Goal: Task Accomplishment & Management: Complete application form

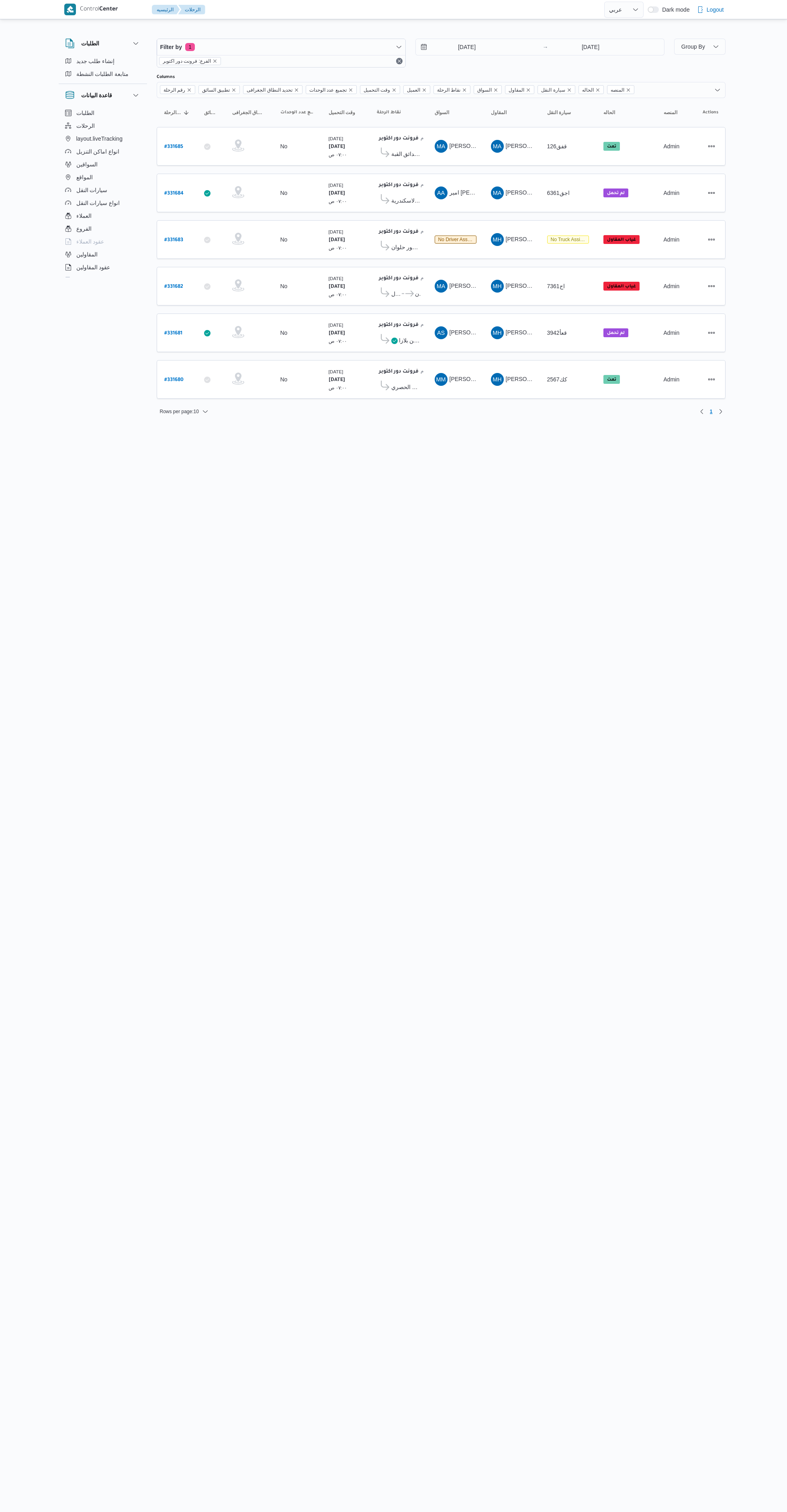
select select "ar"
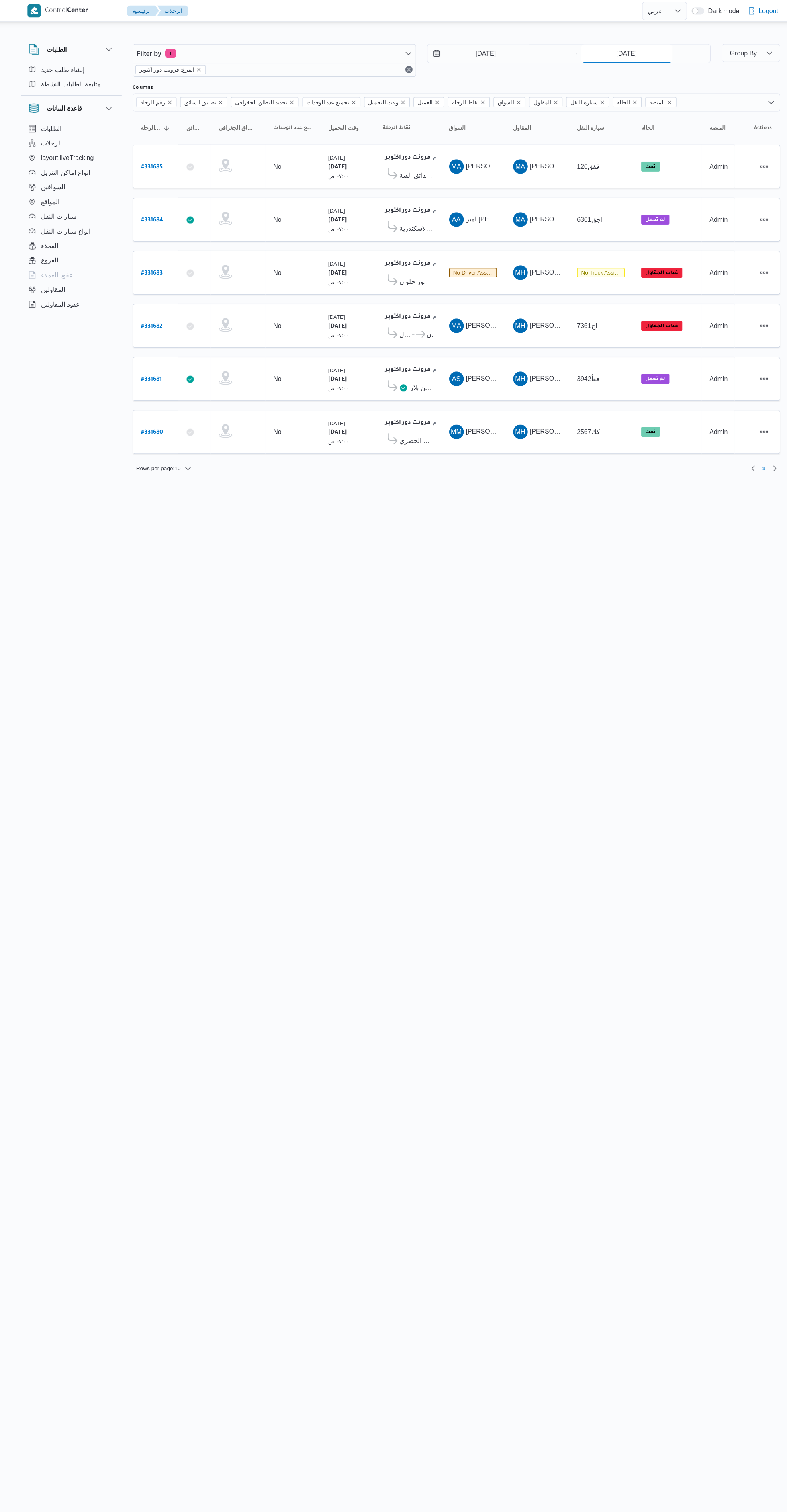
click at [579, 46] on input "[DATE]" at bounding box center [590, 47] width 80 height 16
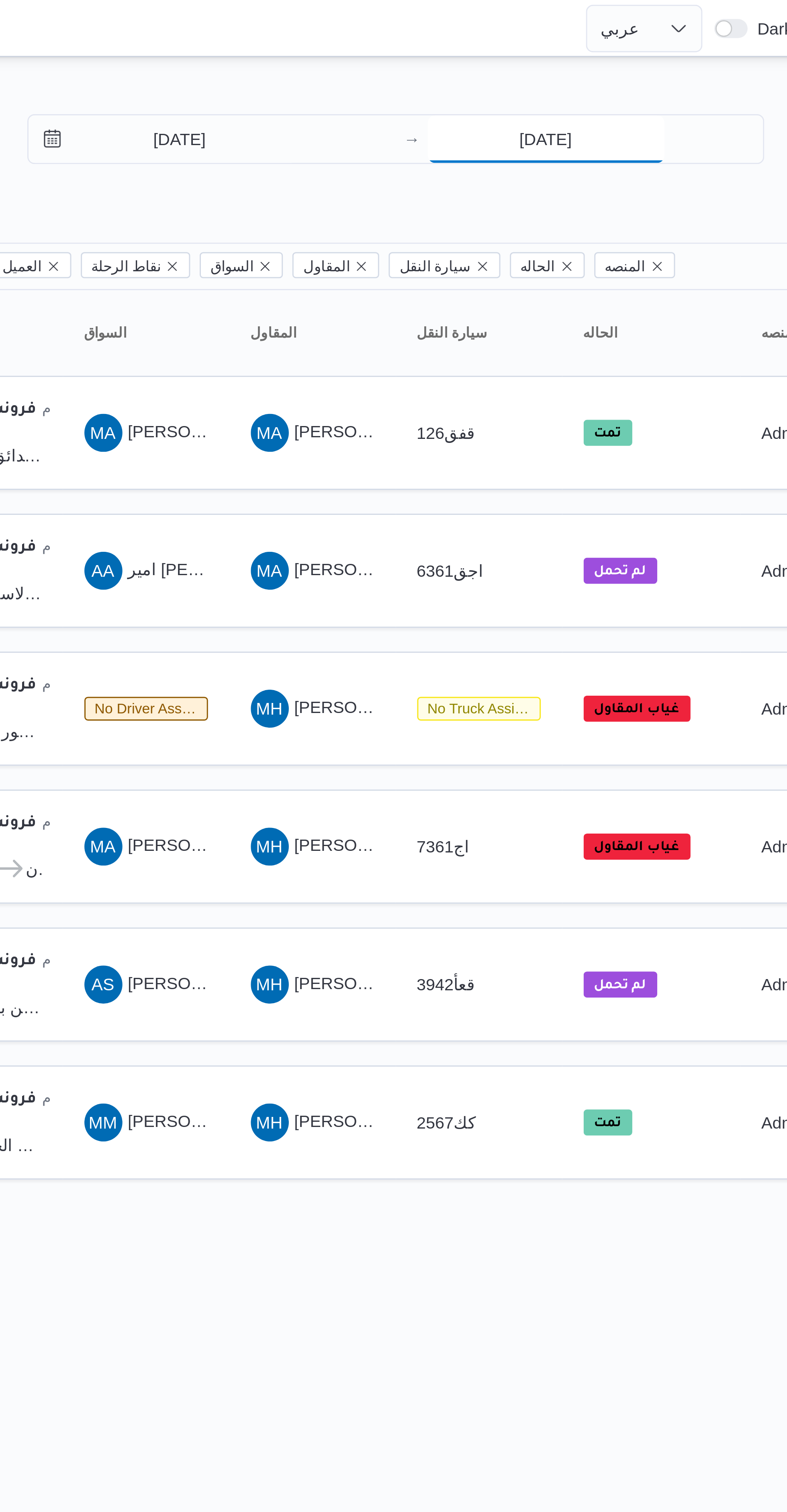
click at [594, 46] on input "[DATE]" at bounding box center [590, 47] width 80 height 16
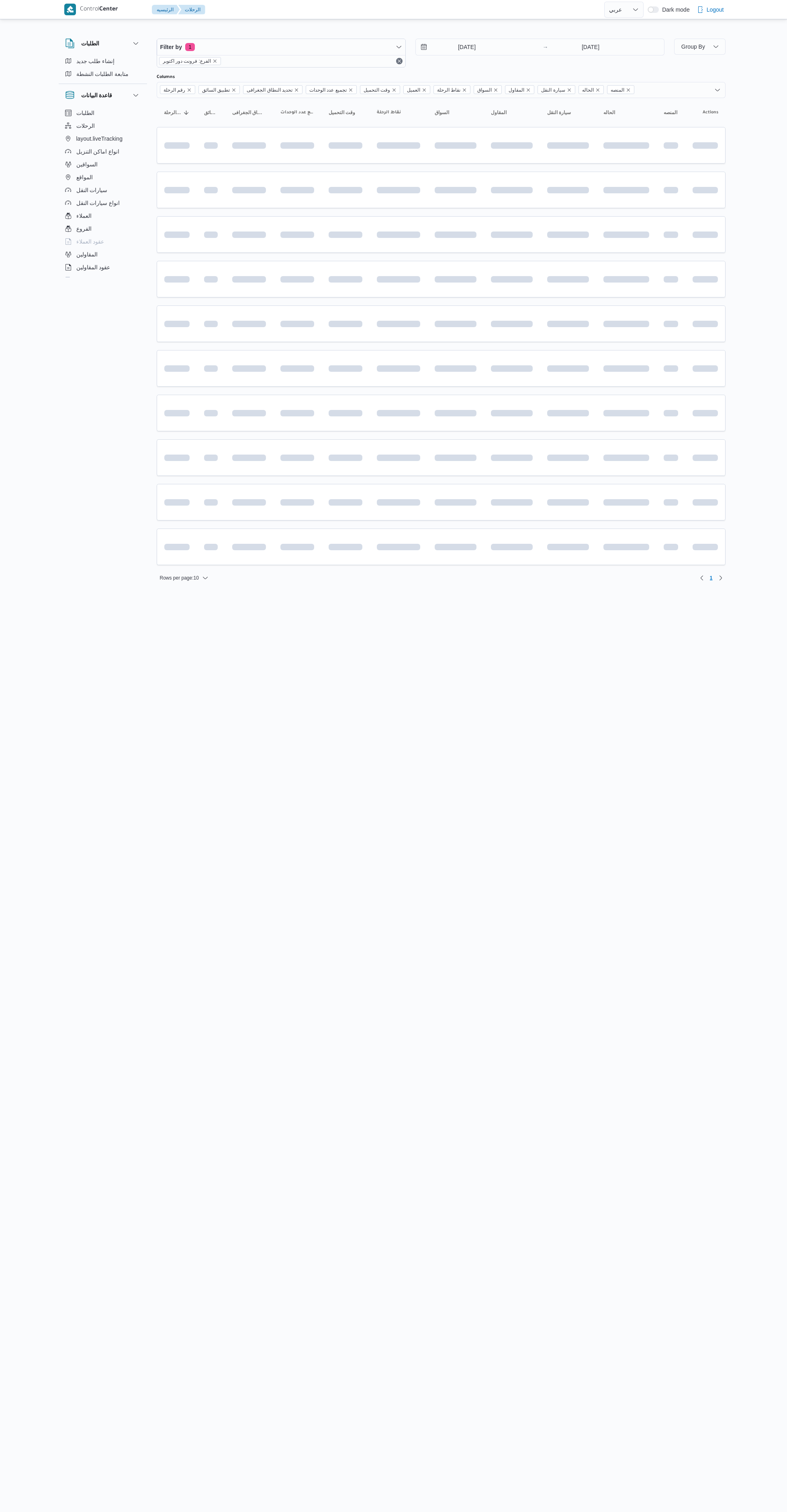
select select "ar"
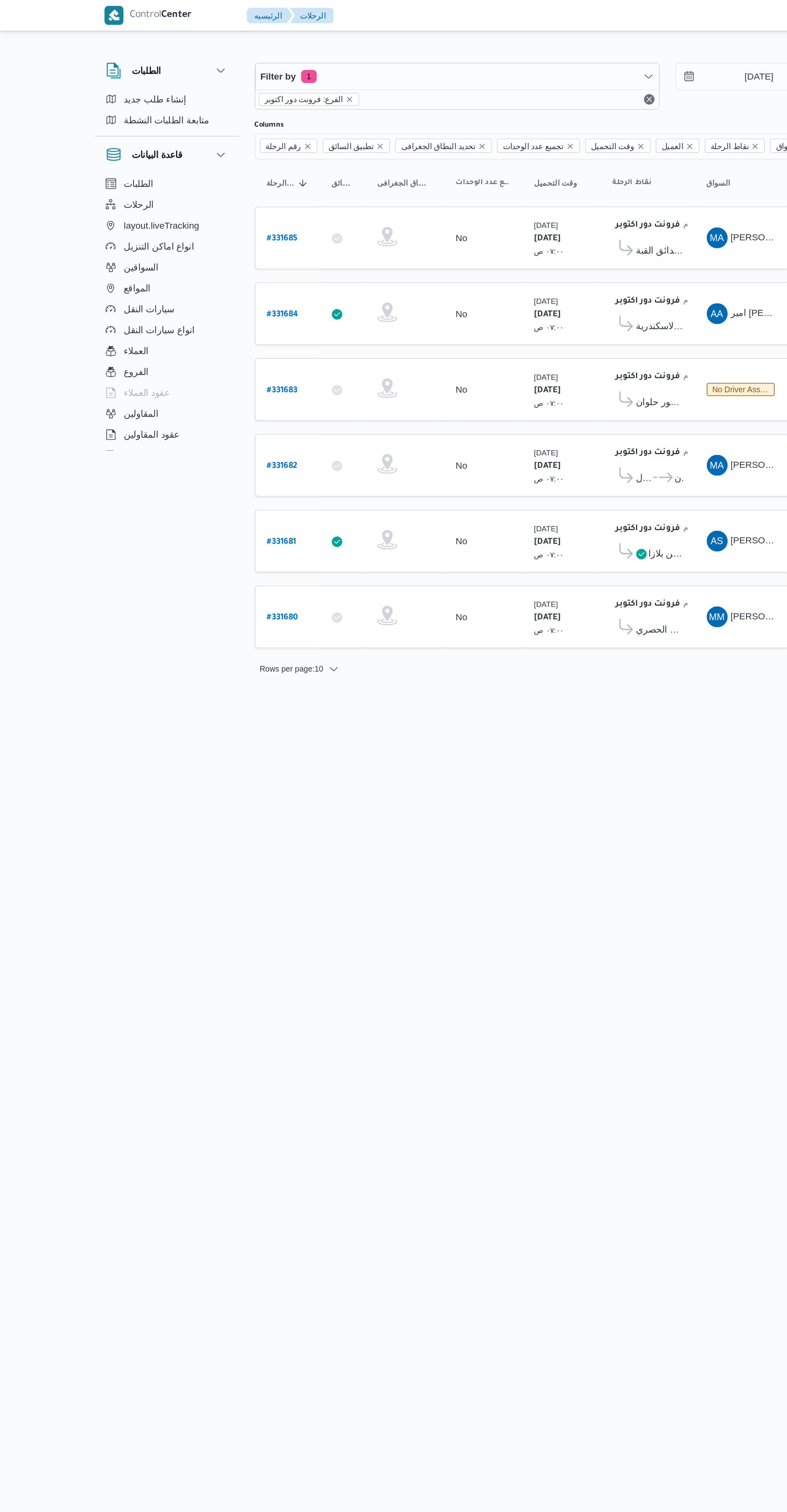
click at [180, 379] on b "# 331680" at bounding box center [174, 380] width 19 height 5
select select "ar"
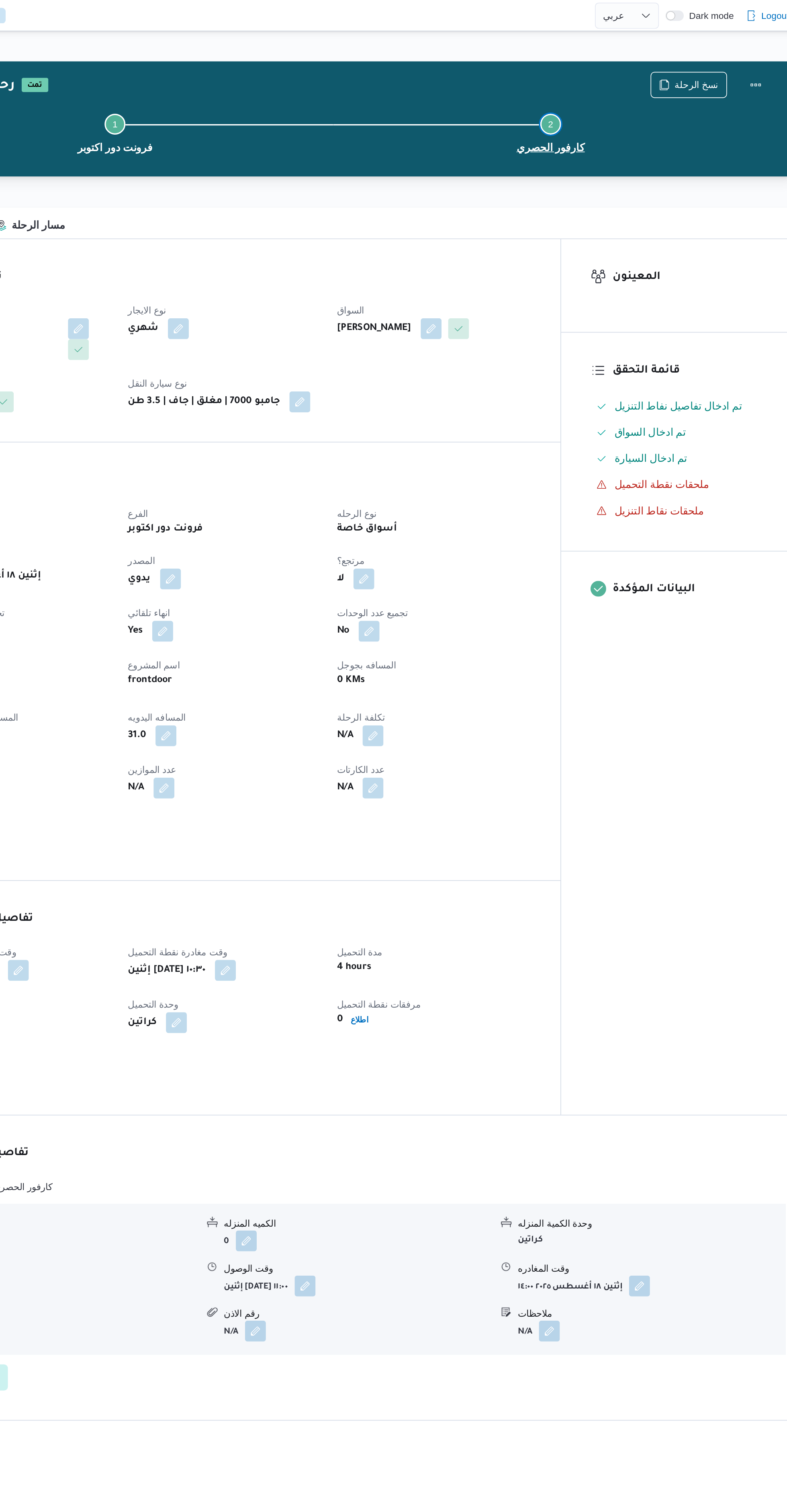
click at [678, 61] on button "Step 2 is incomplete 2 كارفور الحصري" at bounding box center [577, 81] width 268 height 42
click at [671, 57] on div "Step 1 is incomplete 1 فرونت دور اكتوبر Step 2 is incomplete 2 كارفور الحصري" at bounding box center [443, 81] width 545 height 52
click at [671, 49] on span "نسخ الرحلة" at bounding box center [666, 52] width 27 height 10
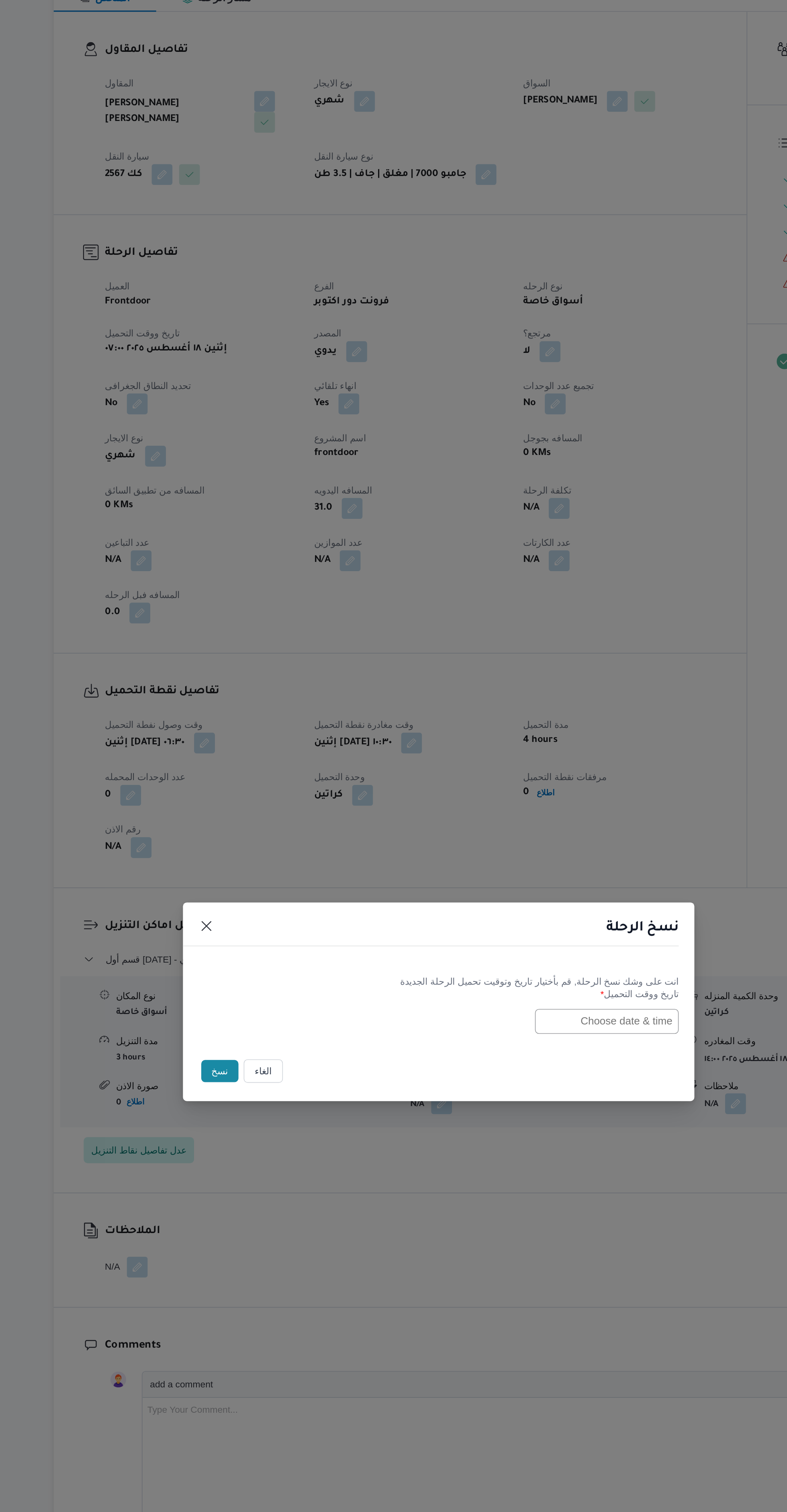
click at [504, 776] on input "text" at bounding box center [496, 767] width 88 height 15
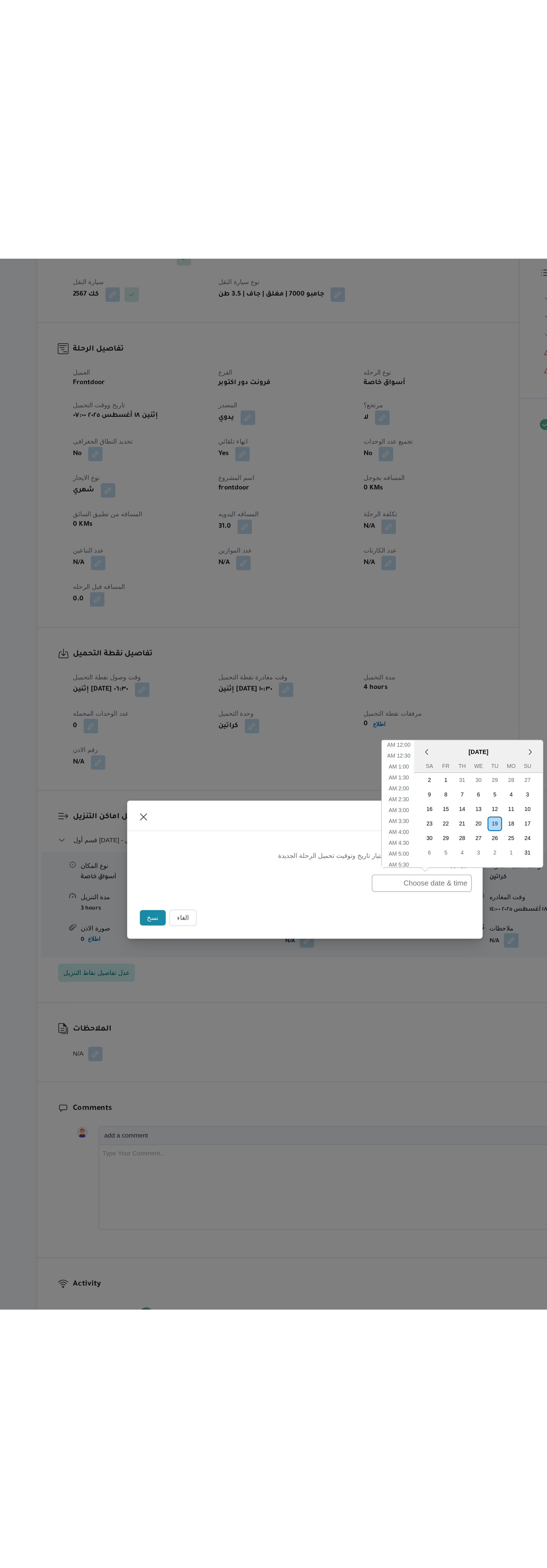
scroll to position [97, 0]
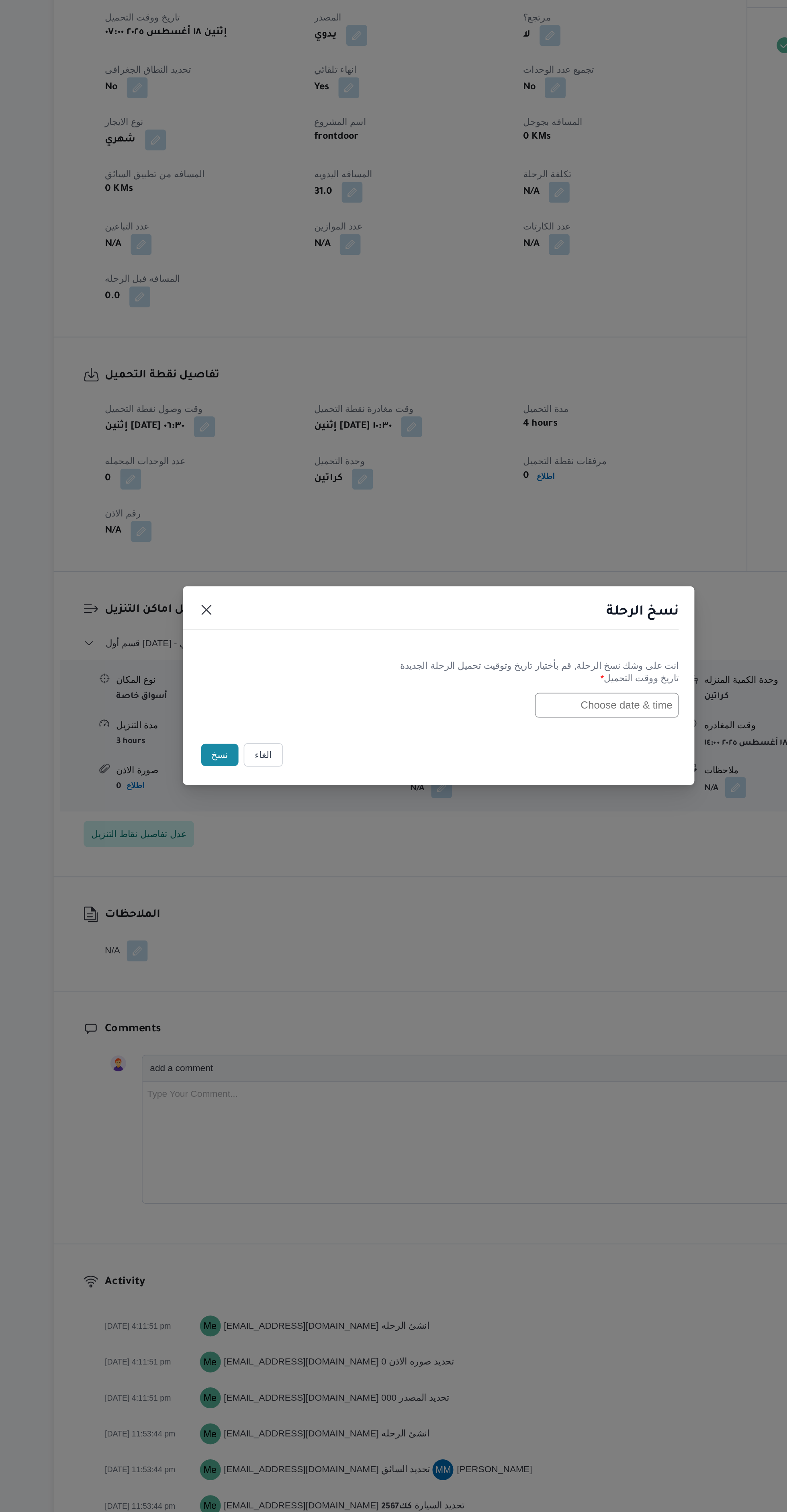
click at [506, 776] on input "text" at bounding box center [496, 767] width 88 height 15
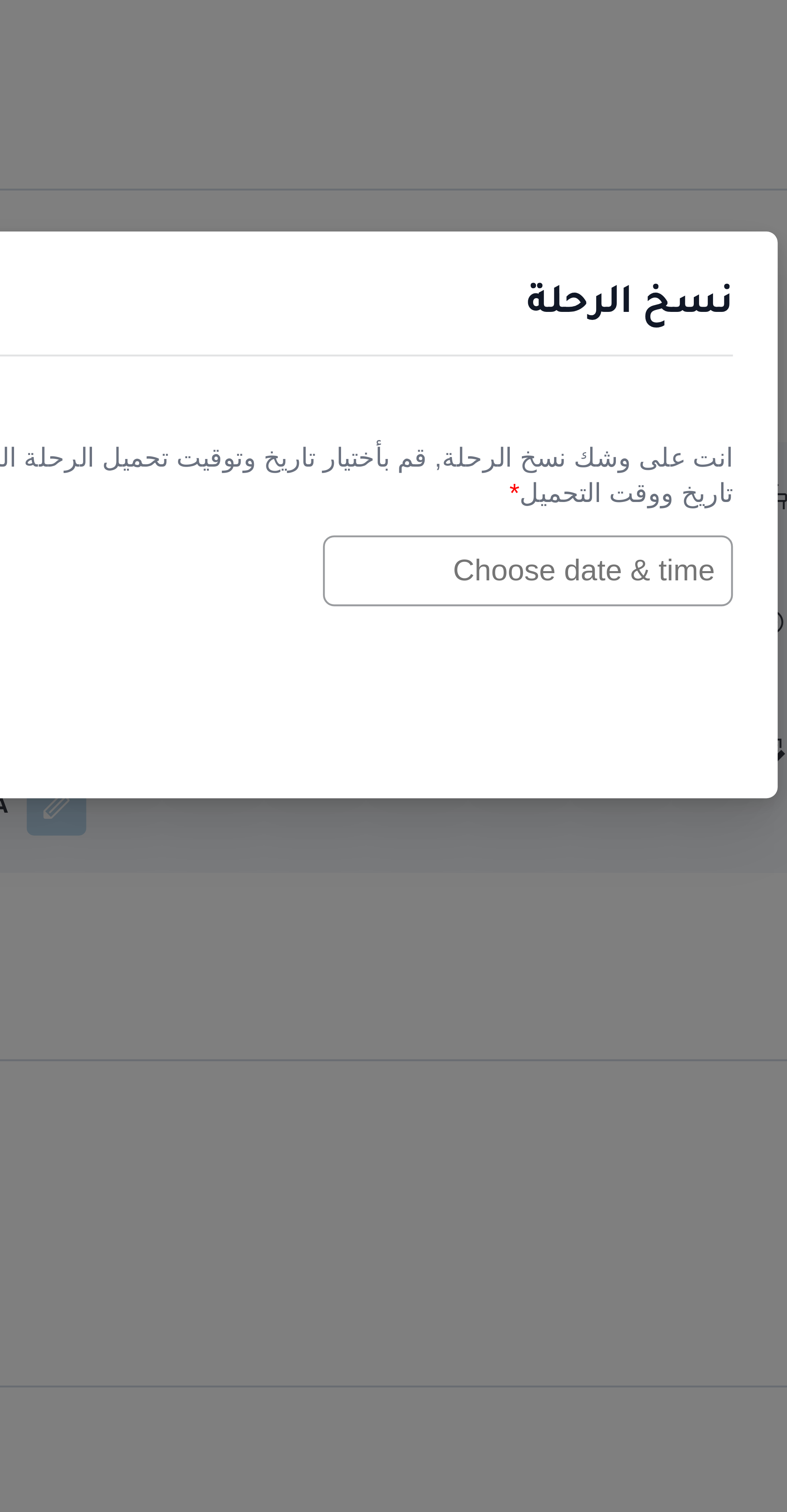
click at [496, 765] on input "text" at bounding box center [496, 767] width 88 height 15
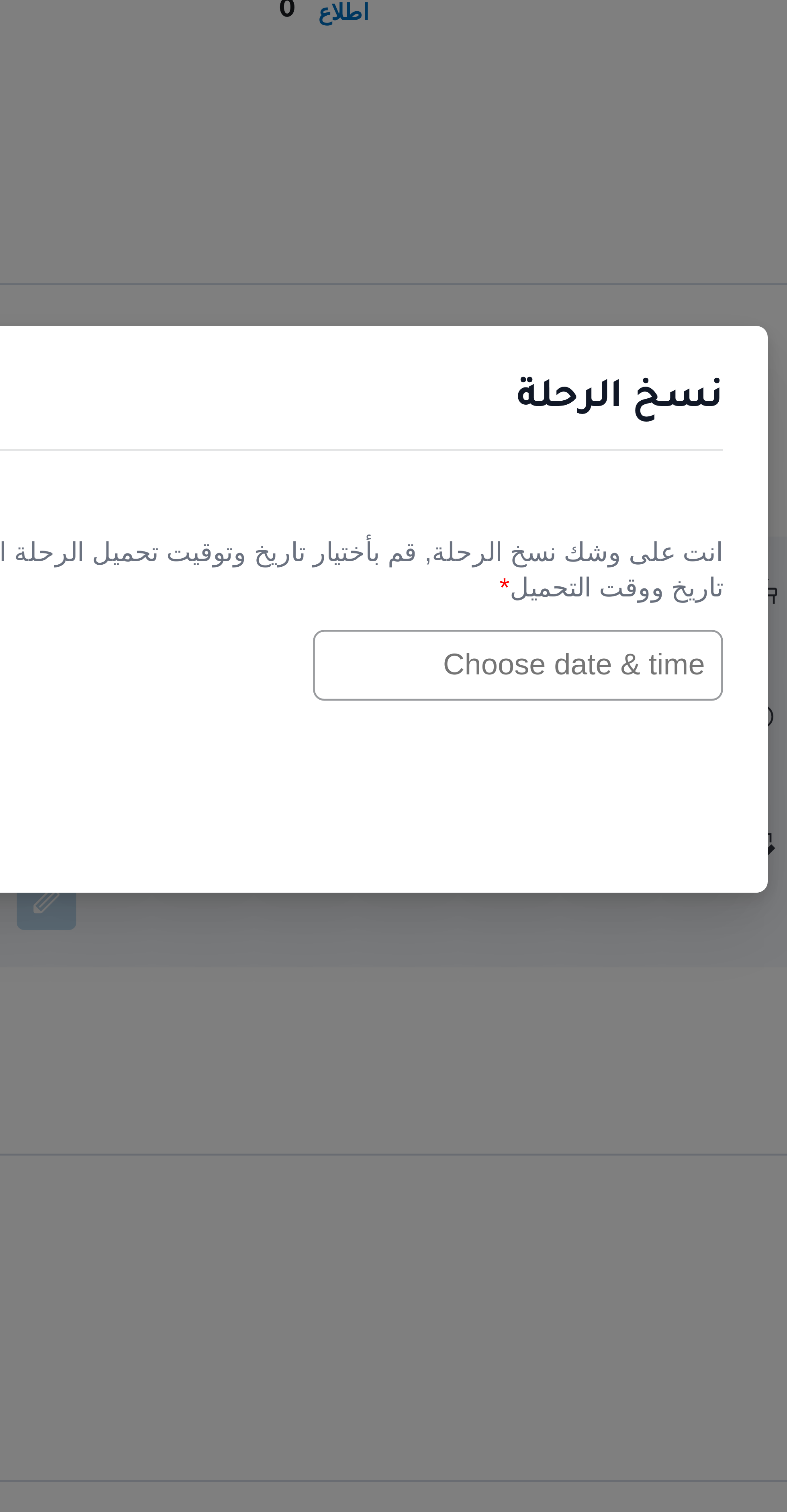
click at [514, 766] on input "text" at bounding box center [496, 767] width 88 height 15
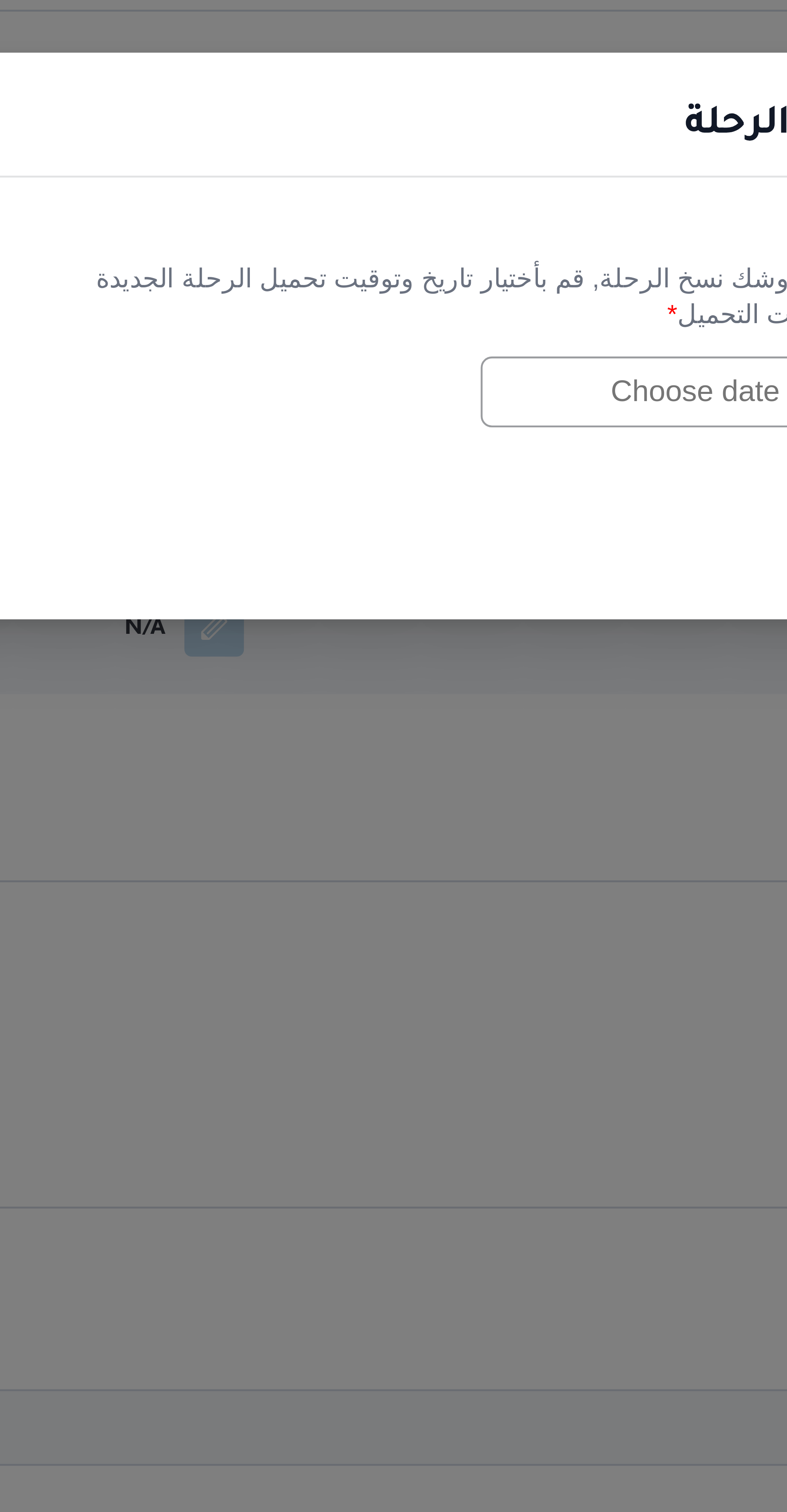
click at [487, 764] on input "text" at bounding box center [496, 767] width 88 height 15
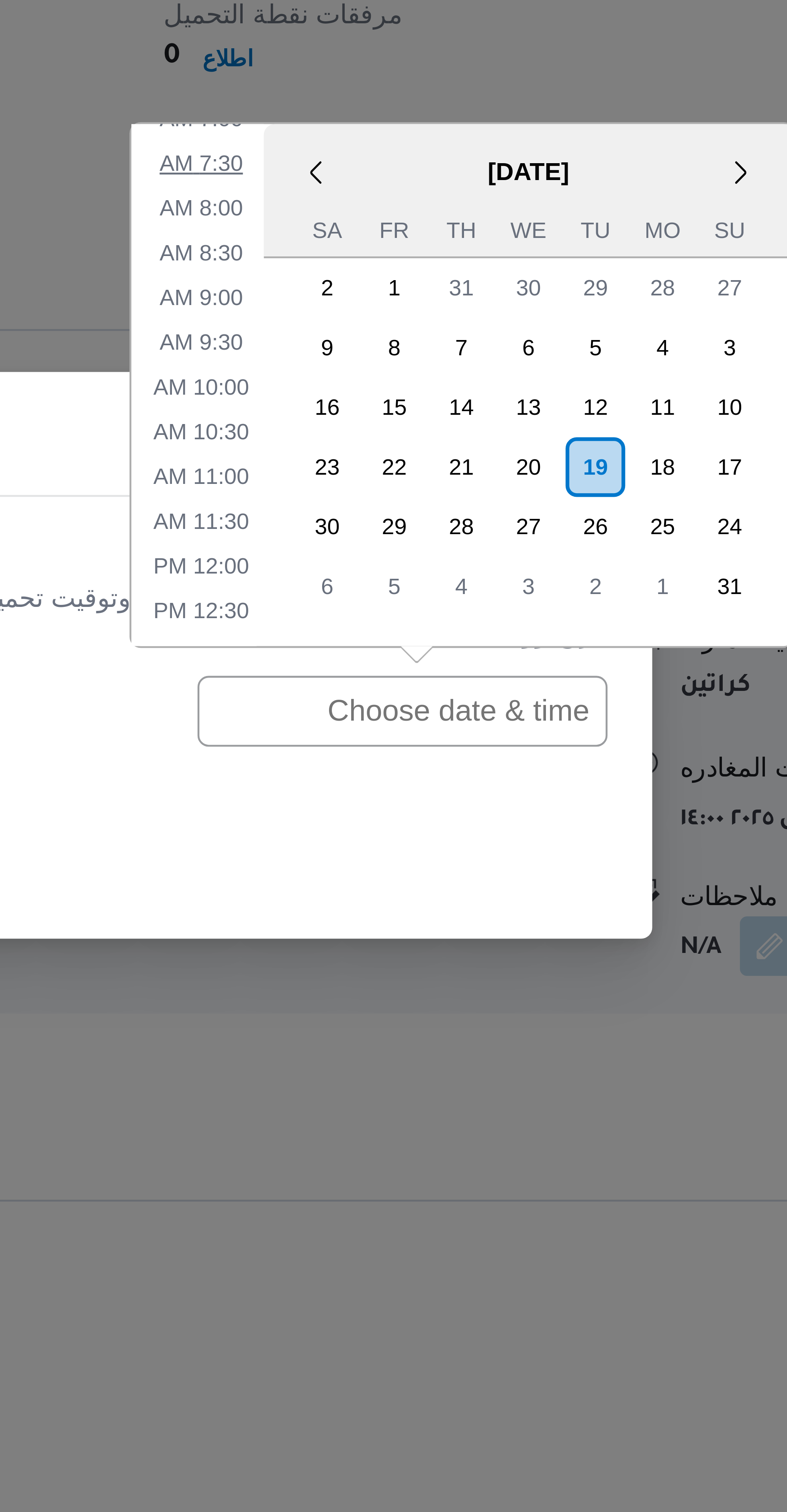
click at [454, 653] on li "7:30 AM" at bounding box center [453, 650] width 25 height 8
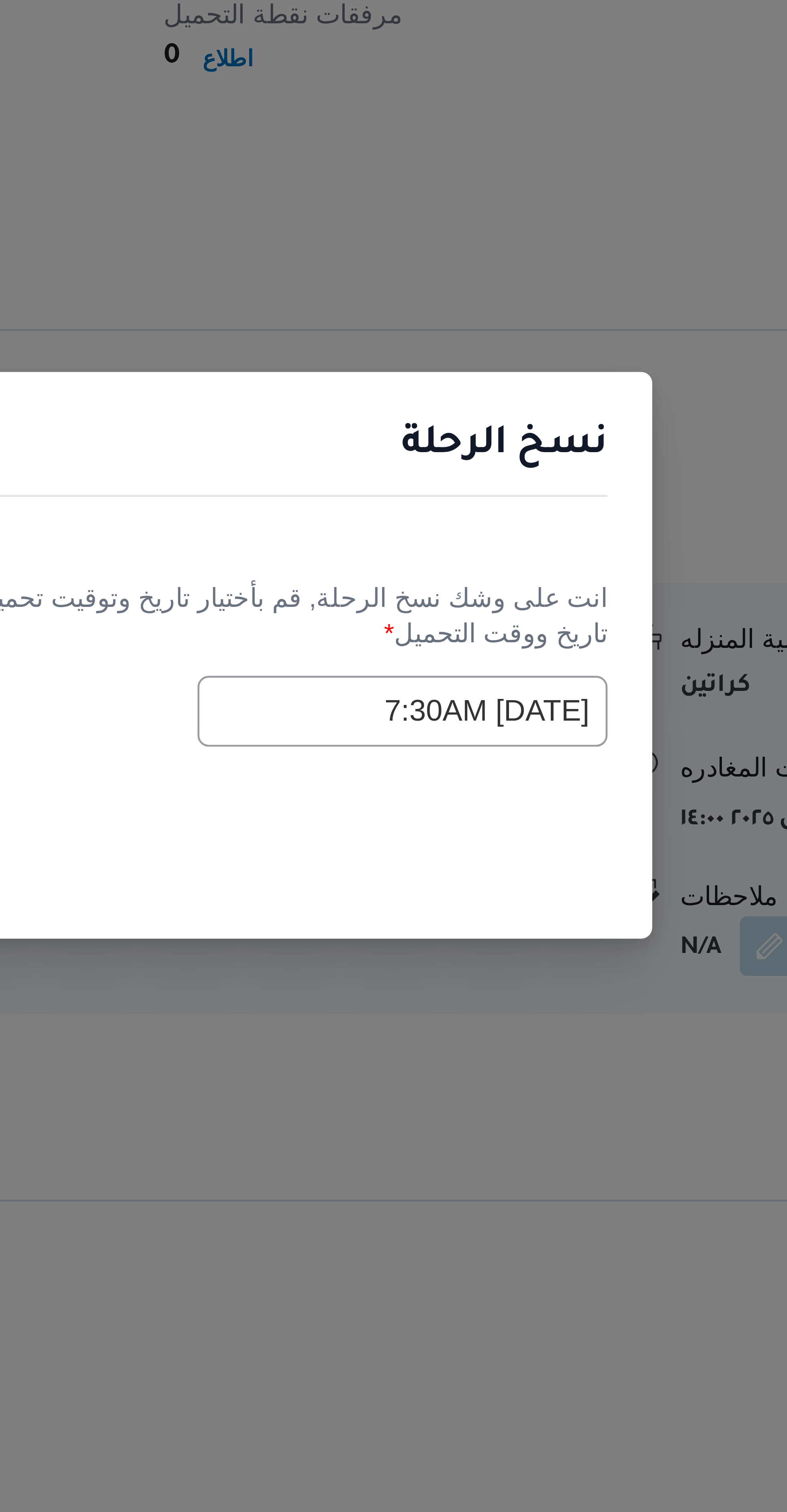
click at [476, 768] on input "19/08/2025 7:30AM" at bounding box center [496, 767] width 88 height 15
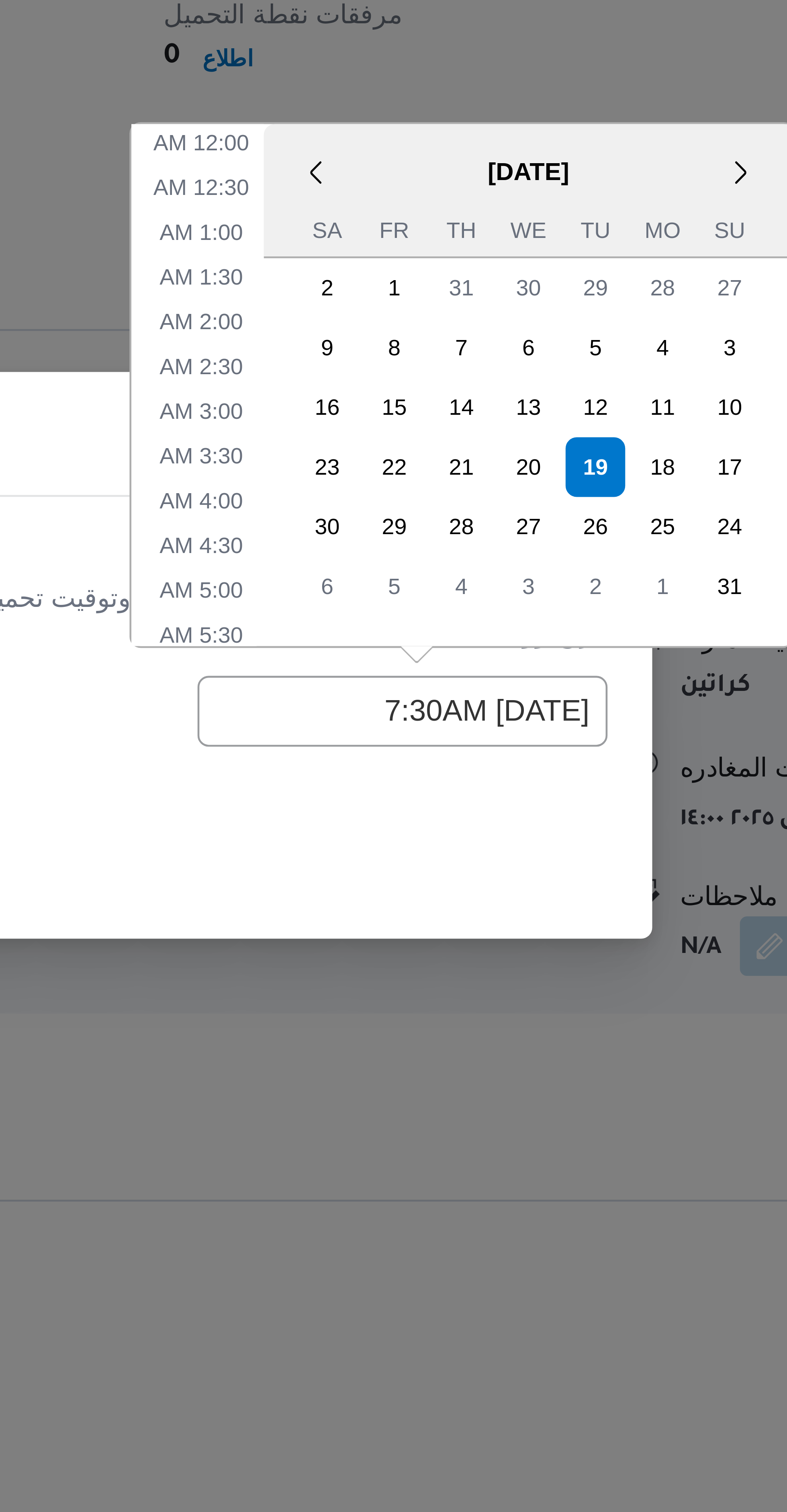
scroll to position [92, 0]
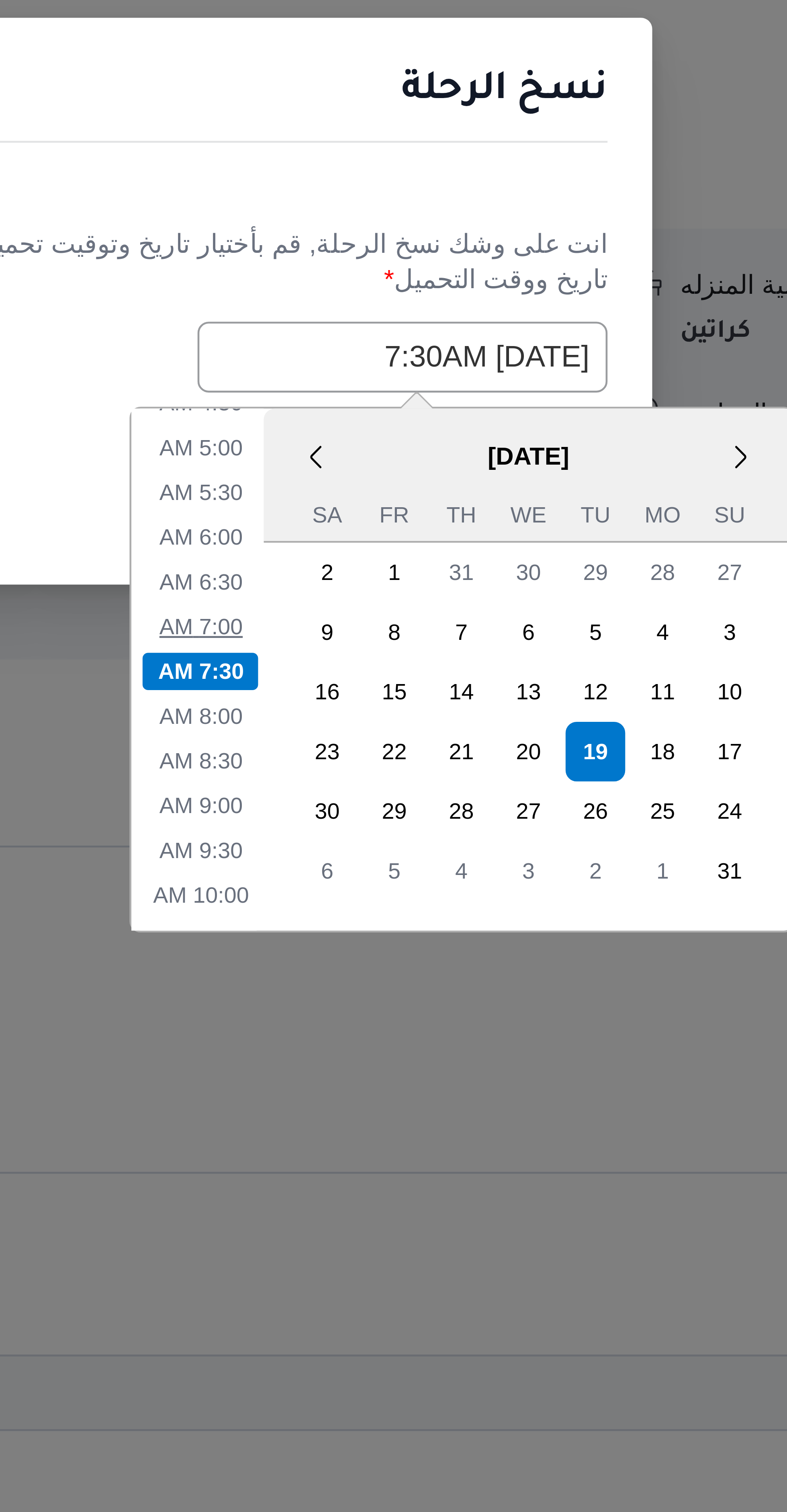
click at [459, 823] on li "7:00 AM" at bounding box center [453, 826] width 25 height 8
type input "19/08/2025 7:00AM"
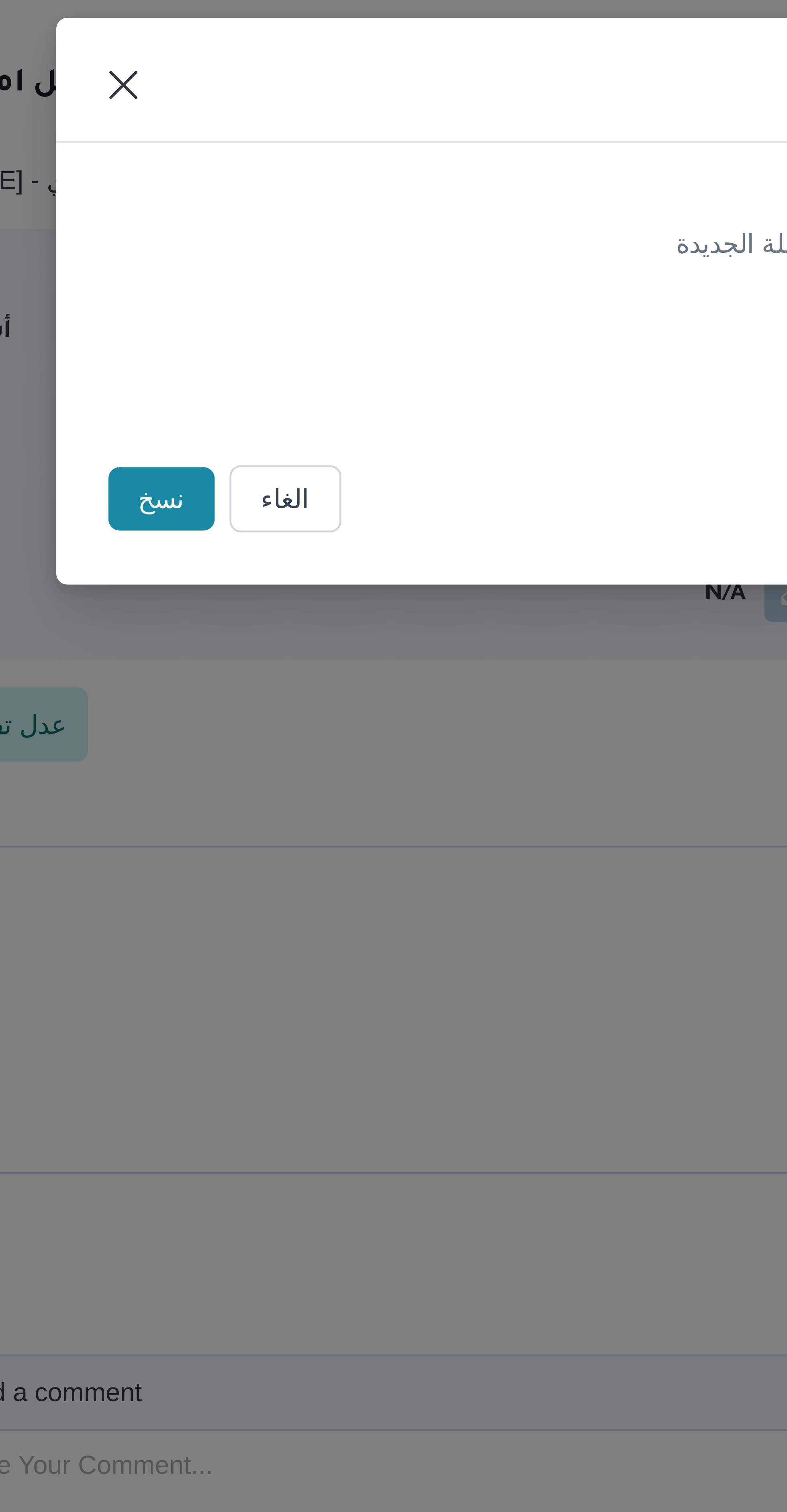
click at [265, 799] on button "نسخ" at bounding box center [259, 798] width 23 height 14
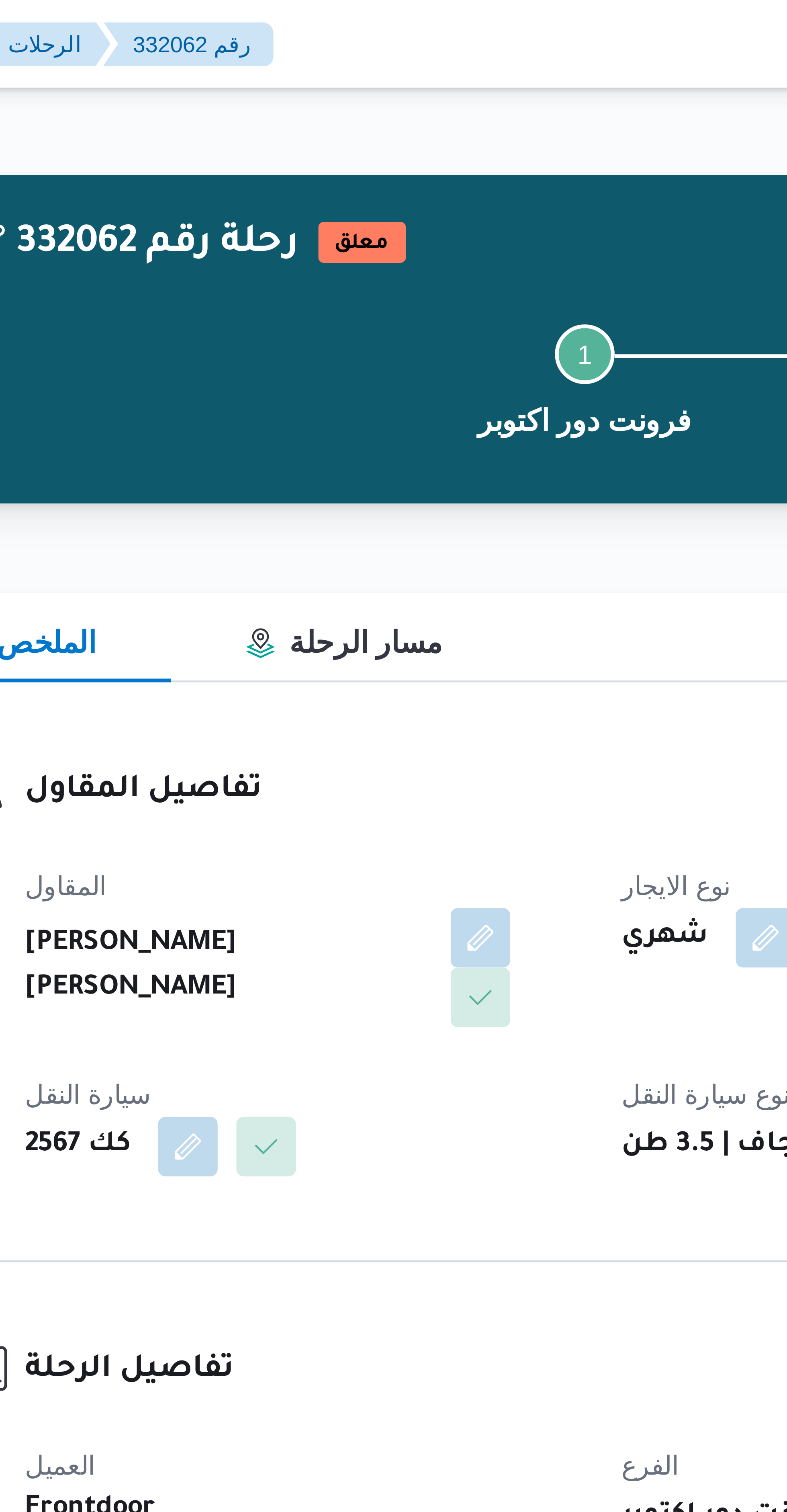
select select "ar"
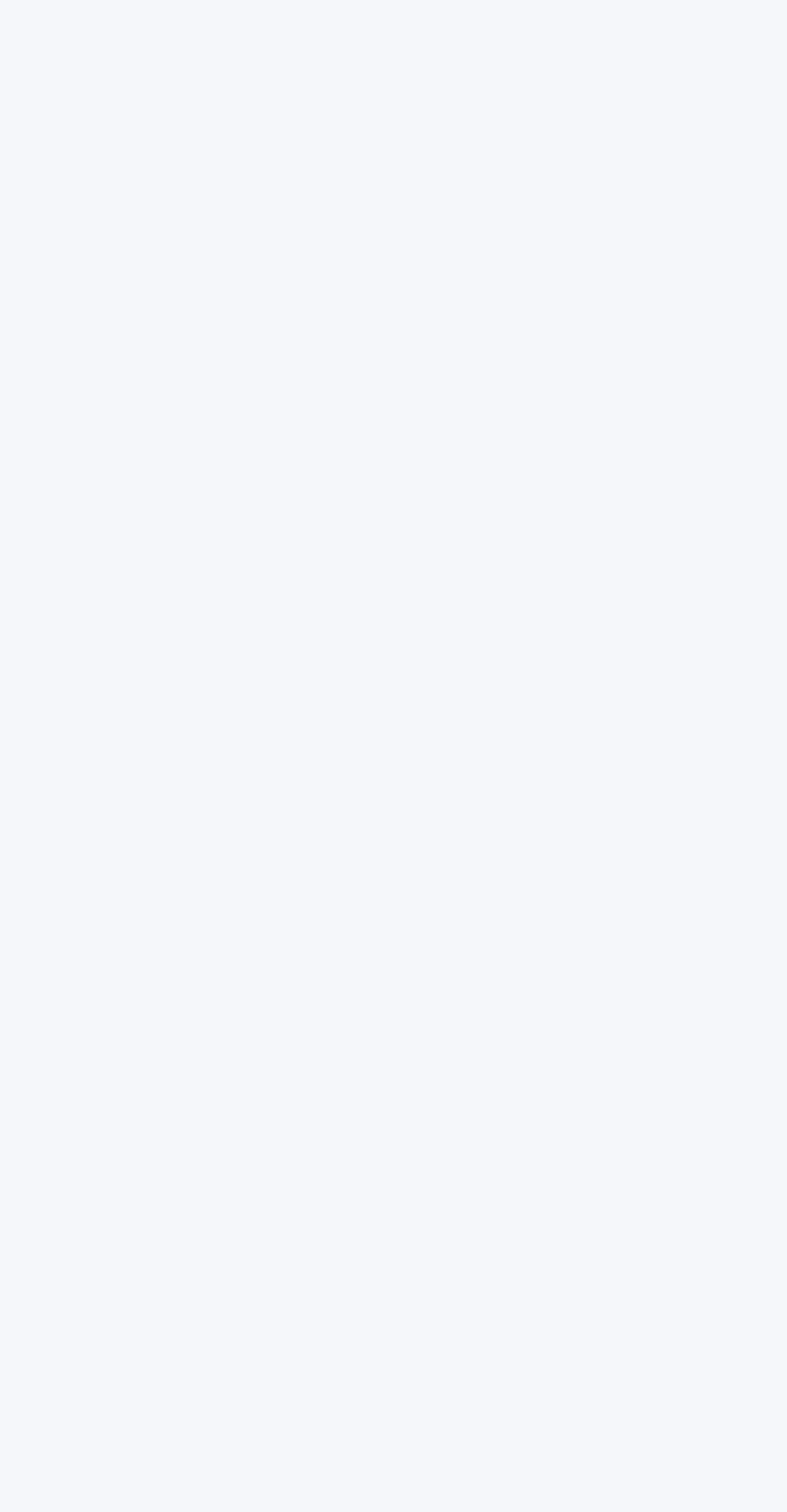
select select "ar"
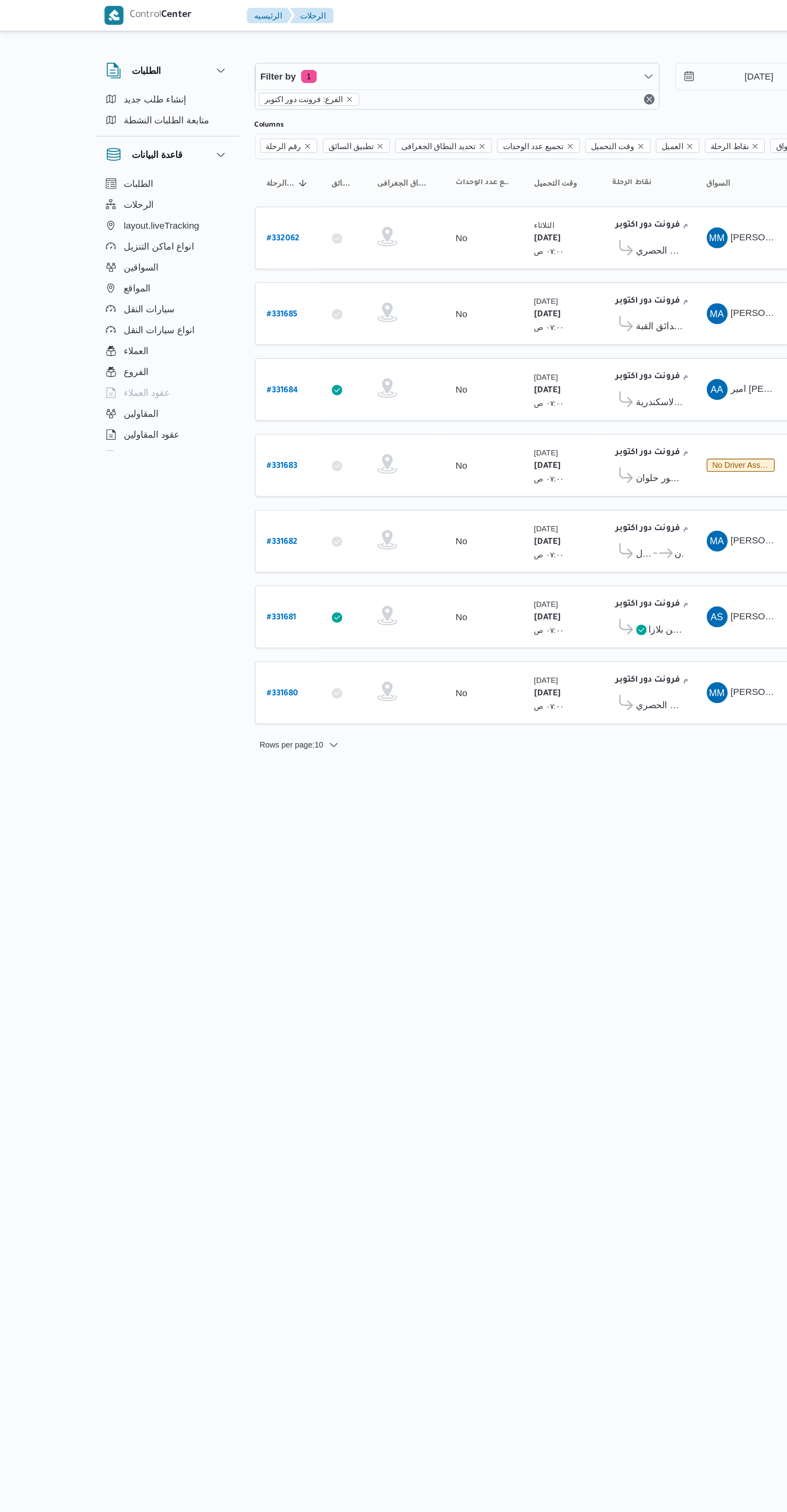
click at [172, 382] on b "# 331681" at bounding box center [173, 380] width 18 height 5
select select "ar"
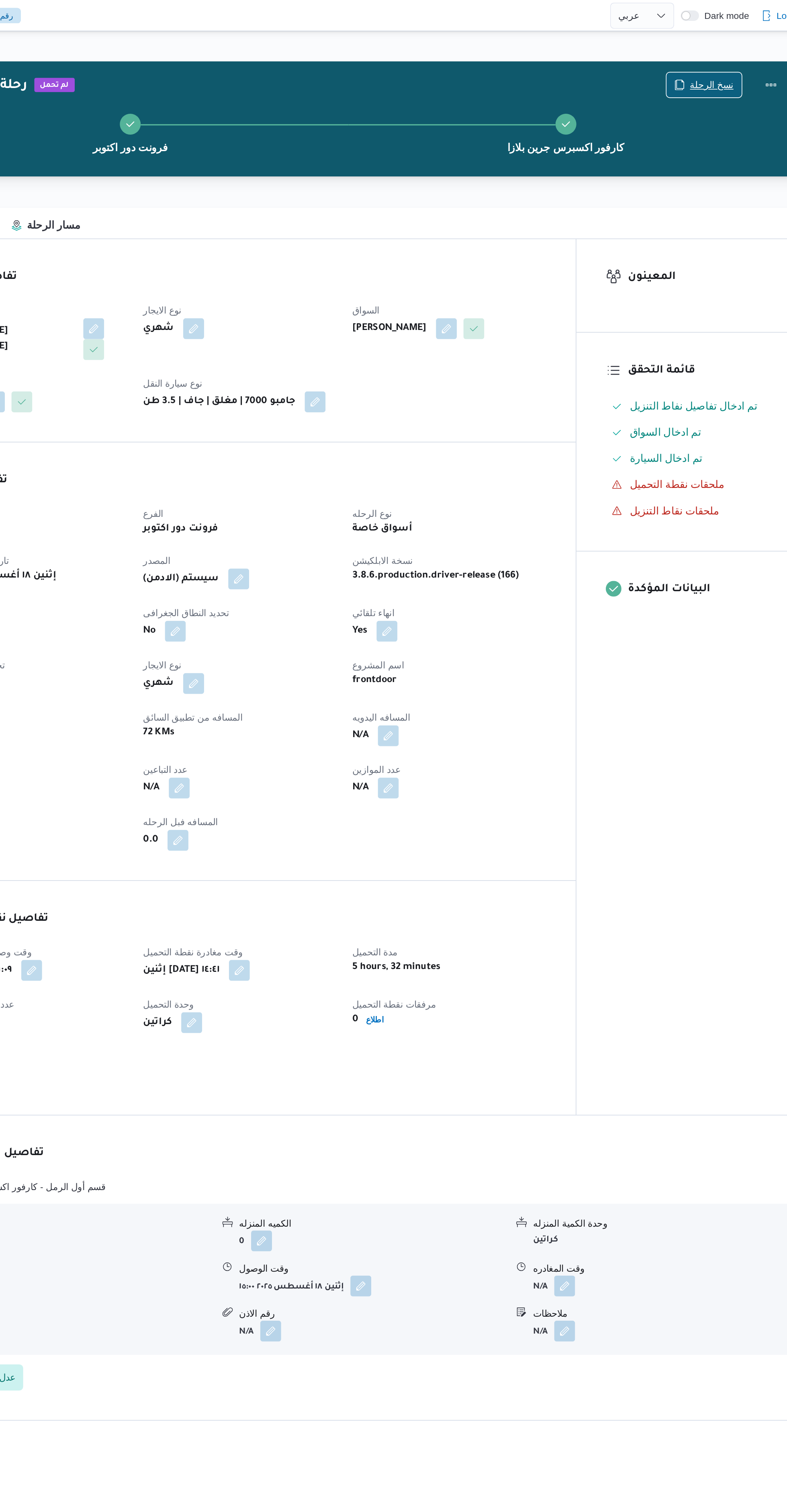
click at [650, 52] on icon "button" at bounding box center [646, 52] width 6 height 6
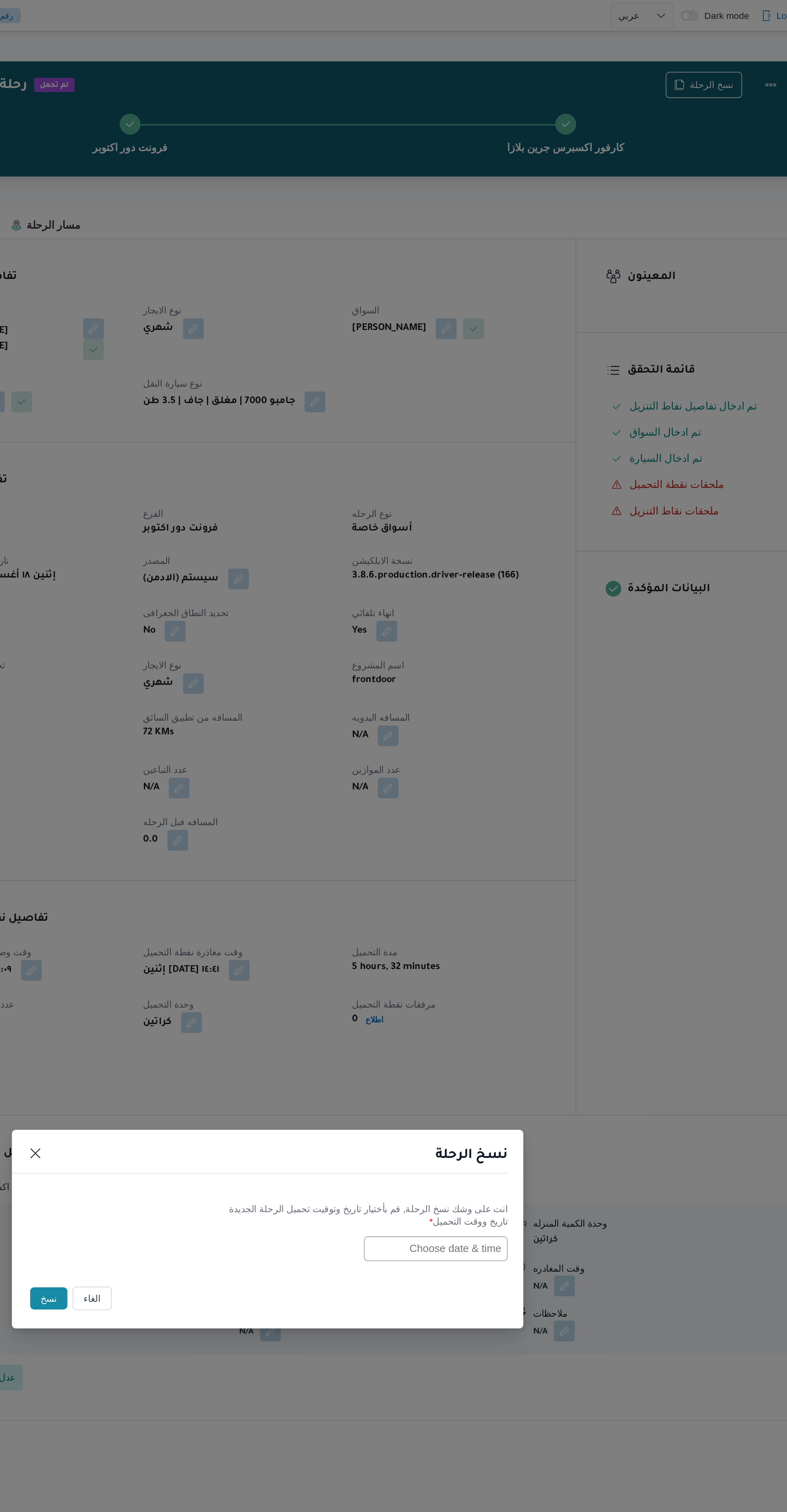
click at [524, 764] on input "text" at bounding box center [496, 767] width 88 height 15
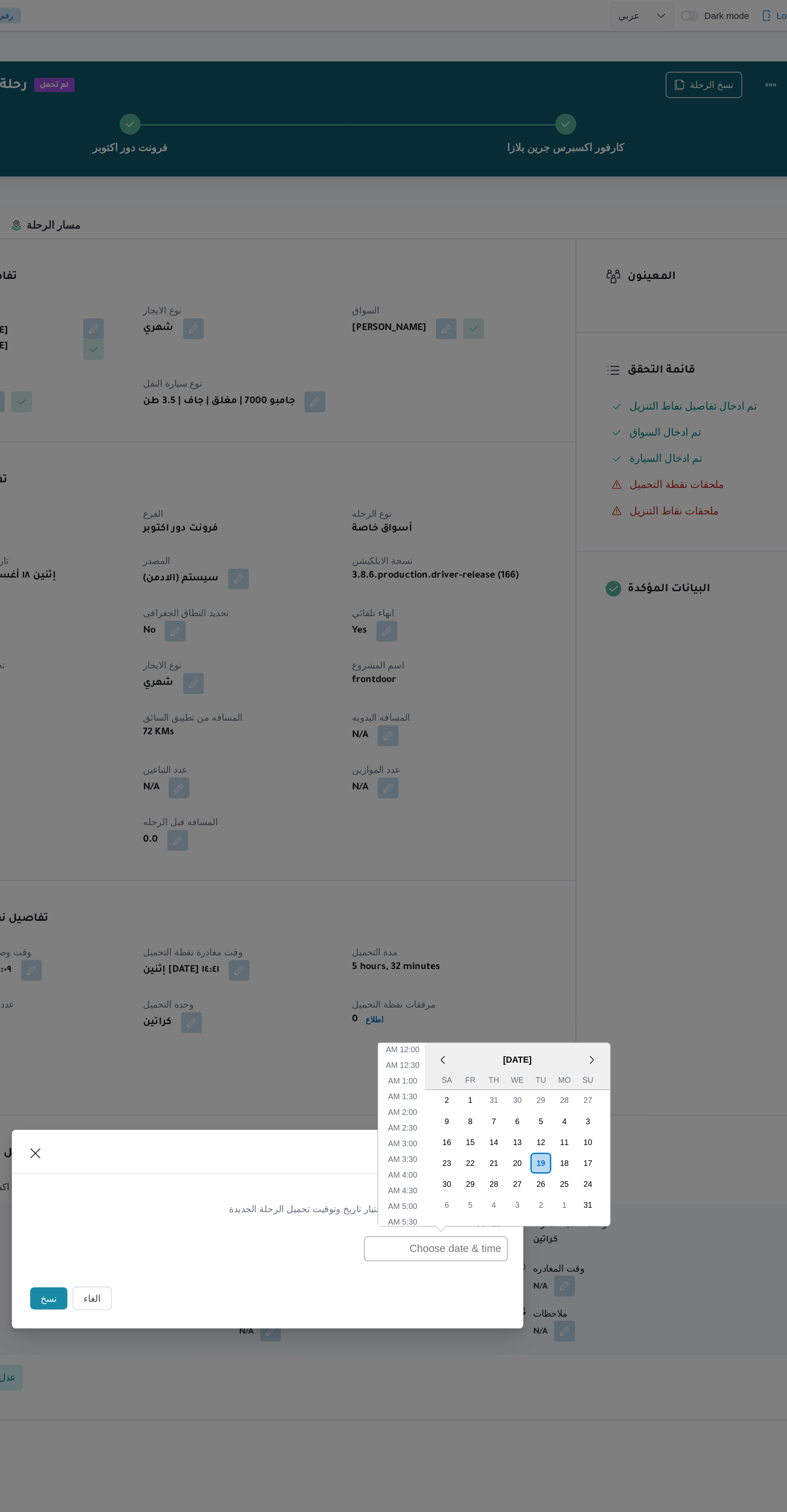
scroll to position [140, 0]
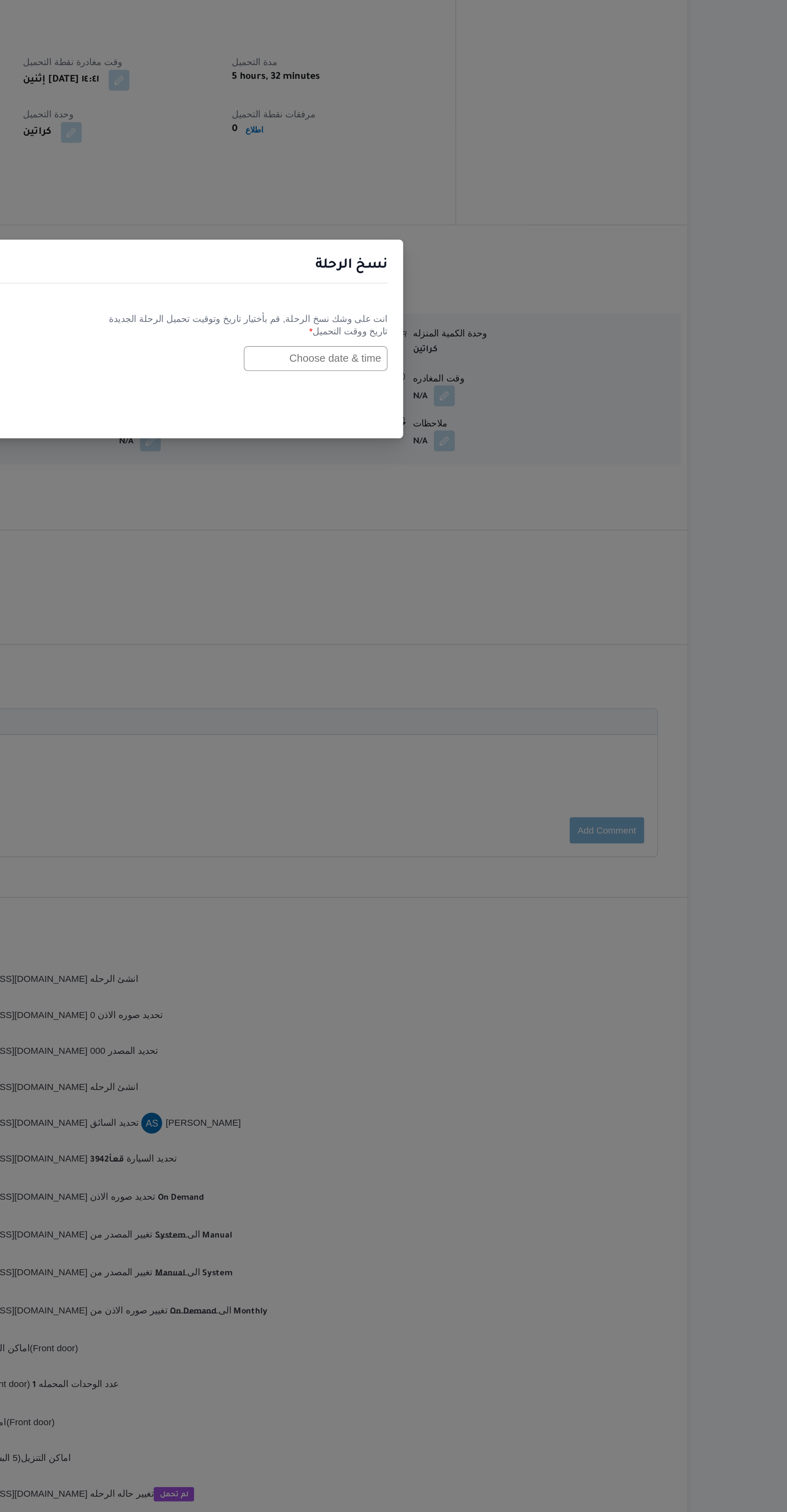
click at [480, 777] on div "انت على وشك نسخ الرحلة, قم بأختيار تاريخ وتوقيت تحميل الرحلة الجديدة تاريخ ووقت…" at bounding box center [394, 756] width 315 height 52
click at [504, 766] on input "text" at bounding box center [496, 767] width 88 height 15
click at [778, 948] on div "نسخ الرحلة انت على وشك نسخ الرحلة, قم بأختيار تاريخ وتوقيت تحميل الرحلة الجديدة…" at bounding box center [393, 756] width 787 height 1512
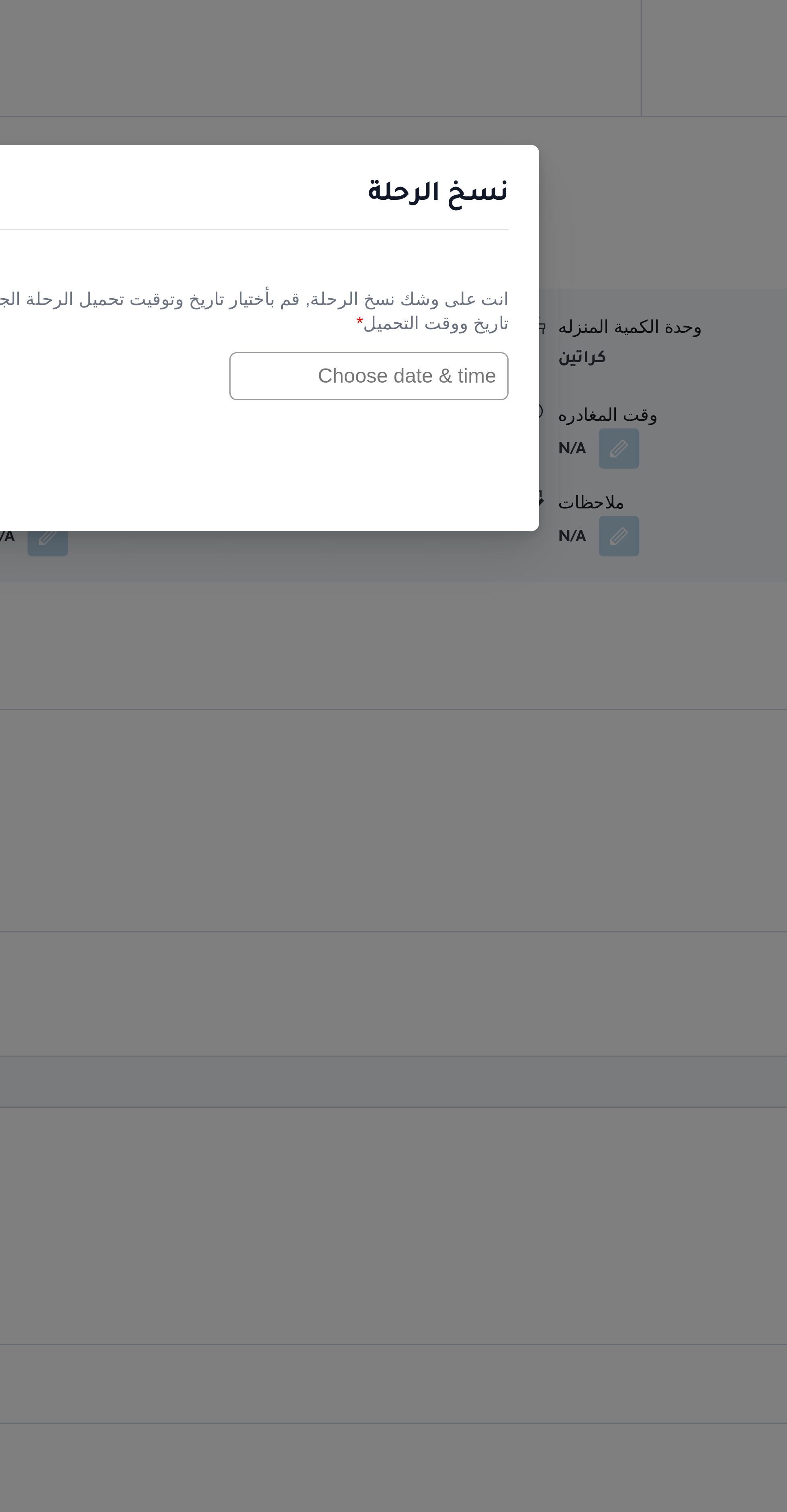
click at [487, 766] on input "text" at bounding box center [496, 767] width 88 height 15
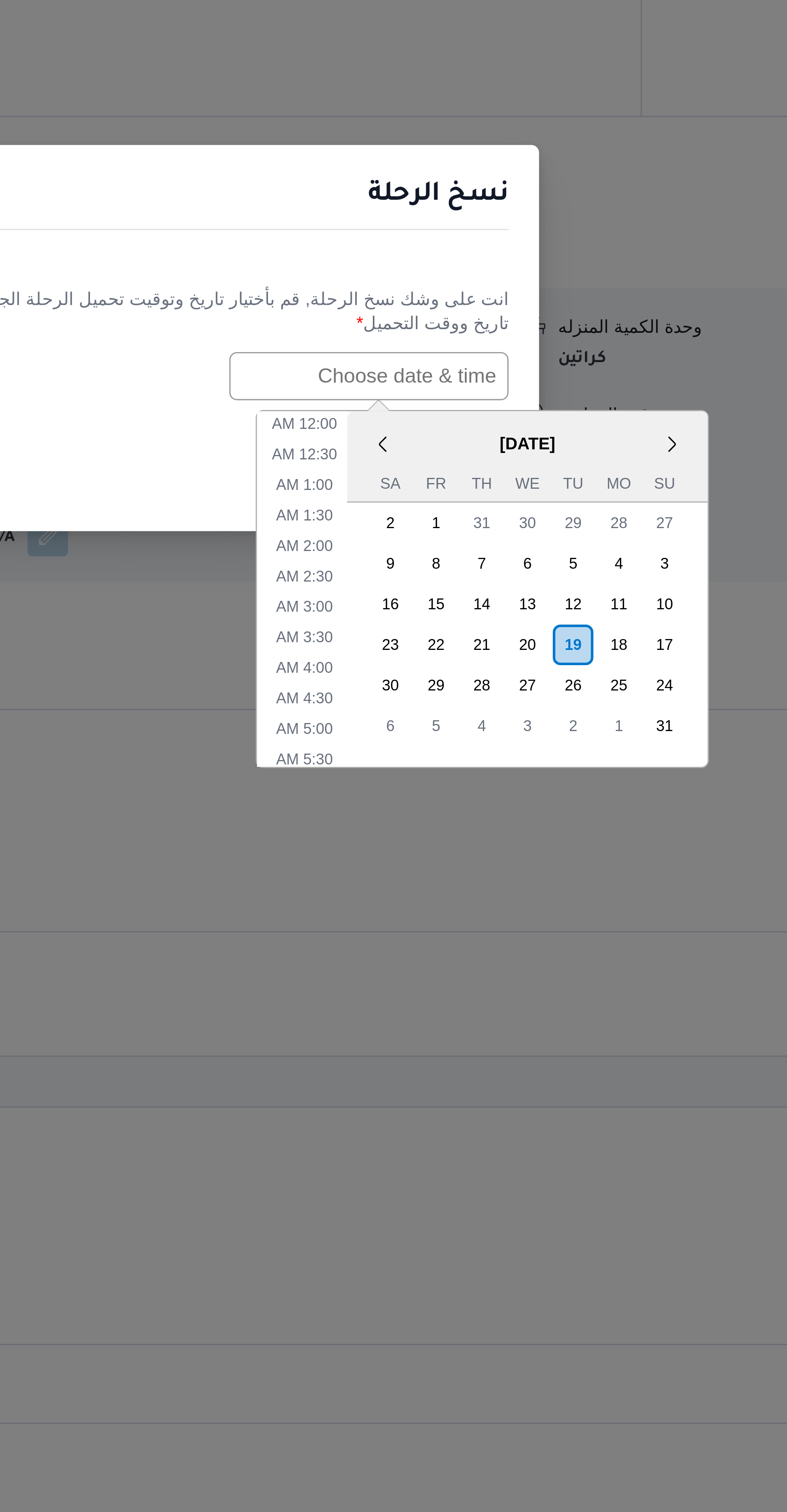
scroll to position [140, 0]
click at [474, 788] on li "7:30 AM" at bounding box center [477, 787] width 25 height 8
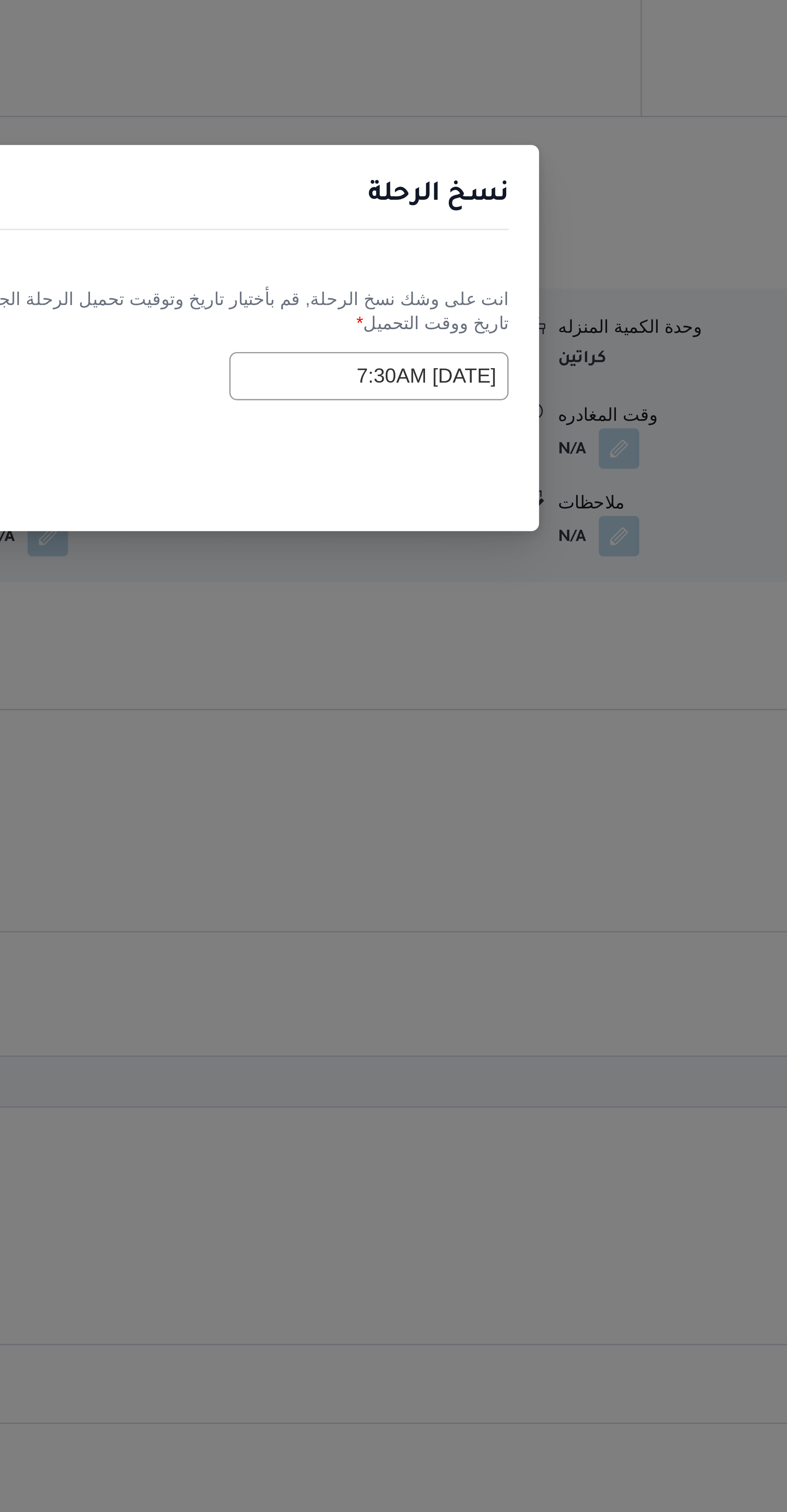
click at [476, 766] on input "19/08/2025 7:30AM" at bounding box center [496, 767] width 88 height 15
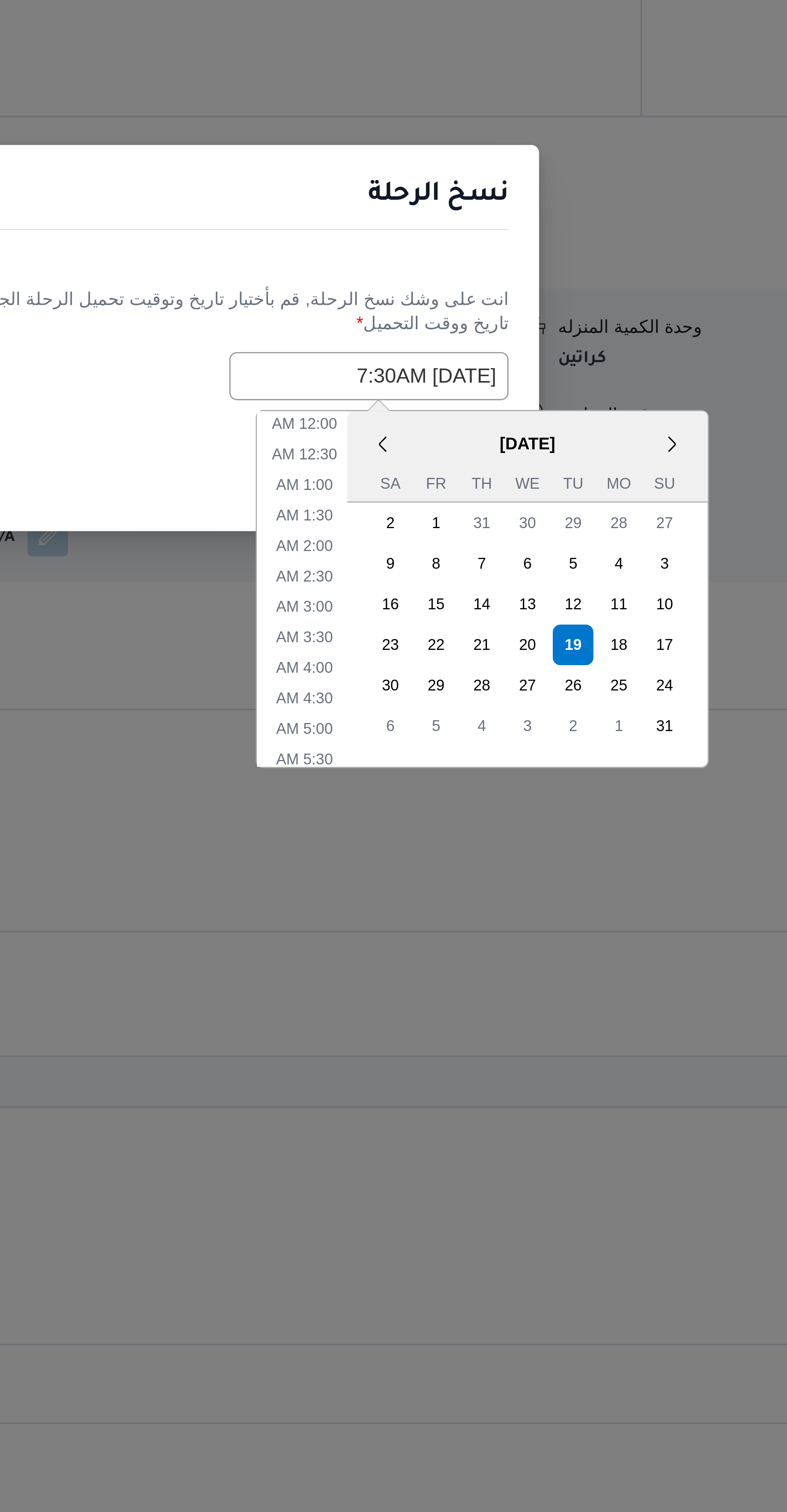
scroll to position [92, 0]
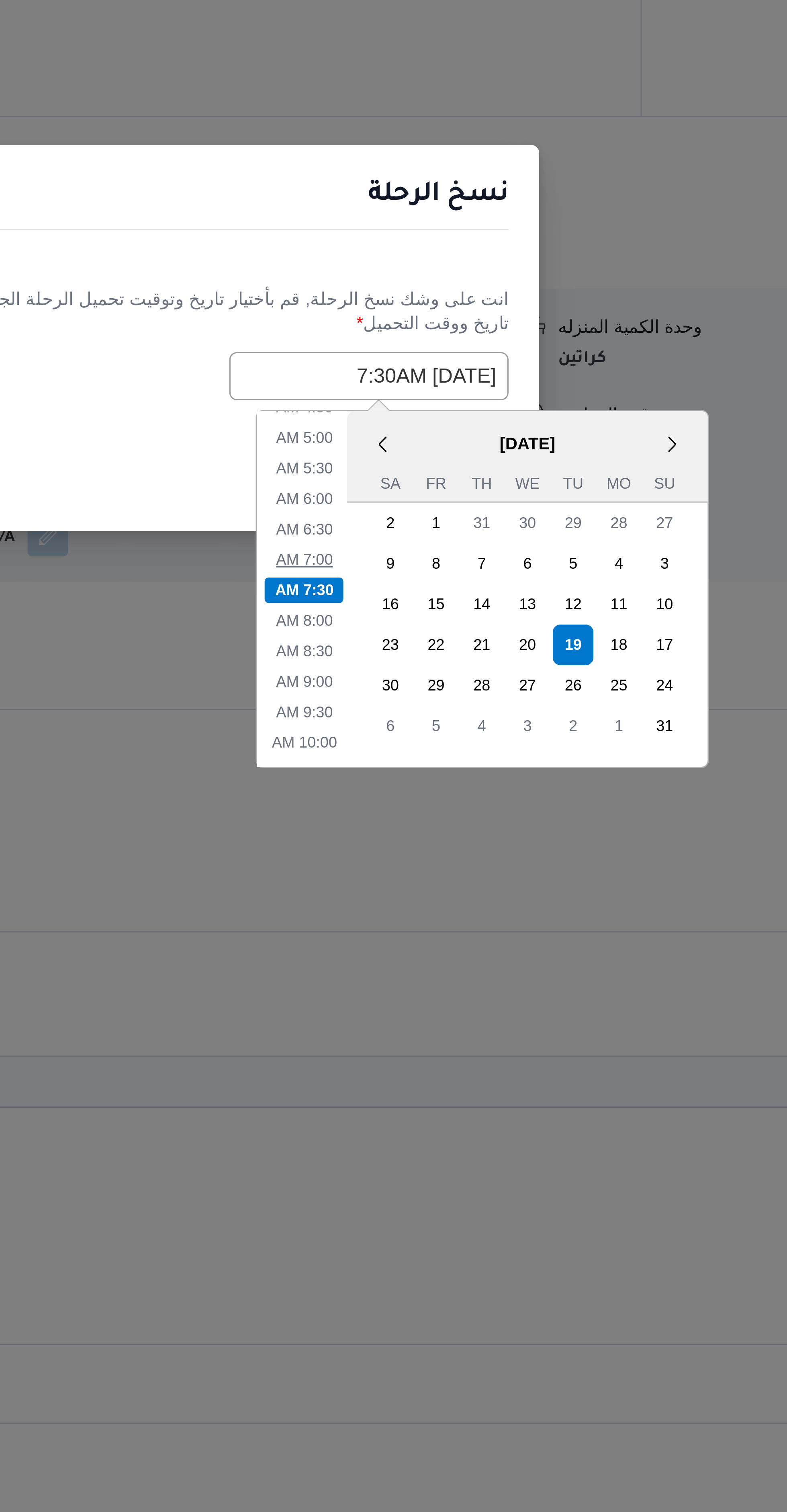
click at [480, 824] on li "7:00 AM" at bounding box center [477, 826] width 25 height 8
type input "19/08/2025 7:00AM"
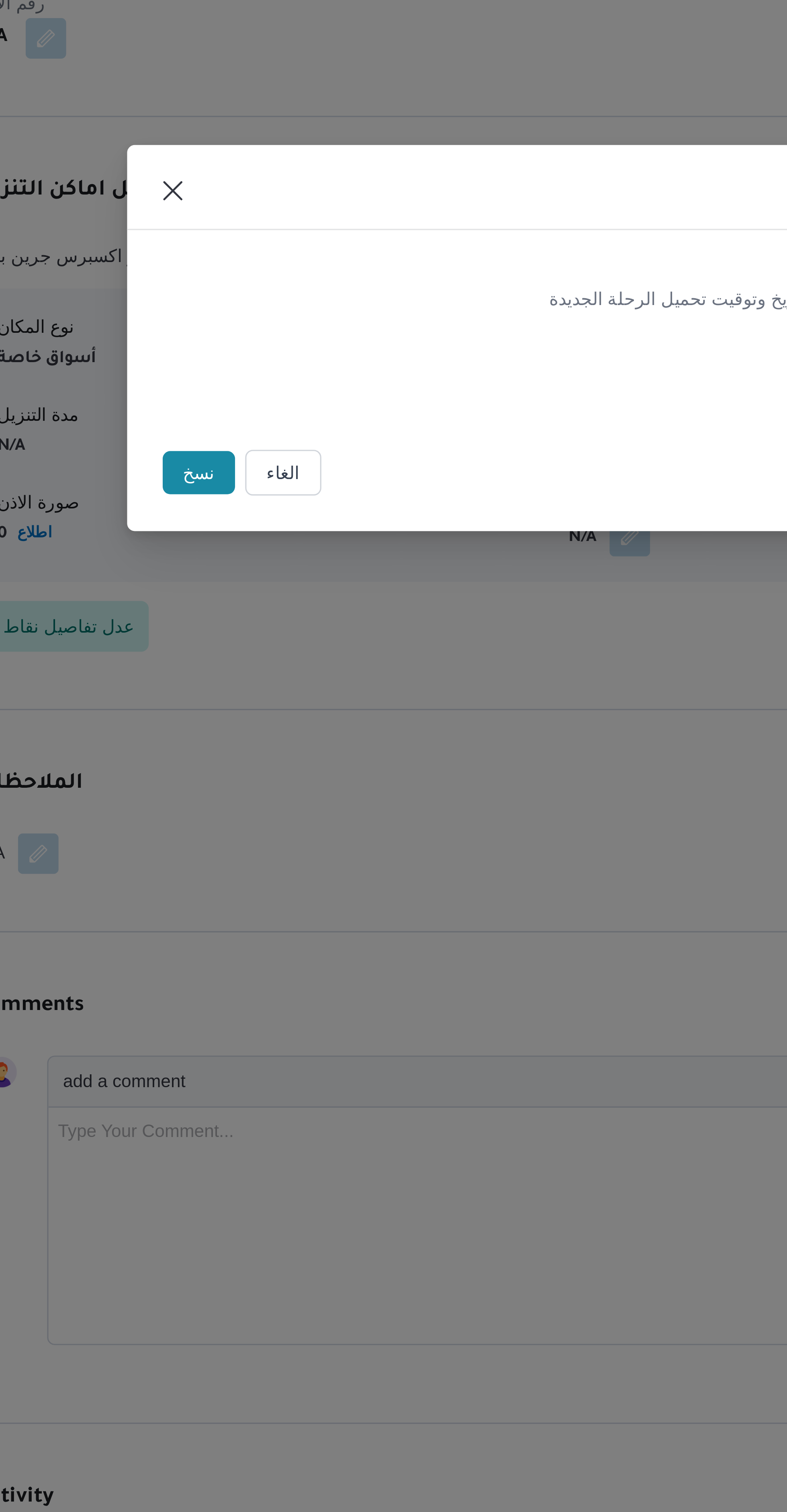
click at [259, 799] on button "نسخ" at bounding box center [259, 798] width 23 height 14
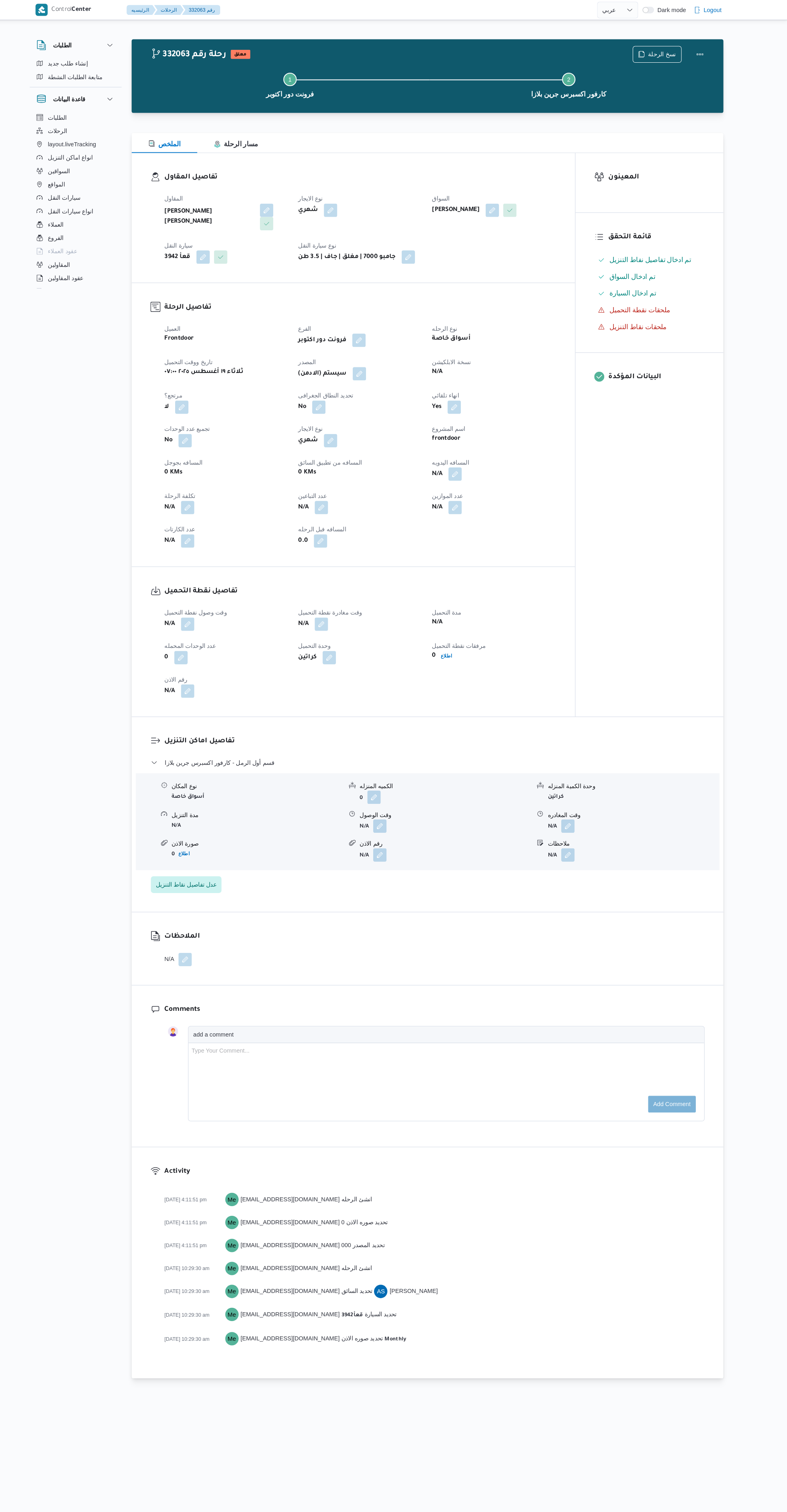
select select "ar"
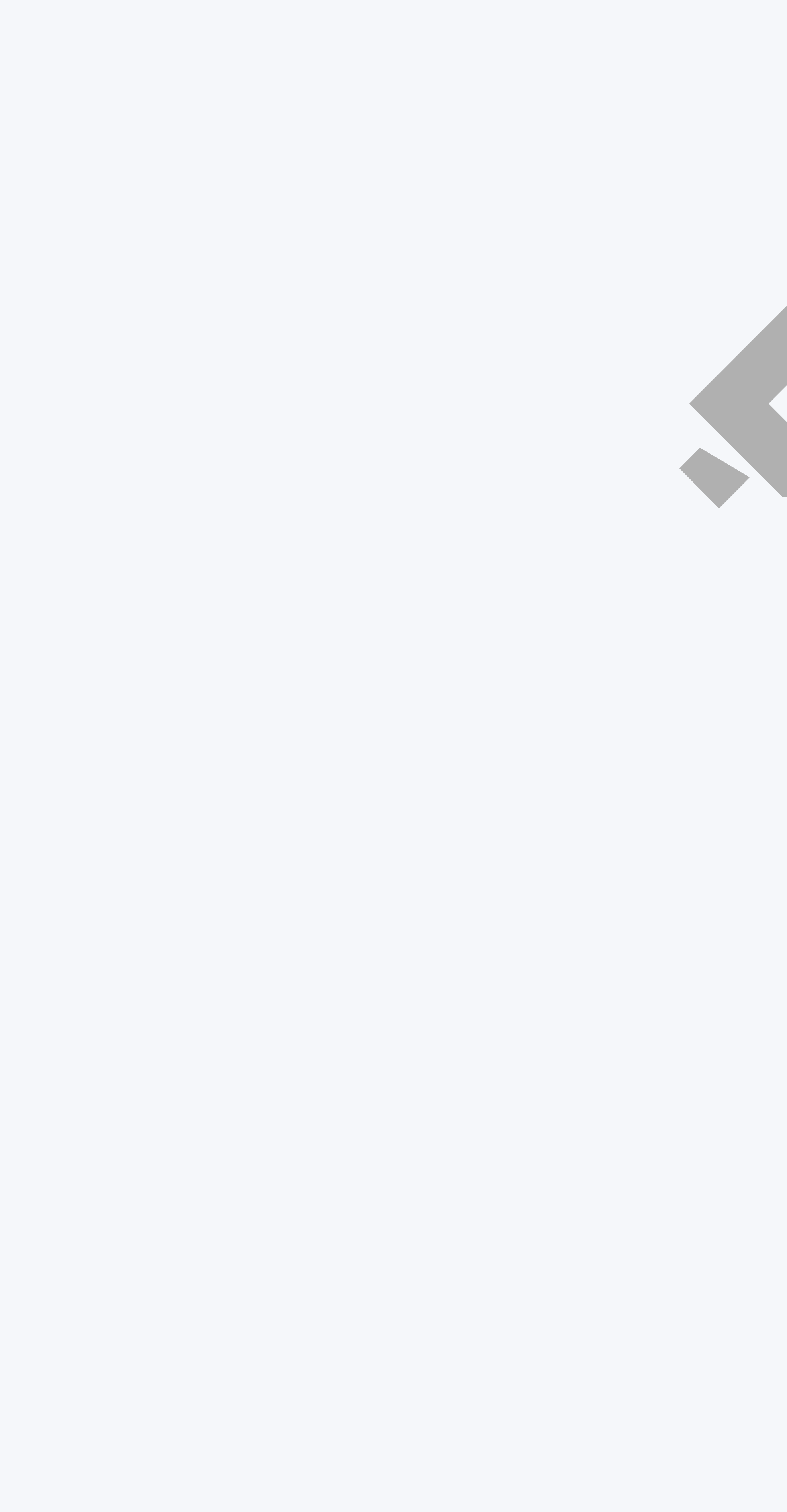
select select "ar"
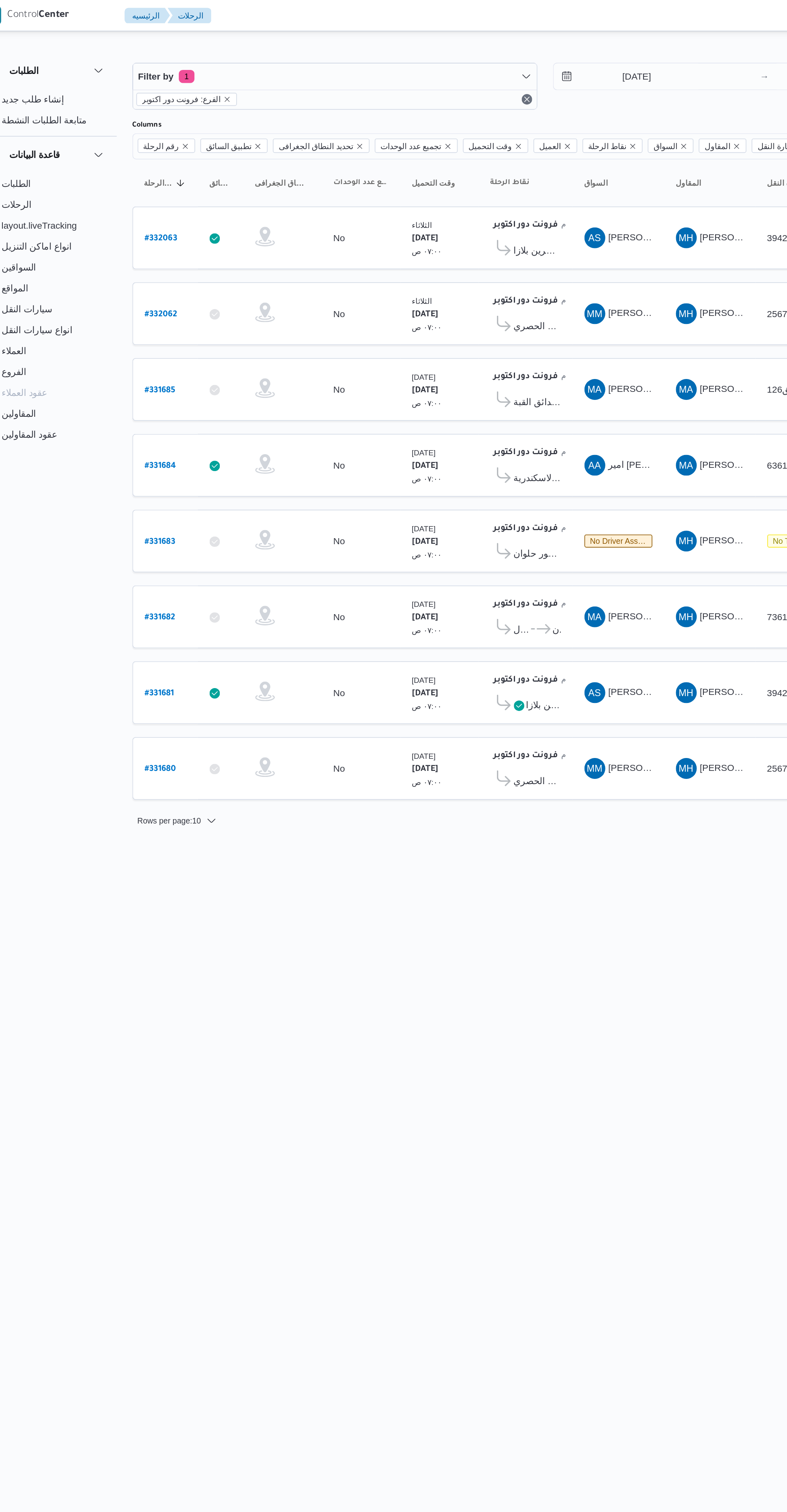
click at [177, 379] on b "# 331682" at bounding box center [174, 380] width 19 height 5
select select "ar"
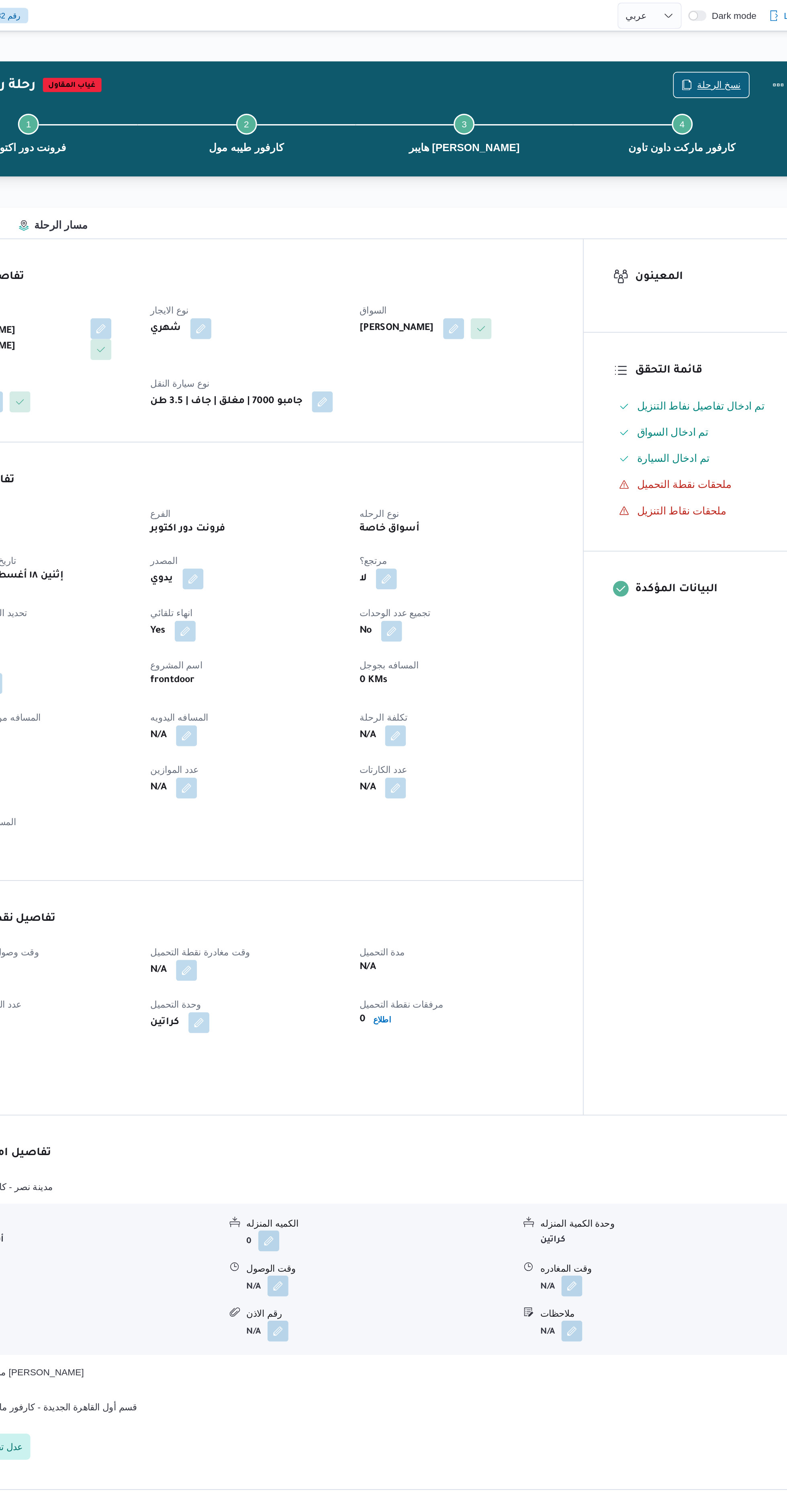
click at [663, 54] on span "نسخ الرحلة" at bounding box center [666, 52] width 27 height 10
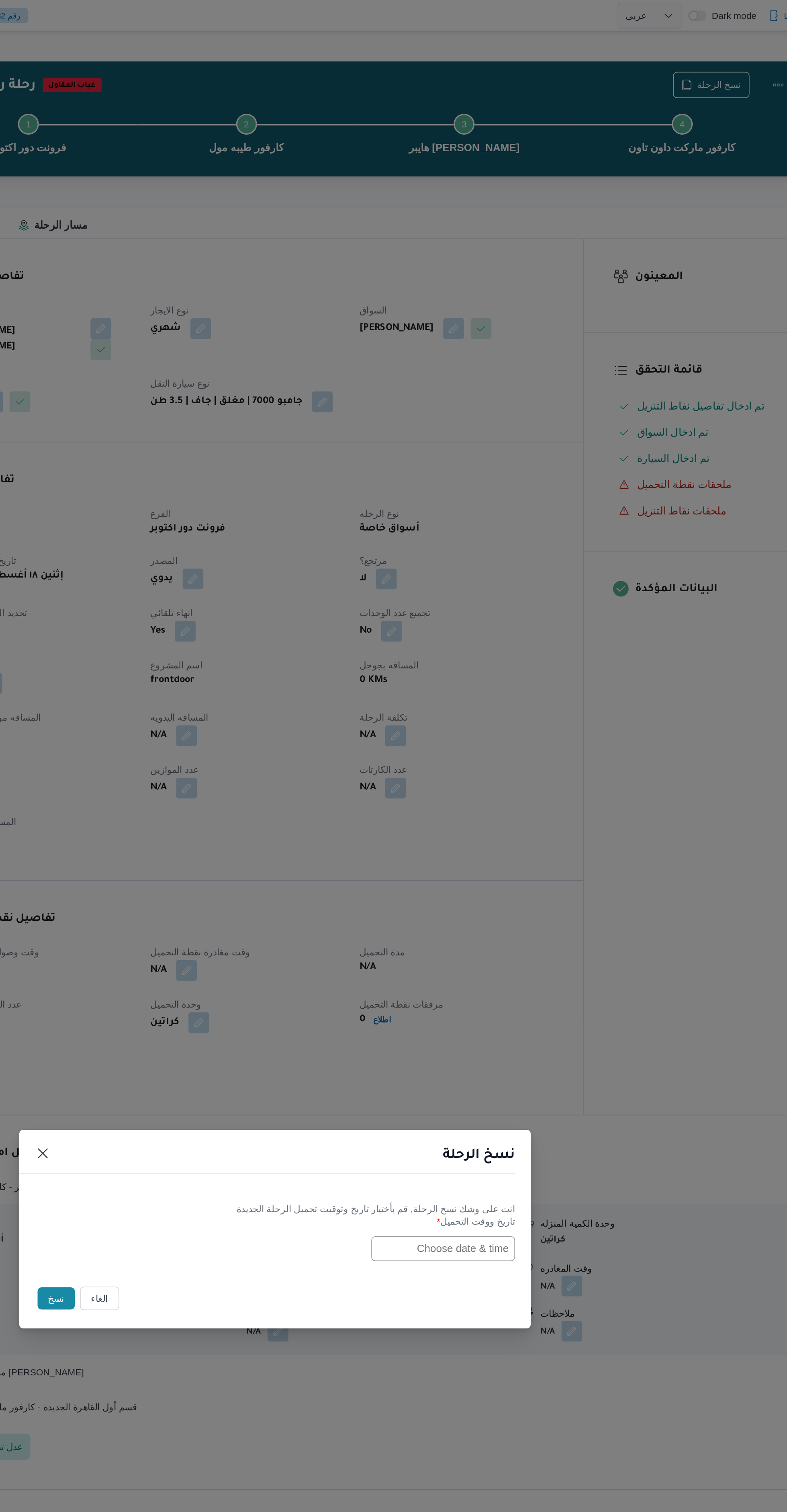
click at [518, 766] on input "text" at bounding box center [496, 767] width 88 height 15
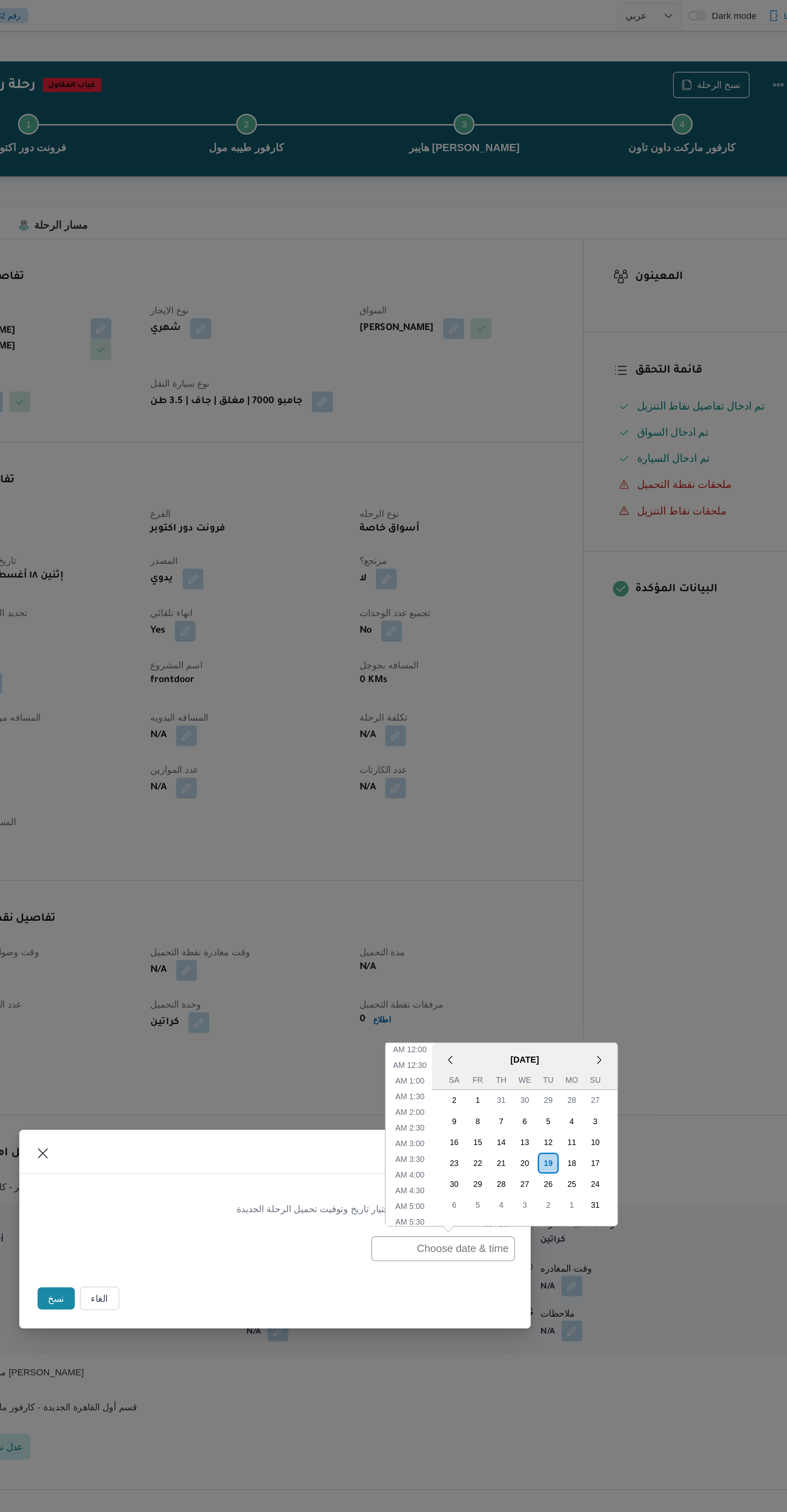
scroll to position [140, 0]
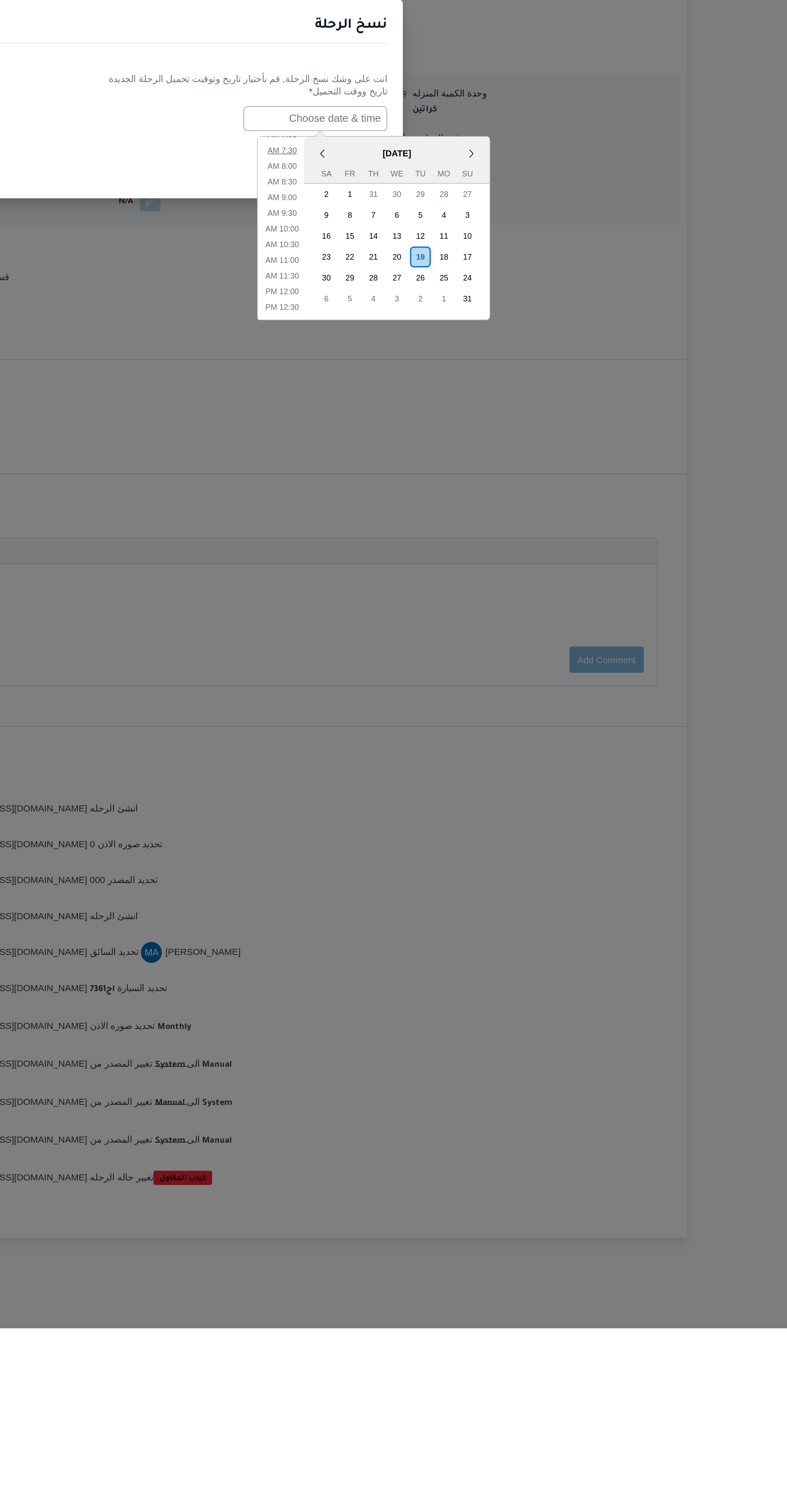
click at [482, 788] on li "7:30 AM" at bounding box center [477, 787] width 25 height 8
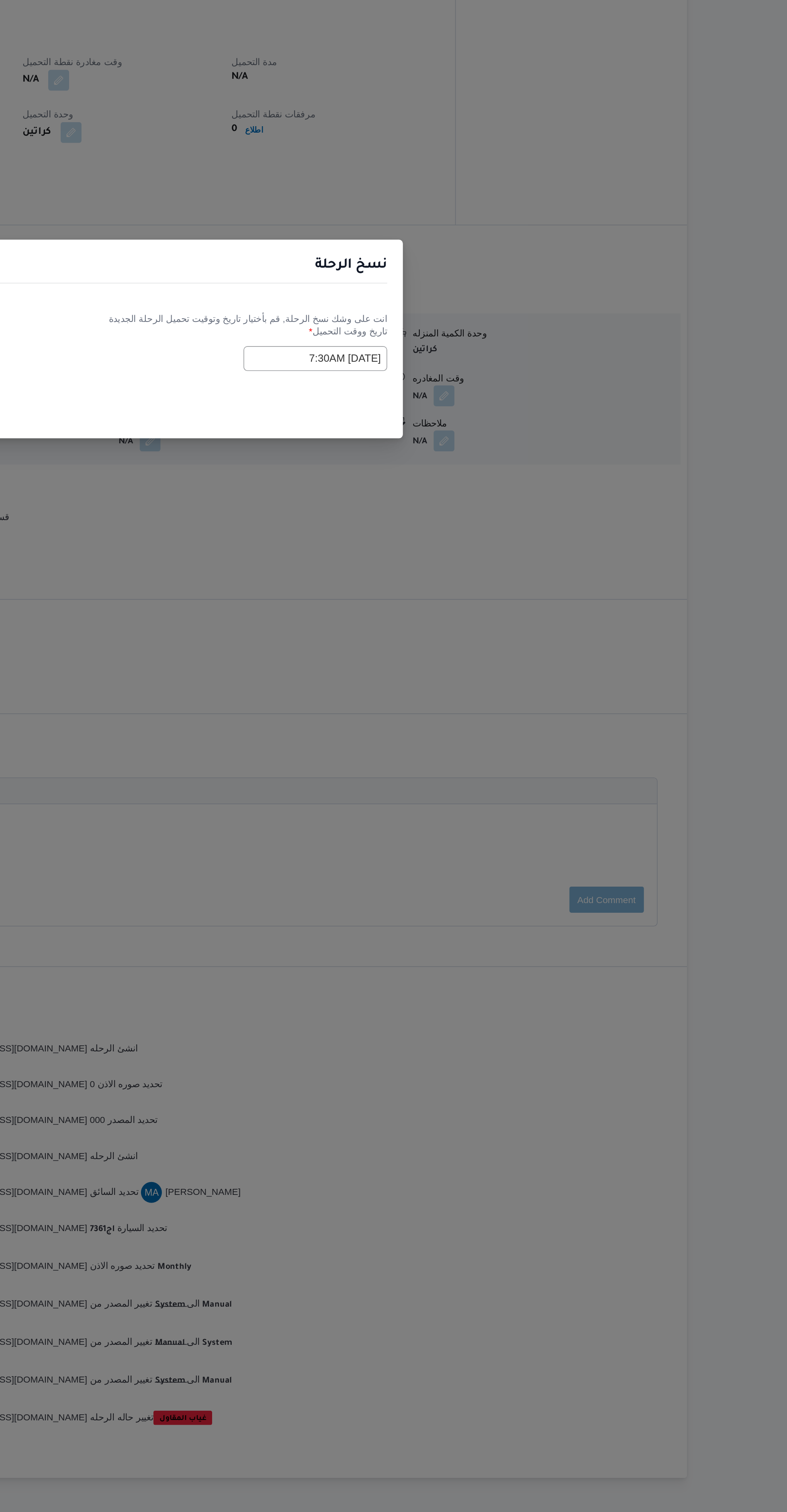
scroll to position [0, 0]
click at [498, 764] on input "19/08/2025 7:30AM" at bounding box center [496, 767] width 88 height 15
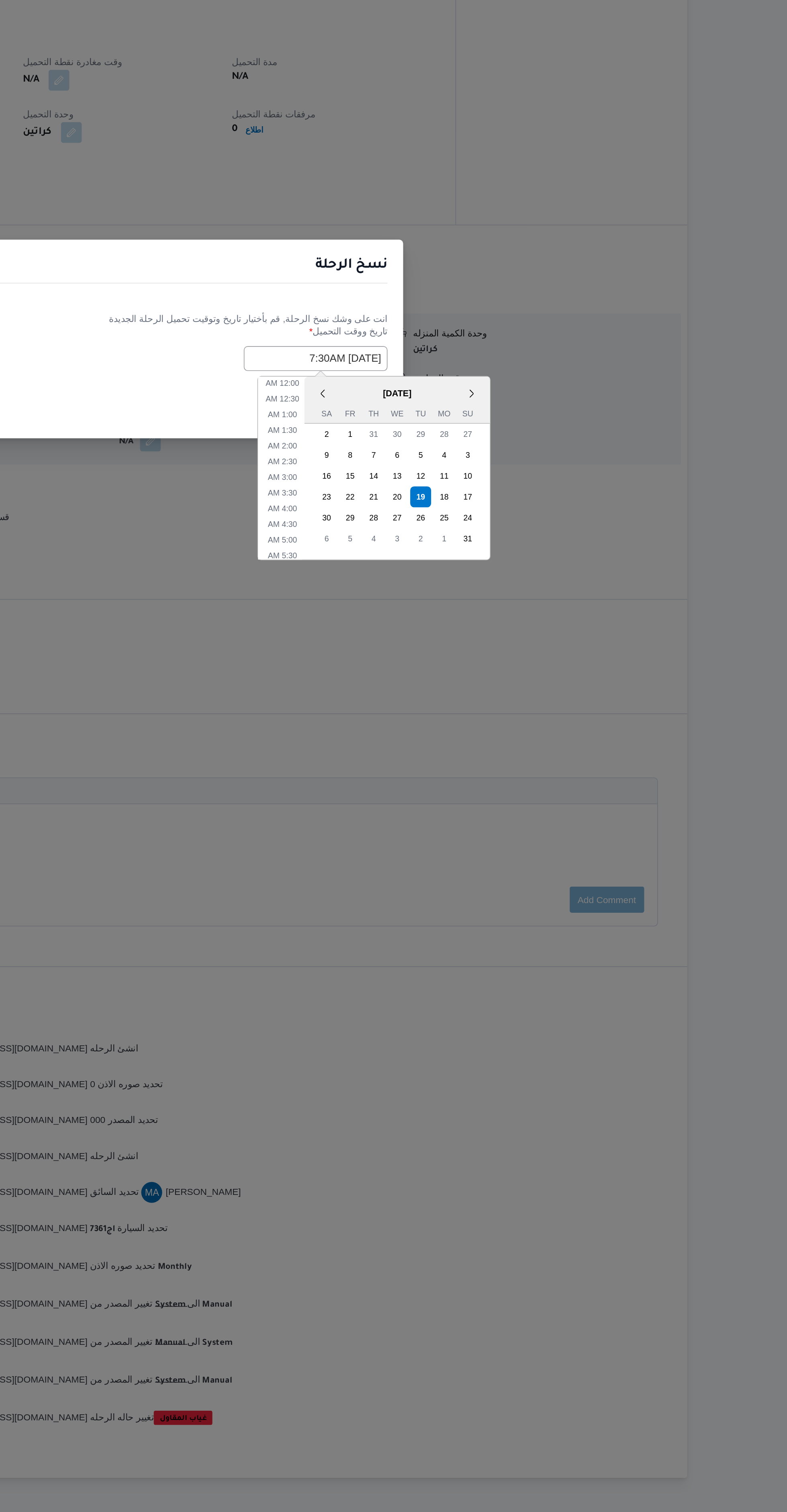
scroll to position [92, 0]
click at [480, 824] on li "7:00 AM" at bounding box center [477, 826] width 25 height 8
type input "19/08/2025 7:00AM"
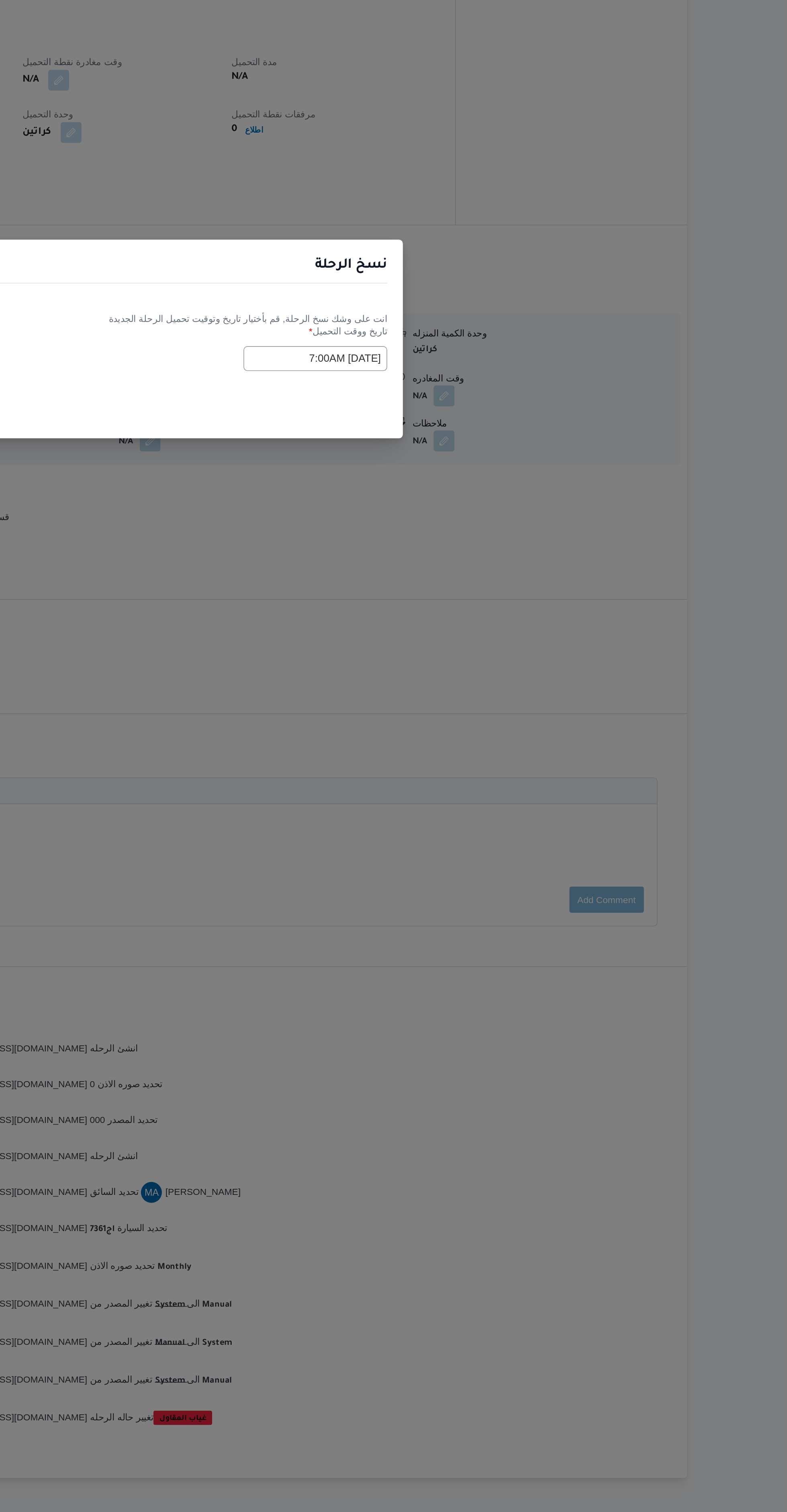
scroll to position [0, 0]
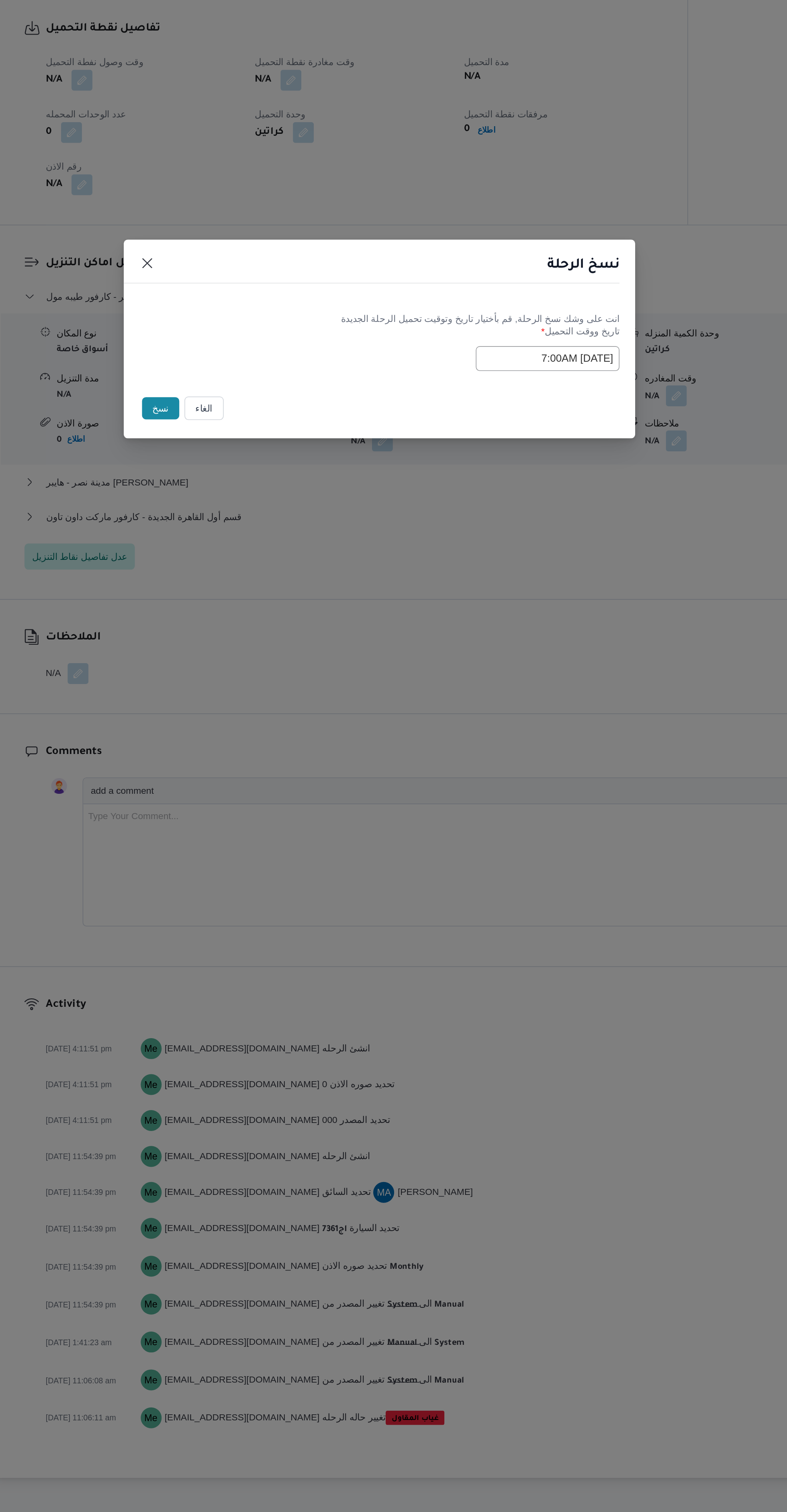
click at [258, 798] on button "نسخ" at bounding box center [259, 798] width 23 height 14
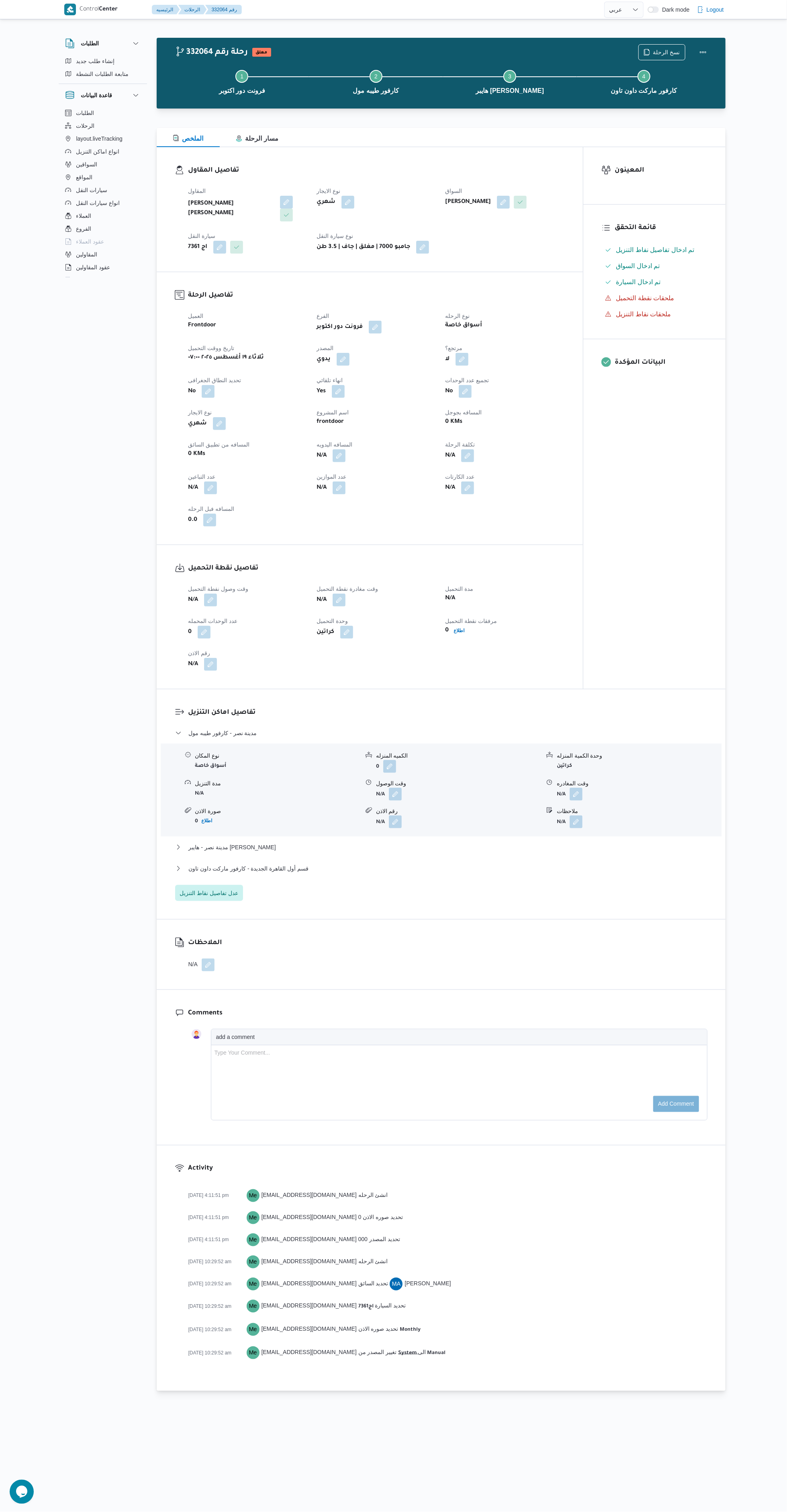
select select "ar"
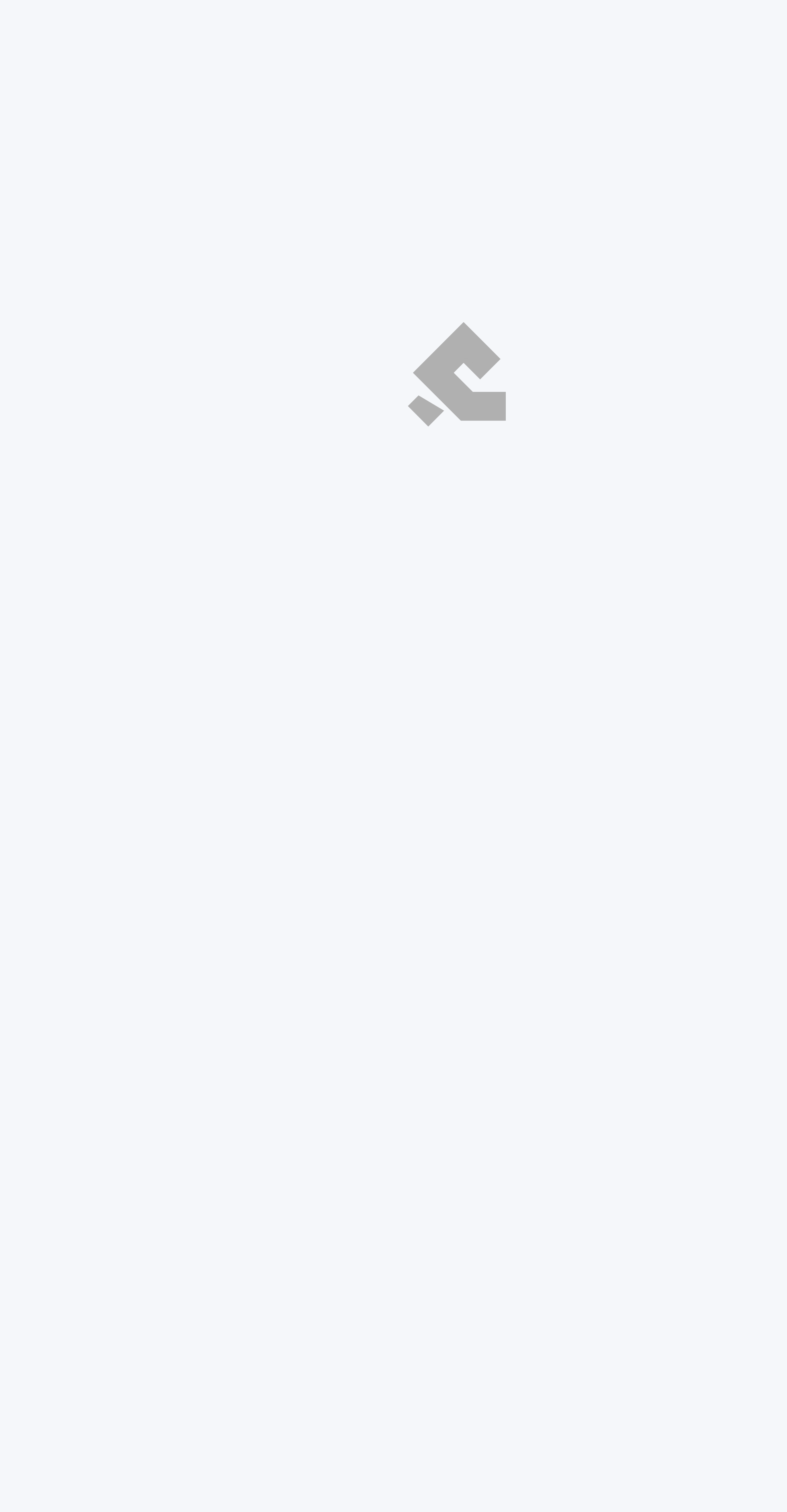
select select "ar"
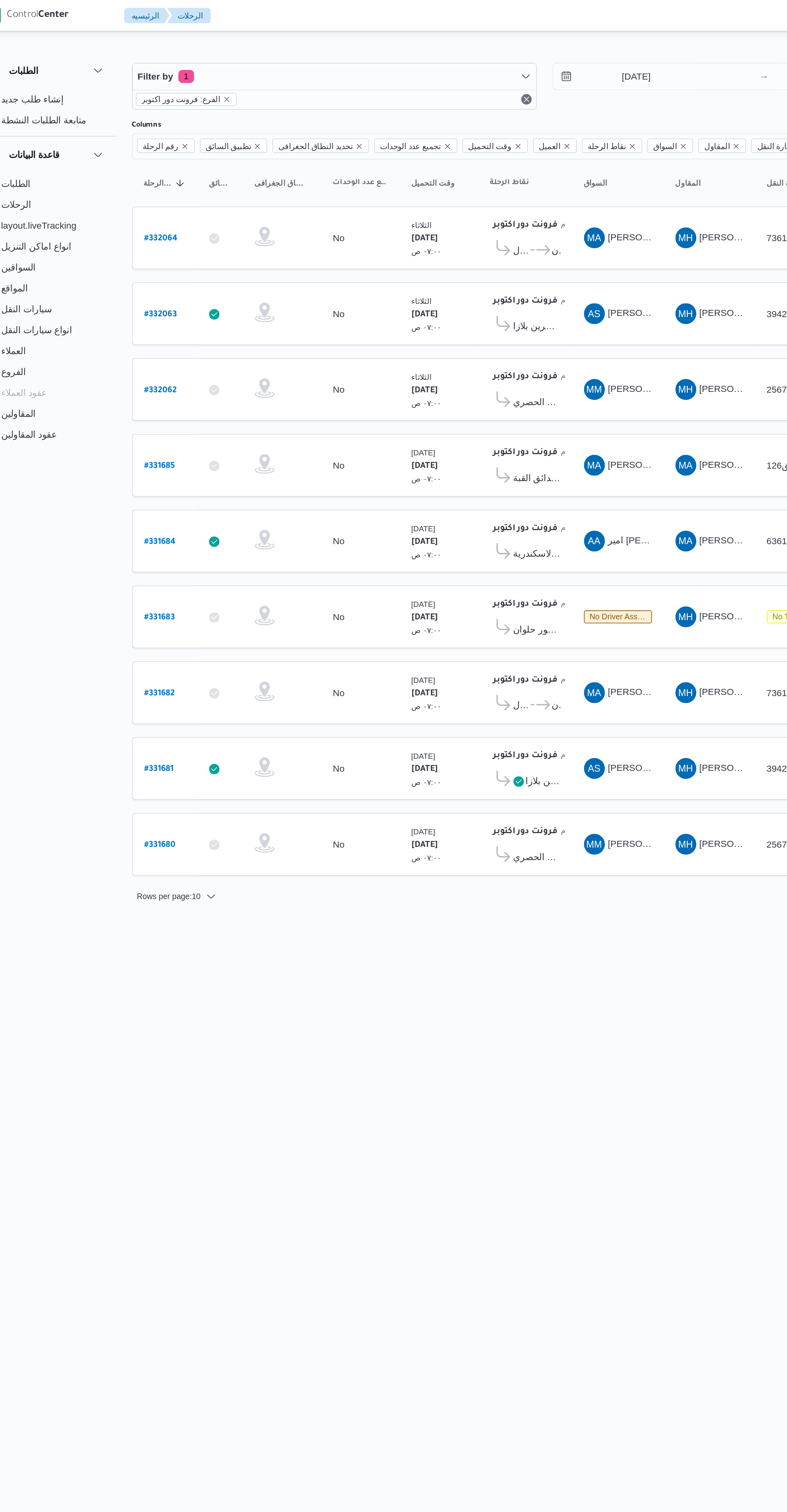
click at [173, 380] on b "# 331683" at bounding box center [174, 380] width 19 height 5
select select "ar"
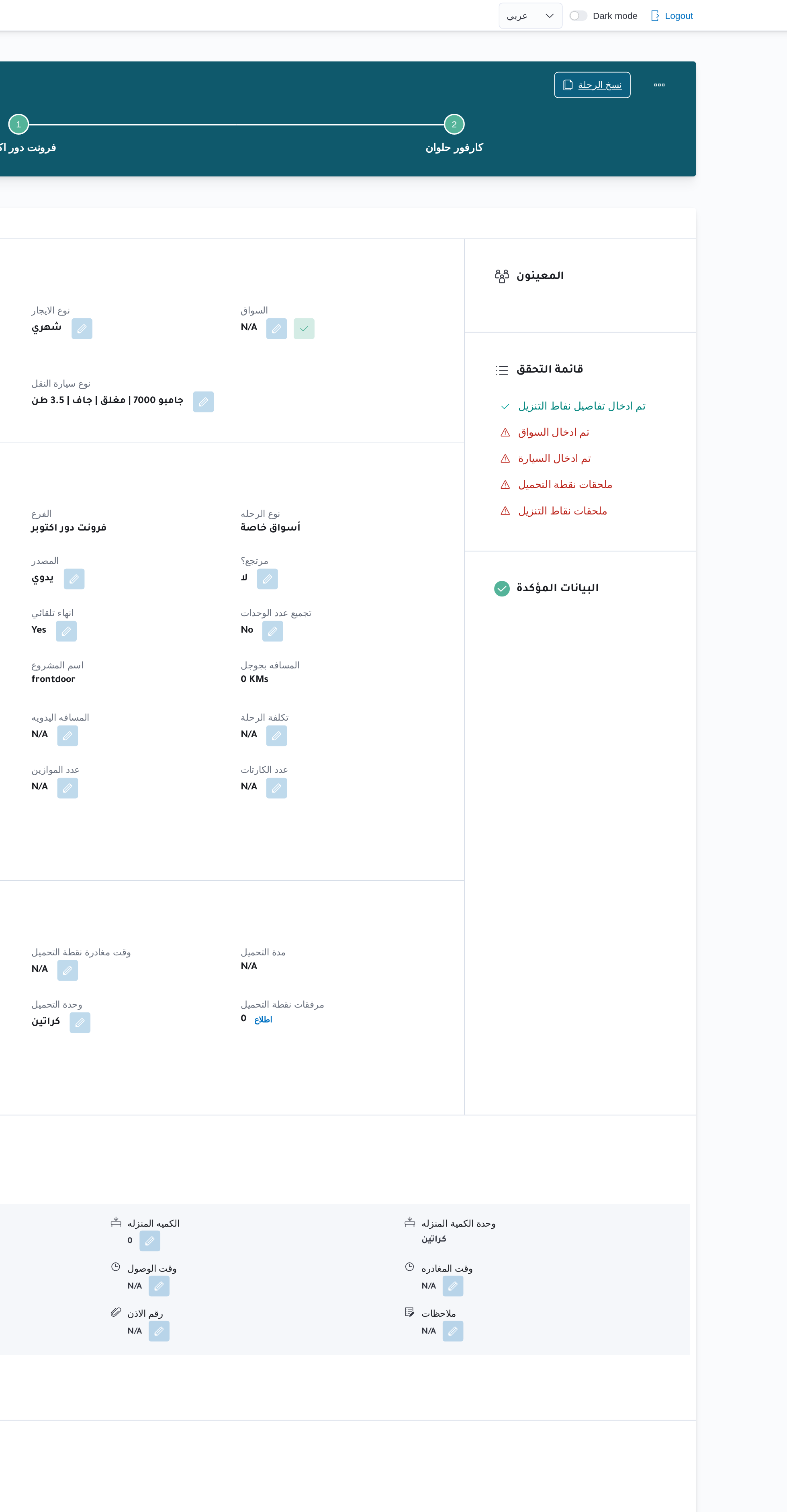
click at [670, 47] on span "نسخ الرحلة" at bounding box center [662, 52] width 46 height 15
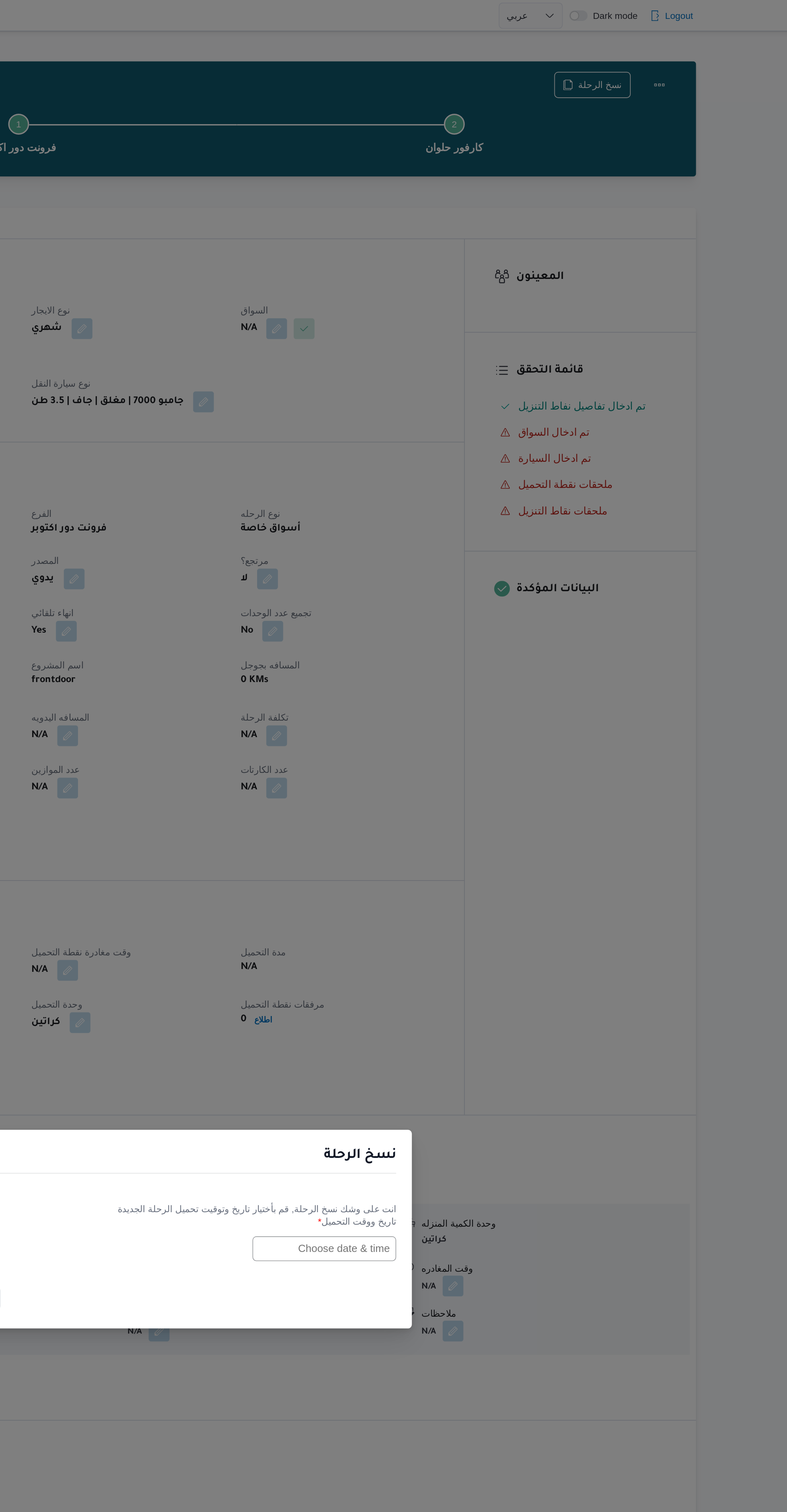
click at [510, 765] on input "text" at bounding box center [496, 767] width 88 height 15
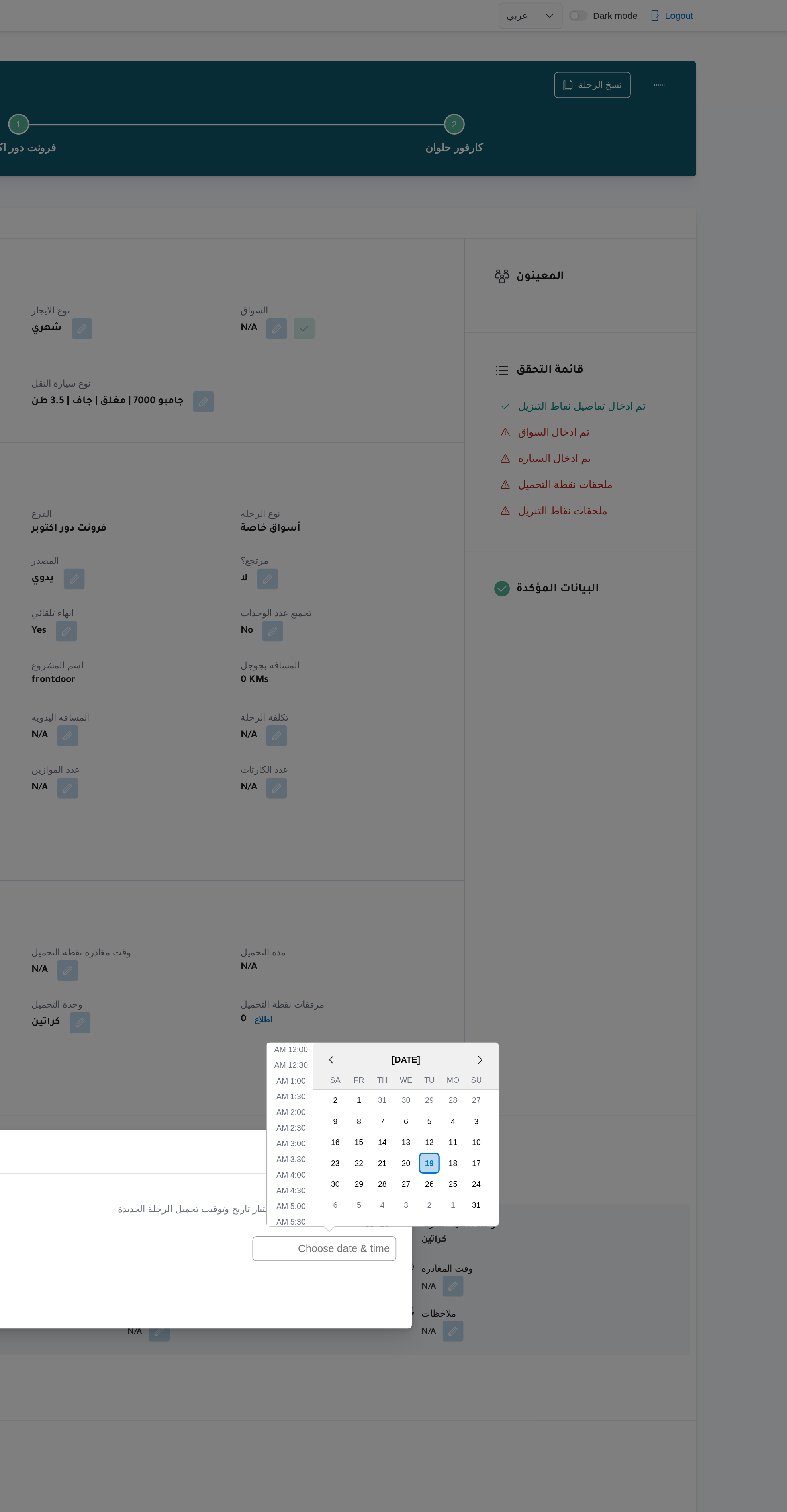
scroll to position [150, 0]
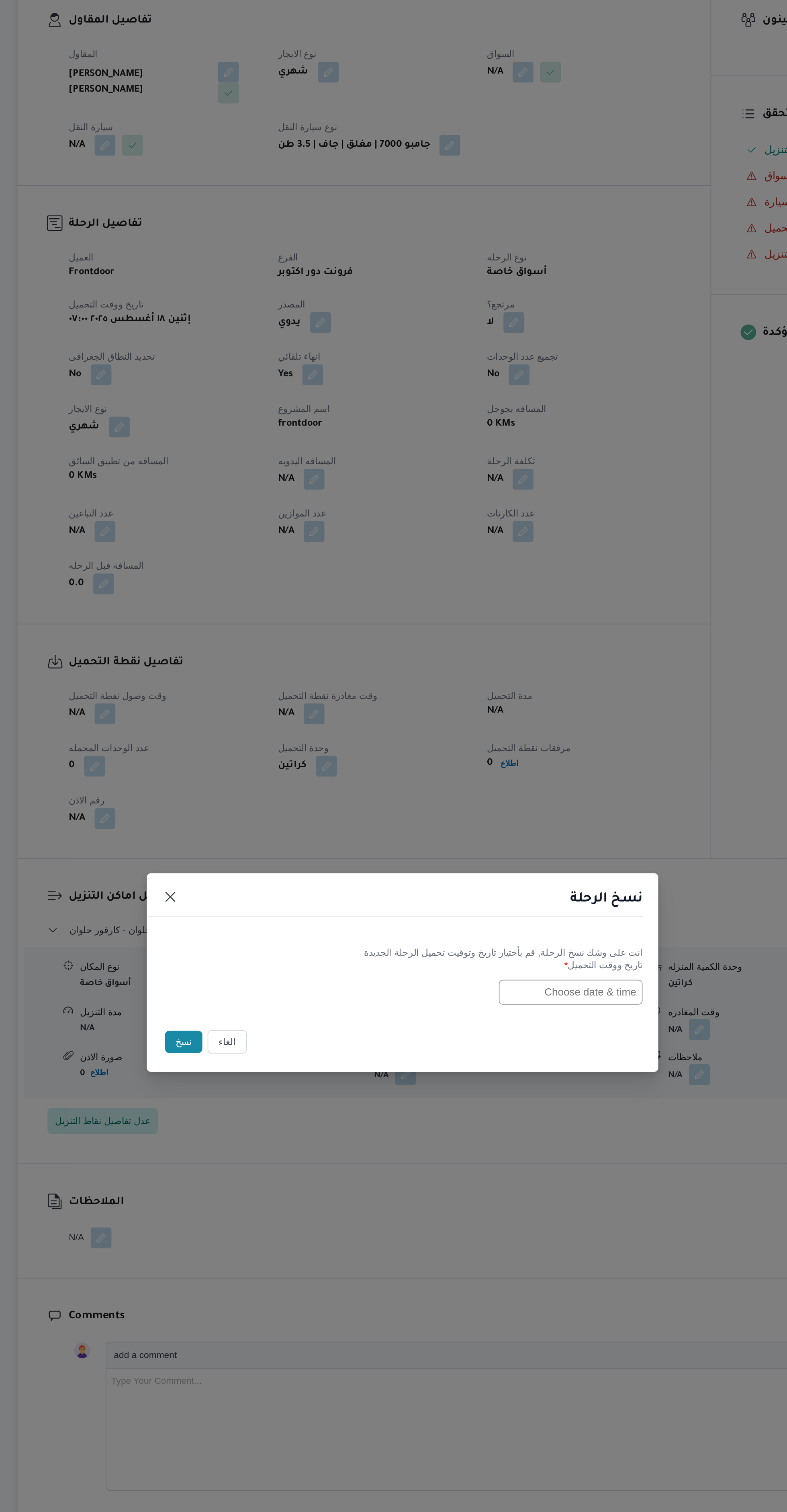
click at [527, 758] on div "نسخ الرحلة انت على وشك نسخ الرحلة, قم بأختيار تاريخ وتوقيت تحميل الرحلة الجديدة…" at bounding box center [393, 756] width 787 height 1512
click at [502, 776] on input "text" at bounding box center [496, 767] width 88 height 15
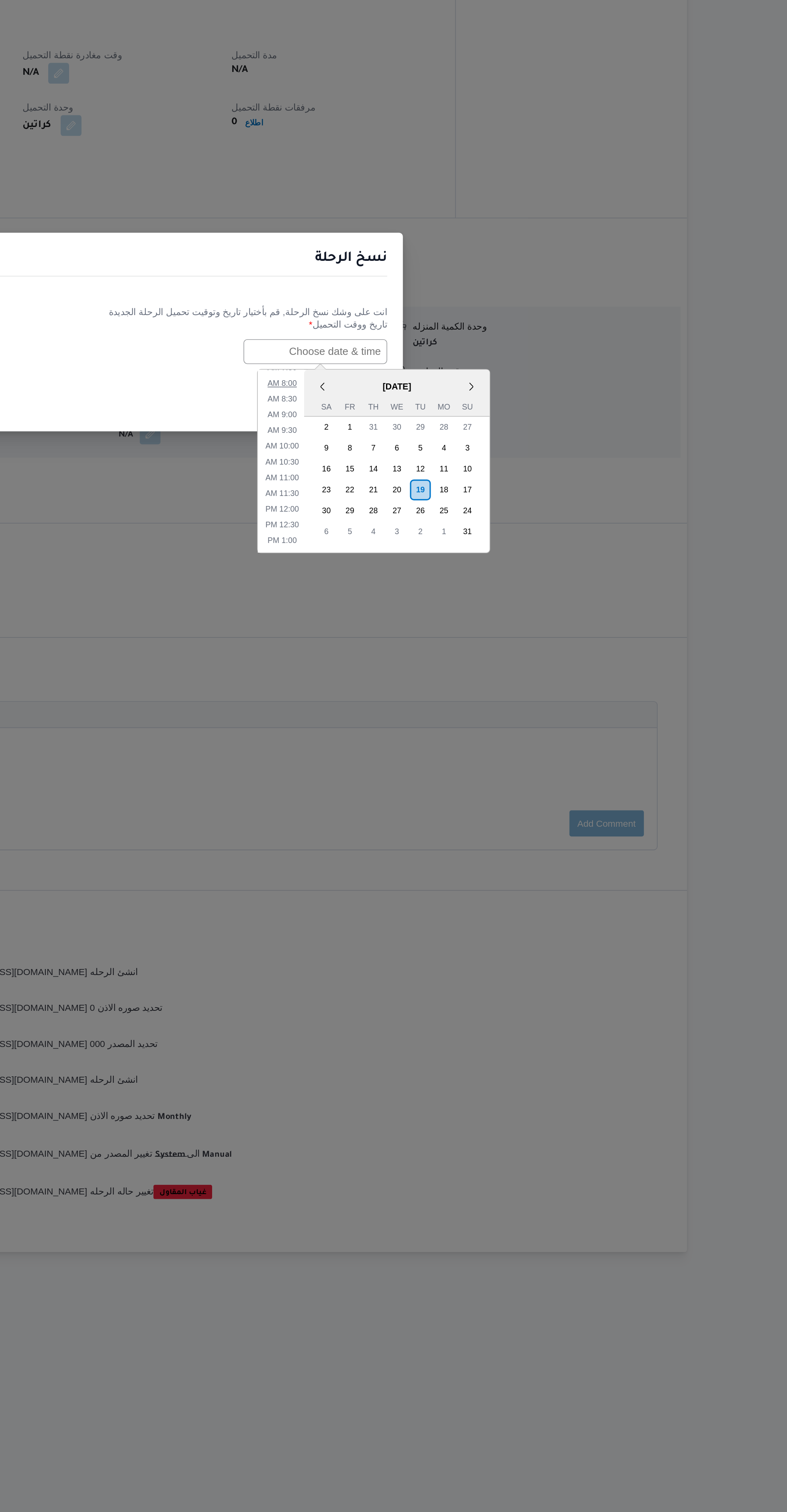
click at [480, 786] on li "8:00 AM" at bounding box center [477, 787] width 25 height 8
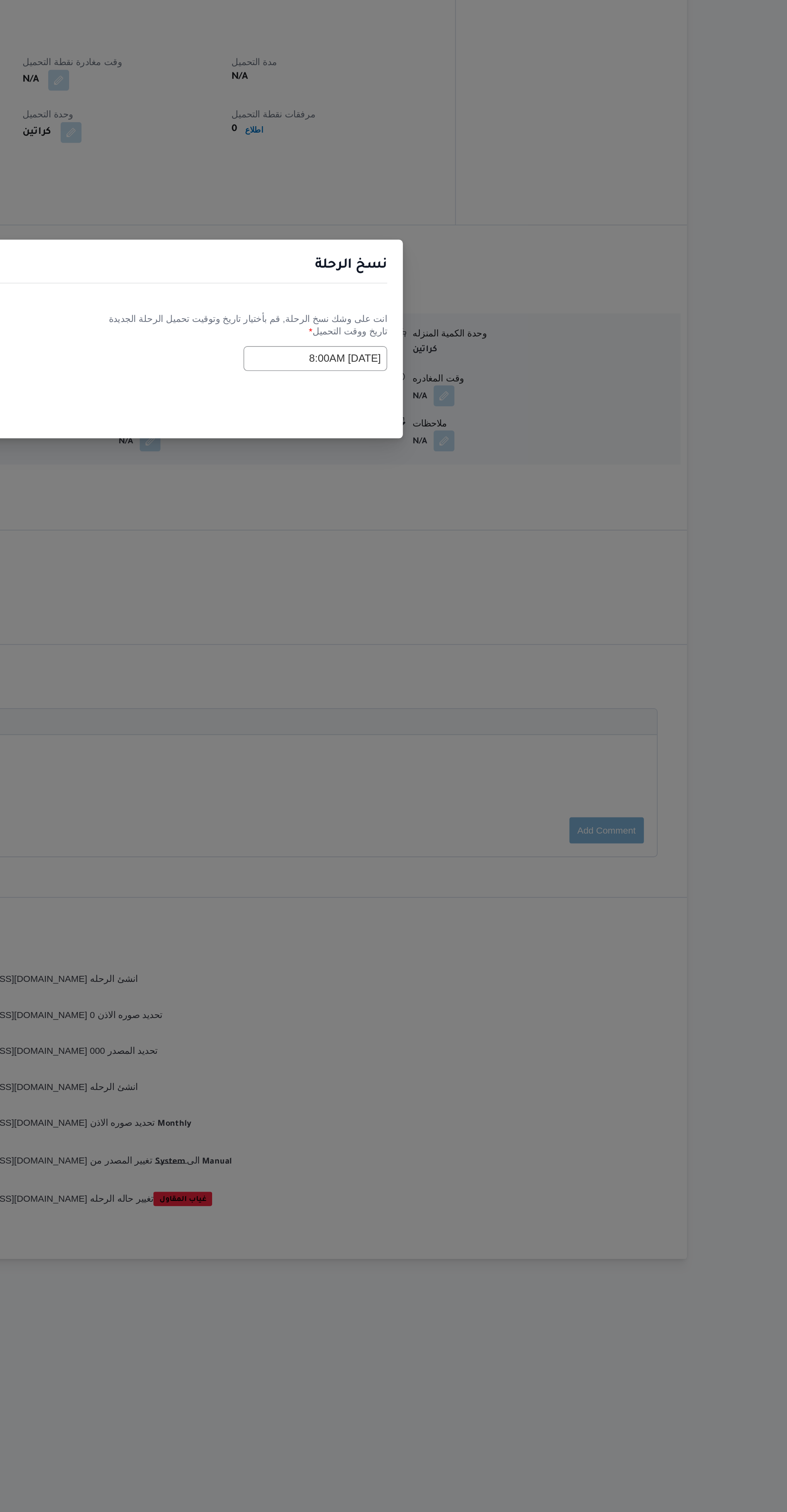
click at [478, 766] on input "19/08/2025 8:00AM" at bounding box center [496, 767] width 88 height 15
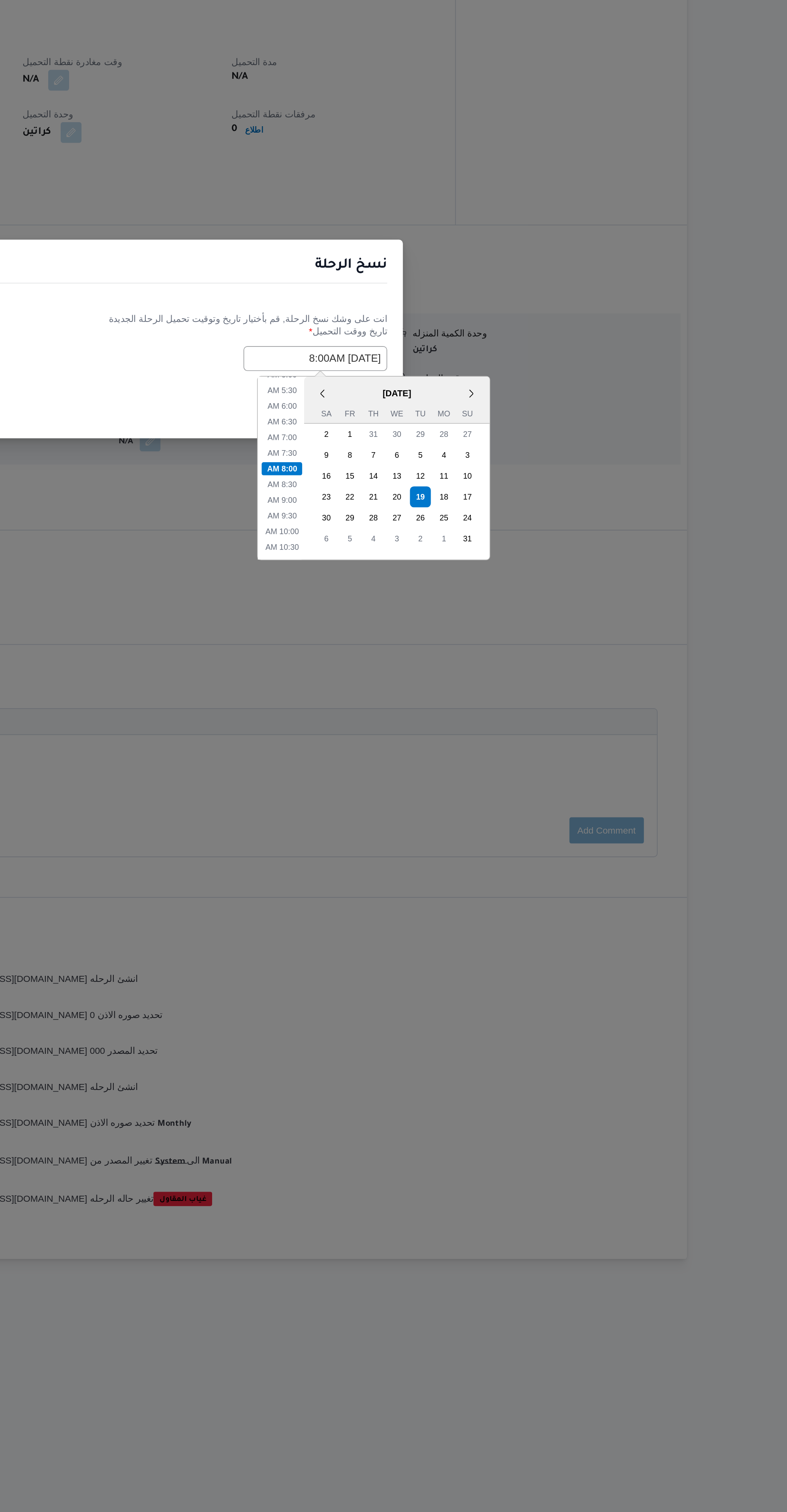
scroll to position [0, 0]
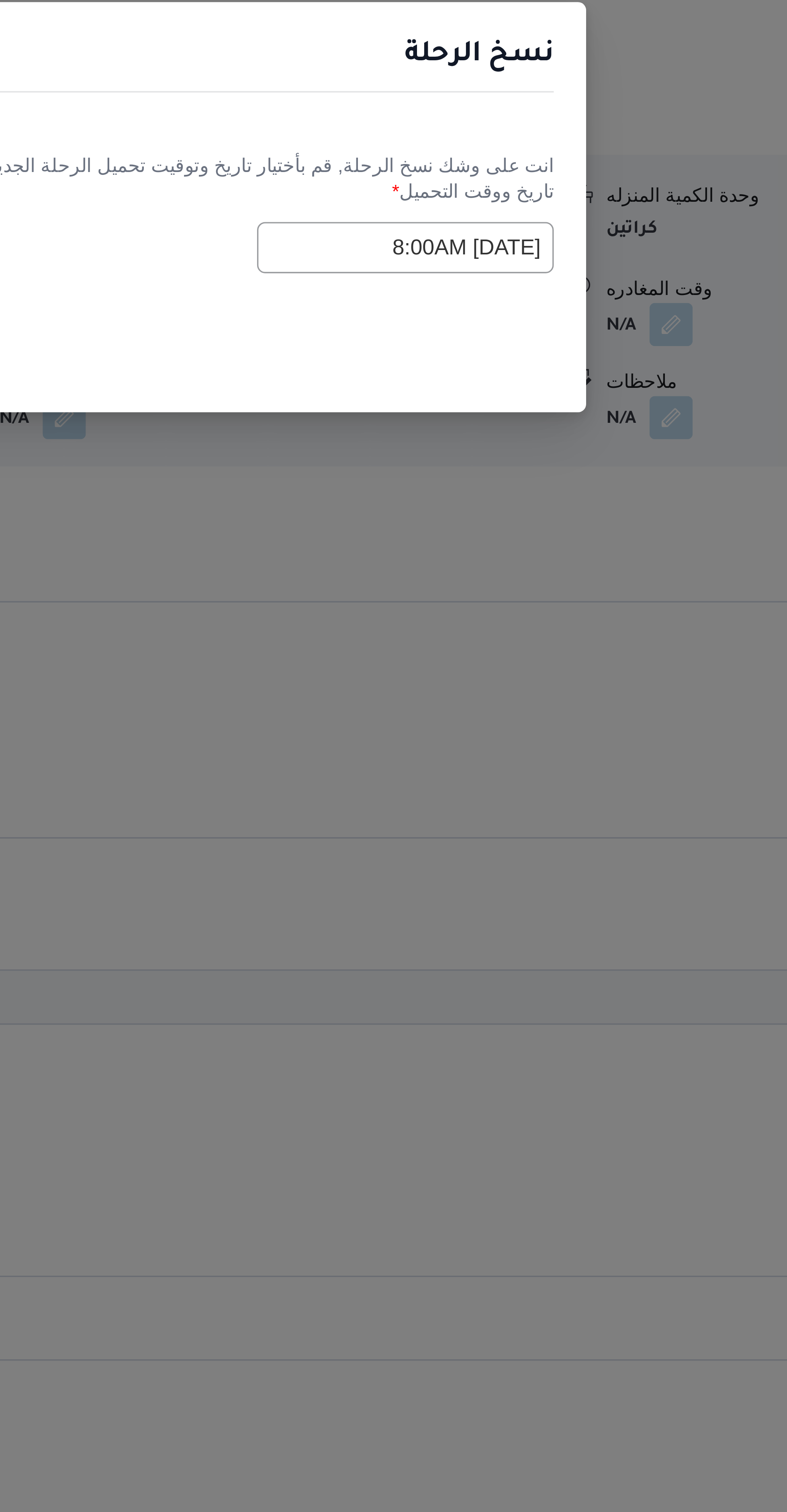
click at [469, 767] on input "19/08/2025 8:00AM" at bounding box center [496, 767] width 88 height 15
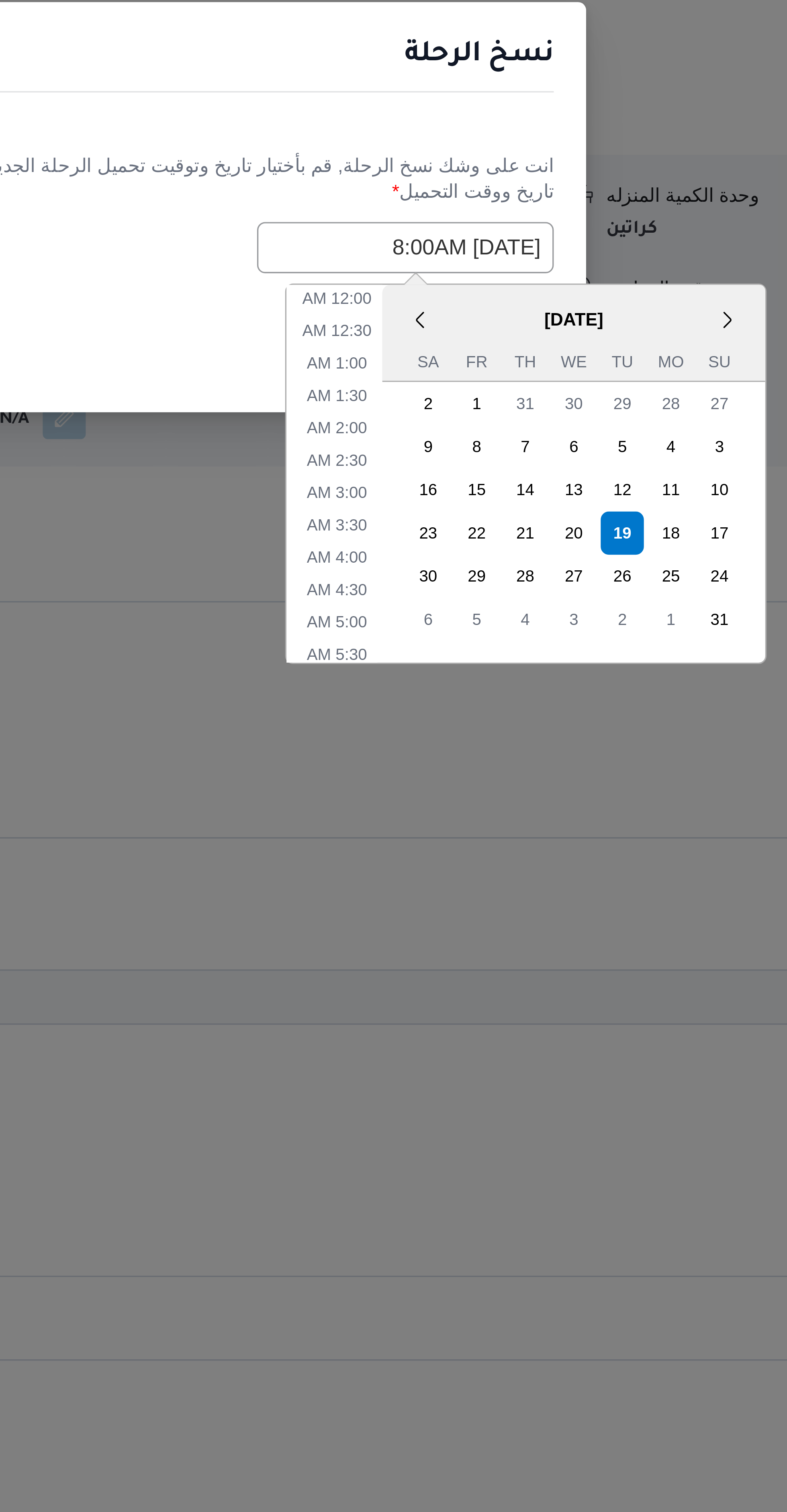
scroll to position [102, 0]
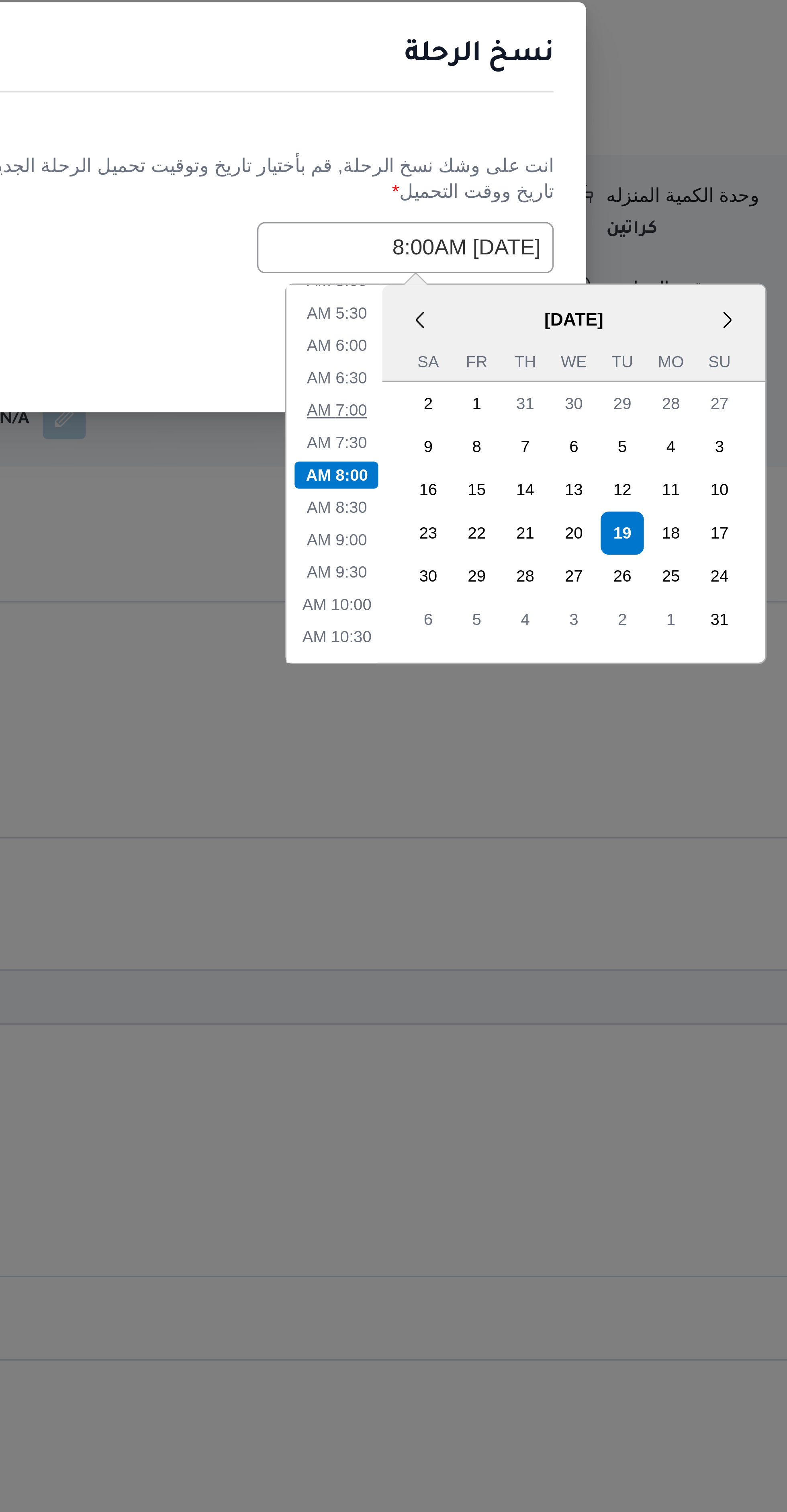
click at [481, 815] on li "7:00 AM" at bounding box center [477, 816] width 25 height 8
type input "19/08/2025 7:00AM"
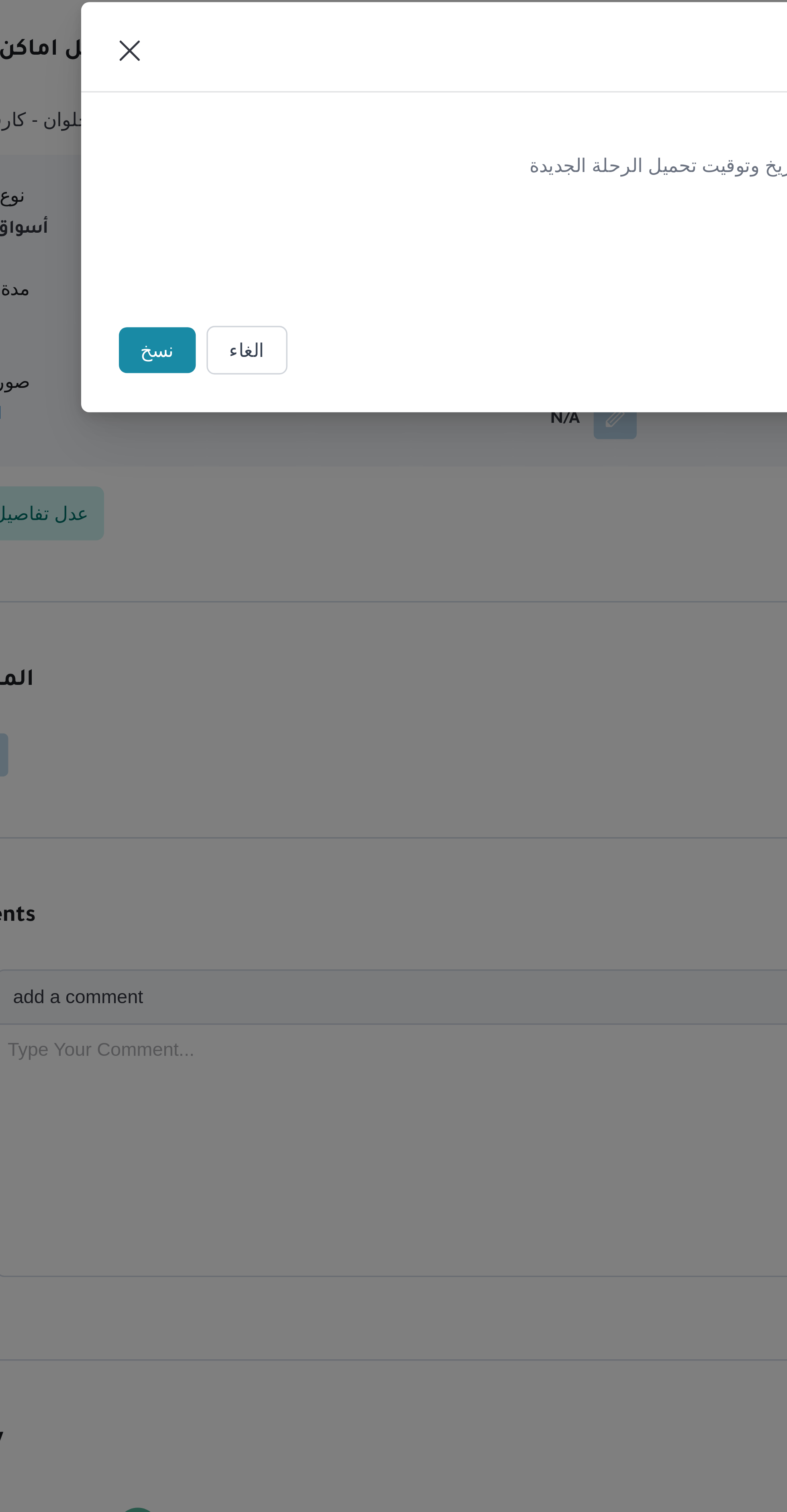
click at [262, 799] on button "نسخ" at bounding box center [259, 798] width 23 height 14
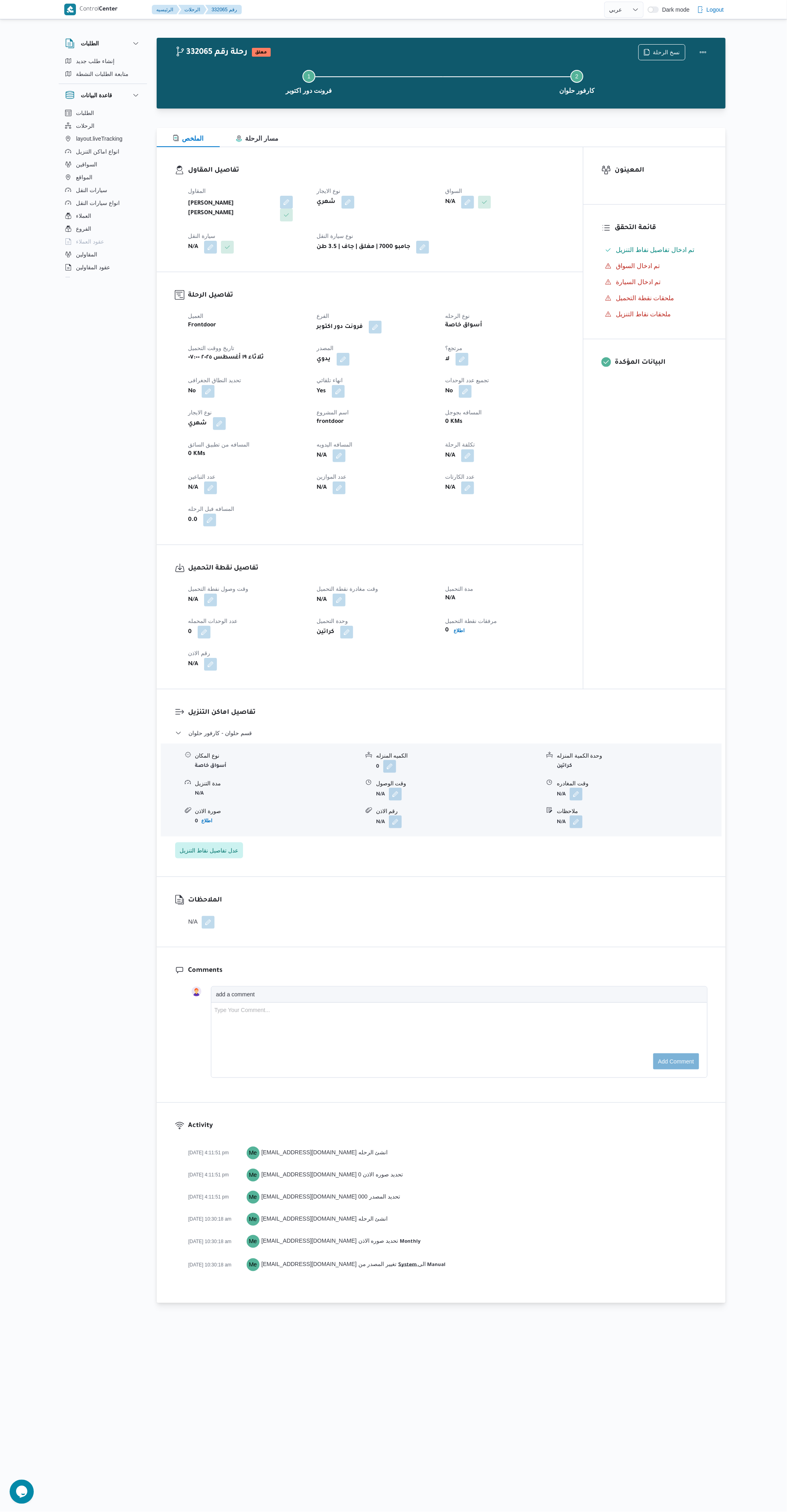
select select "ar"
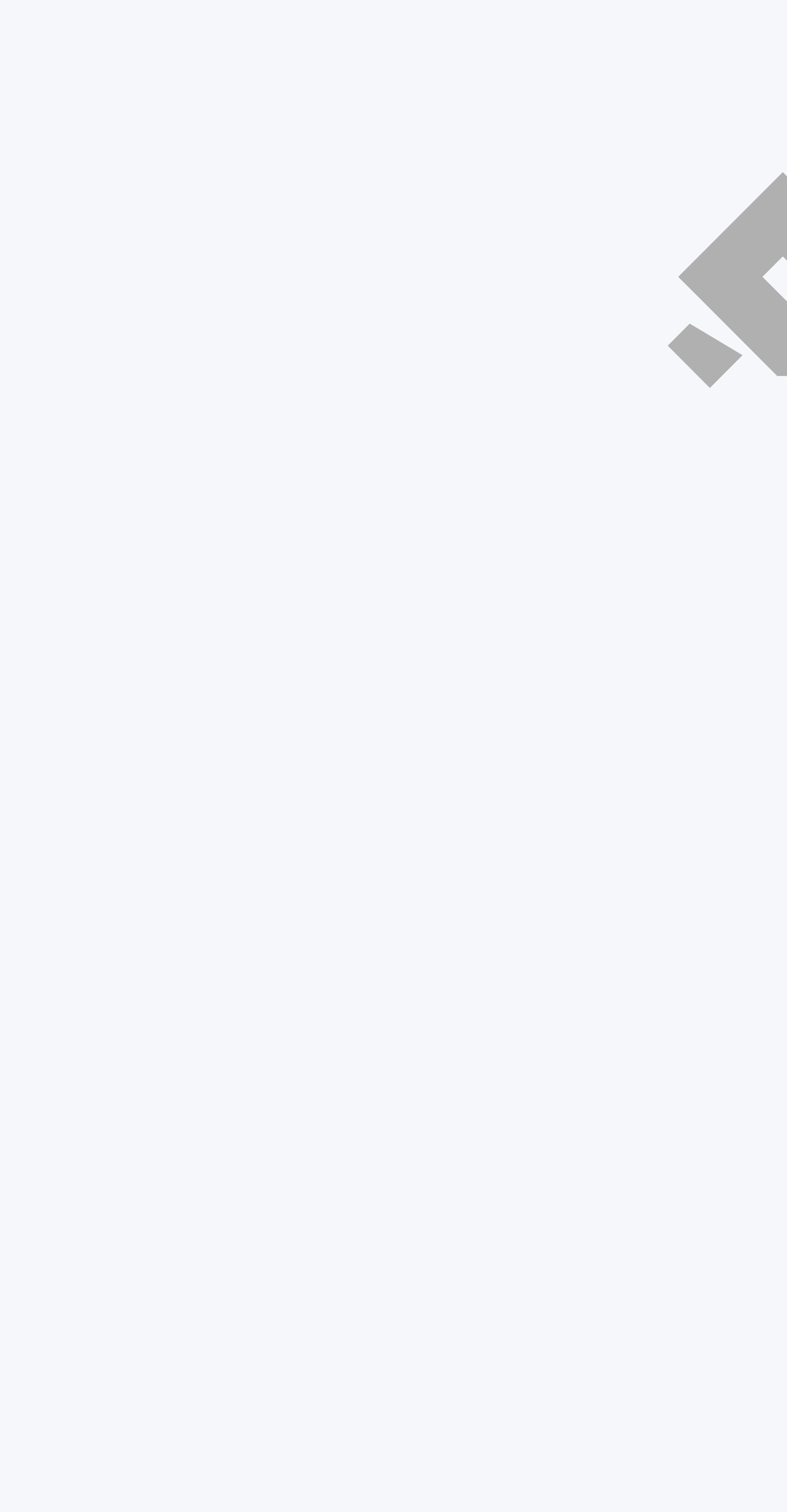
select select "ar"
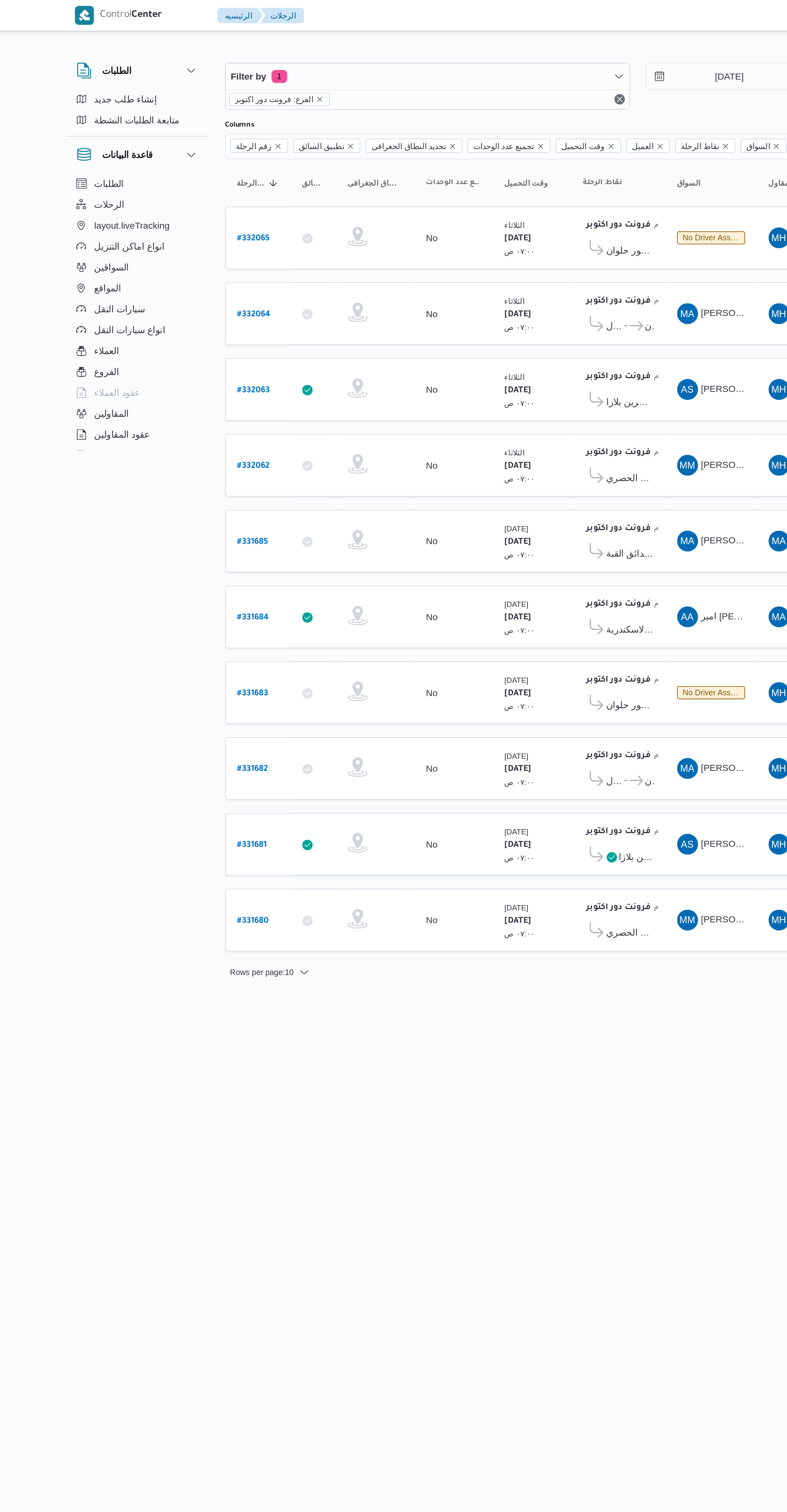
click at [171, 374] on link "# 331684" at bounding box center [174, 379] width 19 height 11
select select "ar"
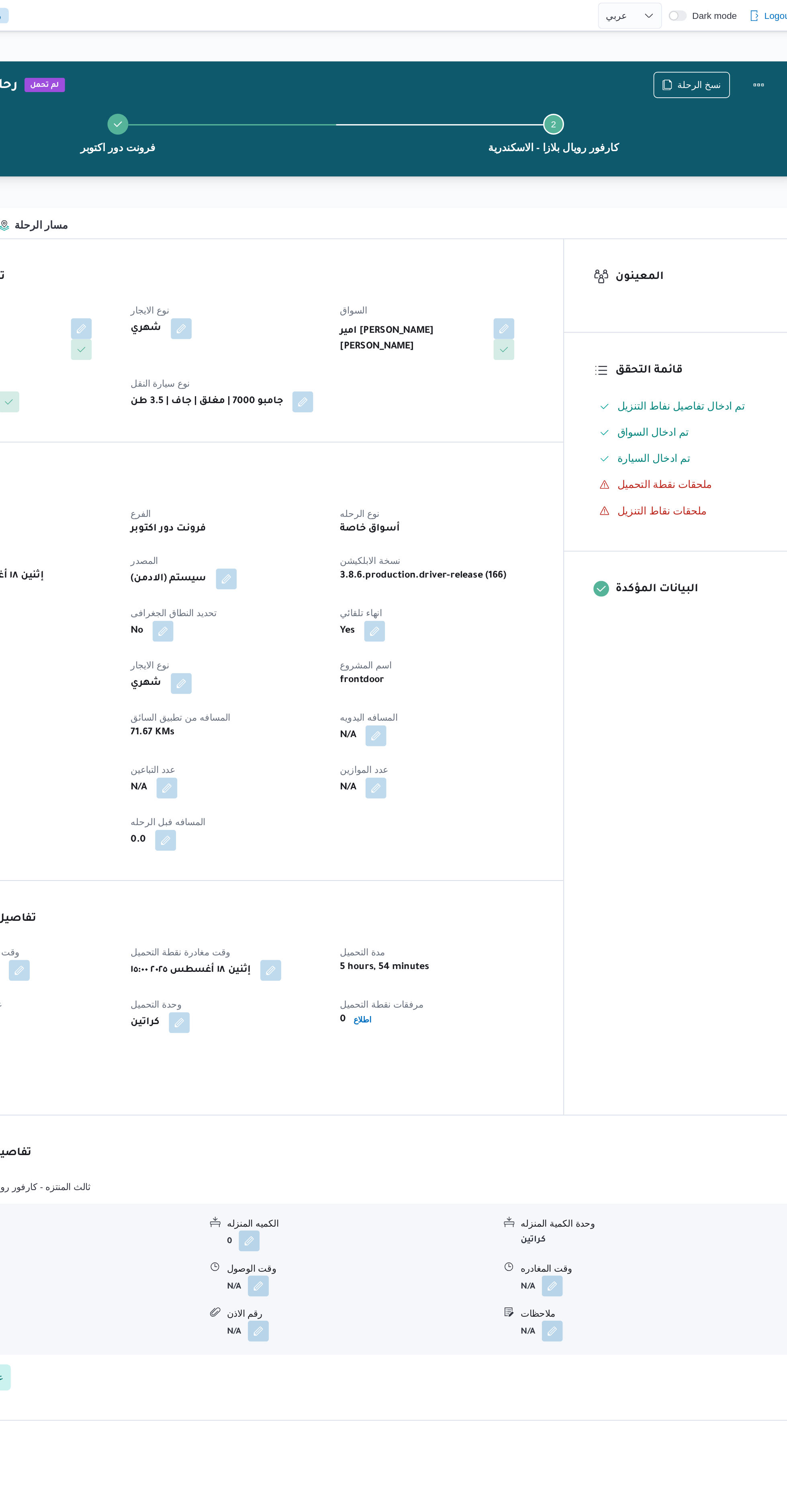
click at [654, 57] on div "فرونت دور اكتوبر Step 2 is incomplete 2 كارفور رويال بلازا - الاسكندرية" at bounding box center [443, 81] width 545 height 52
click at [664, 51] on span "نسخ الرحلة" at bounding box center [666, 52] width 27 height 10
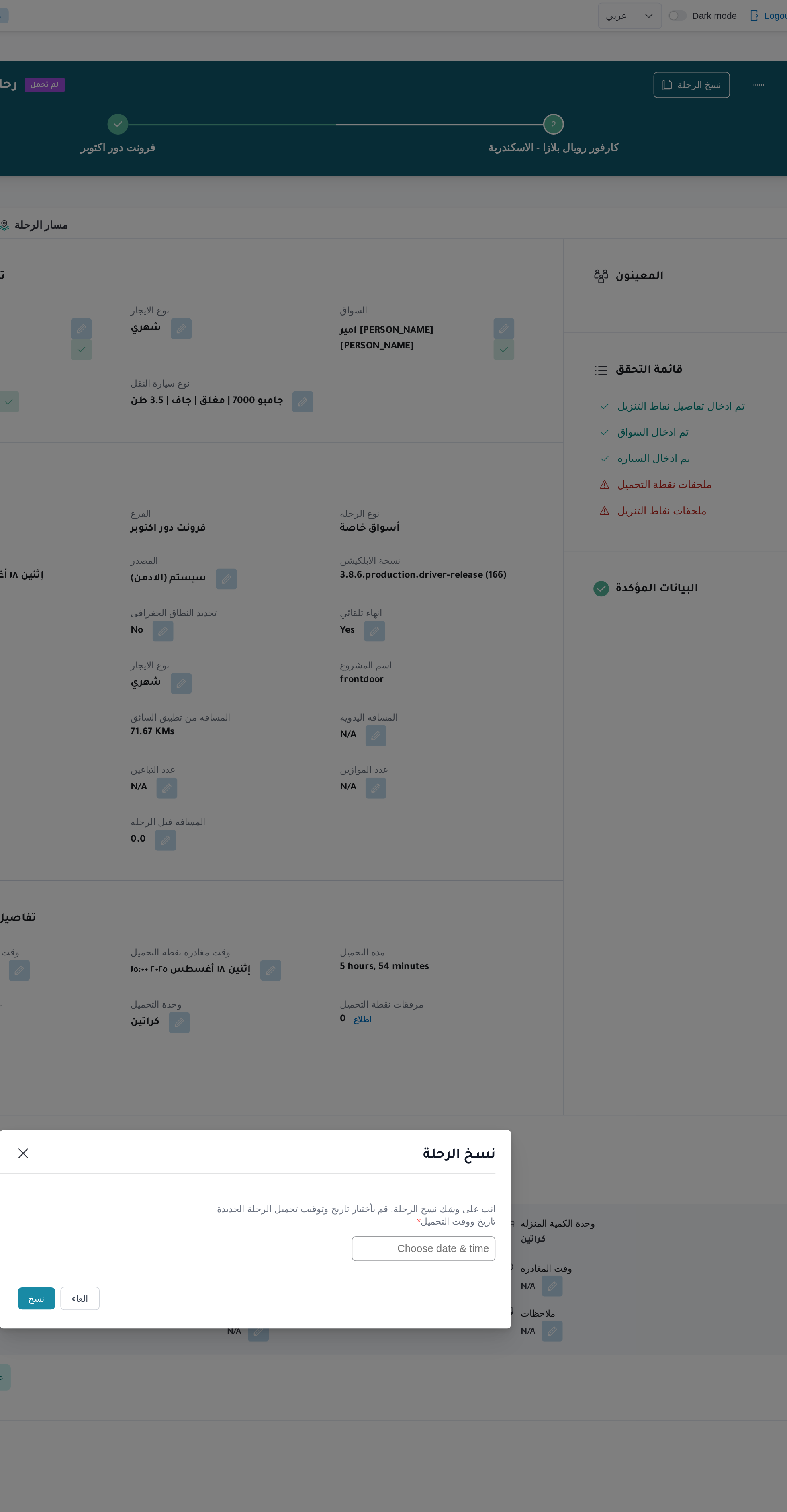
click at [507, 766] on input "text" at bounding box center [496, 767] width 88 height 15
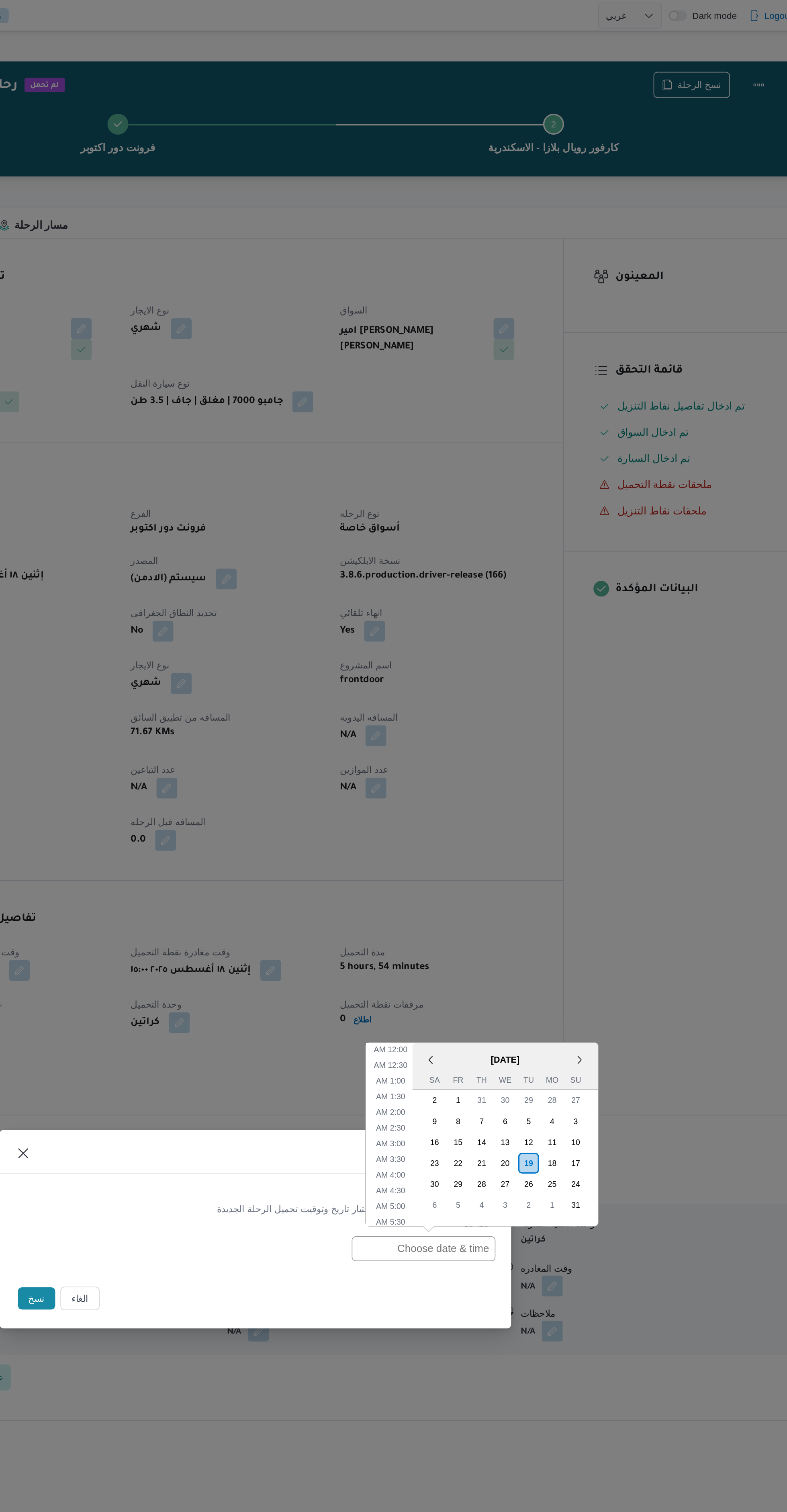
scroll to position [150, 0]
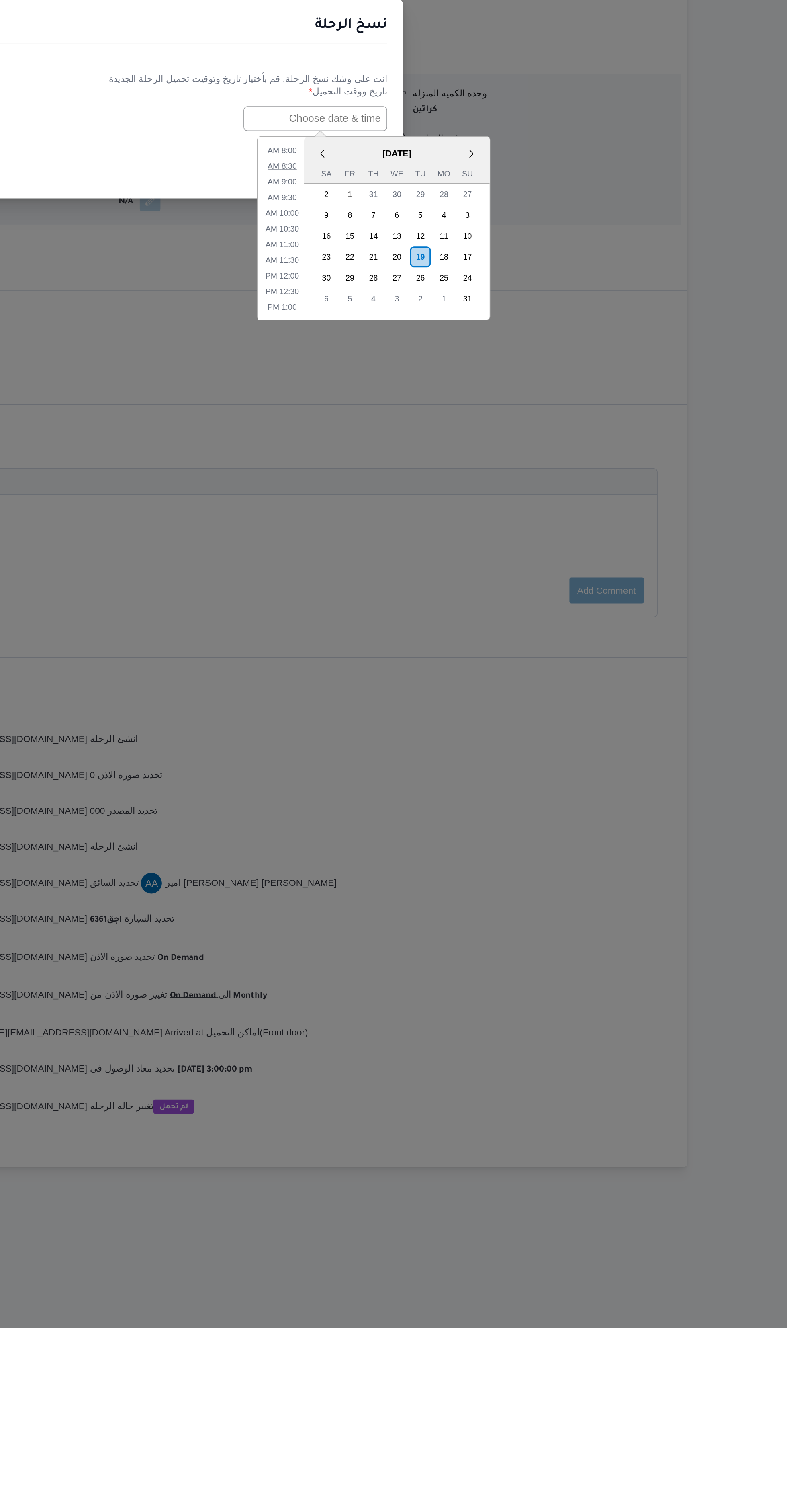
click at [482, 793] on li "8:30 AM" at bounding box center [477, 797] width 25 height 8
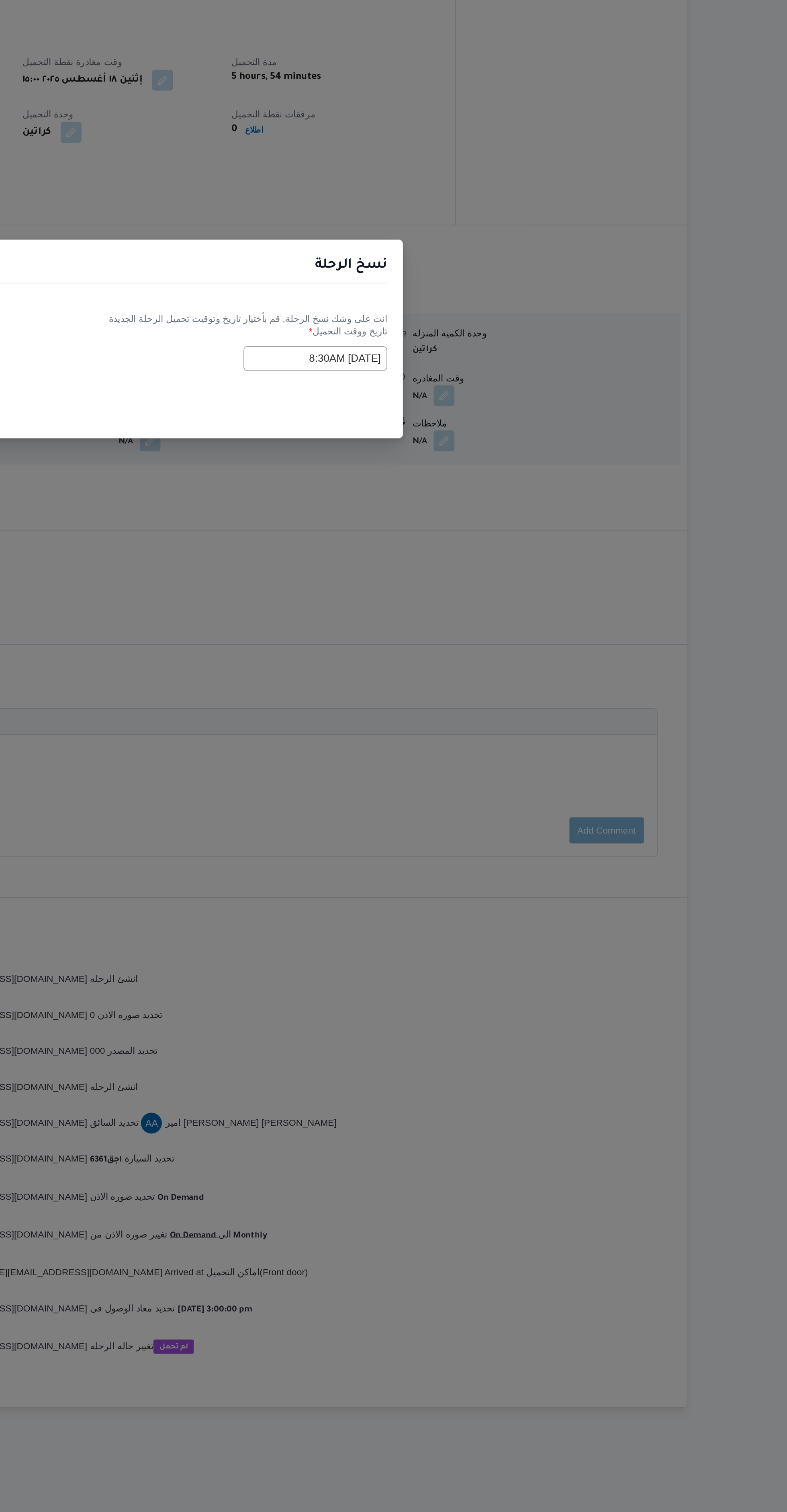
scroll to position [0, 0]
click at [514, 764] on input "19/08/2025 8:30AM" at bounding box center [496, 767] width 88 height 15
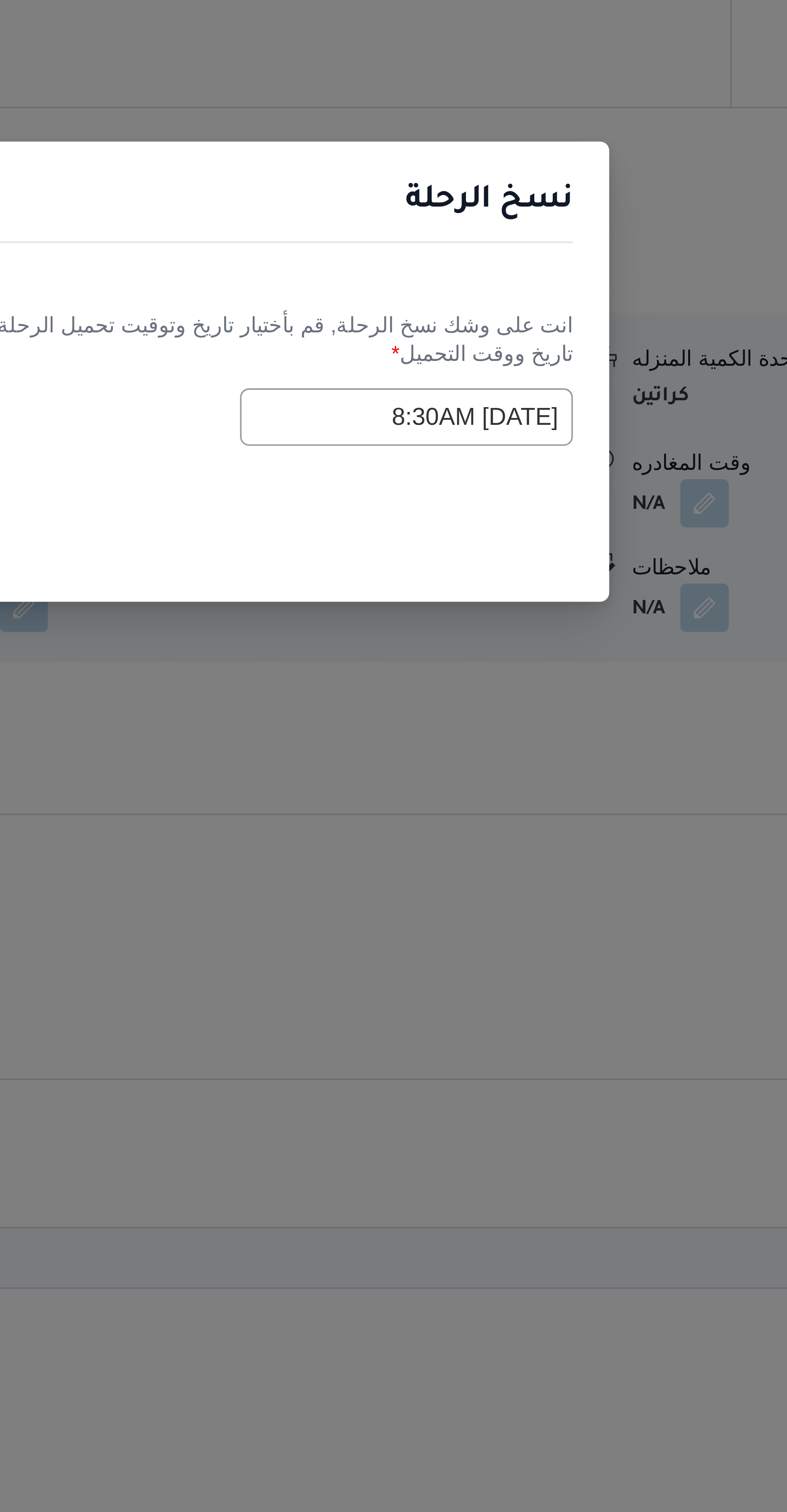
click at [482, 765] on input "19/08/2025 8:30AM" at bounding box center [496, 767] width 88 height 15
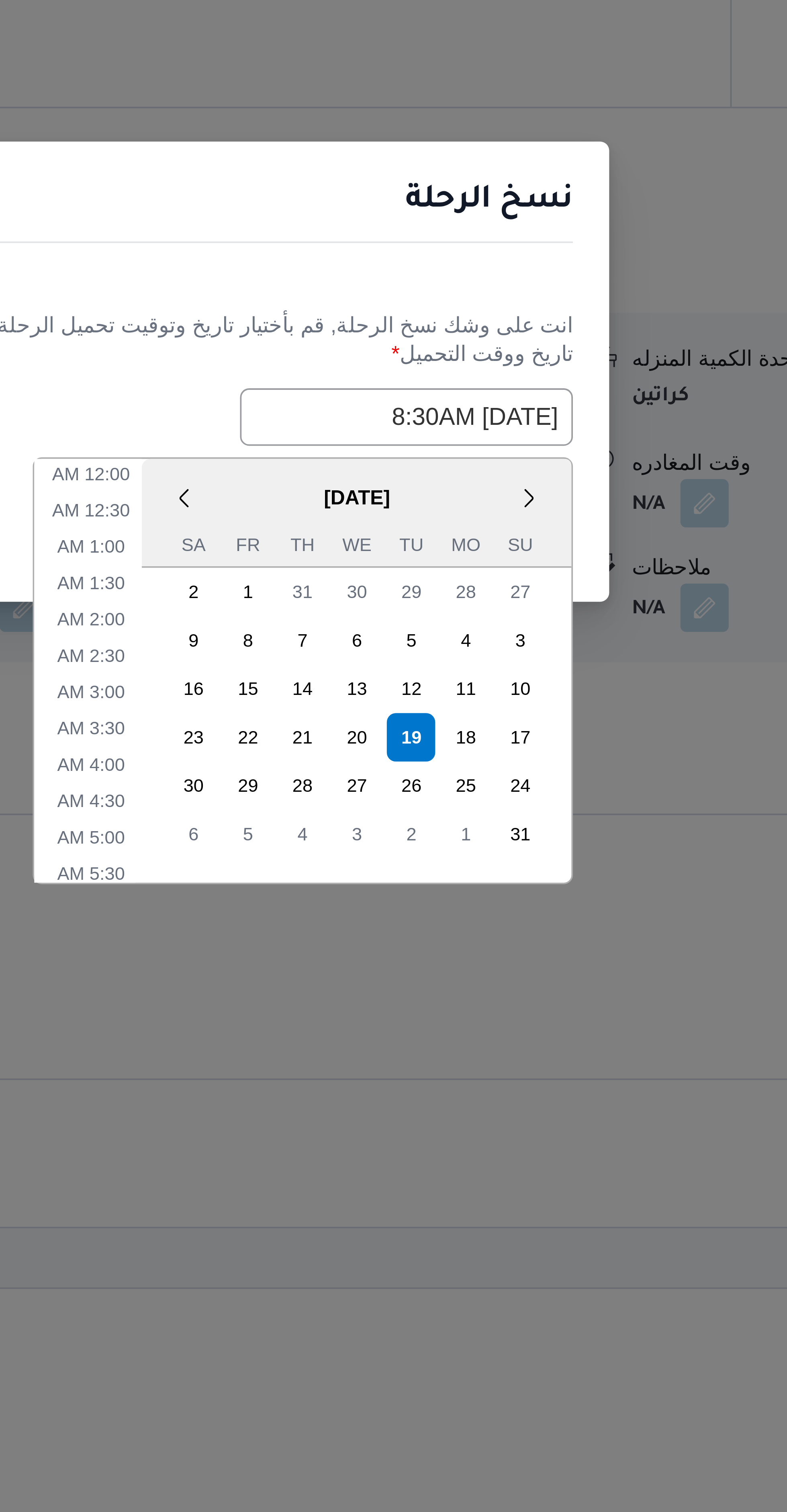
scroll to position [111, 0]
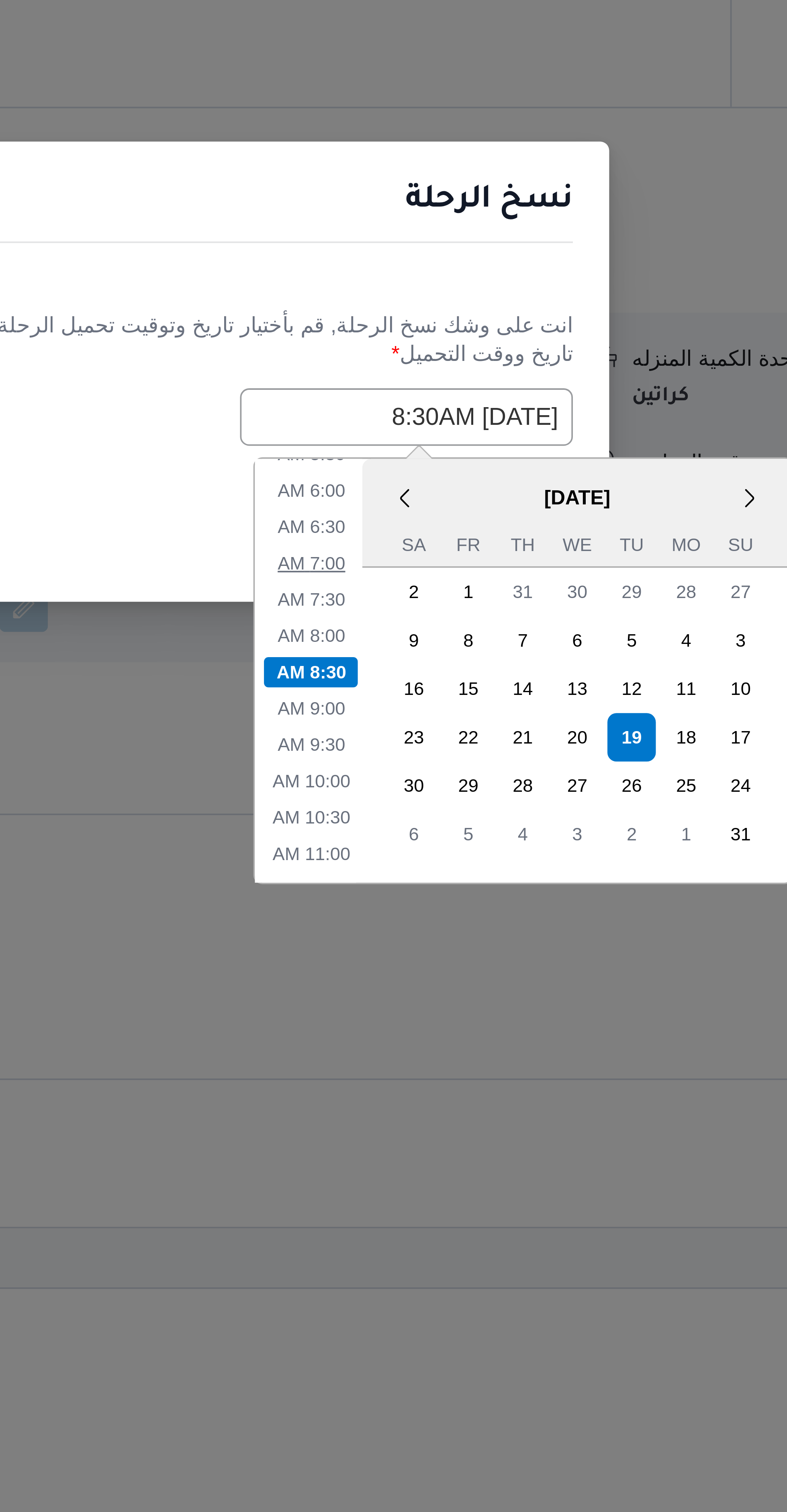
click at [476, 805] on li "7:00 AM" at bounding box center [472, 806] width 25 height 8
type input "19/08/2025 7:00AM"
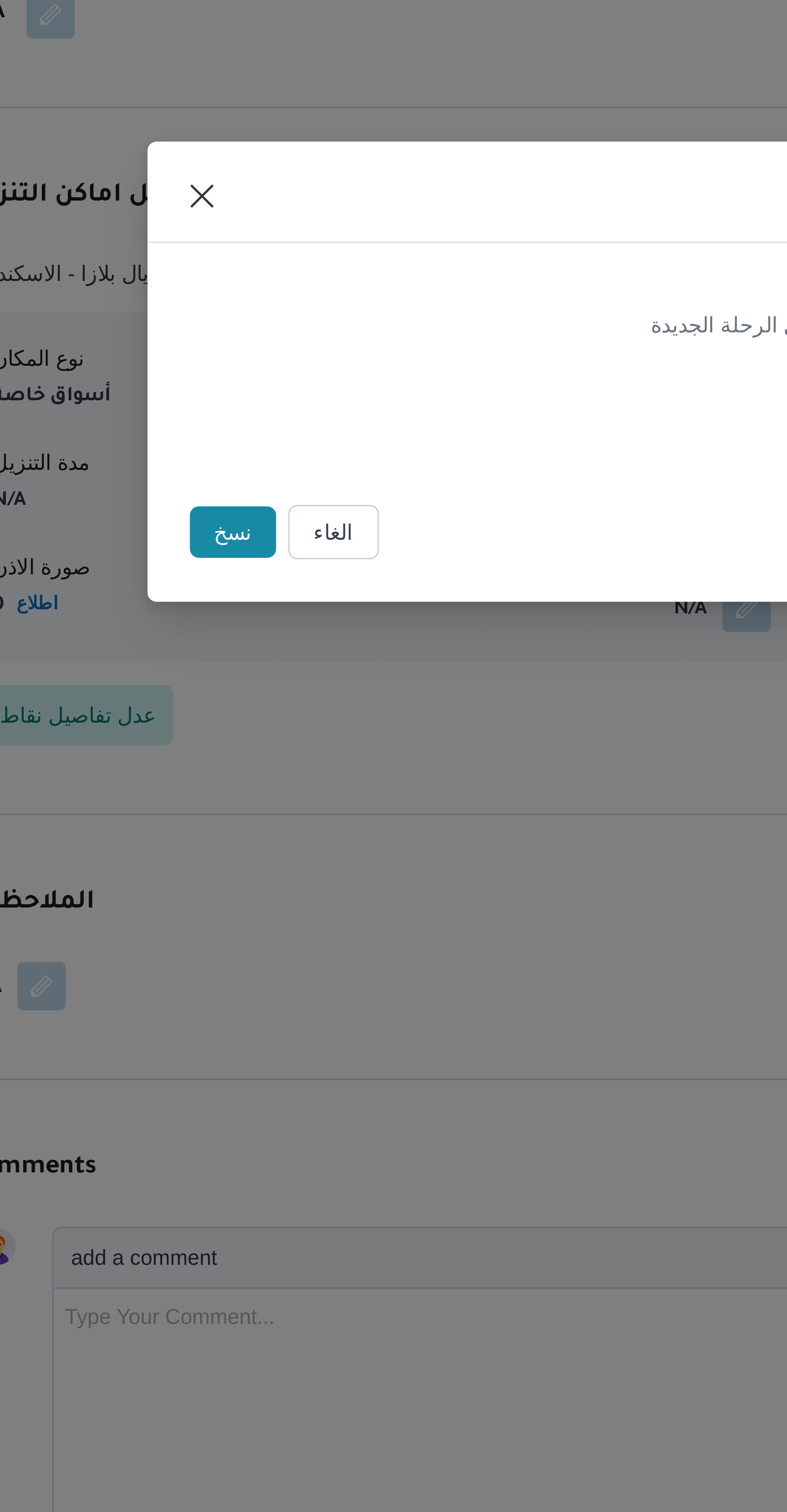
click at [262, 798] on button "نسخ" at bounding box center [259, 798] width 23 height 14
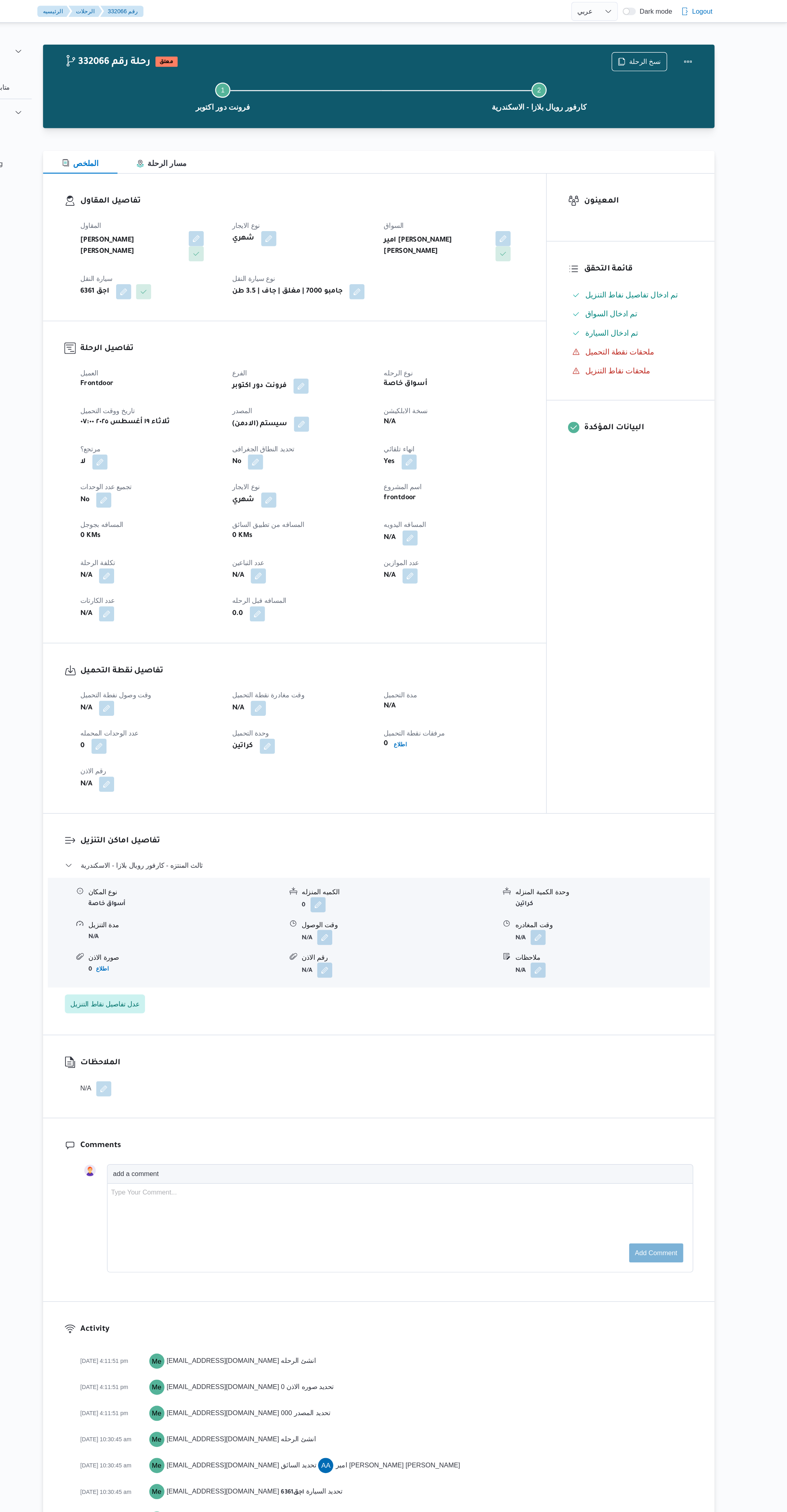
select select "ar"
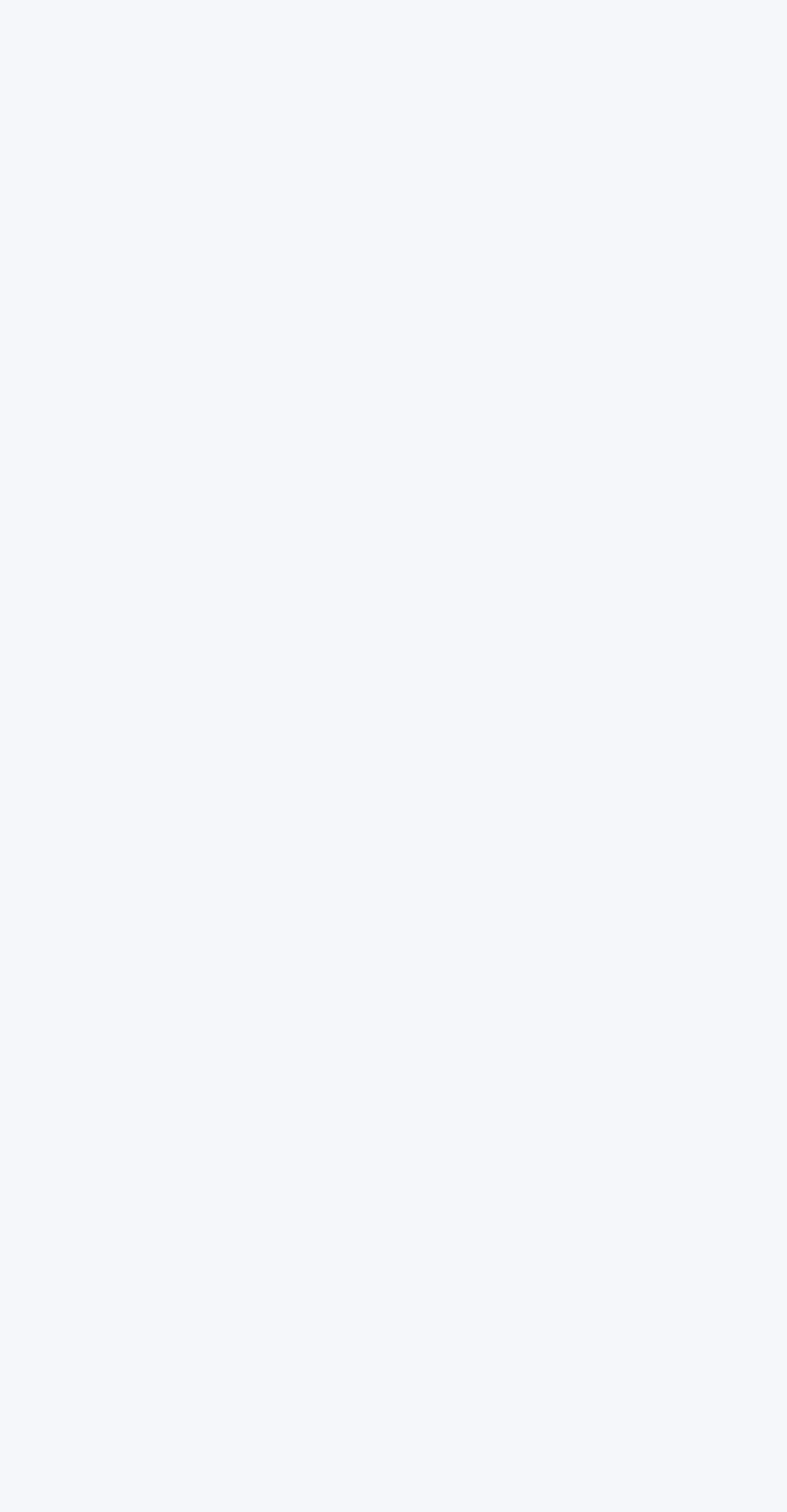
select select "ar"
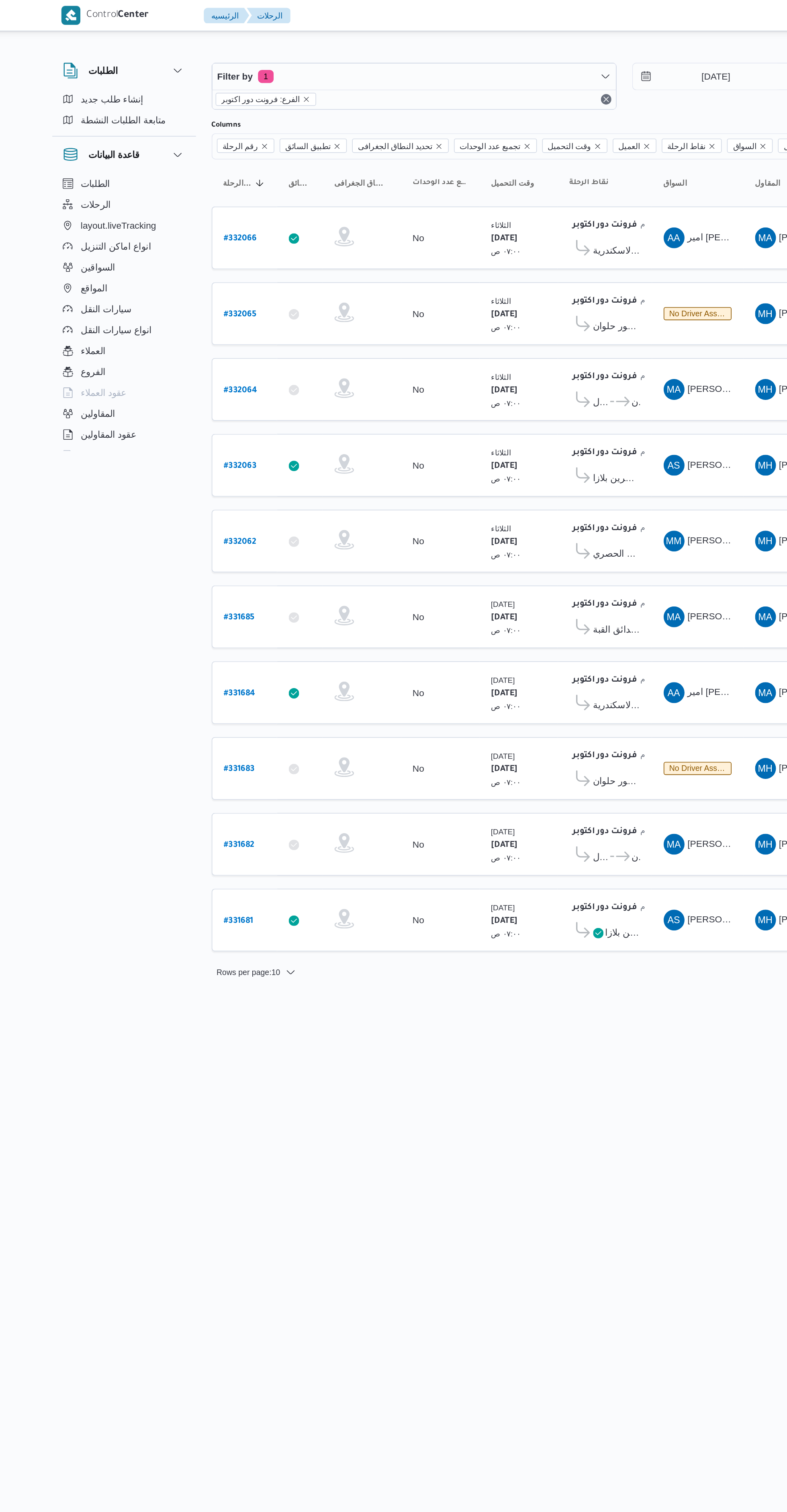
click at [178, 379] on b "# 331685" at bounding box center [174, 380] width 19 height 5
select select "ar"
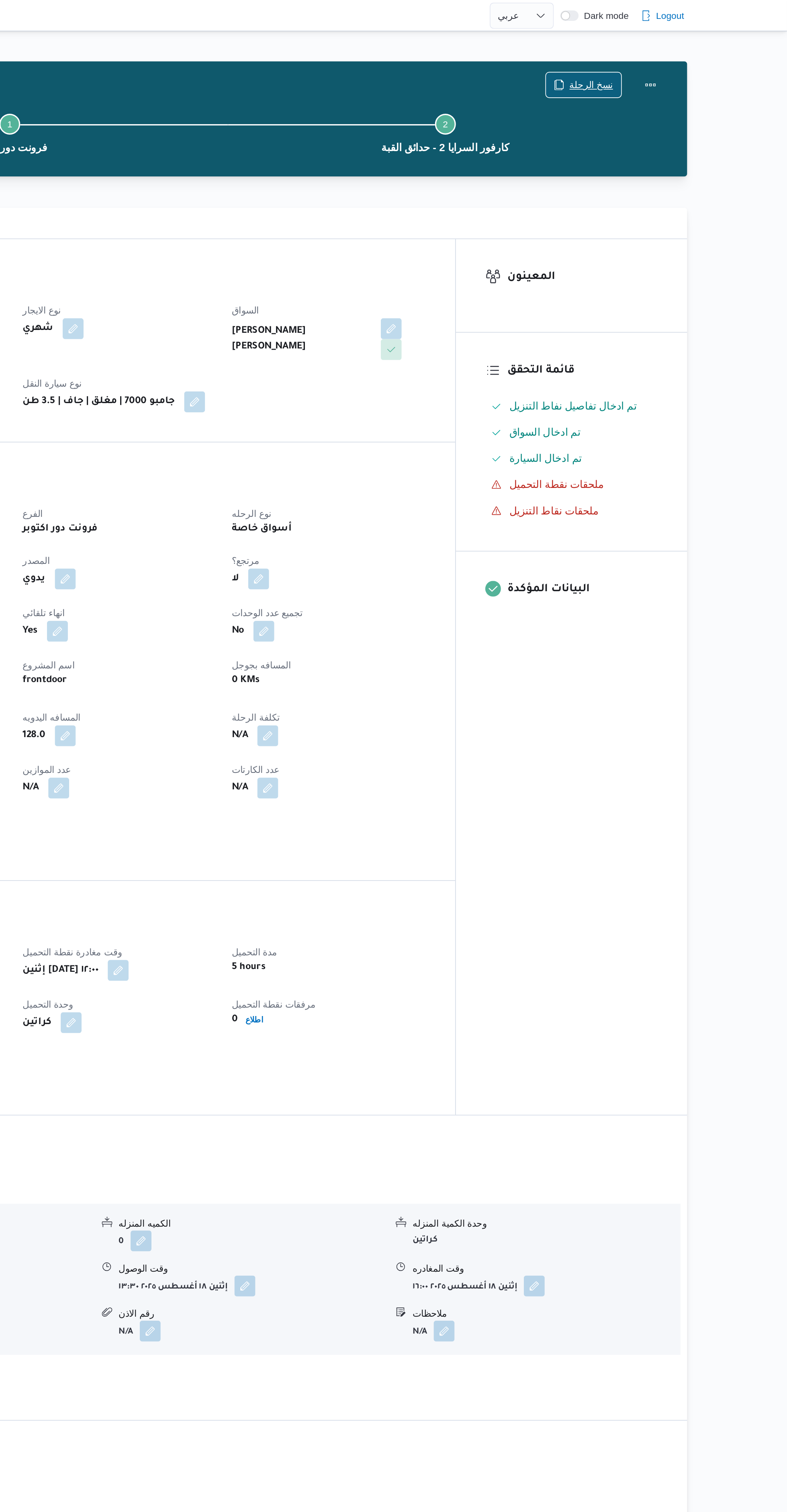
click at [667, 52] on span "نسخ الرحلة" at bounding box center [666, 52] width 27 height 10
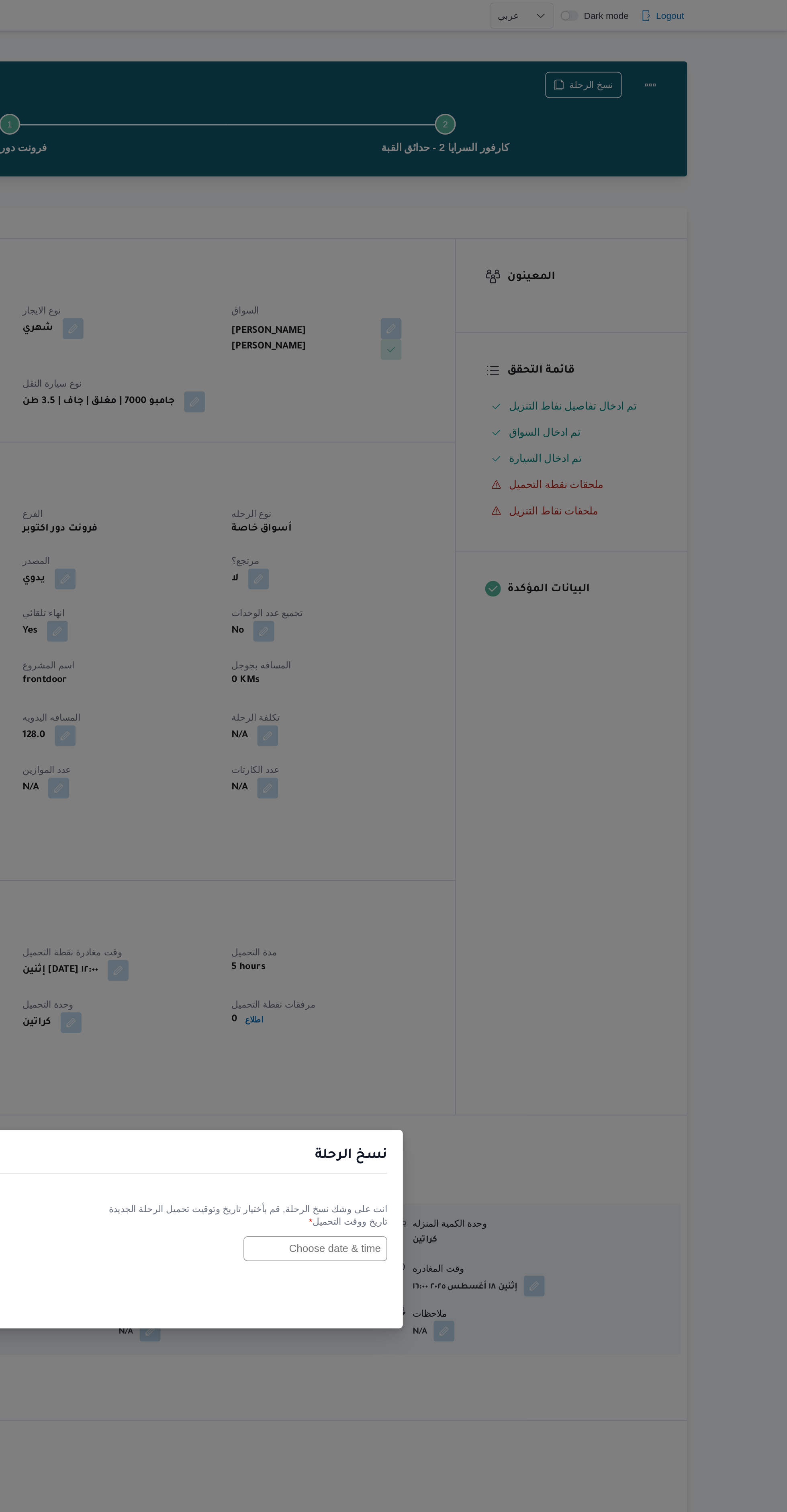
click at [504, 766] on input "text" at bounding box center [496, 767] width 88 height 15
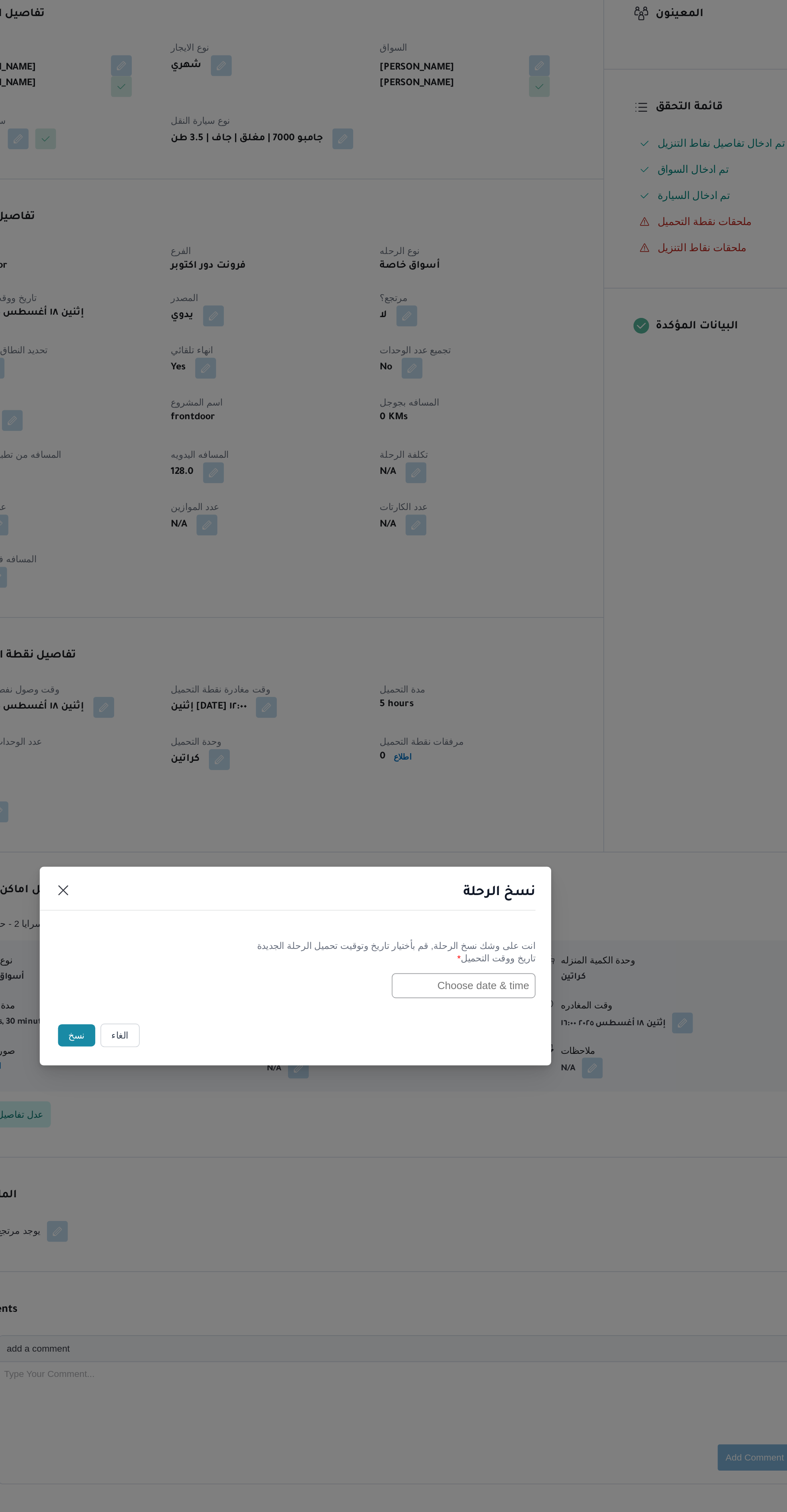
click at [515, 768] on input "text" at bounding box center [496, 767] width 88 height 15
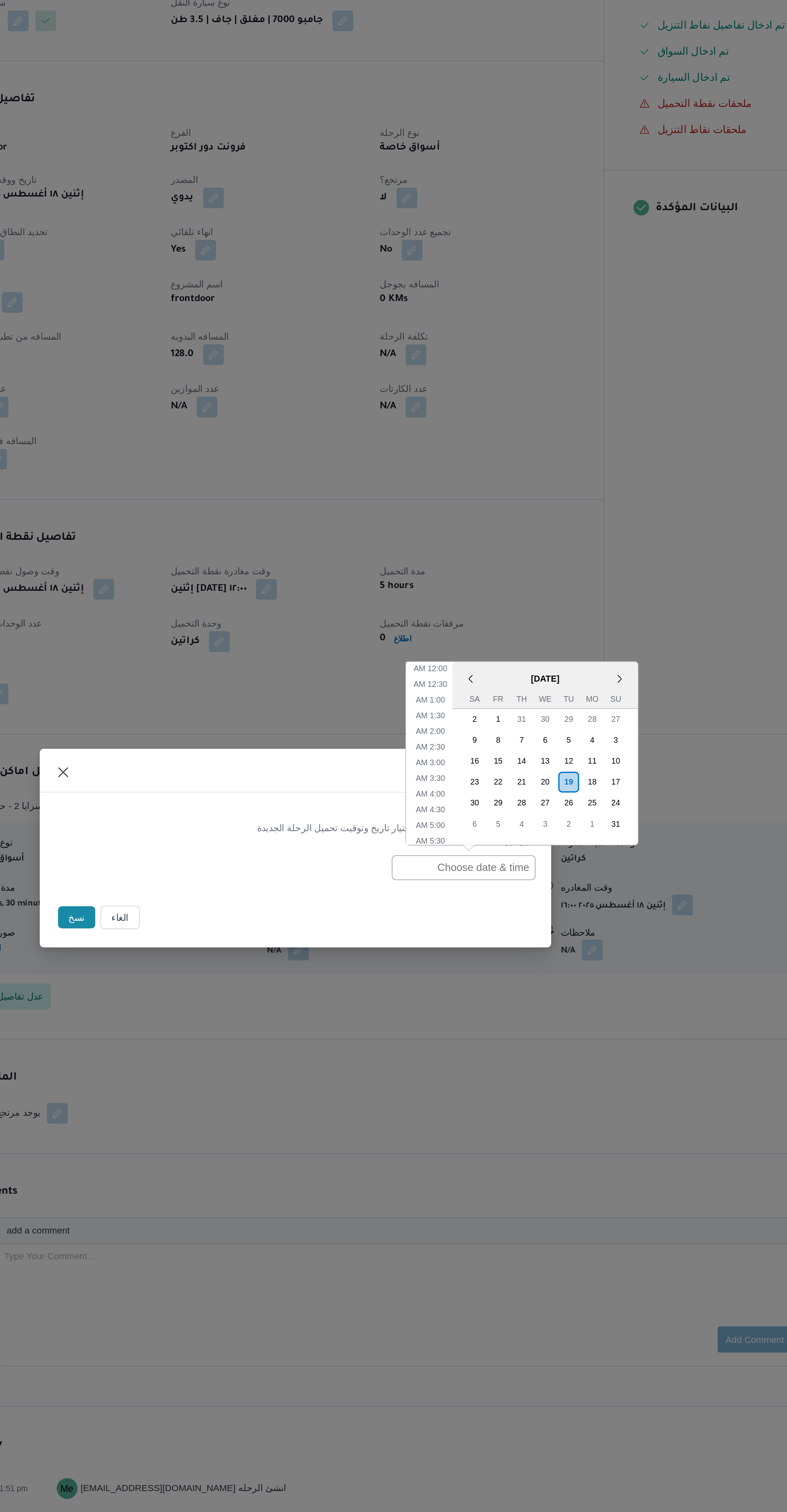
scroll to position [150, 0]
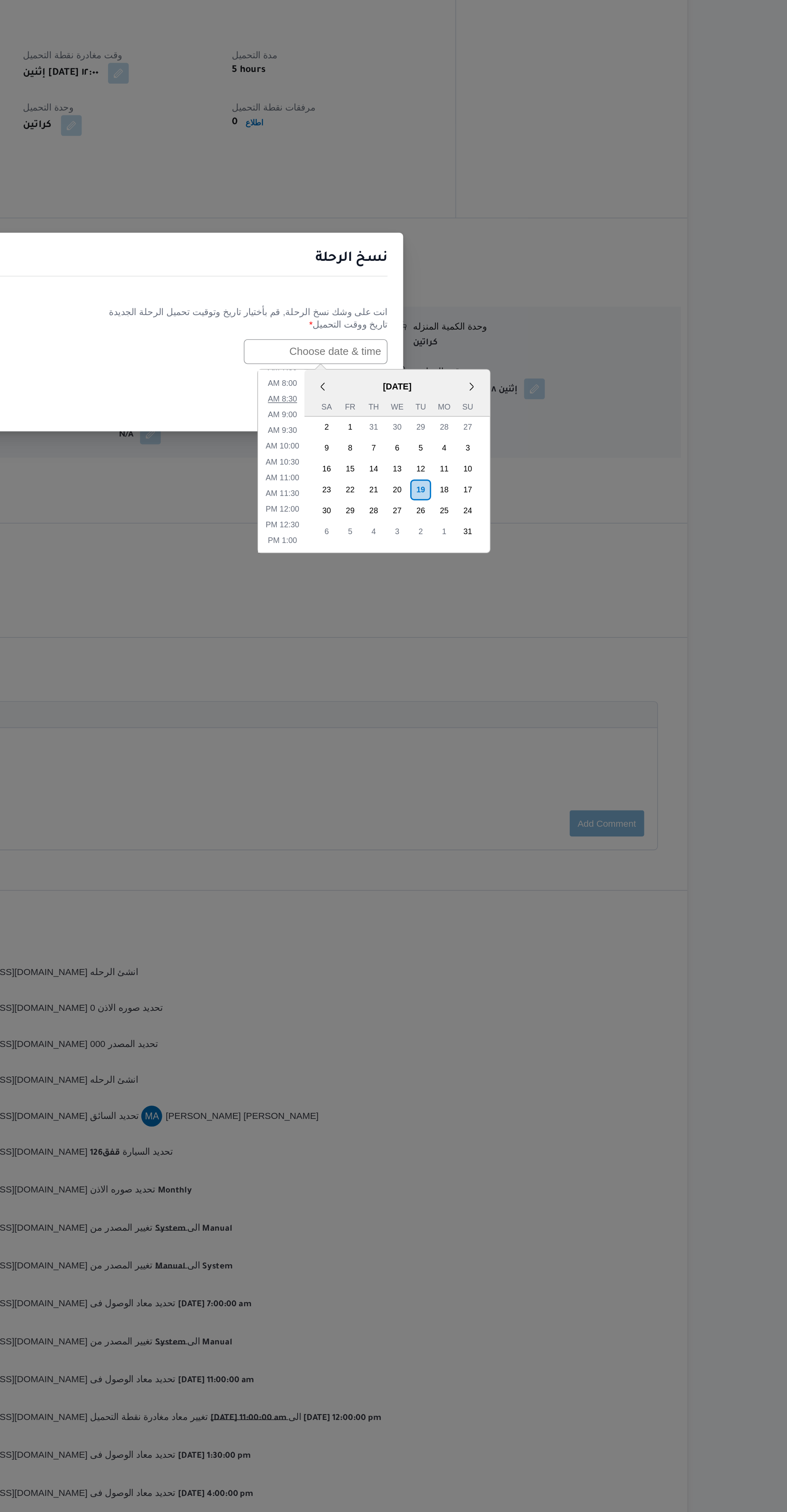
click at [480, 796] on li "8:30 AM" at bounding box center [477, 797] width 25 height 8
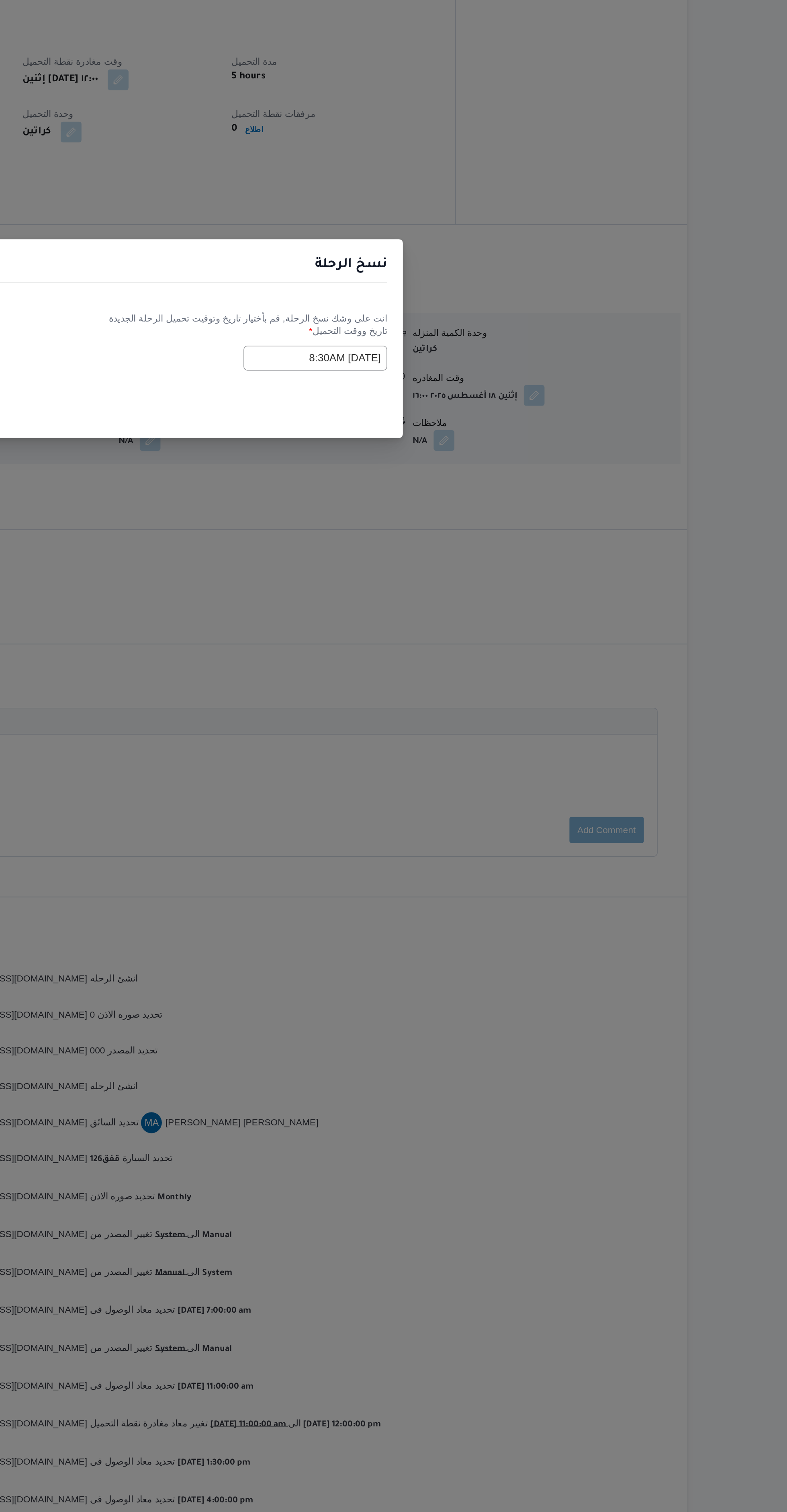
click at [500, 767] on input "19/08/2025 8:30AM" at bounding box center [496, 767] width 88 height 15
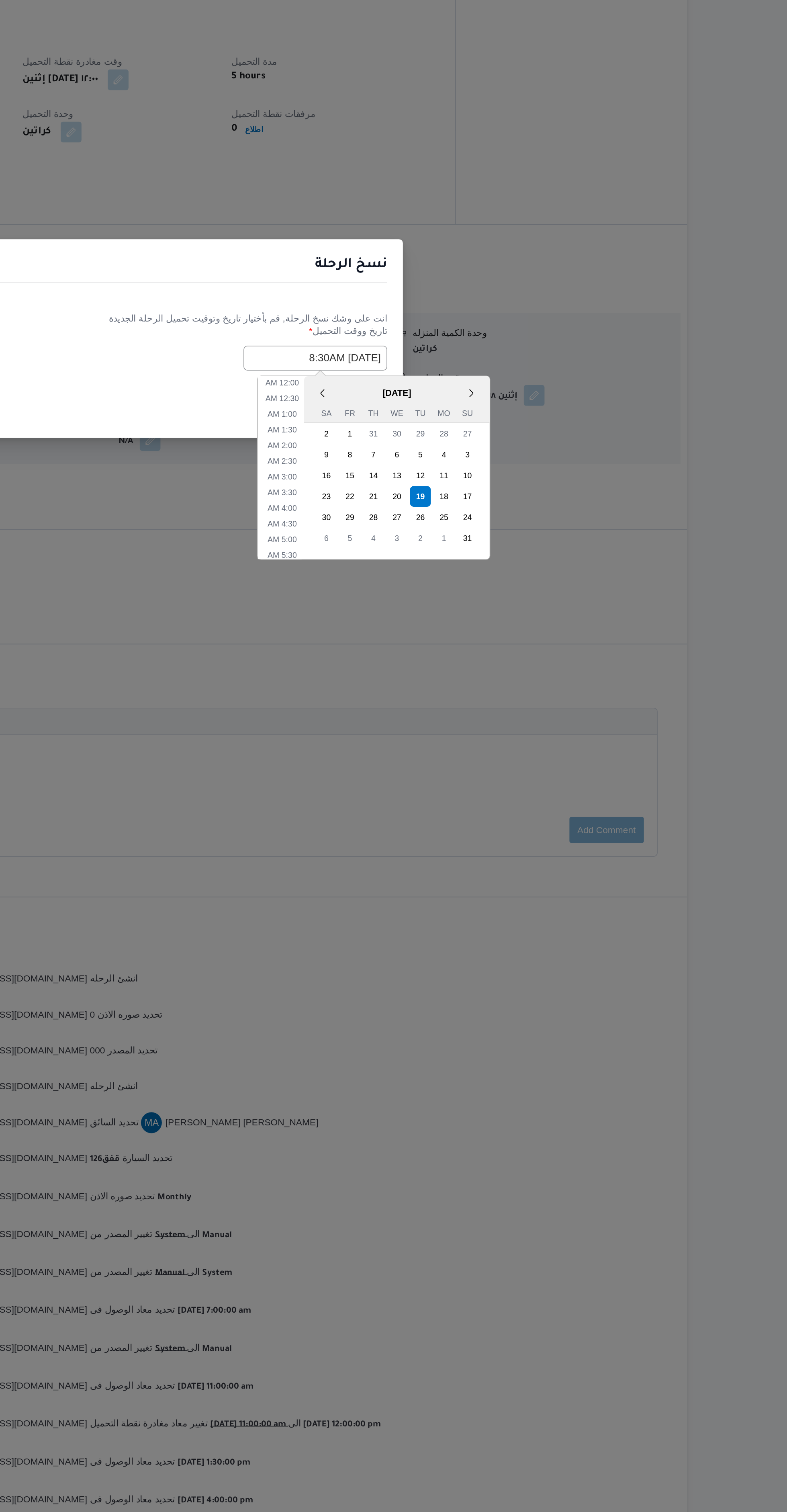
scroll to position [111, 0]
click at [480, 815] on li "7:30 AM" at bounding box center [477, 816] width 25 height 8
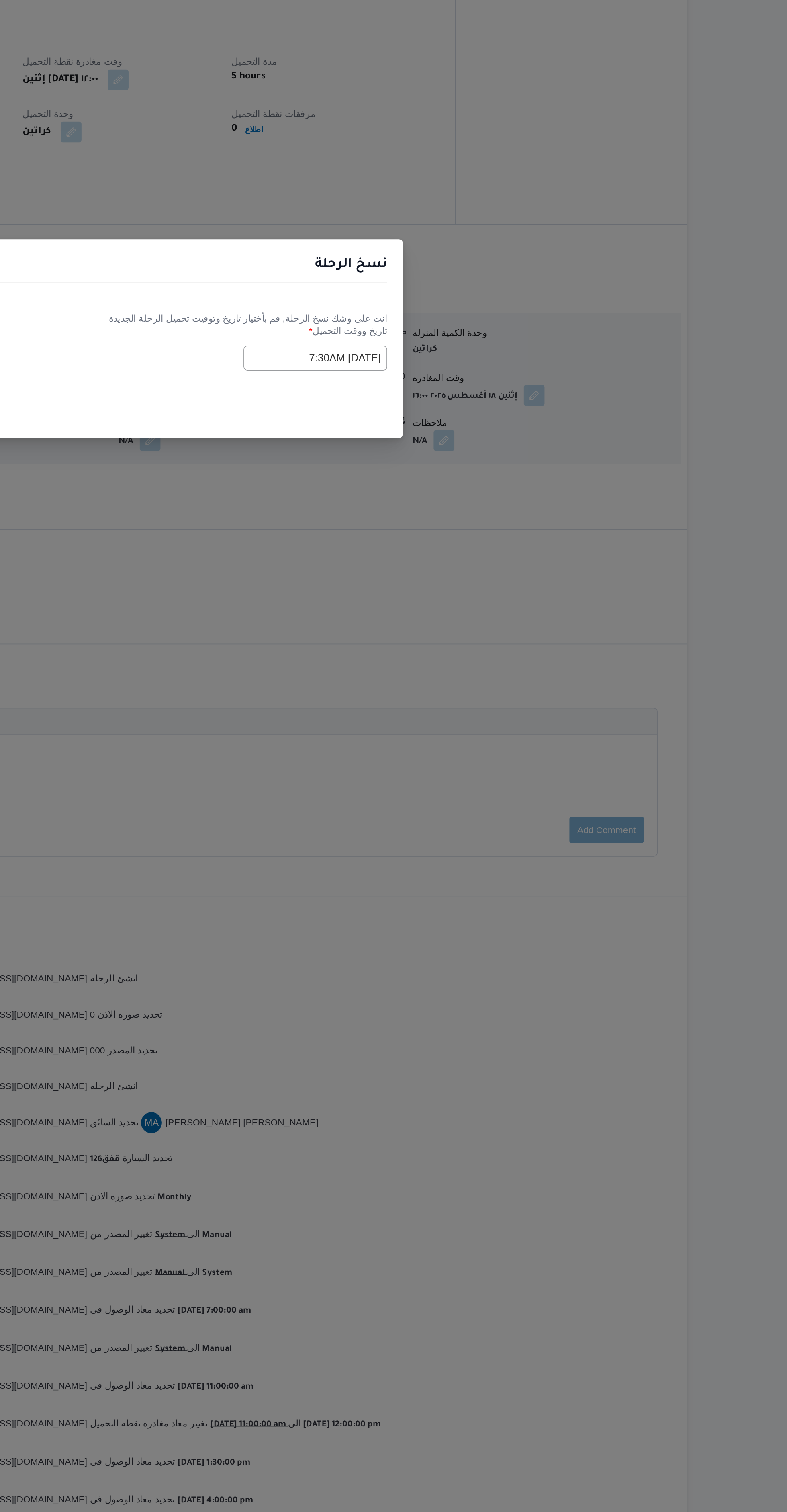
scroll to position [0, 0]
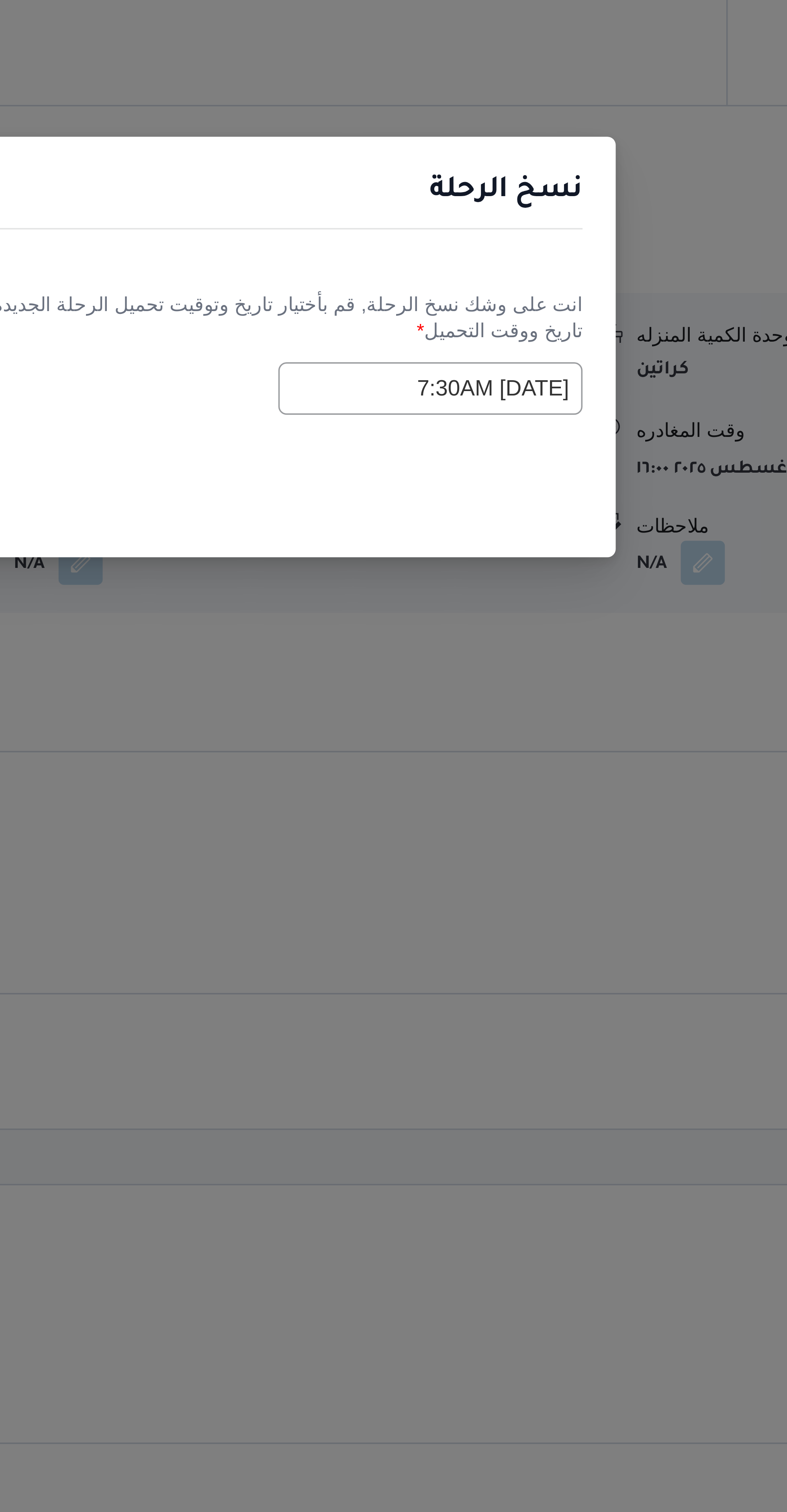
click at [479, 765] on input "19/08/2025 7:30AM" at bounding box center [496, 767] width 88 height 15
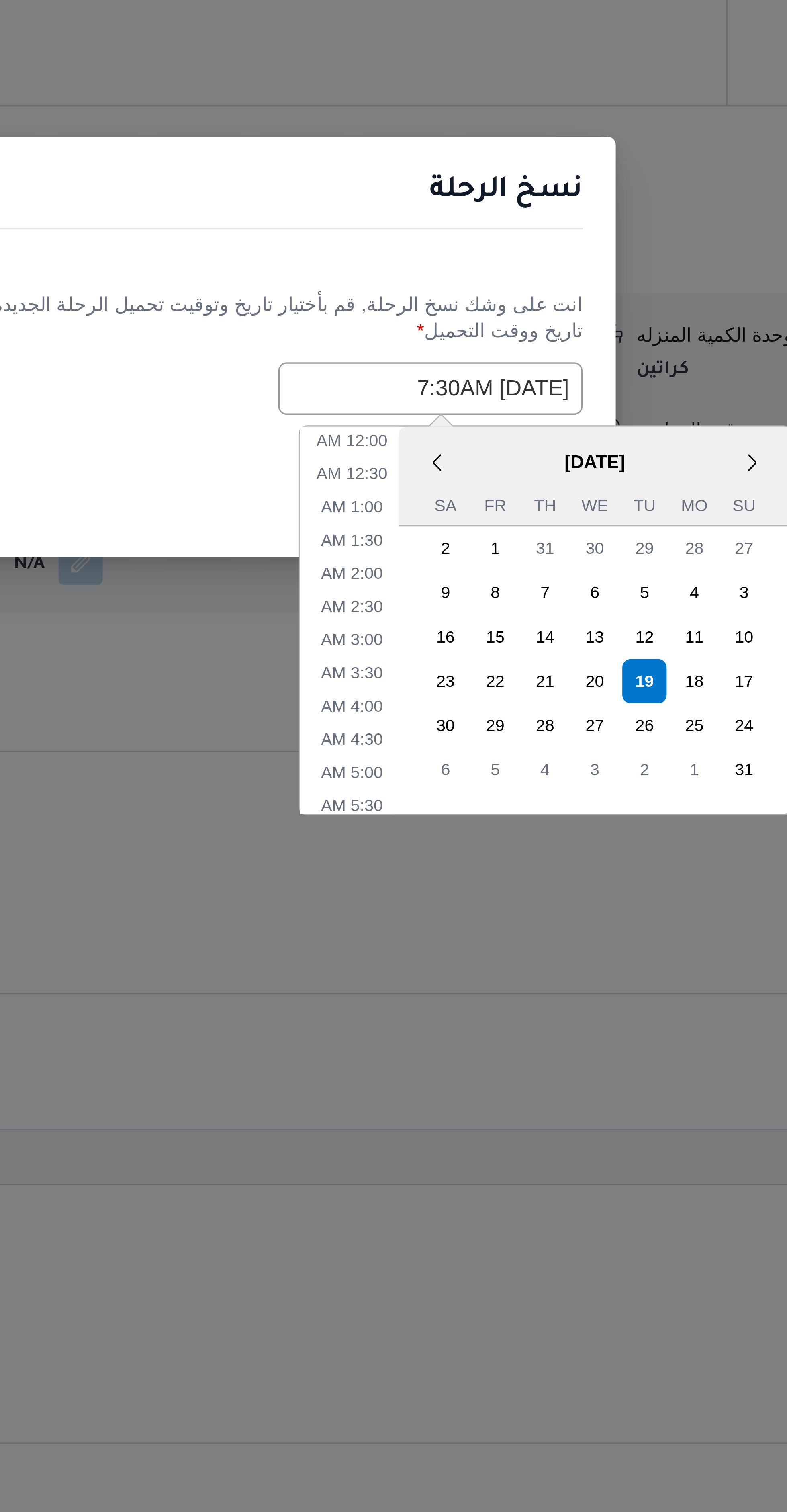
scroll to position [92, 0]
click at [478, 826] on li "7:00 AM" at bounding box center [474, 826] width 25 height 8
type input "19/08/2025 7:00AM"
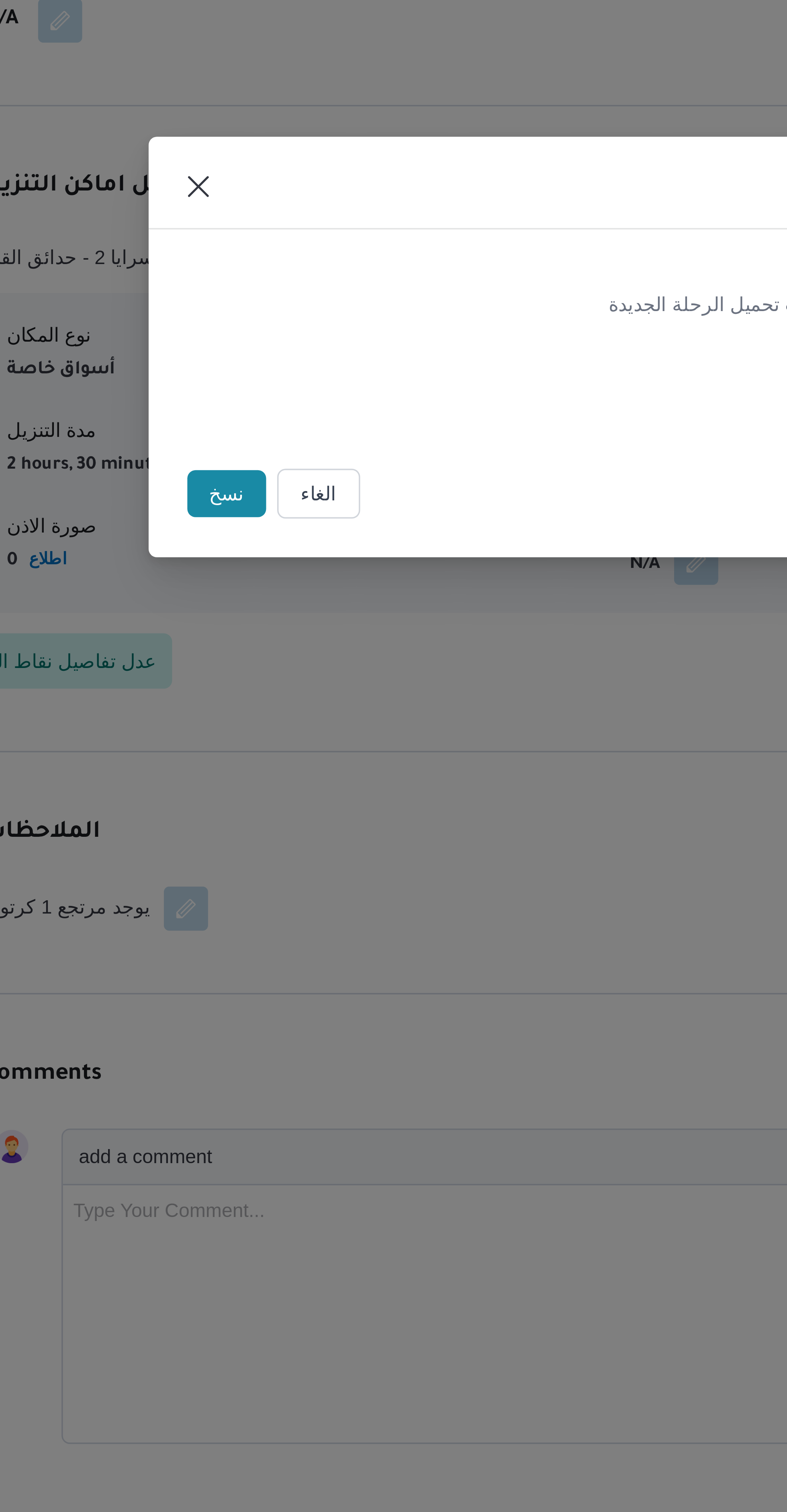
click at [250, 798] on button "نسخ" at bounding box center [259, 798] width 23 height 14
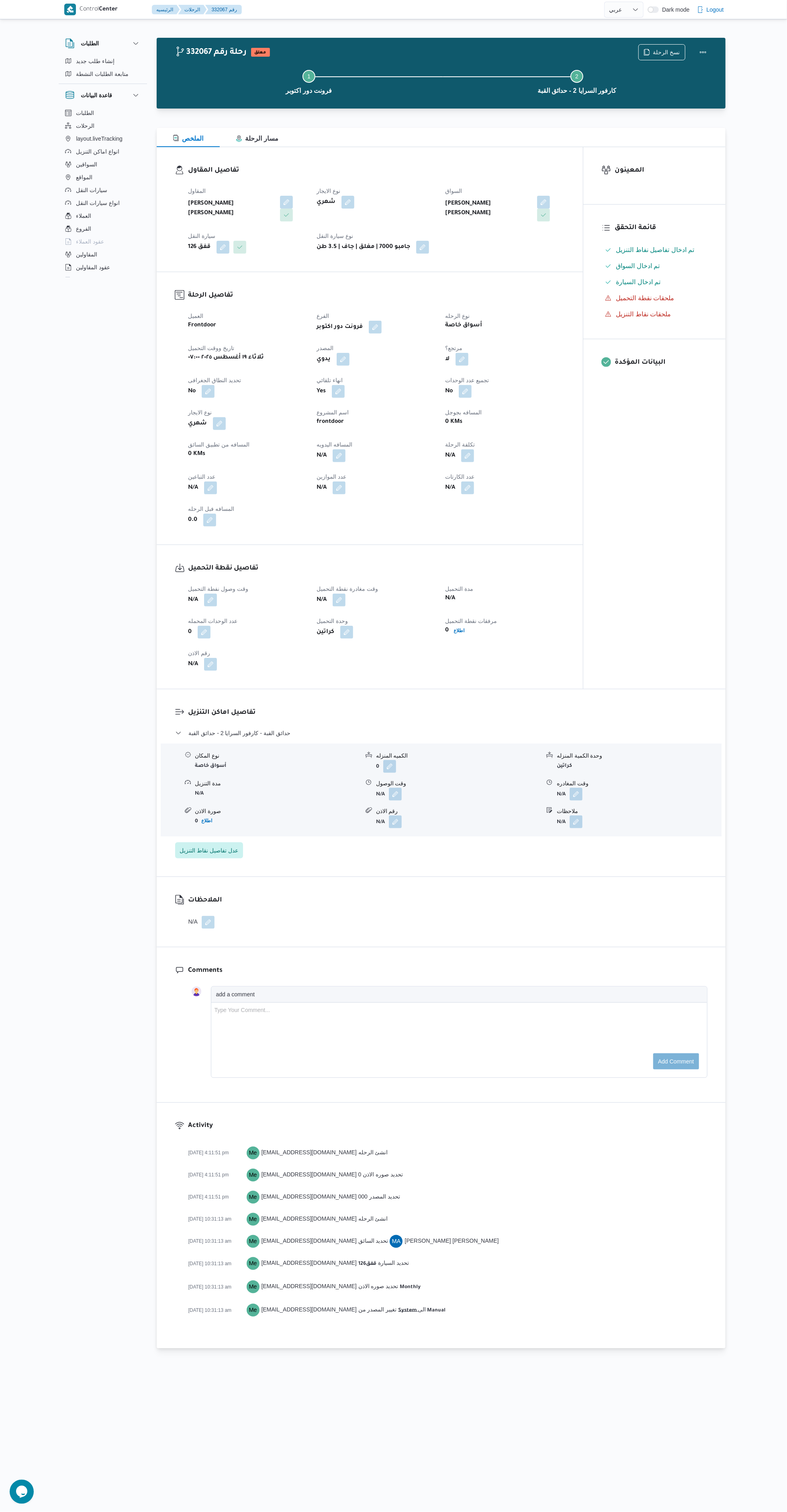
select select "ar"
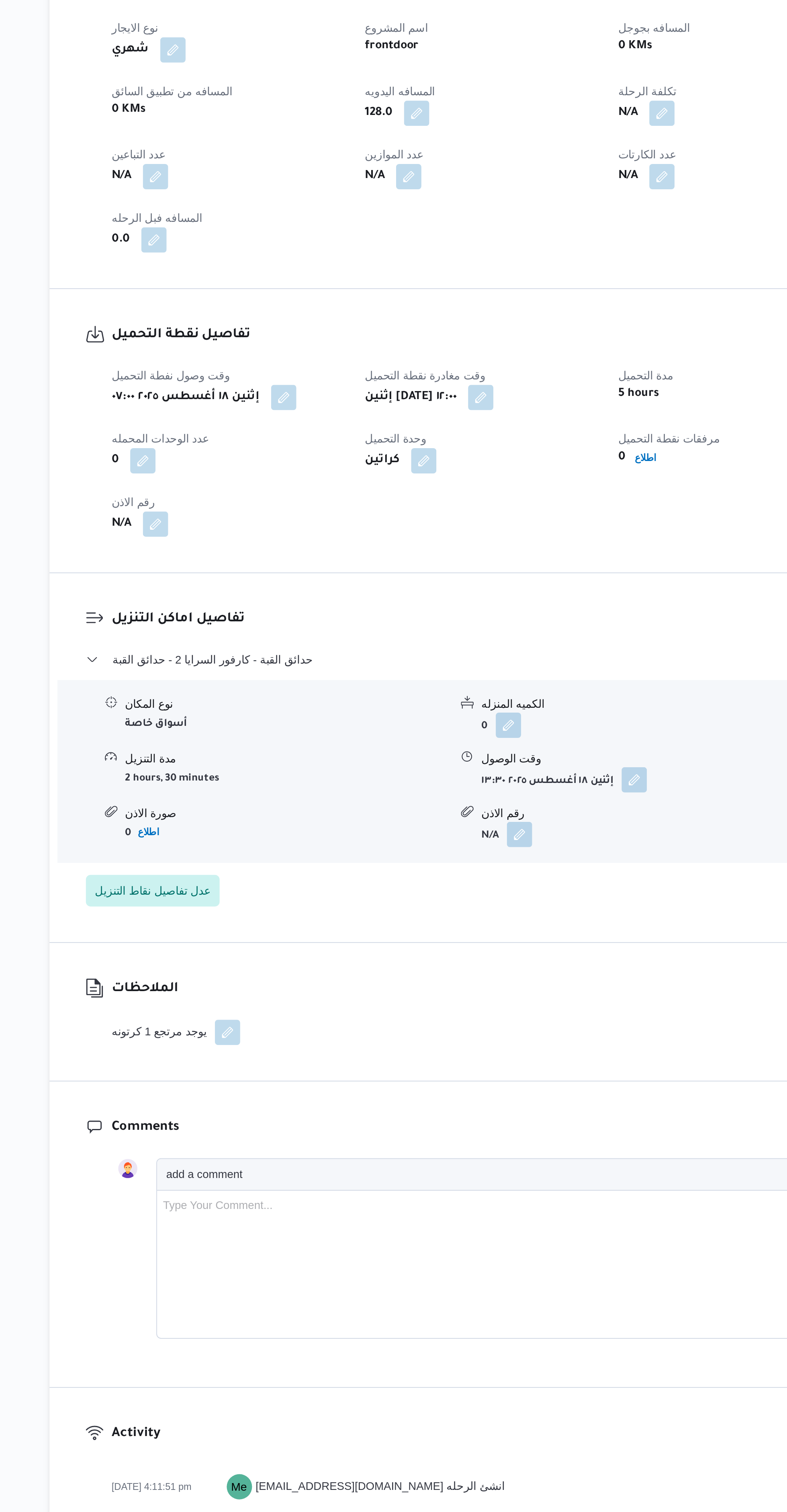
select select "ar"
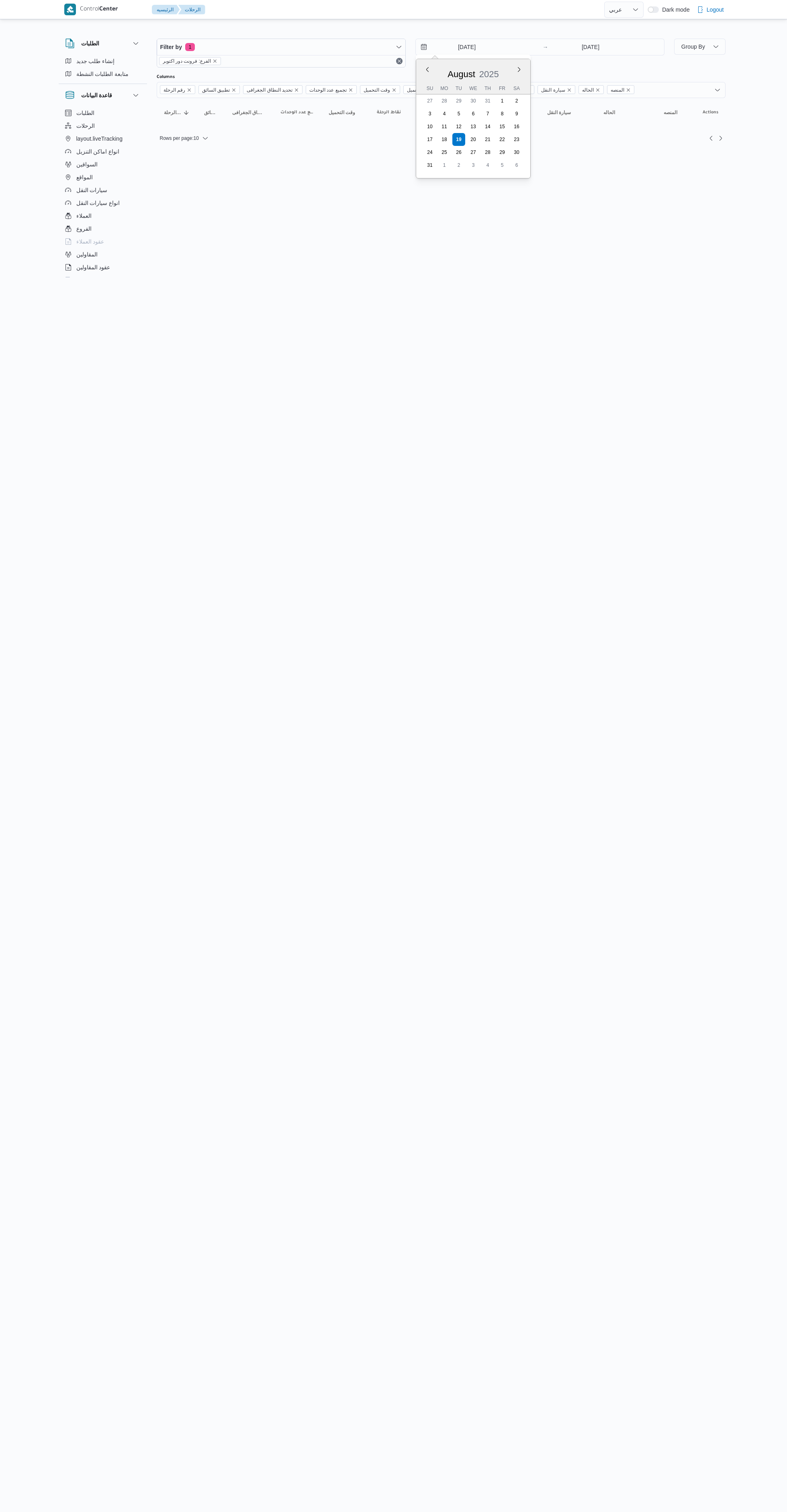
select select "ar"
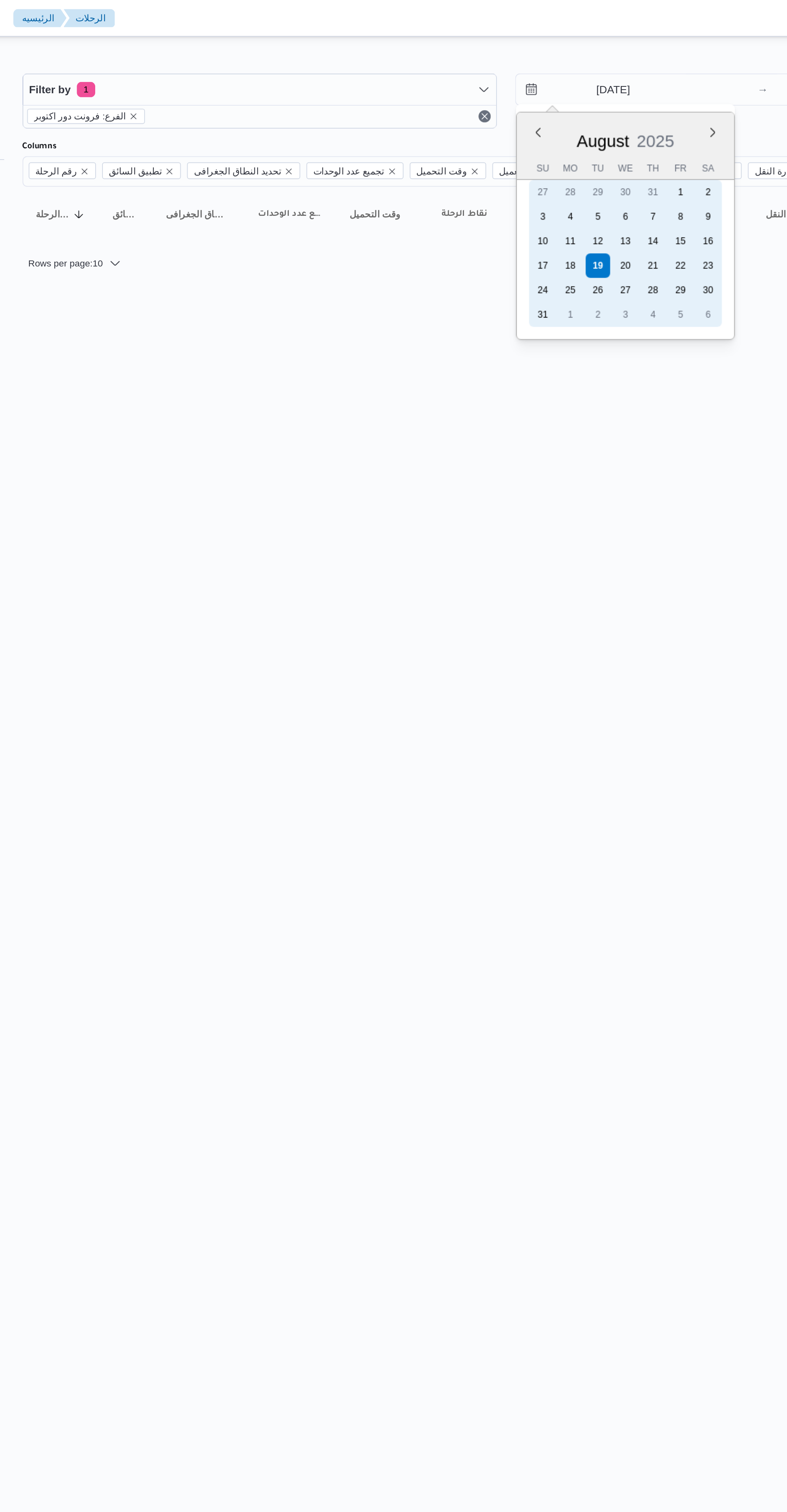
click at [458, 147] on div "26" at bounding box center [459, 152] width 13 height 13
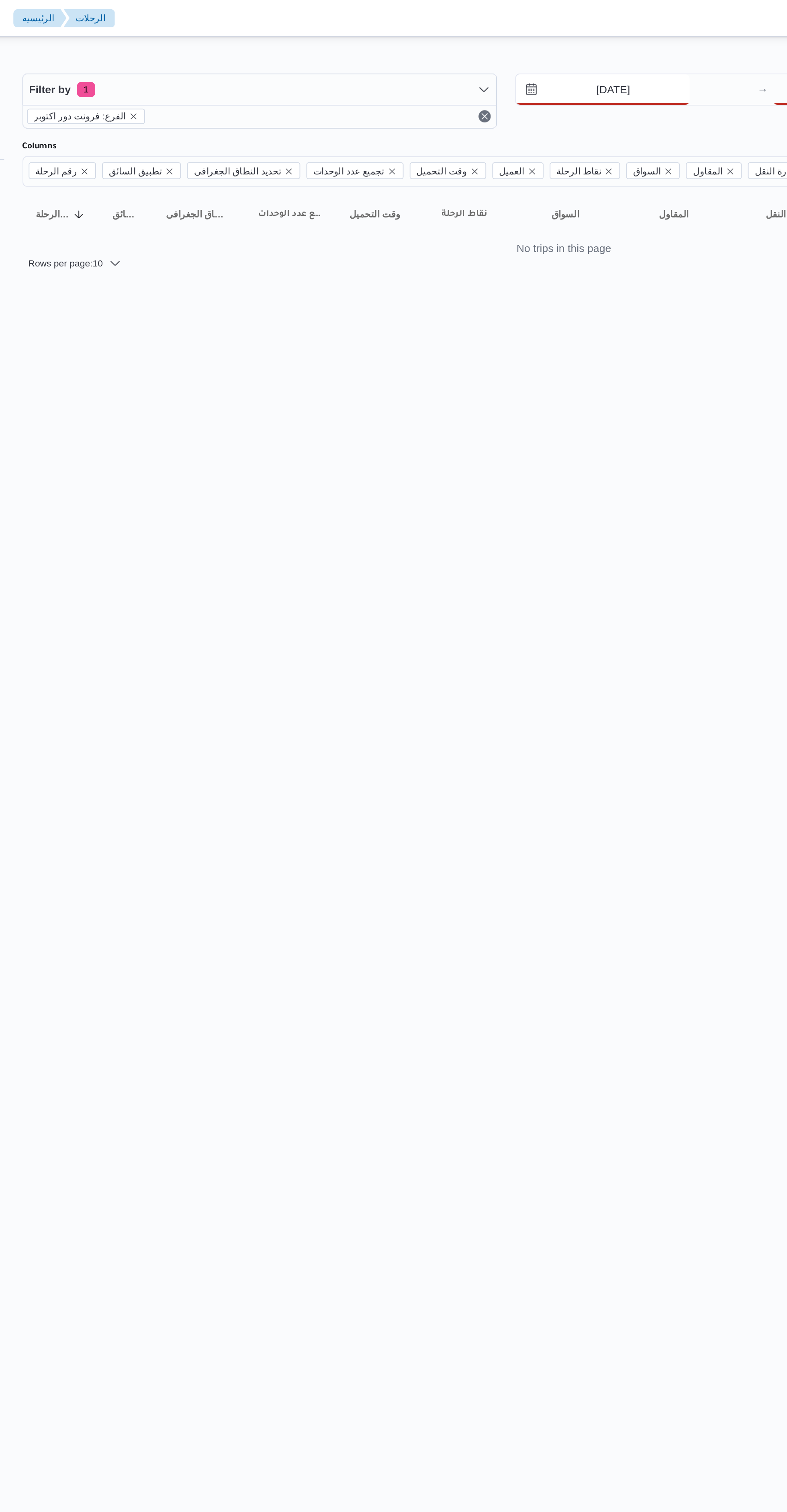
click at [478, 48] on input "26/8/2025" at bounding box center [461, 47] width 91 height 16
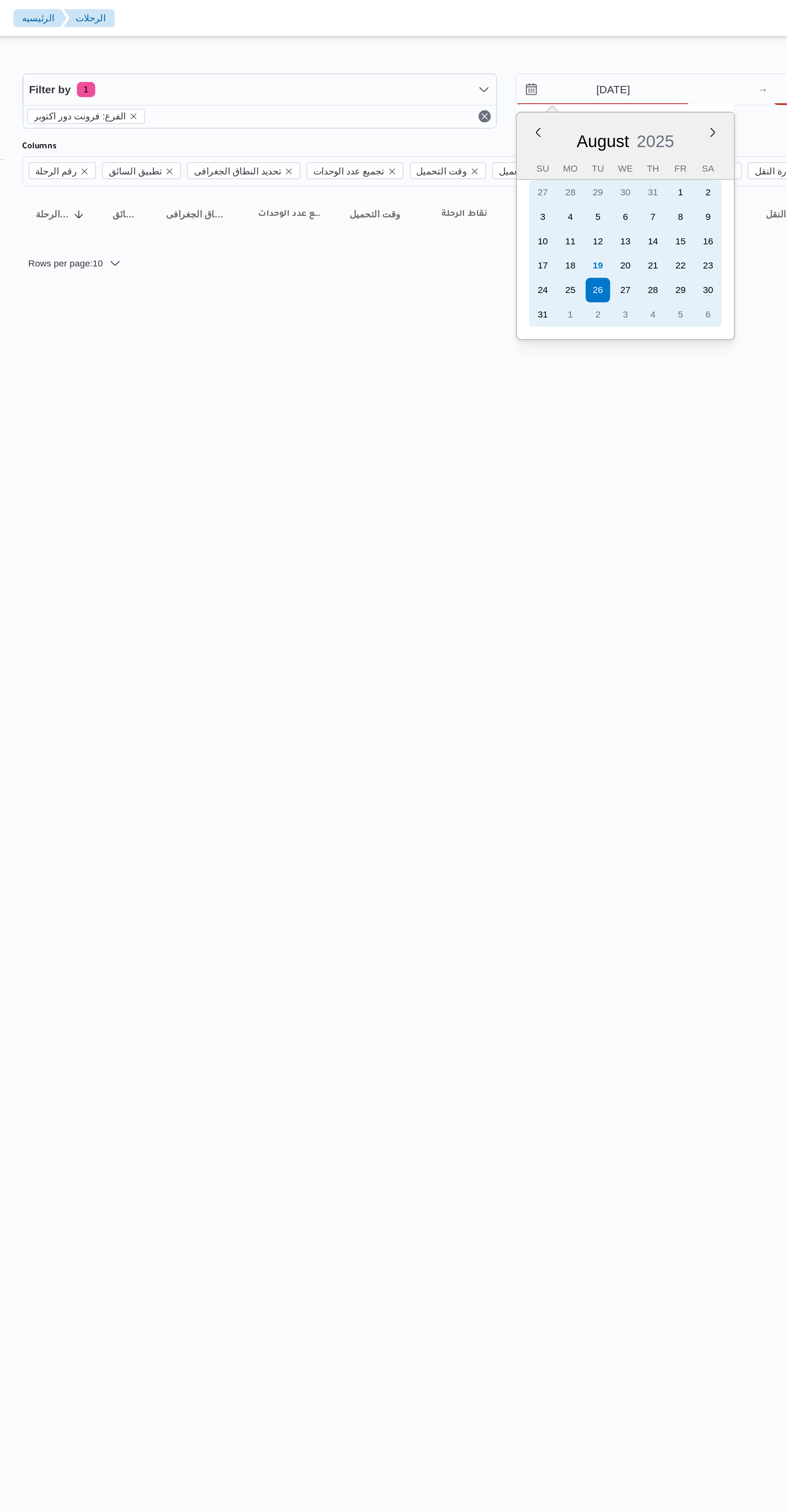
click at [458, 143] on div "19" at bounding box center [459, 139] width 13 height 13
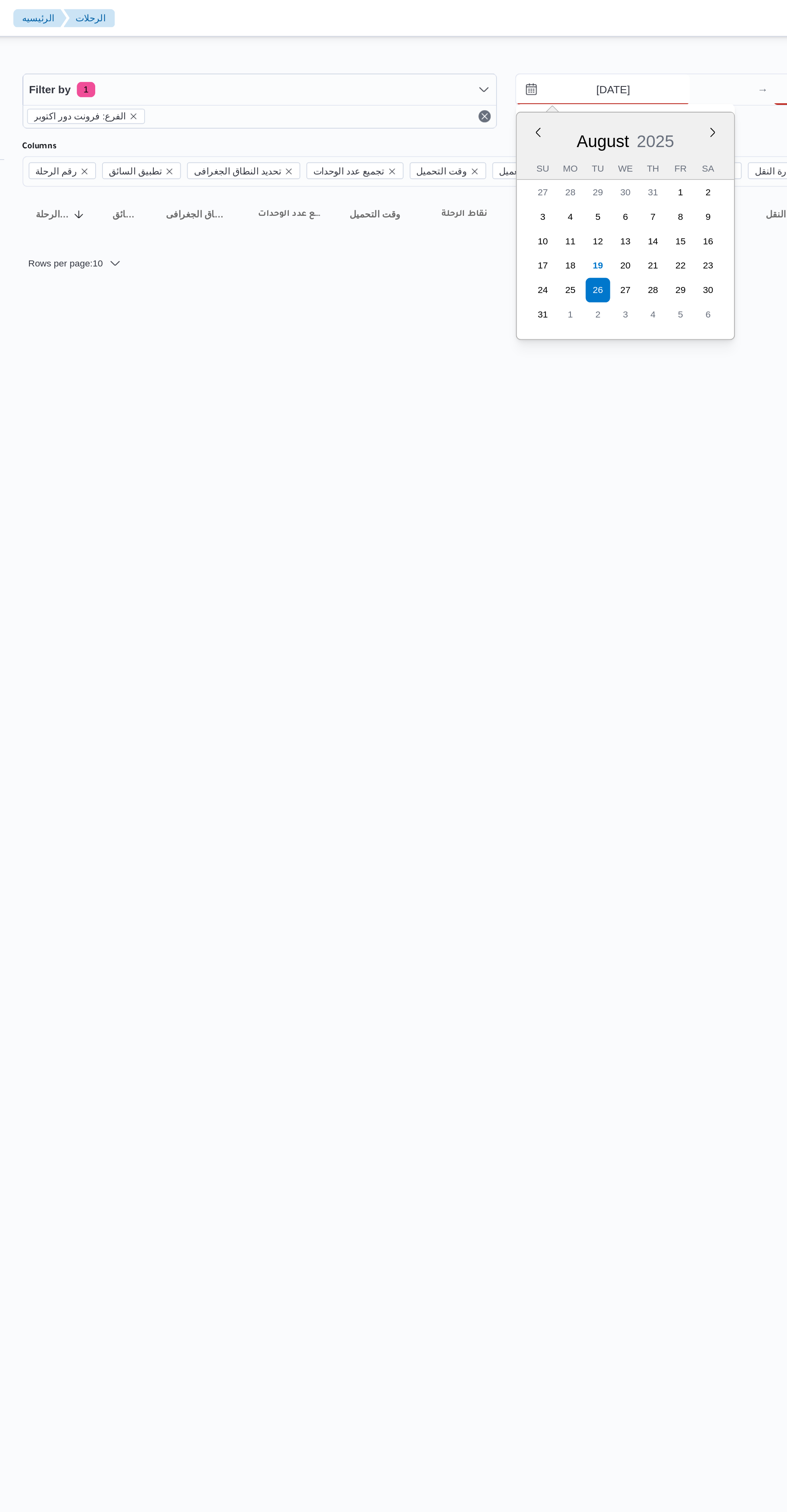
type input "[DATE]"
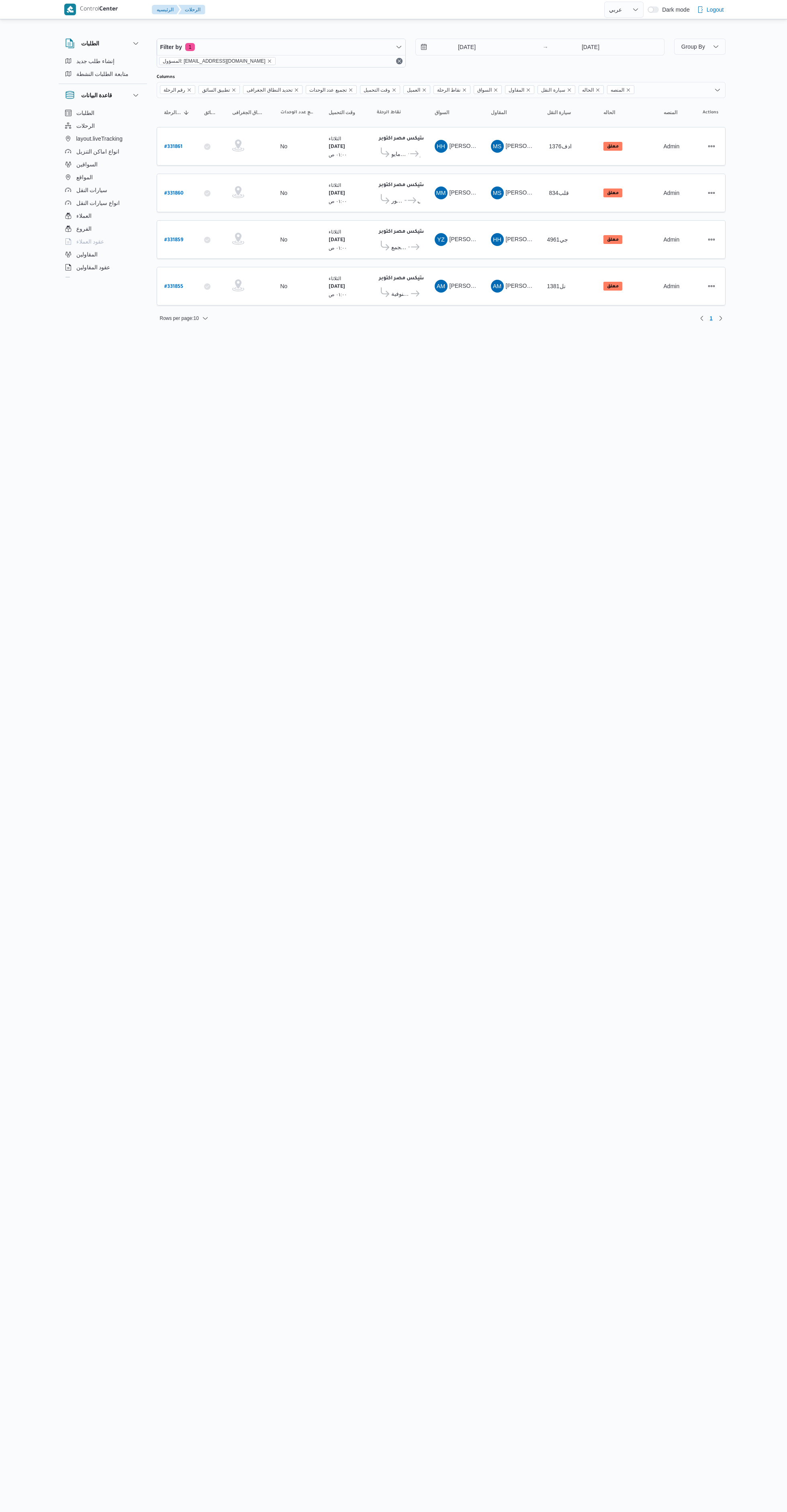
select select "ar"
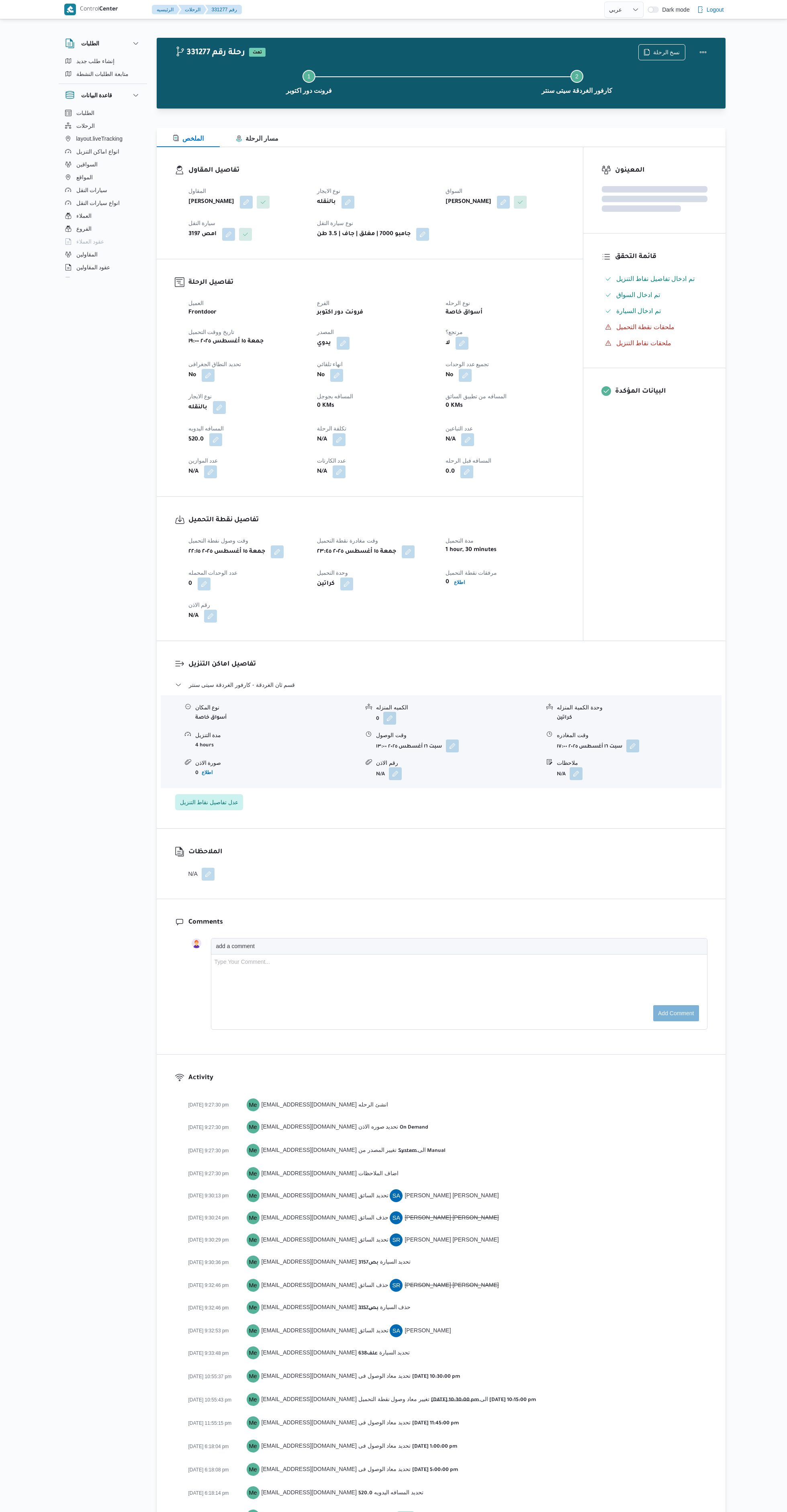
select select "ar"
click at [68, 60] on icon "button" at bounding box center [67, 60] width 6 height 6
select select "ar"
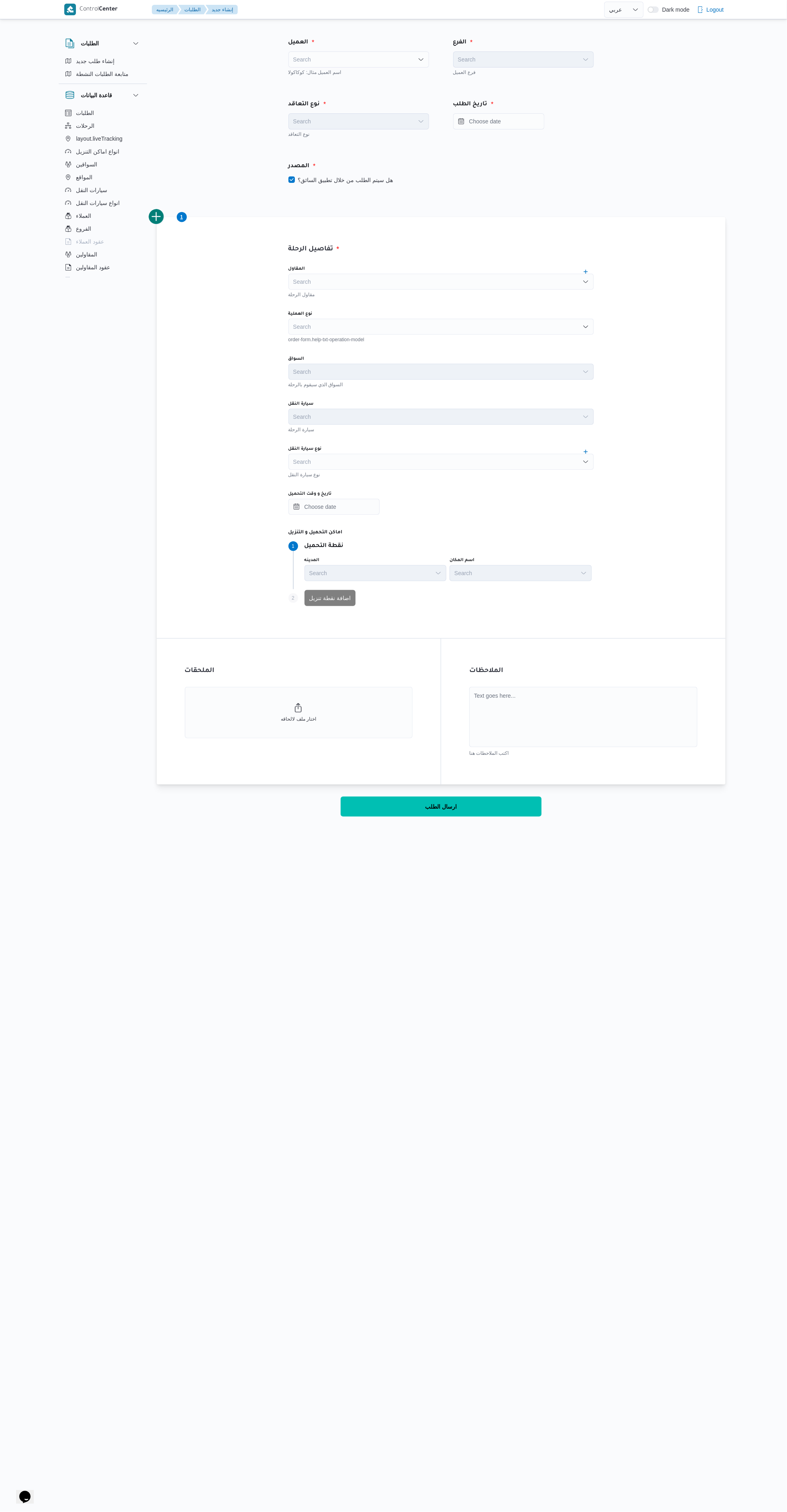
click at [293, 59] on input at bounding box center [293, 59] width 1 height 10
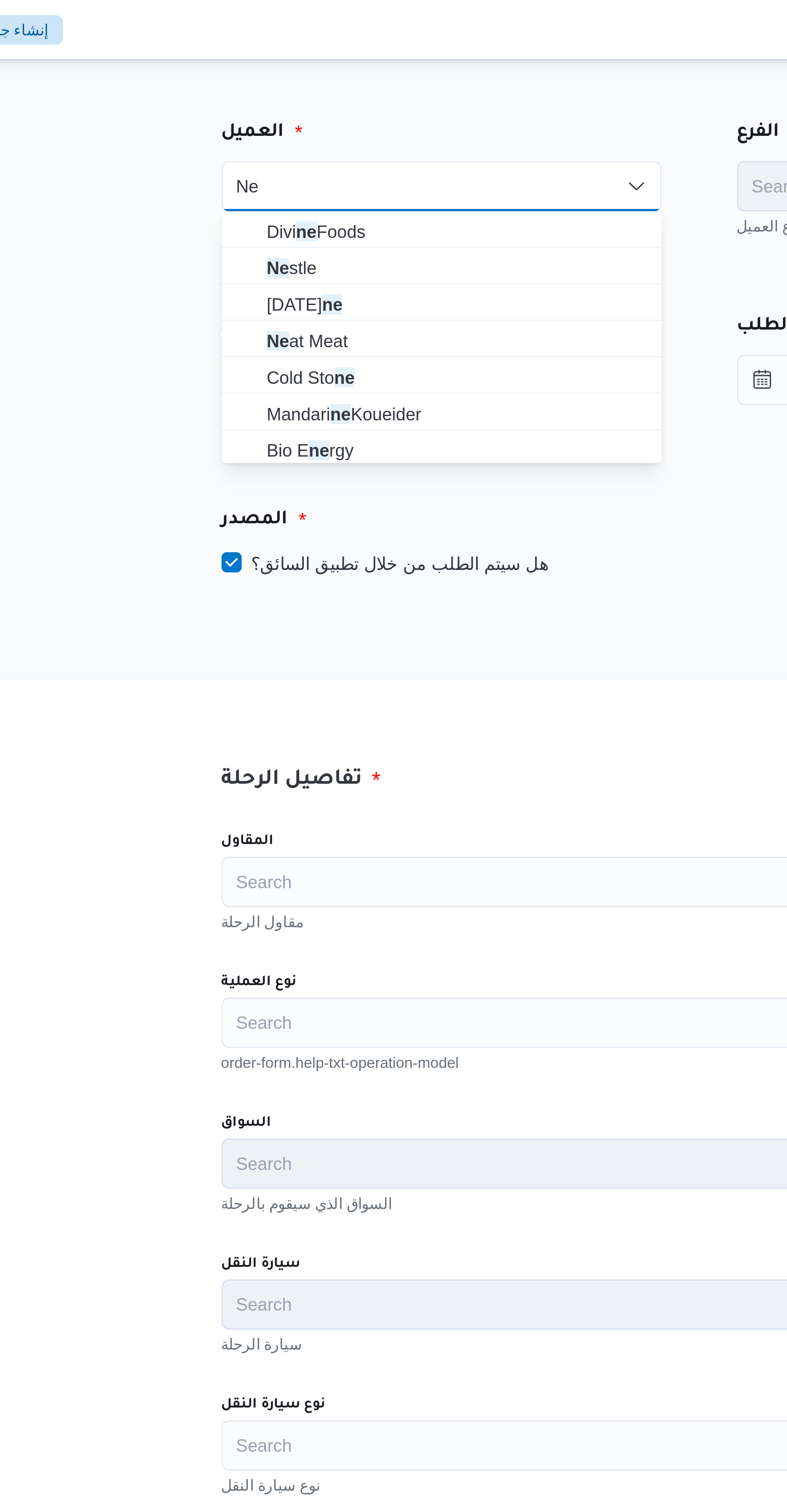
type input "Ne"
click at [334, 83] on span "Ne stle" at bounding box center [363, 85] width 122 height 10
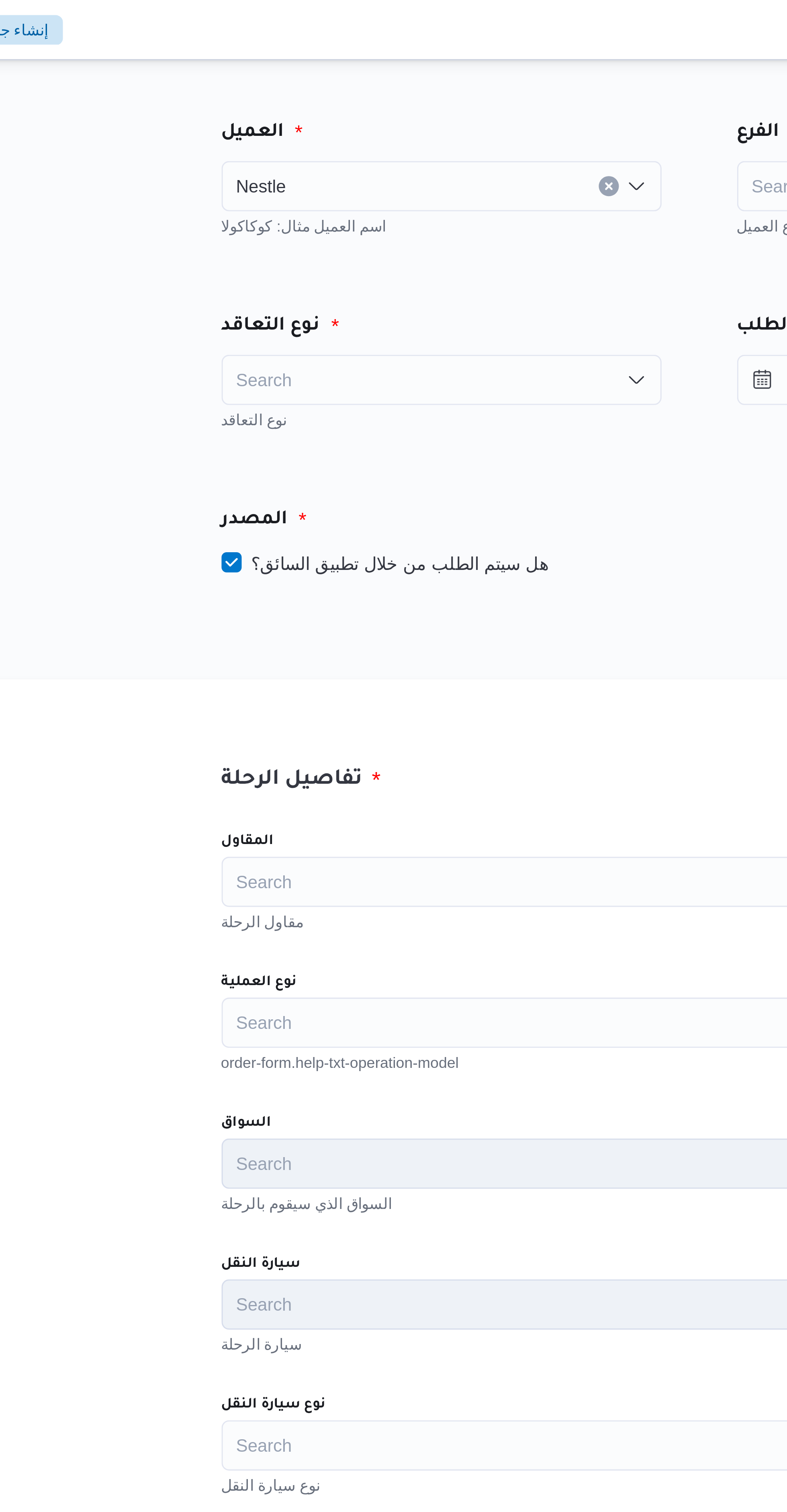
click at [365, 179] on label "هل سيتم الطلب من خلال تطبيق السائق؟" at bounding box center [341, 179] width 104 height 10
checkbox input "false"
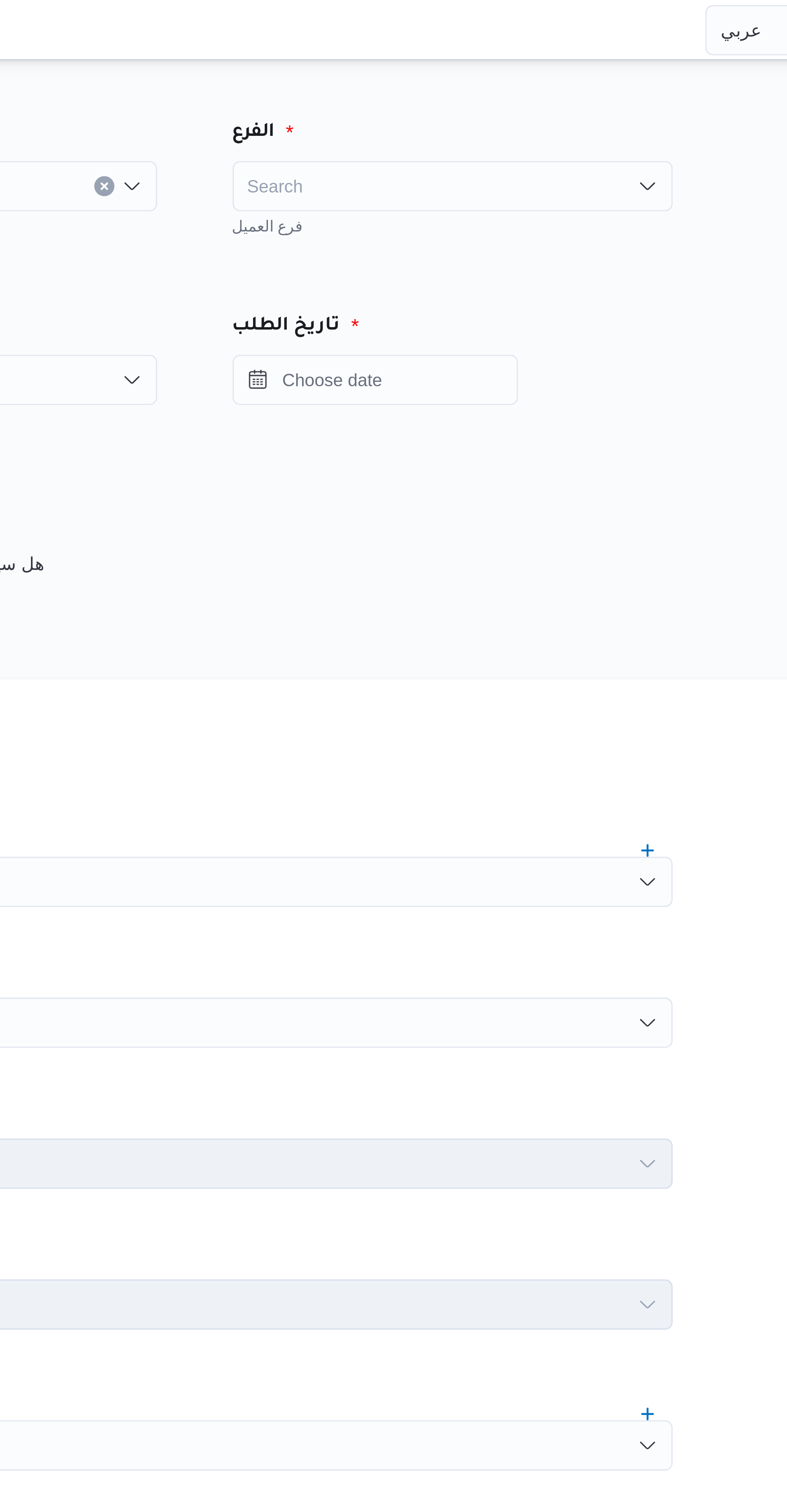
click at [541, 65] on div "Search" at bounding box center [523, 60] width 141 height 16
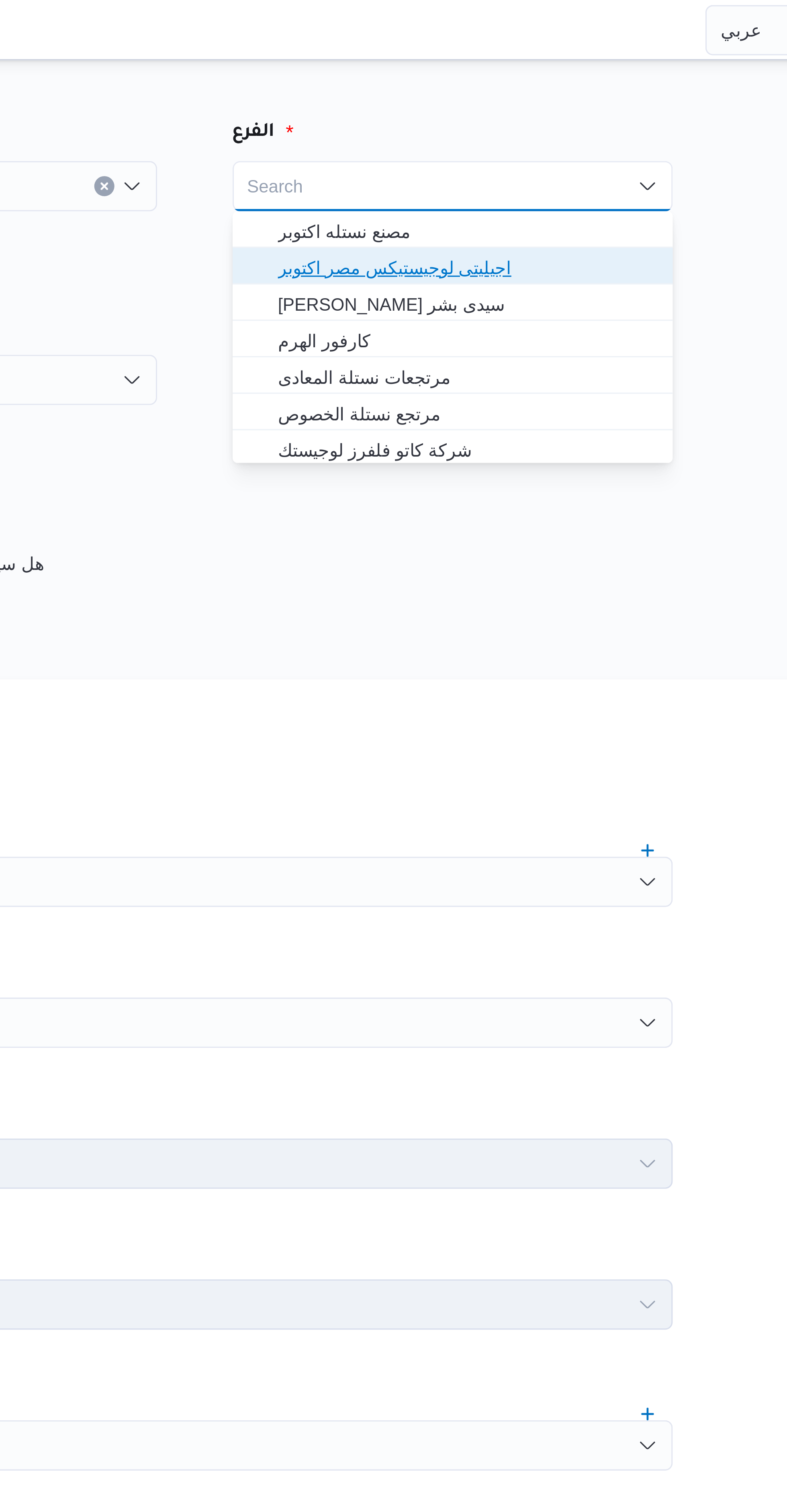
click at [550, 87] on span "اجيليتى لوجيستيكس مصر اكتوبر" at bounding box center [528, 85] width 122 height 10
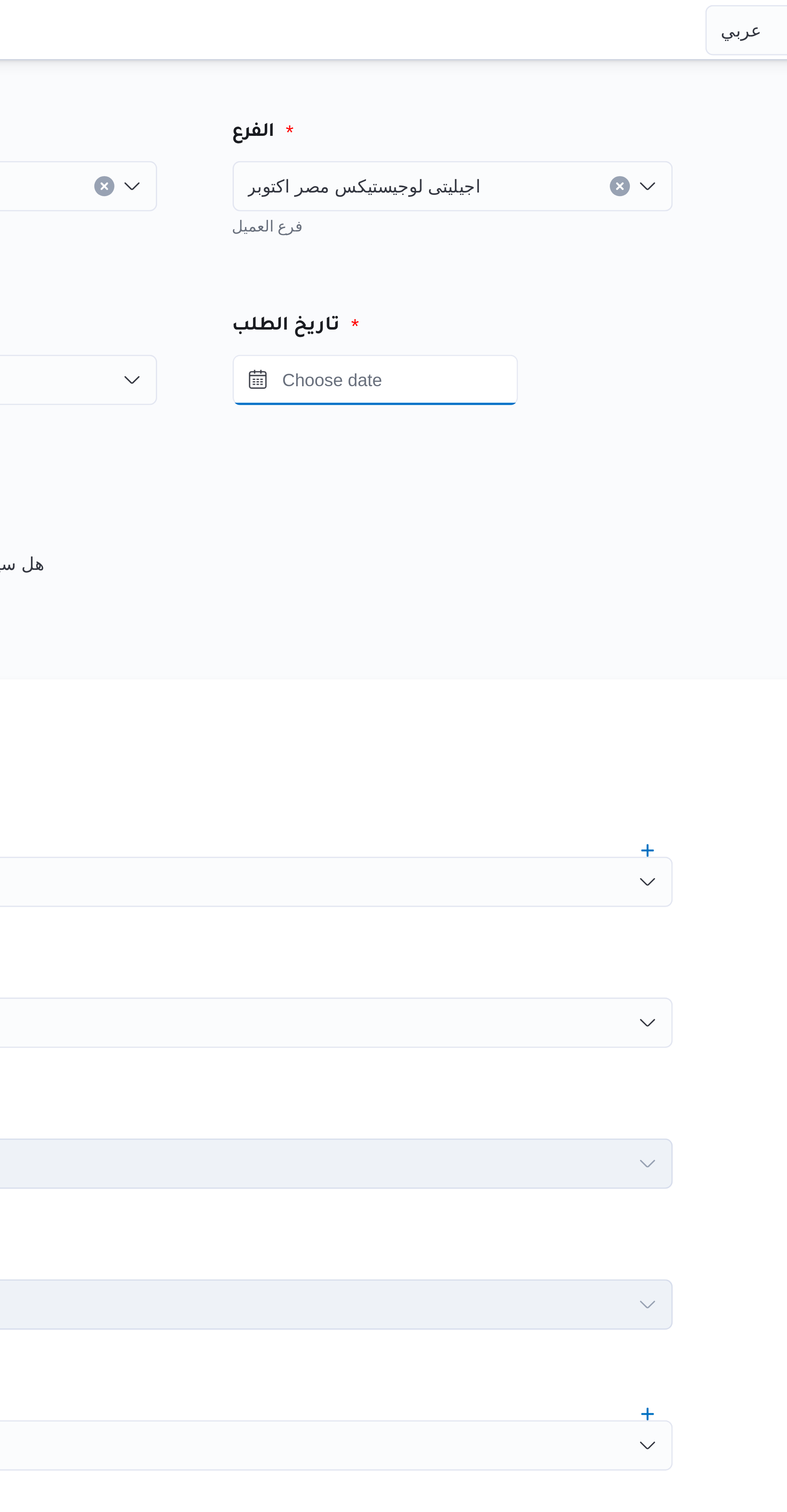
click at [519, 123] on input "Press the down key to open a popover containing a calendar." at bounding box center [499, 121] width 91 height 16
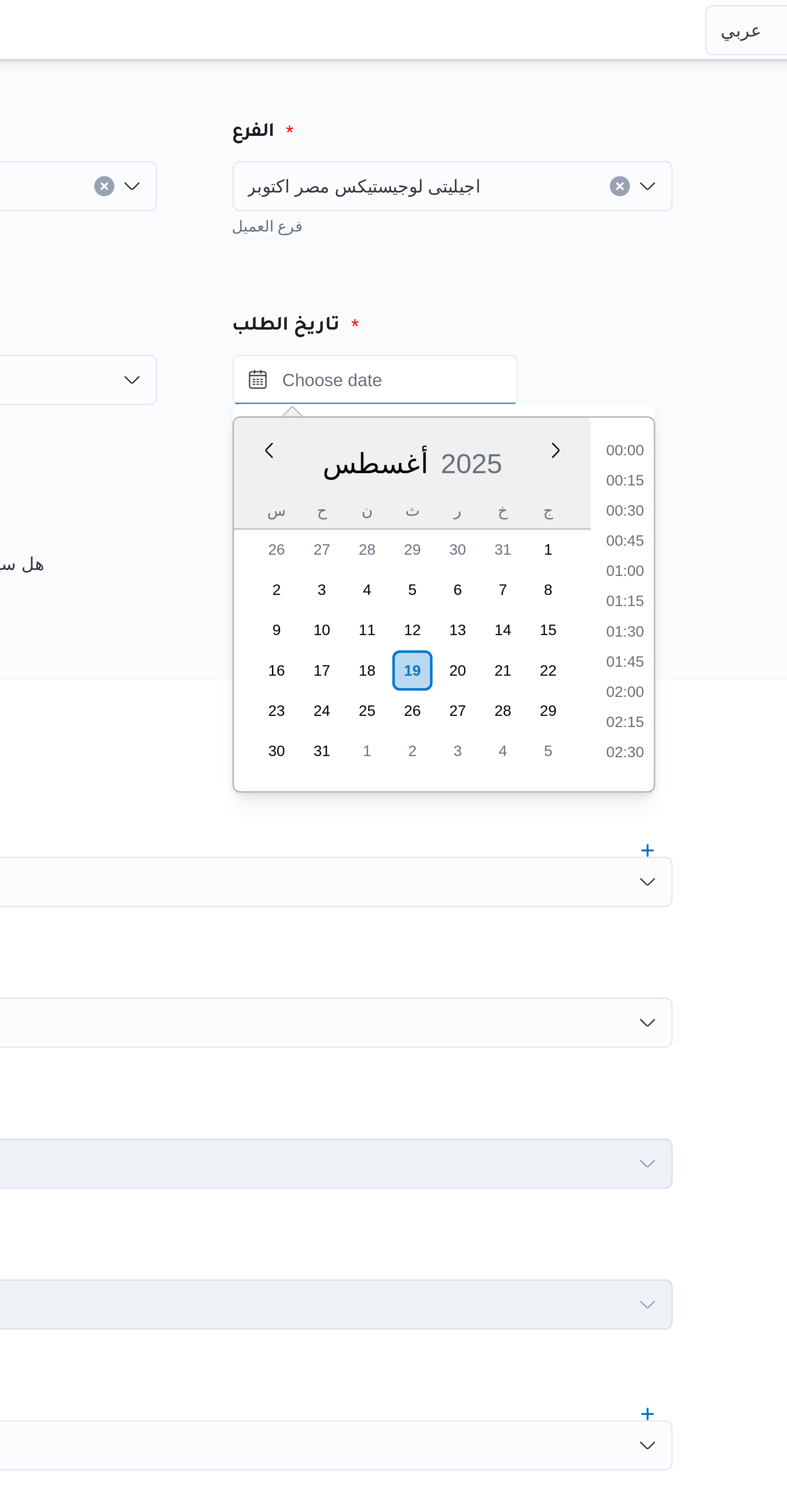
scroll to position [349, 0]
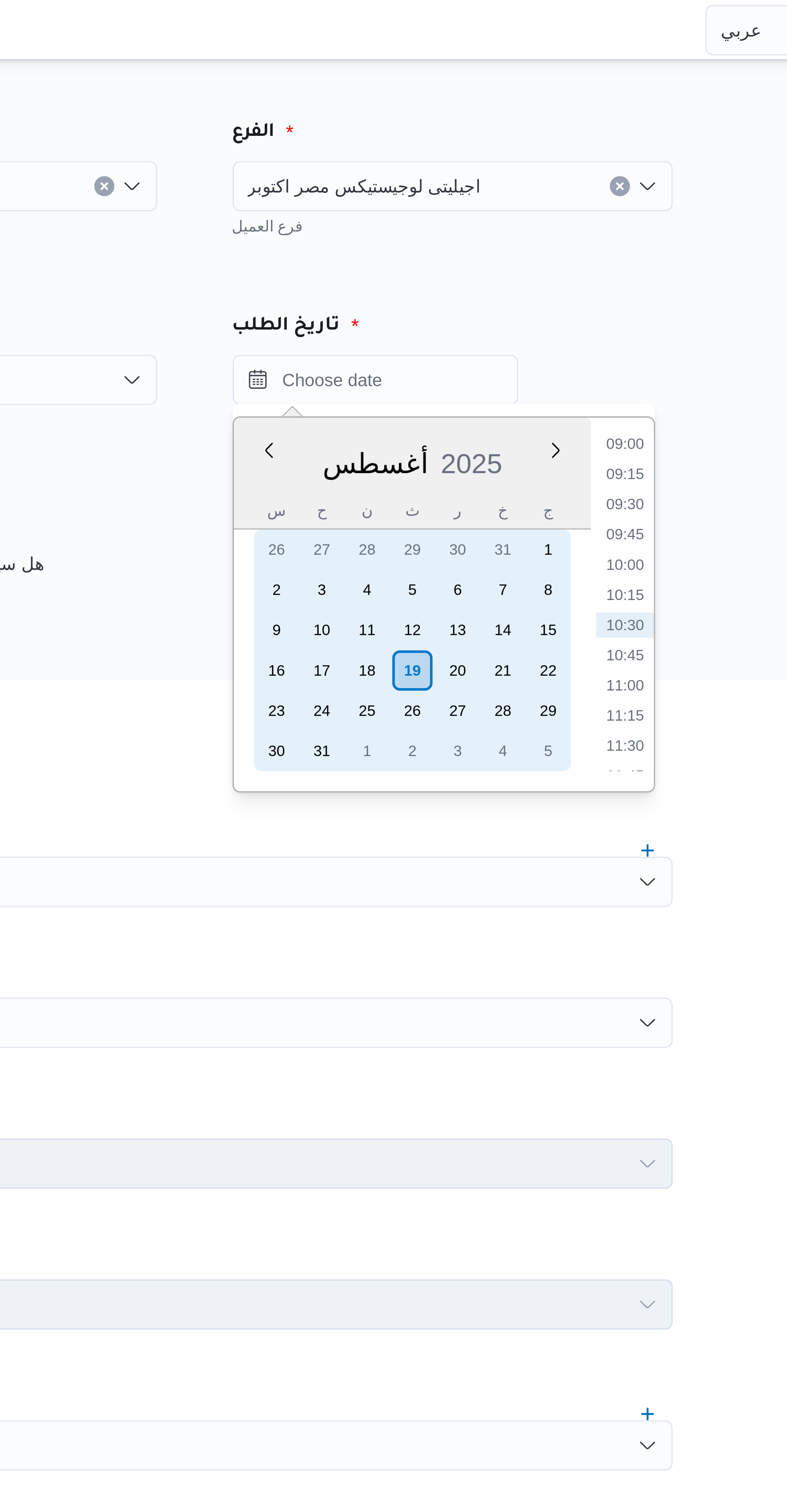
click at [511, 214] on div "19" at bounding box center [510, 214] width 13 height 13
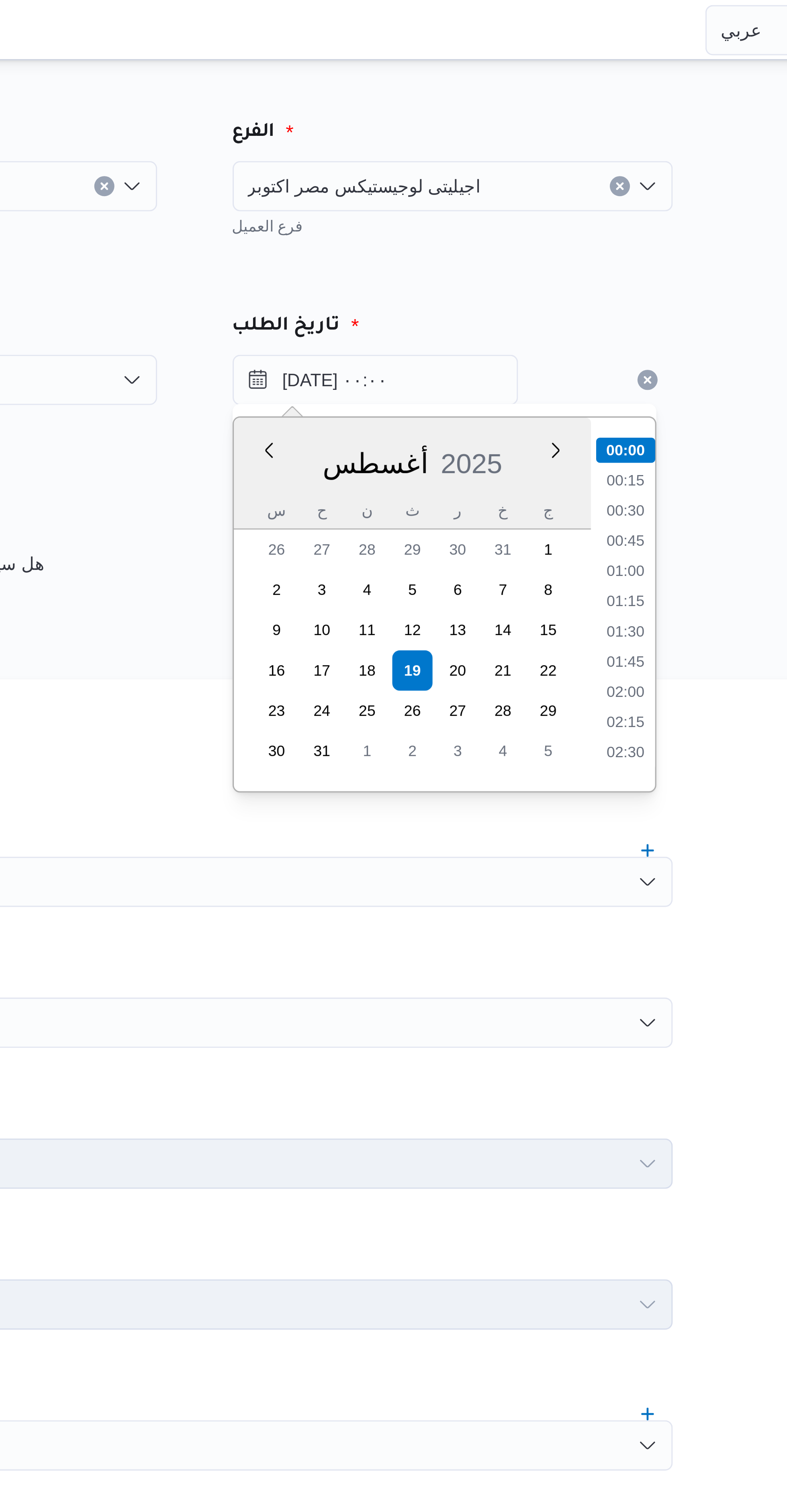
click at [581, 182] on li "01:00" at bounding box center [578, 182] width 18 height 8
type input "١٩/٠٨/٢٠٢٥ ٠١:٠٠"
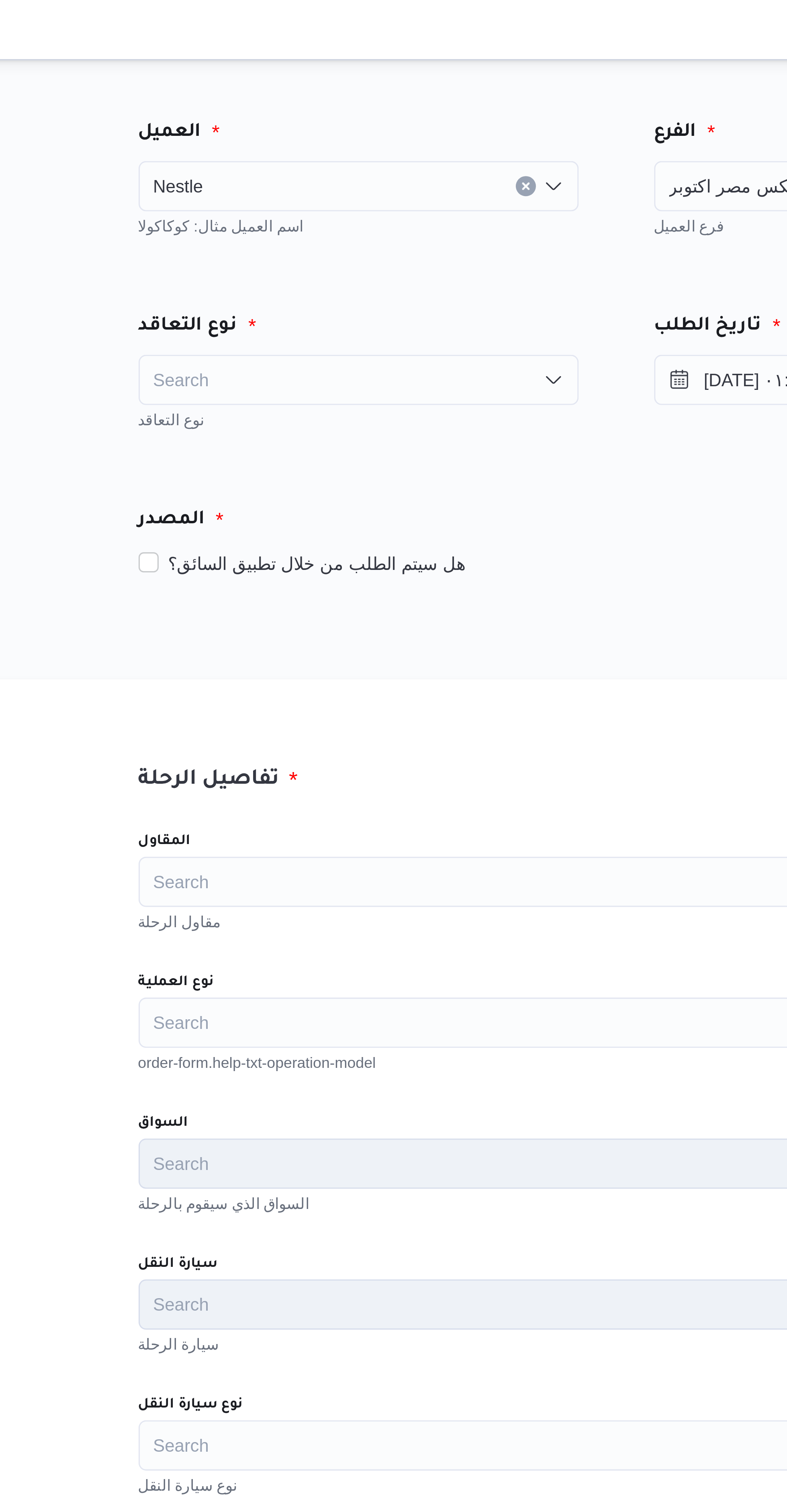
click at [389, 122] on div "Search" at bounding box center [359, 121] width 141 height 16
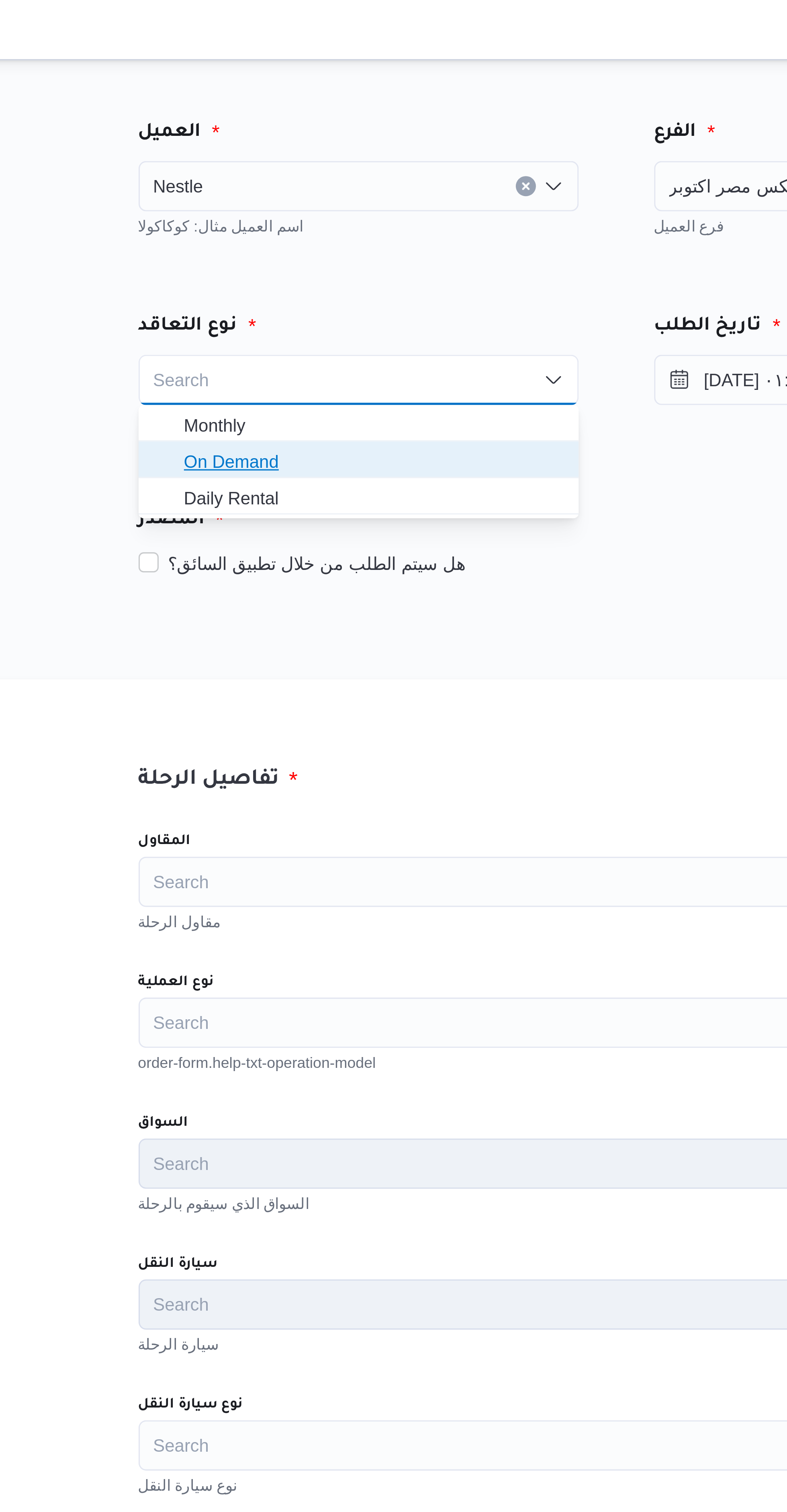
click at [367, 145] on span "On Demand" at bounding box center [363, 147] width 122 height 10
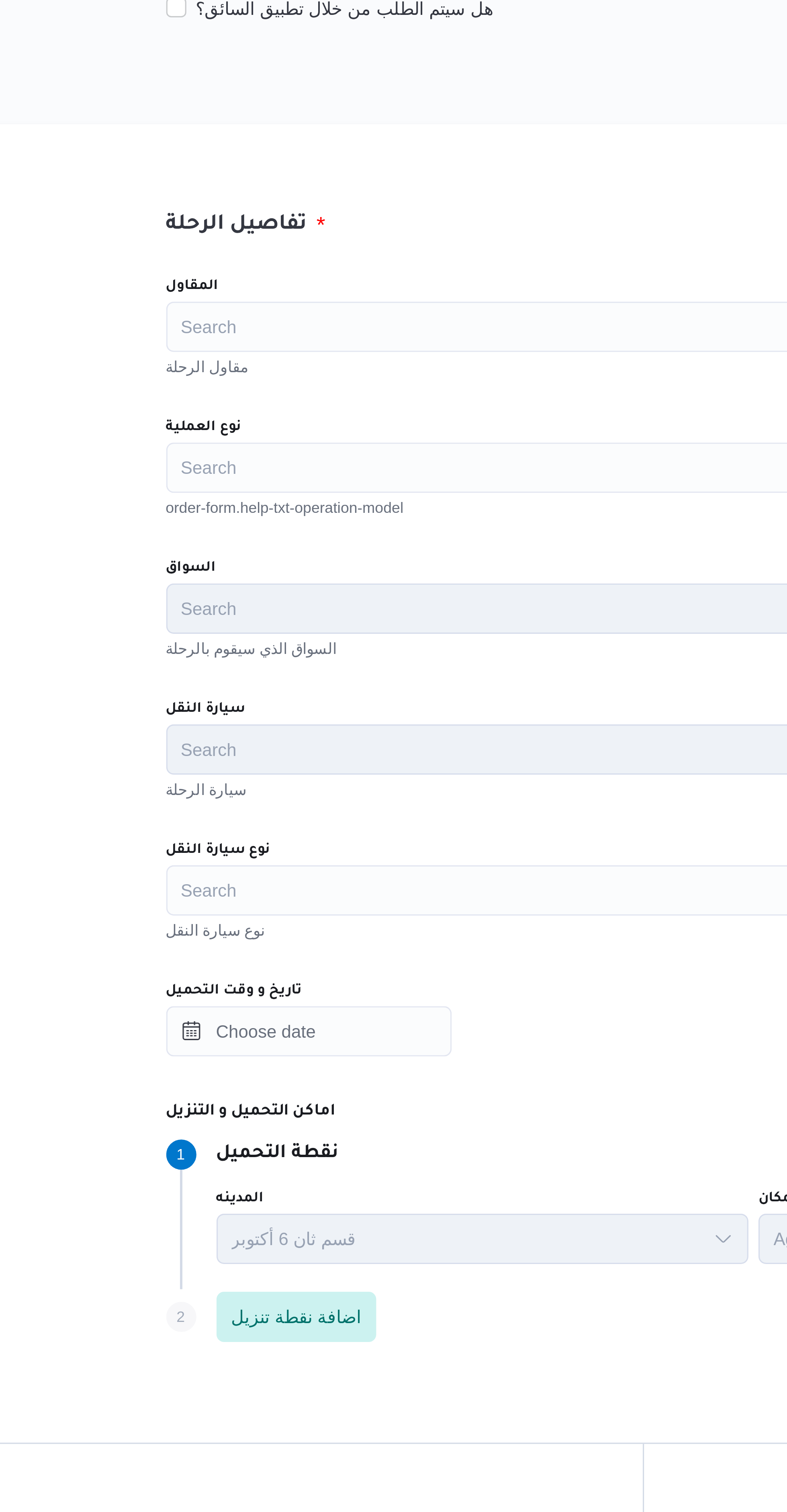
click at [391, 278] on div "Search" at bounding box center [441, 282] width 306 height 16
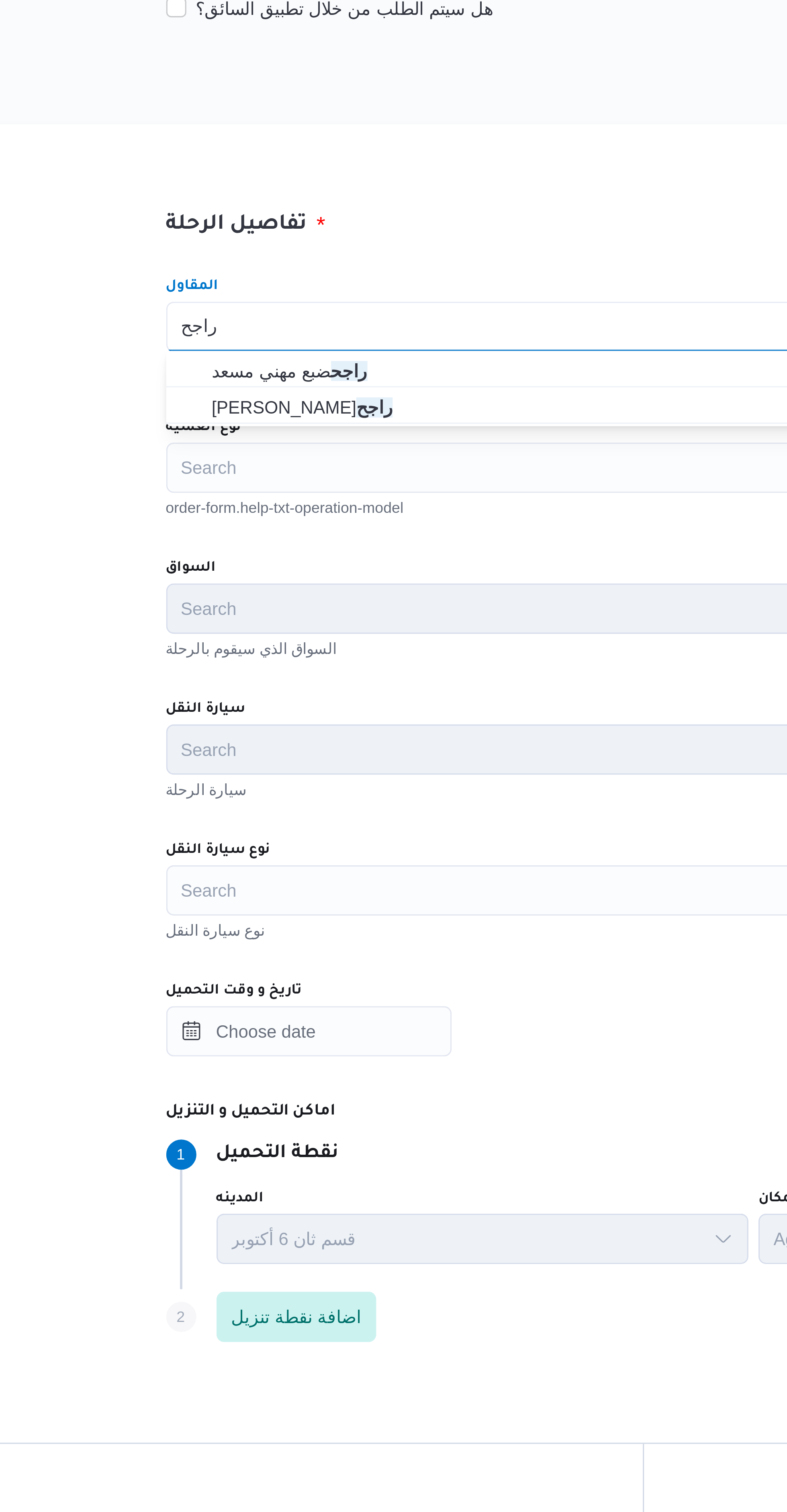
type input "راجح"
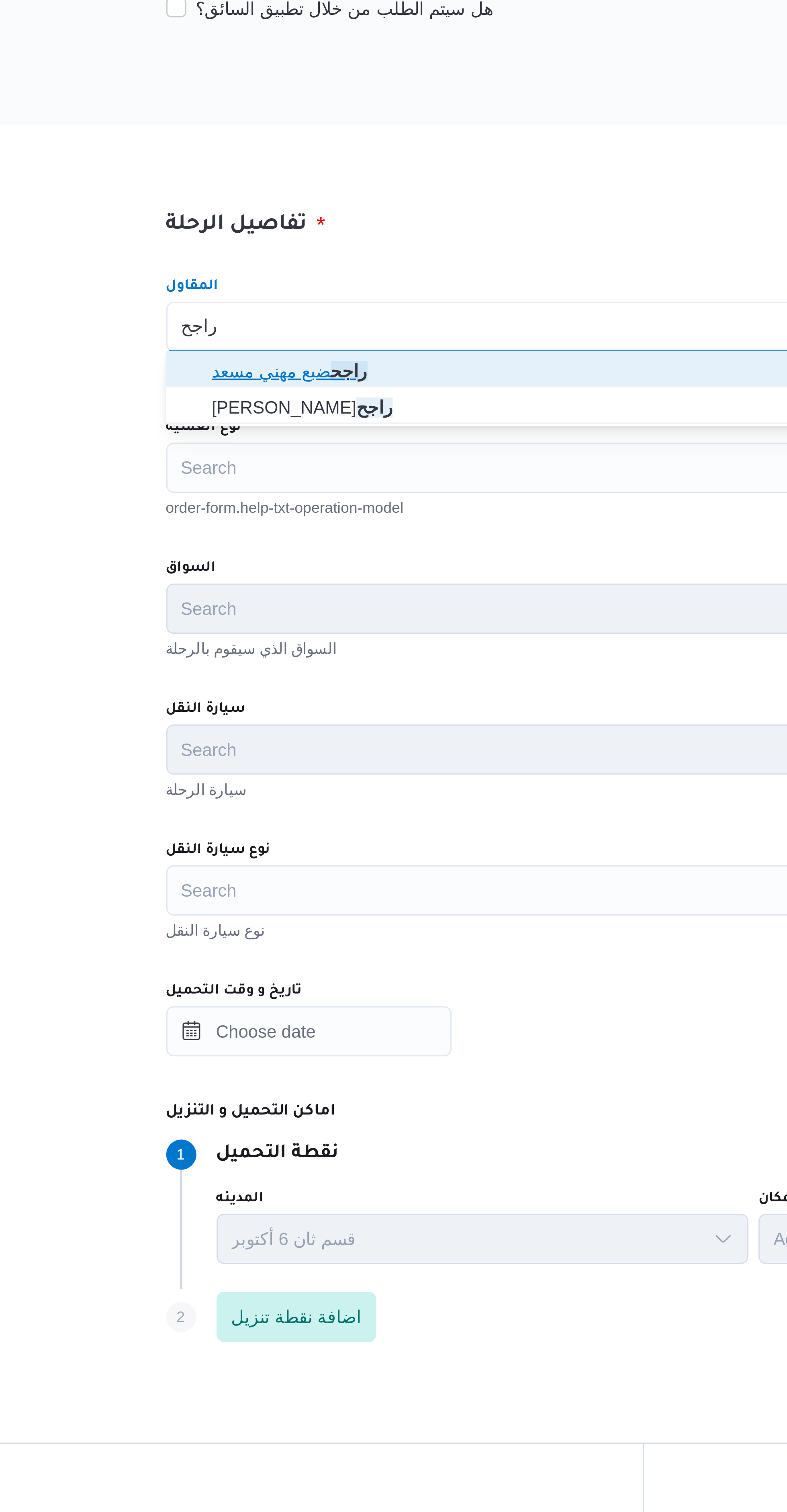
click at [372, 299] on span "راجح ضبع مهني مسعد" at bounding box center [446, 295] width 286 height 10
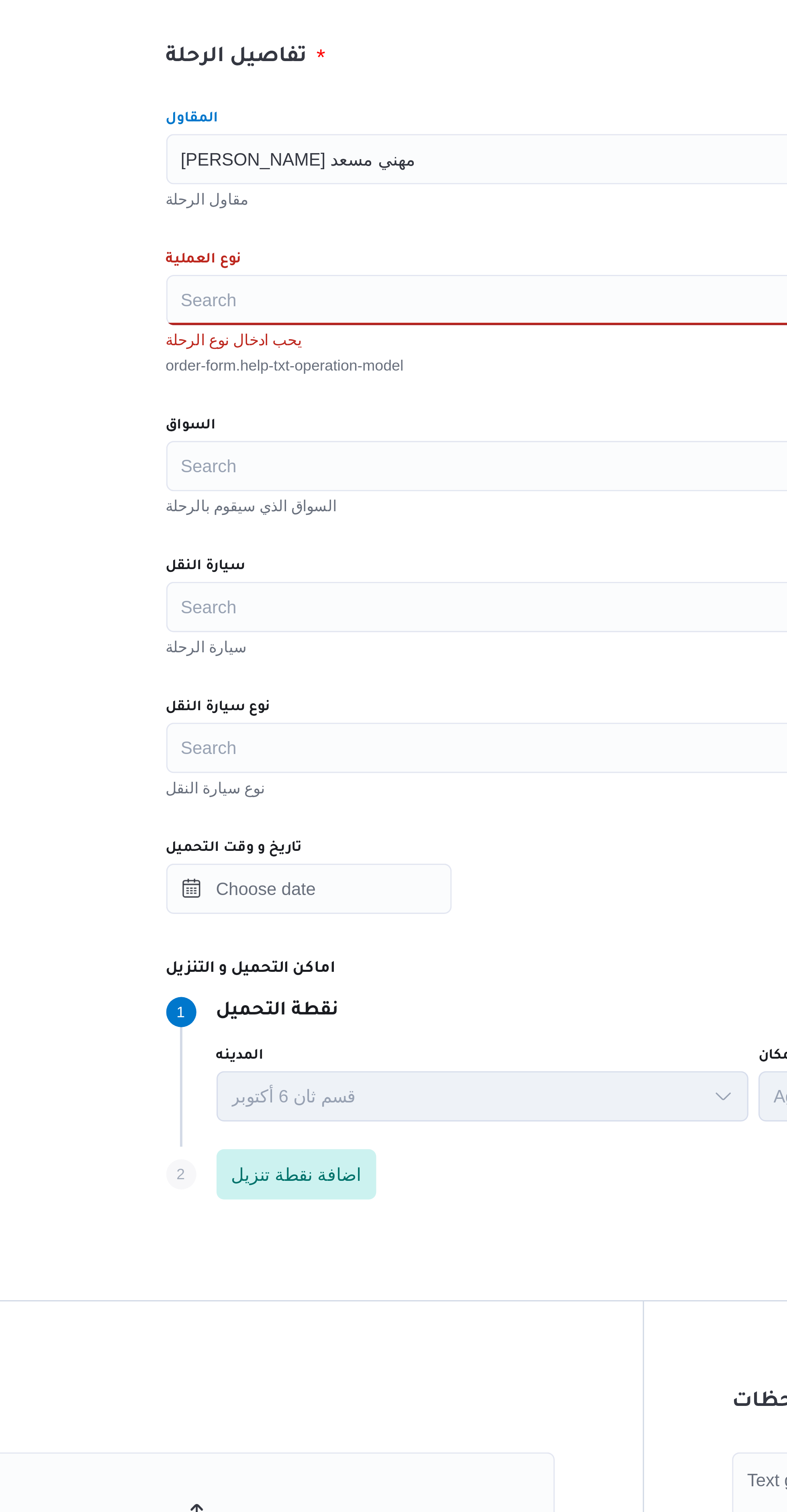
click at [383, 322] on div "Search" at bounding box center [441, 327] width 306 height 16
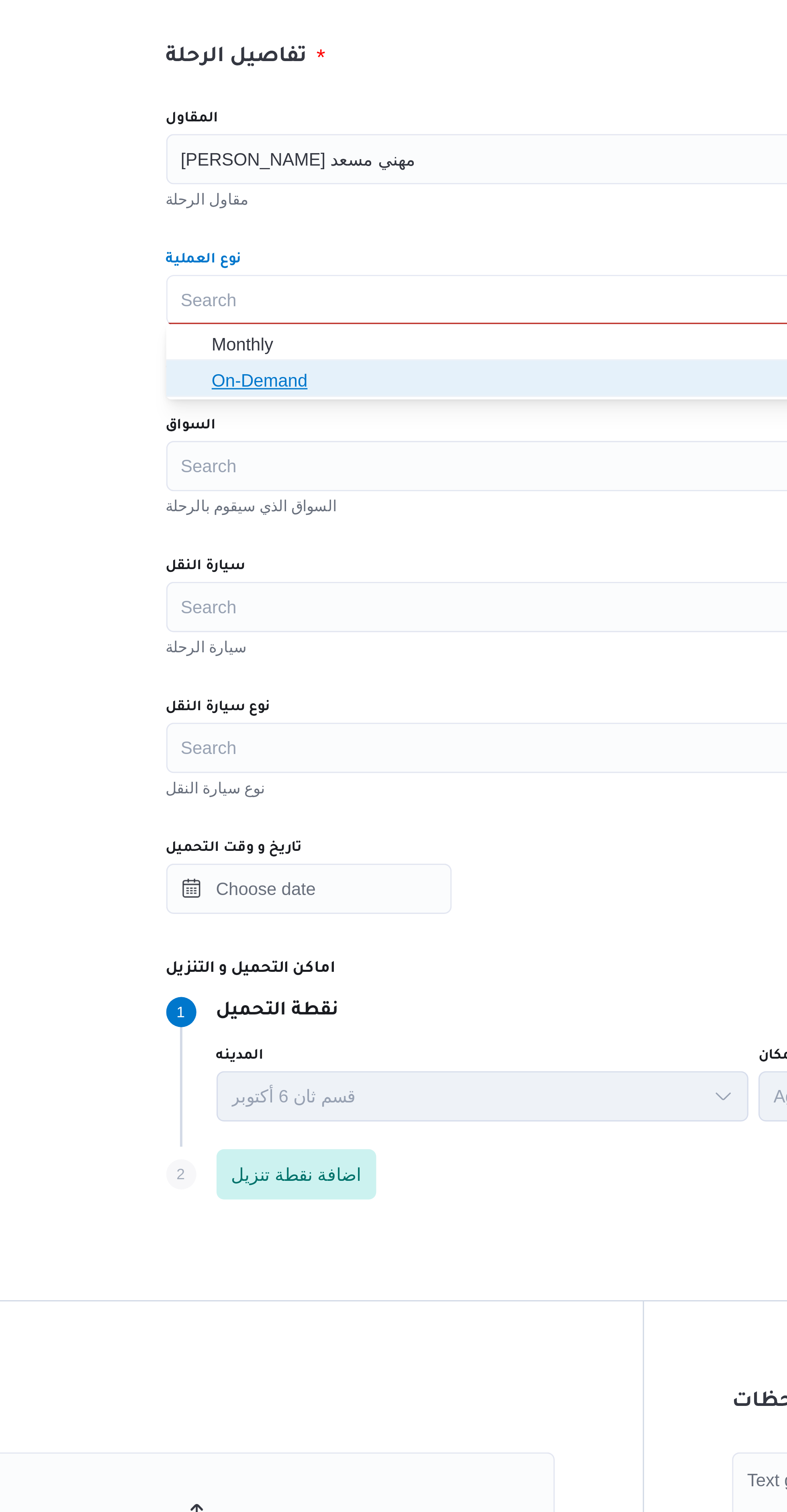
click at [375, 355] on span "On-Demand" at bounding box center [446, 352] width 286 height 10
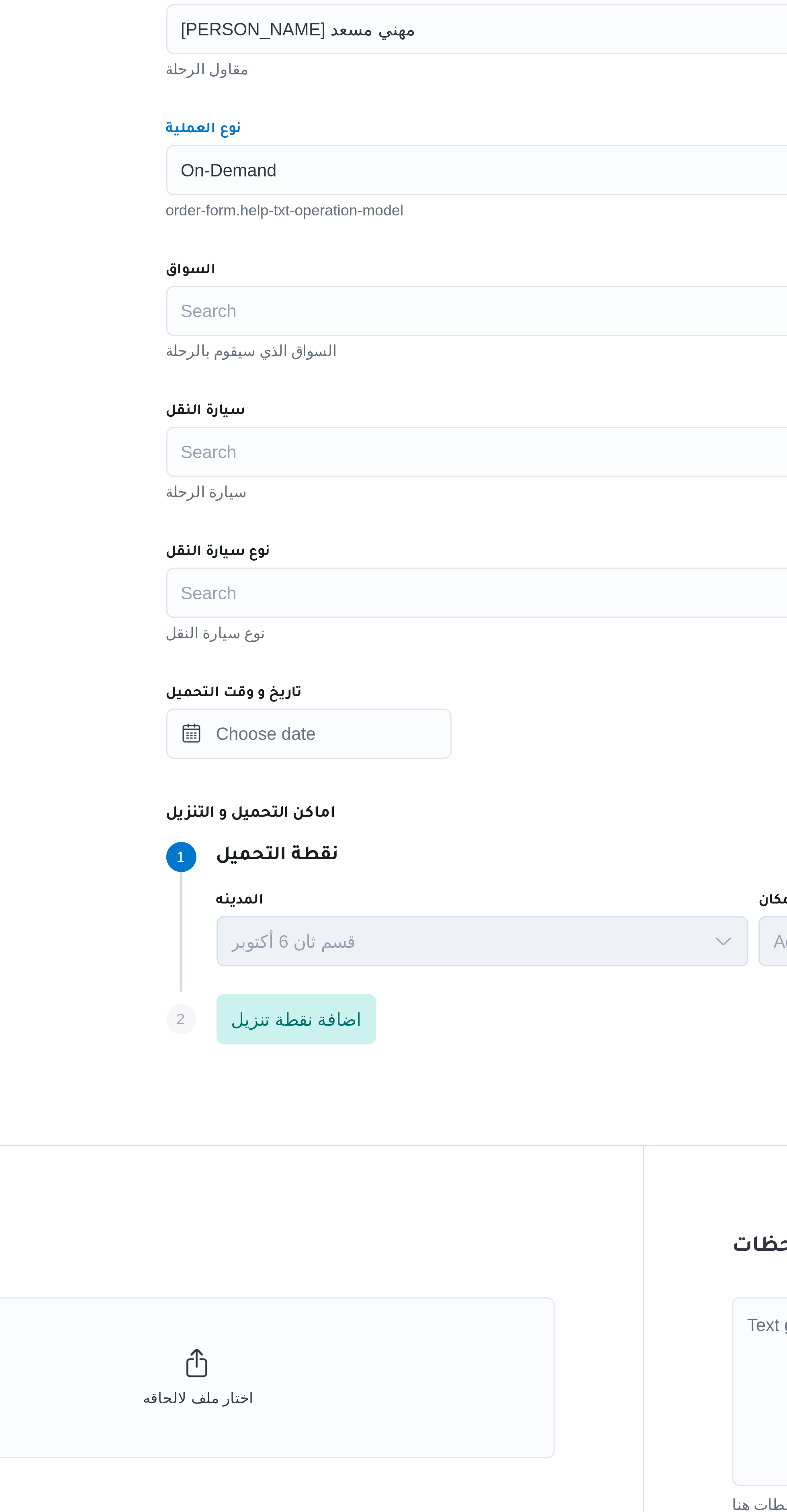
click at [376, 369] on div "Search" at bounding box center [441, 371] width 306 height 16
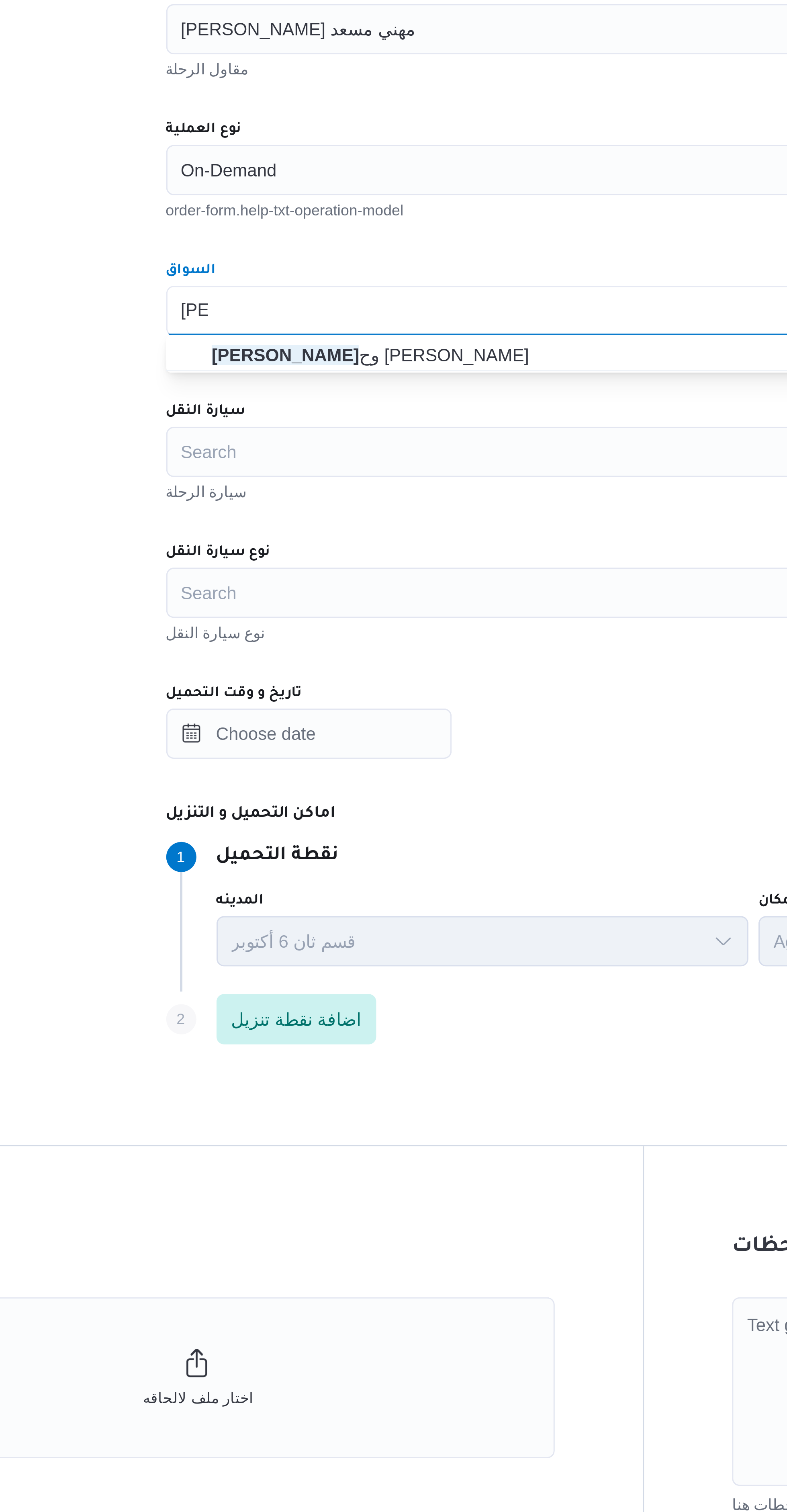
type input "ممد"
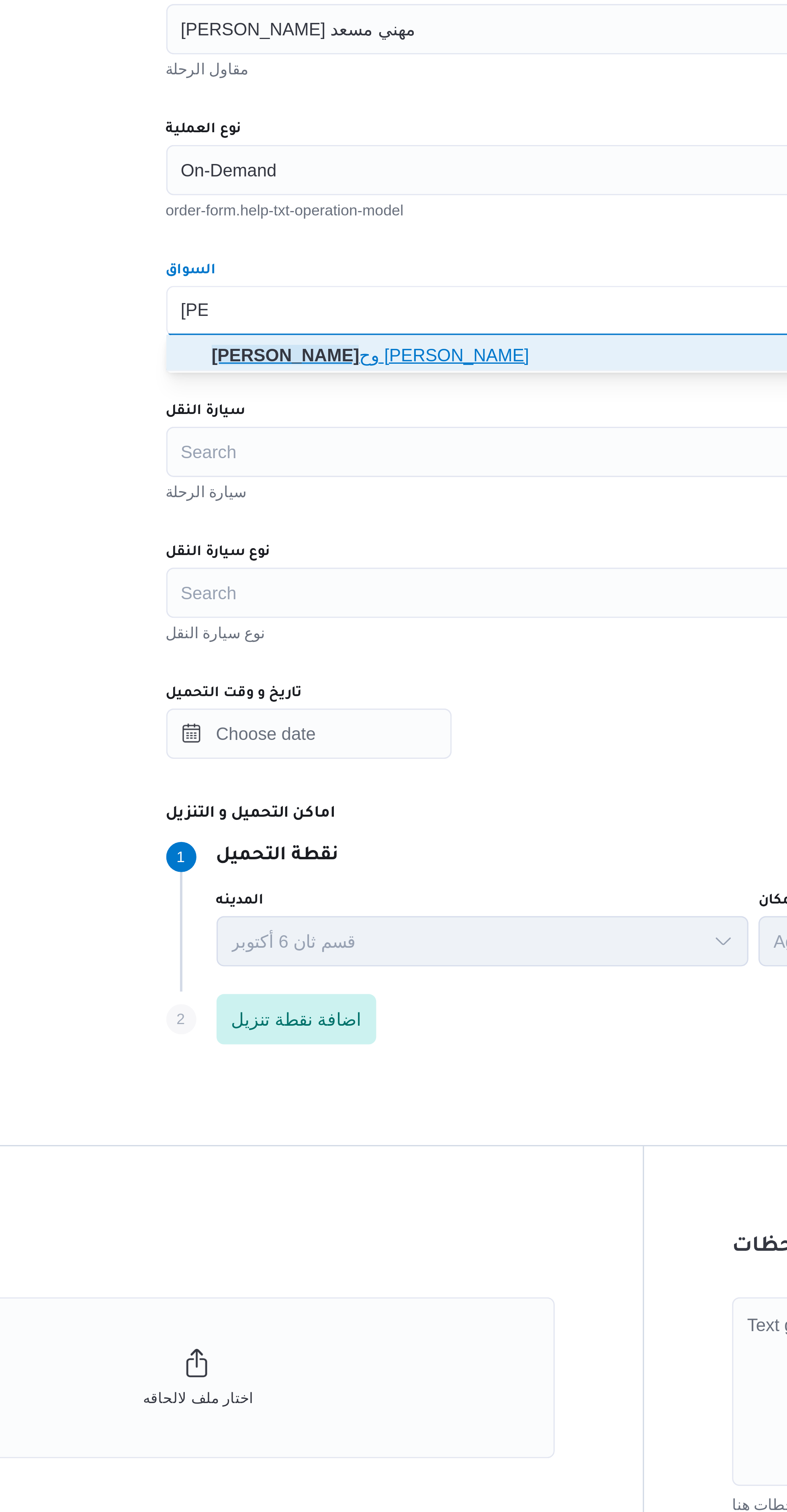
click at [383, 383] on span "ممد وح مصطفي ابراهيم حلمي" at bounding box center [446, 385] width 286 height 10
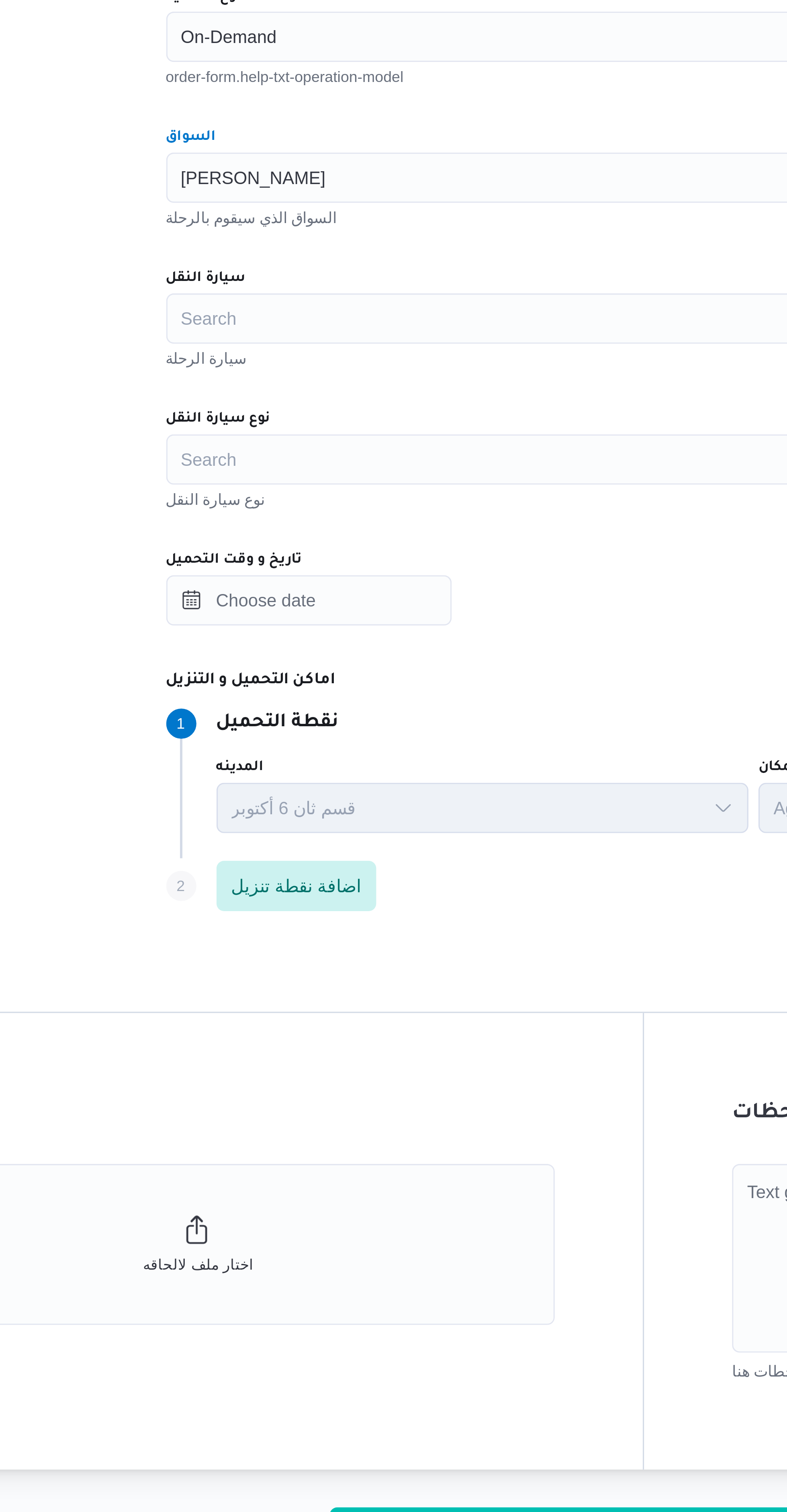
click at [379, 411] on div "Search" at bounding box center [441, 417] width 306 height 16
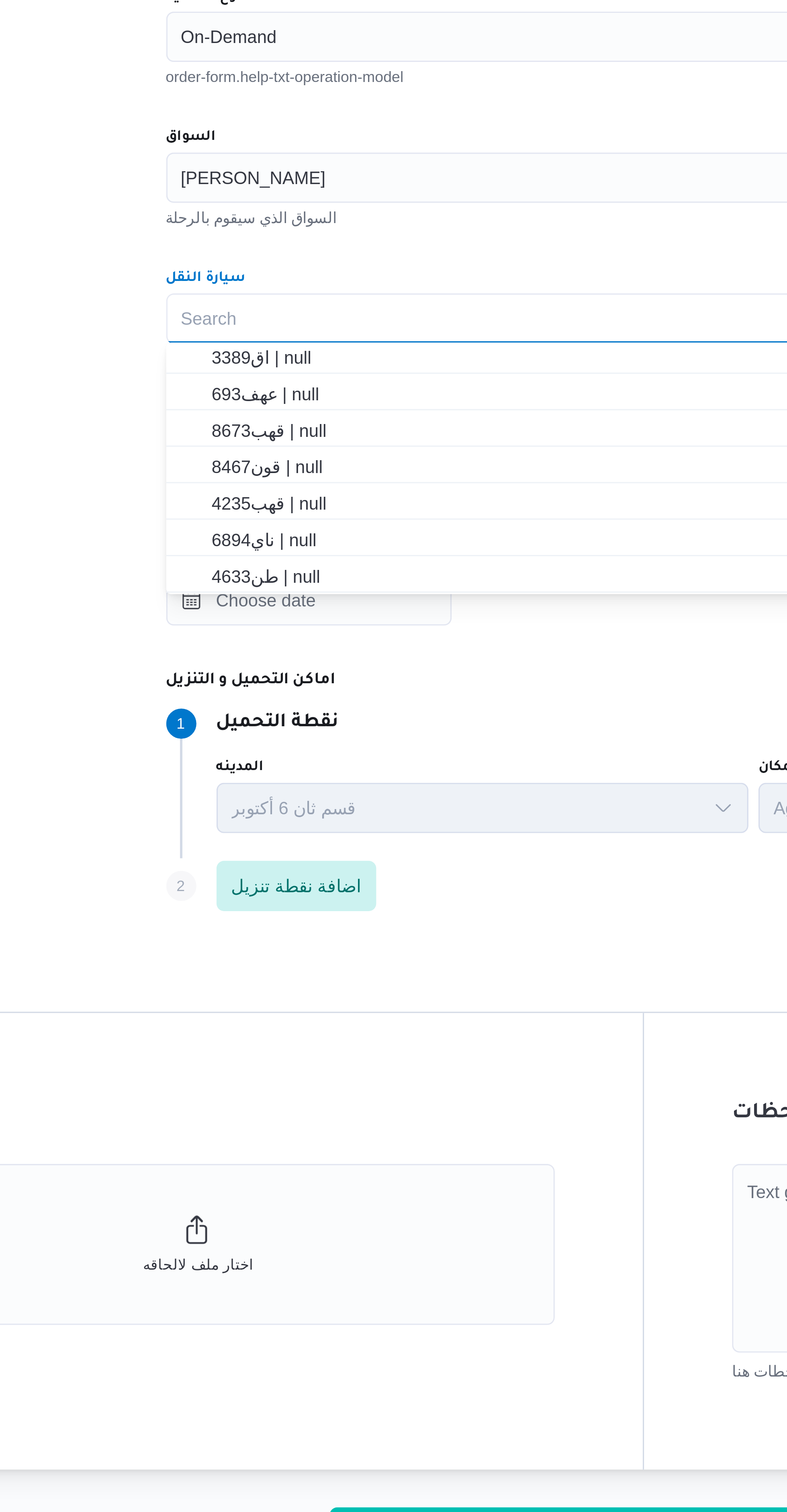
scroll to position [40, 0]
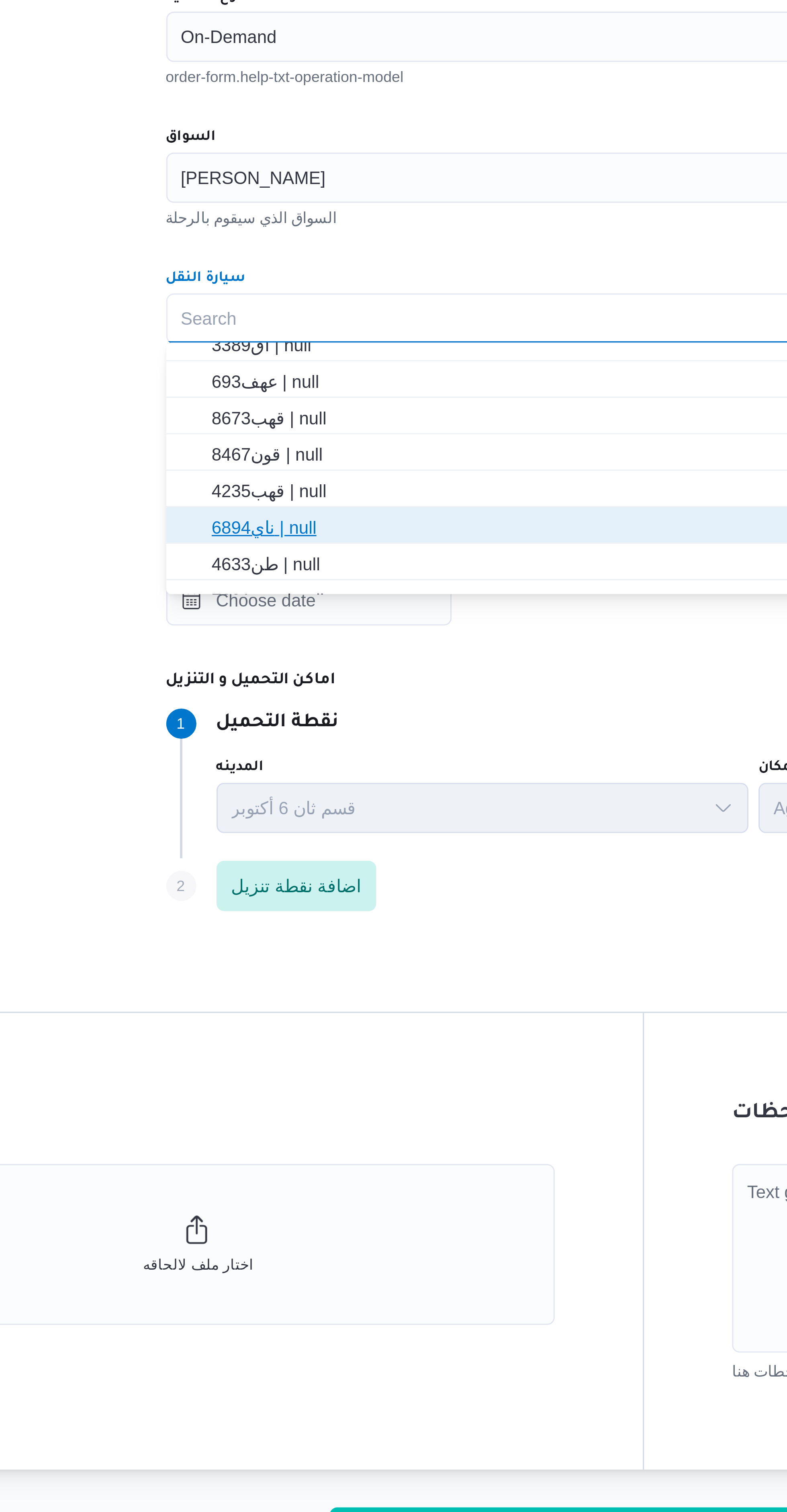
click at [347, 484] on span "ناي6894 | null" at bounding box center [446, 483] width 286 height 10
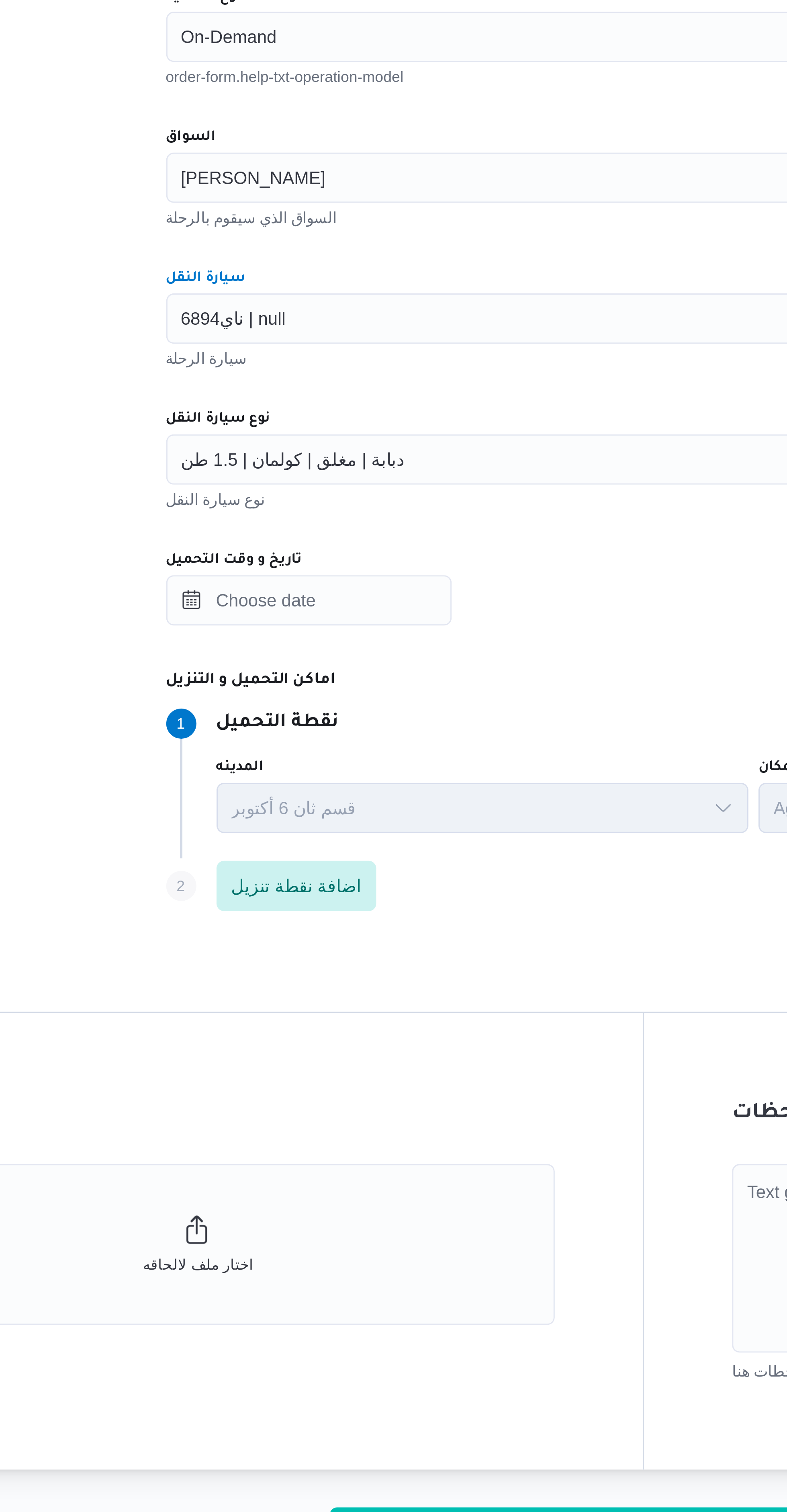
click at [371, 463] on div "دبابة | مغلق | كولمان | 1.5 طن" at bounding box center [441, 461] width 306 height 16
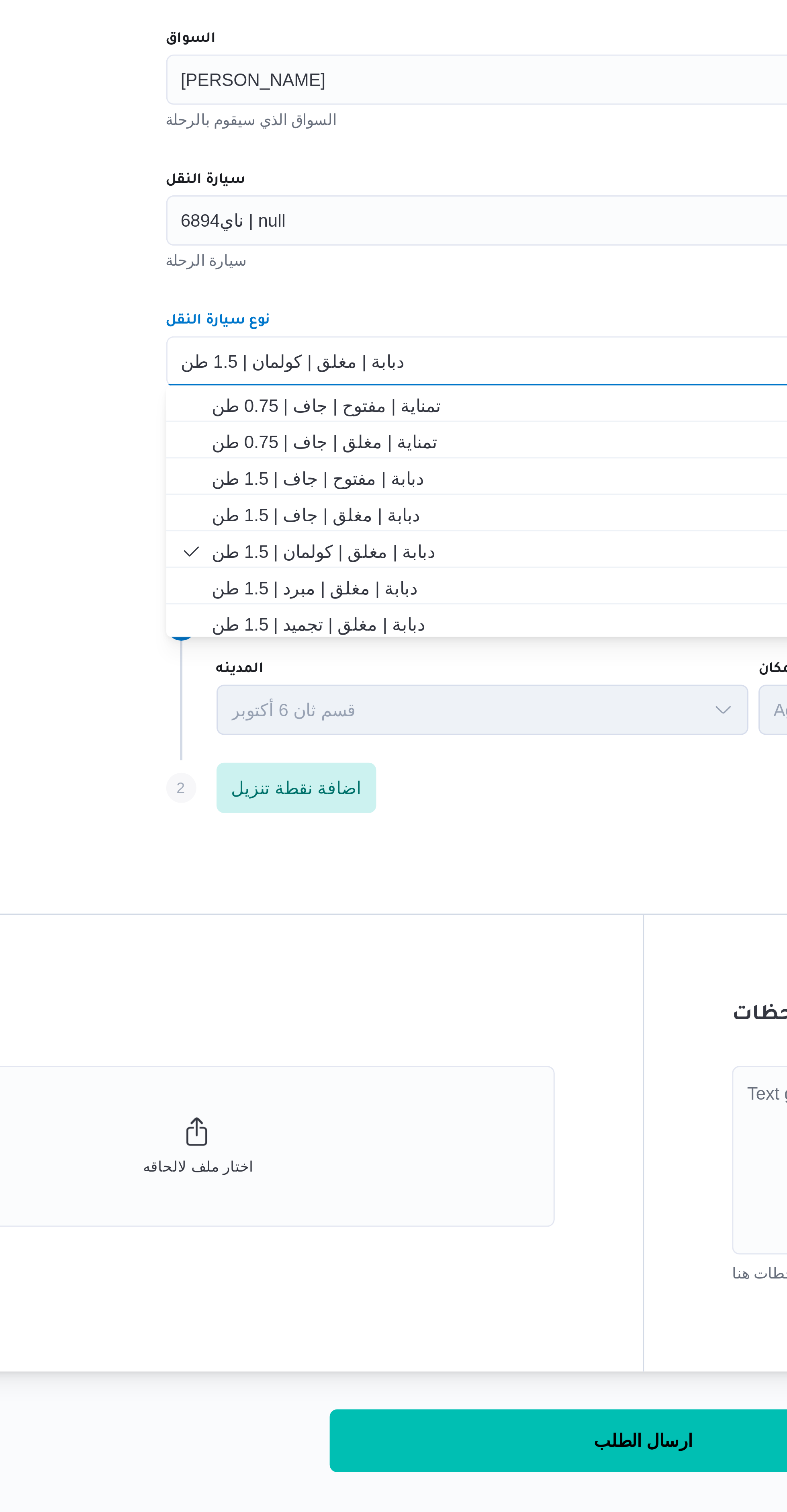
click at [370, 462] on div "دبابة | مغلق | كولمان | 1.5 طن Combo box. Selected. دبابة | مغلق | كولمان | 1.5…" at bounding box center [441, 461] width 306 height 16
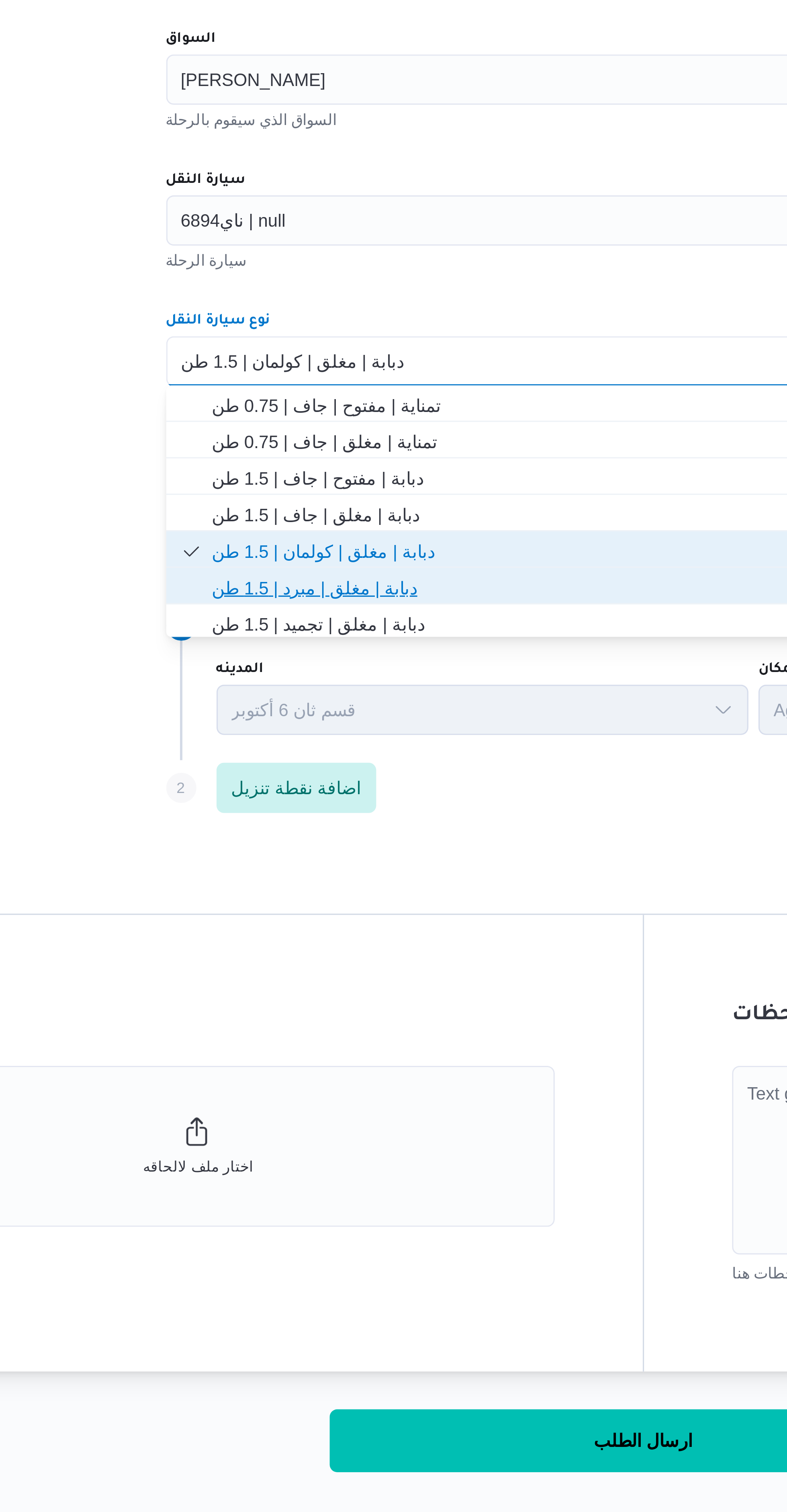
click at [362, 532] on span "دبابة | مغلق | مبرد | 1.5 طن" at bounding box center [446, 533] width 286 height 10
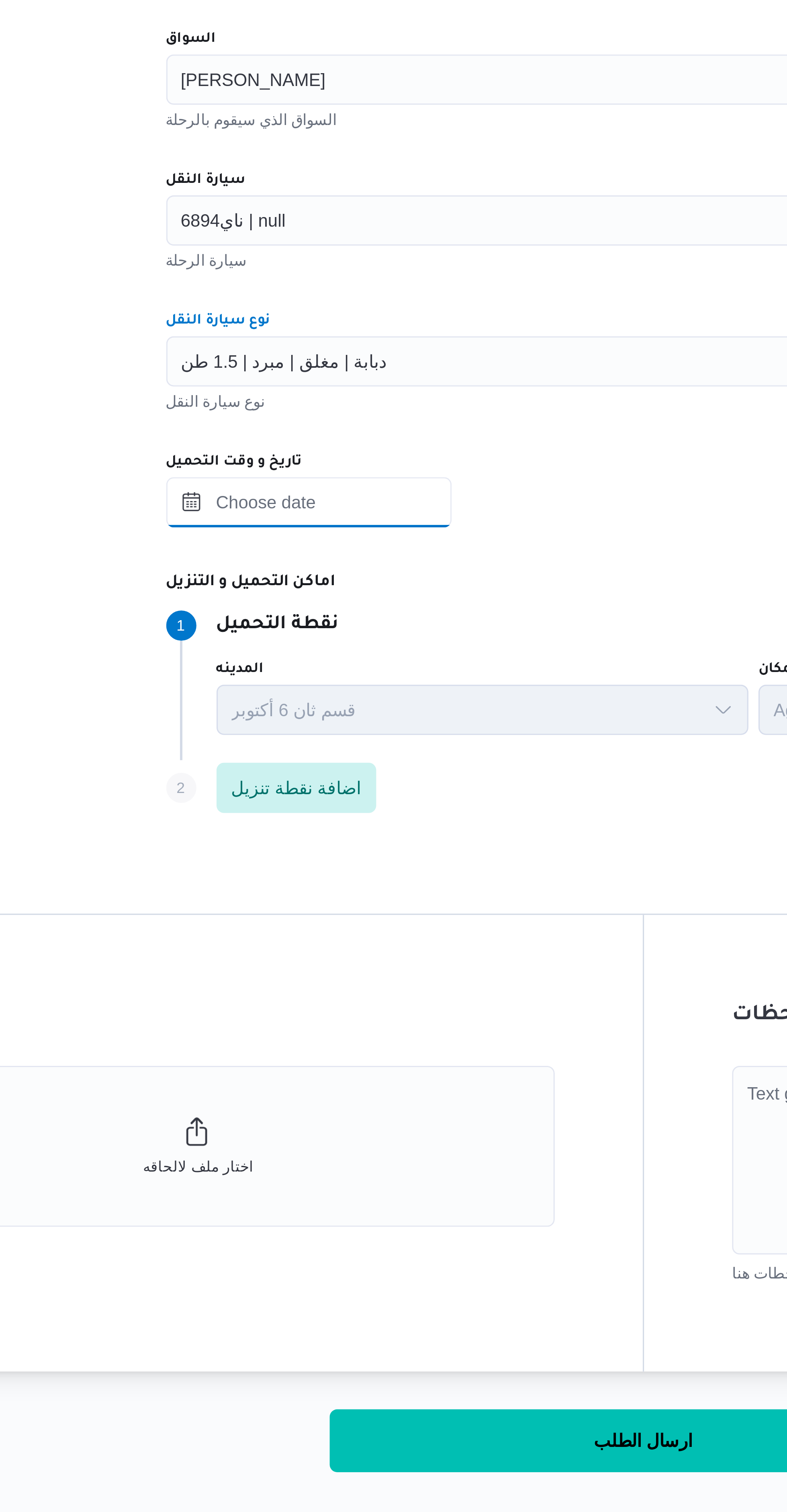
click at [356, 506] on input "تاريخ و وقت التحميل" at bounding box center [334, 507] width 91 height 16
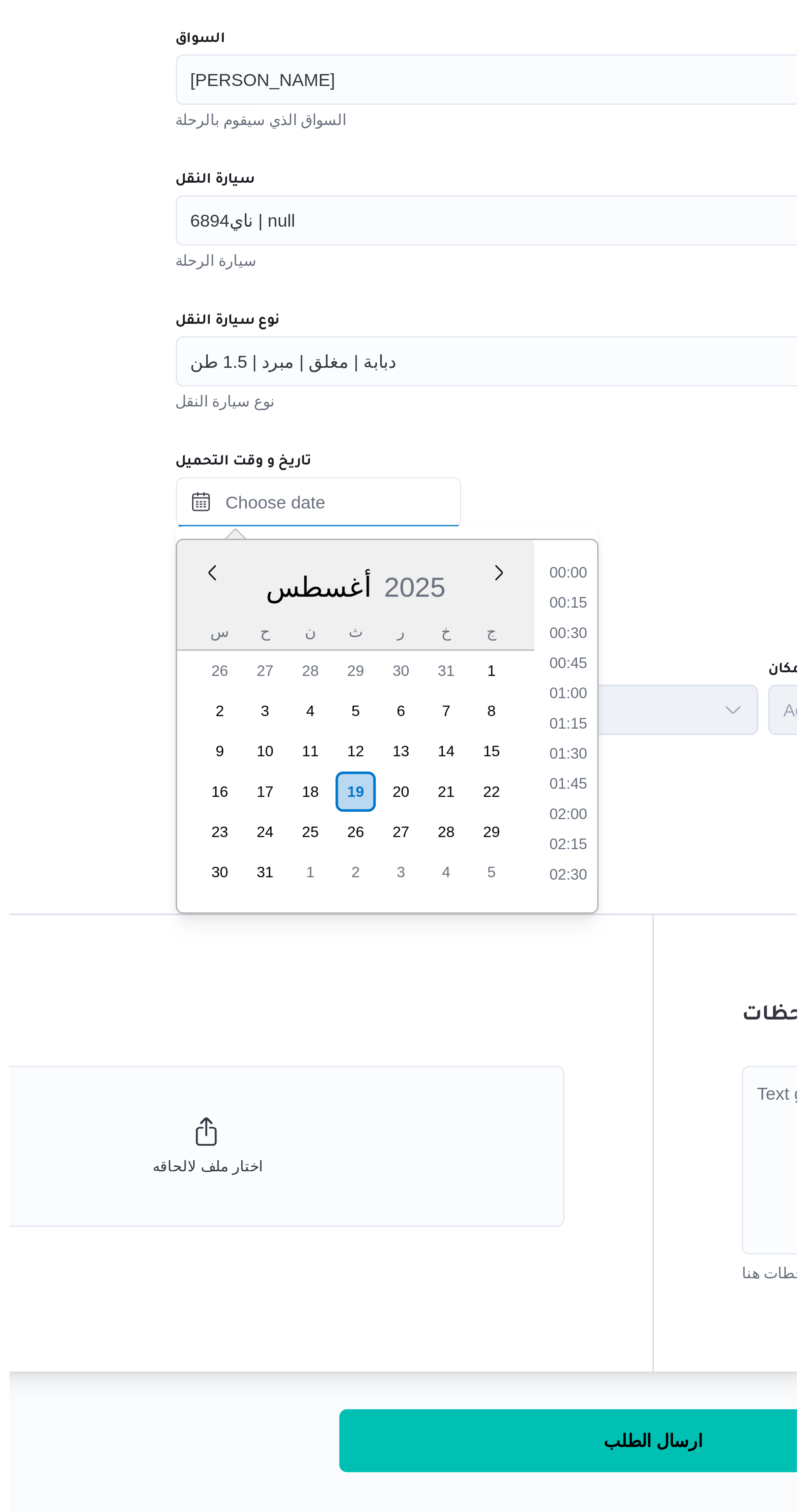
scroll to position [358, 0]
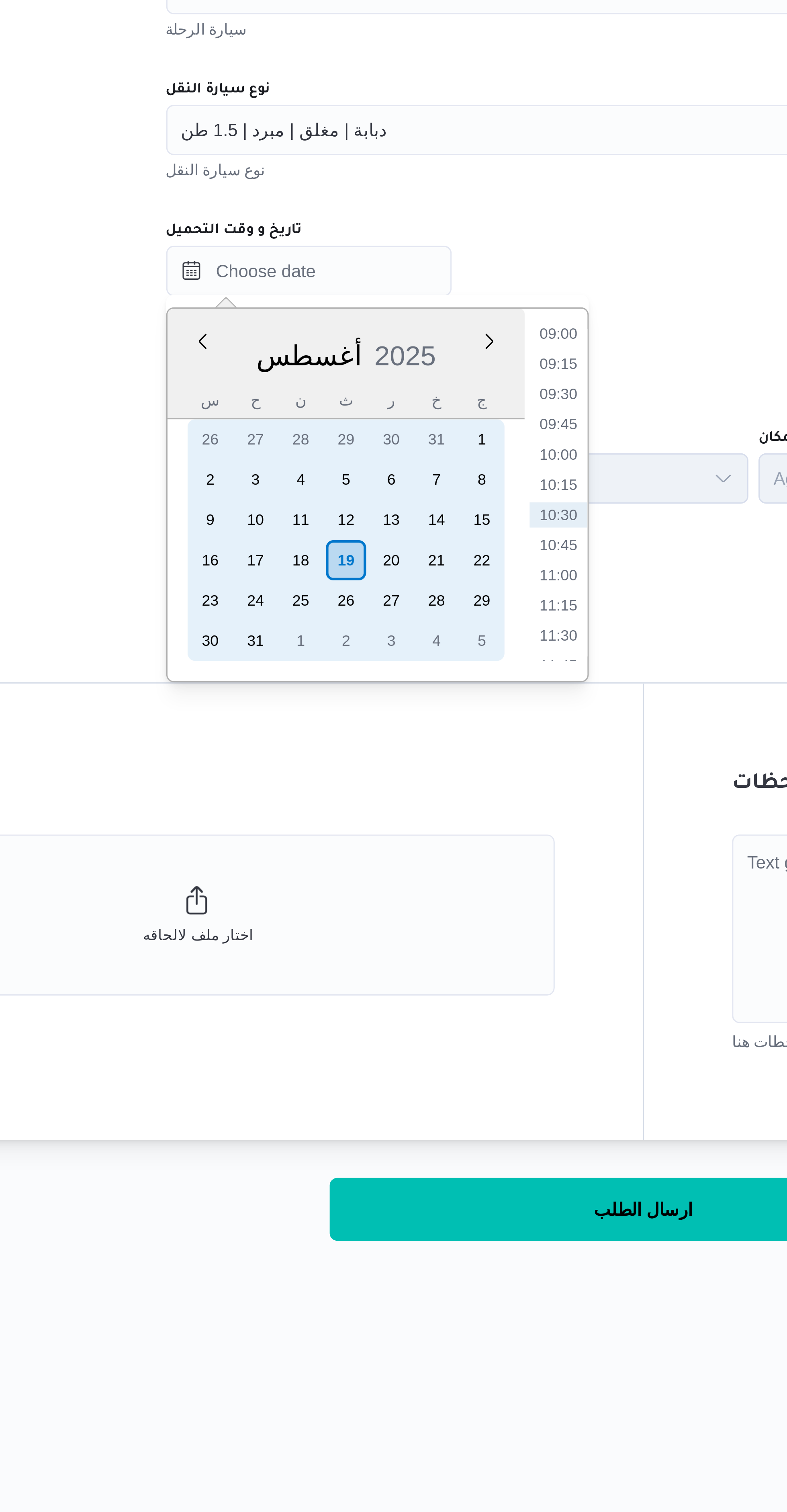
click at [346, 598] on div "19" at bounding box center [346, 599] width 13 height 13
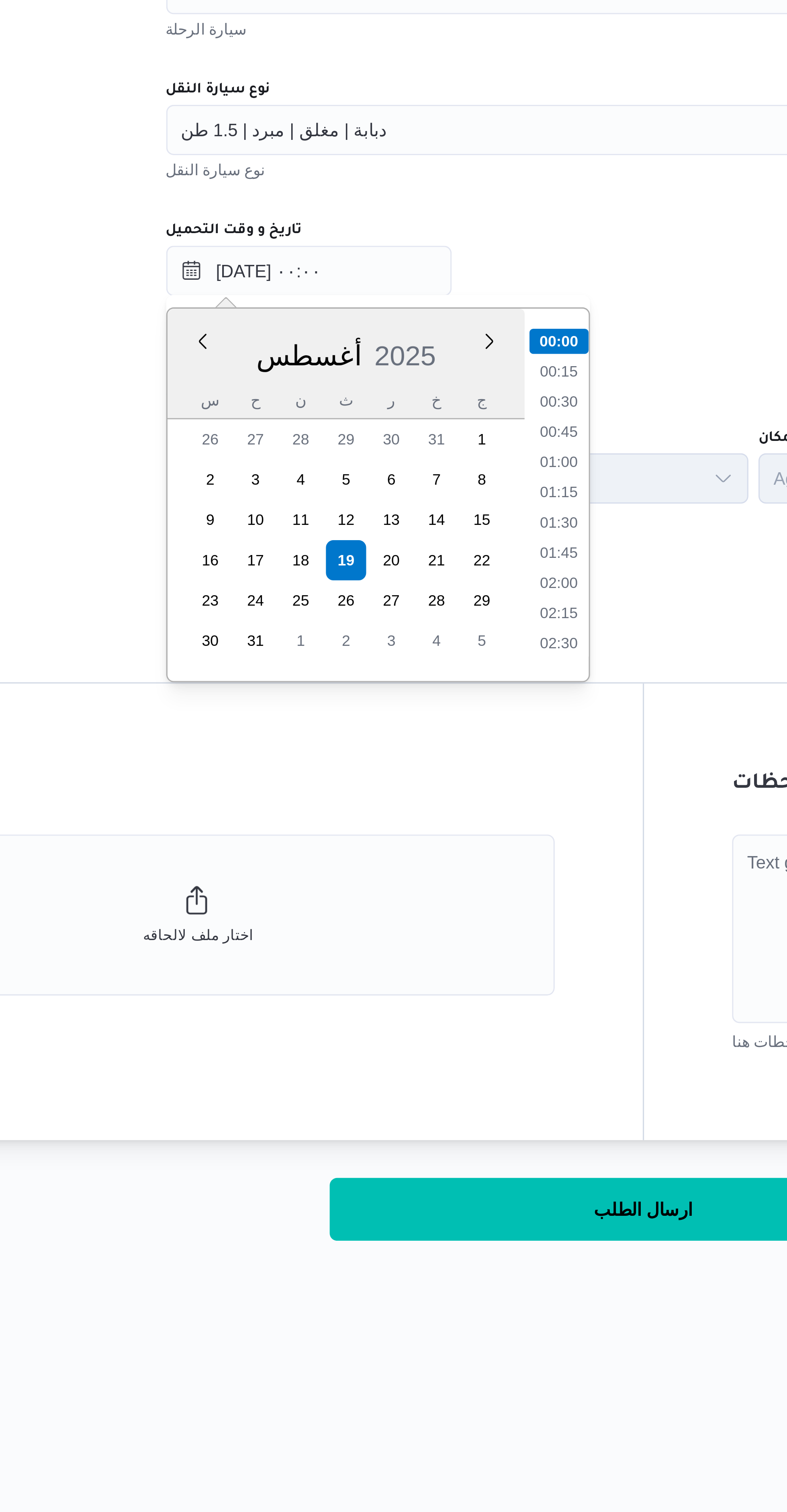
click at [417, 572] on ul "00:00 00:15 00:30 00:45 01:00 01:15 01:30 01:45 02:00 02:15 02:30 02:45 03:00 0…" at bounding box center [414, 578] width 19 height 106
click at [416, 566] on li "01:00" at bounding box center [413, 567] width 18 height 8
type input "١٩/٠٨/٢٠٢٥ ٠١:٠٠"
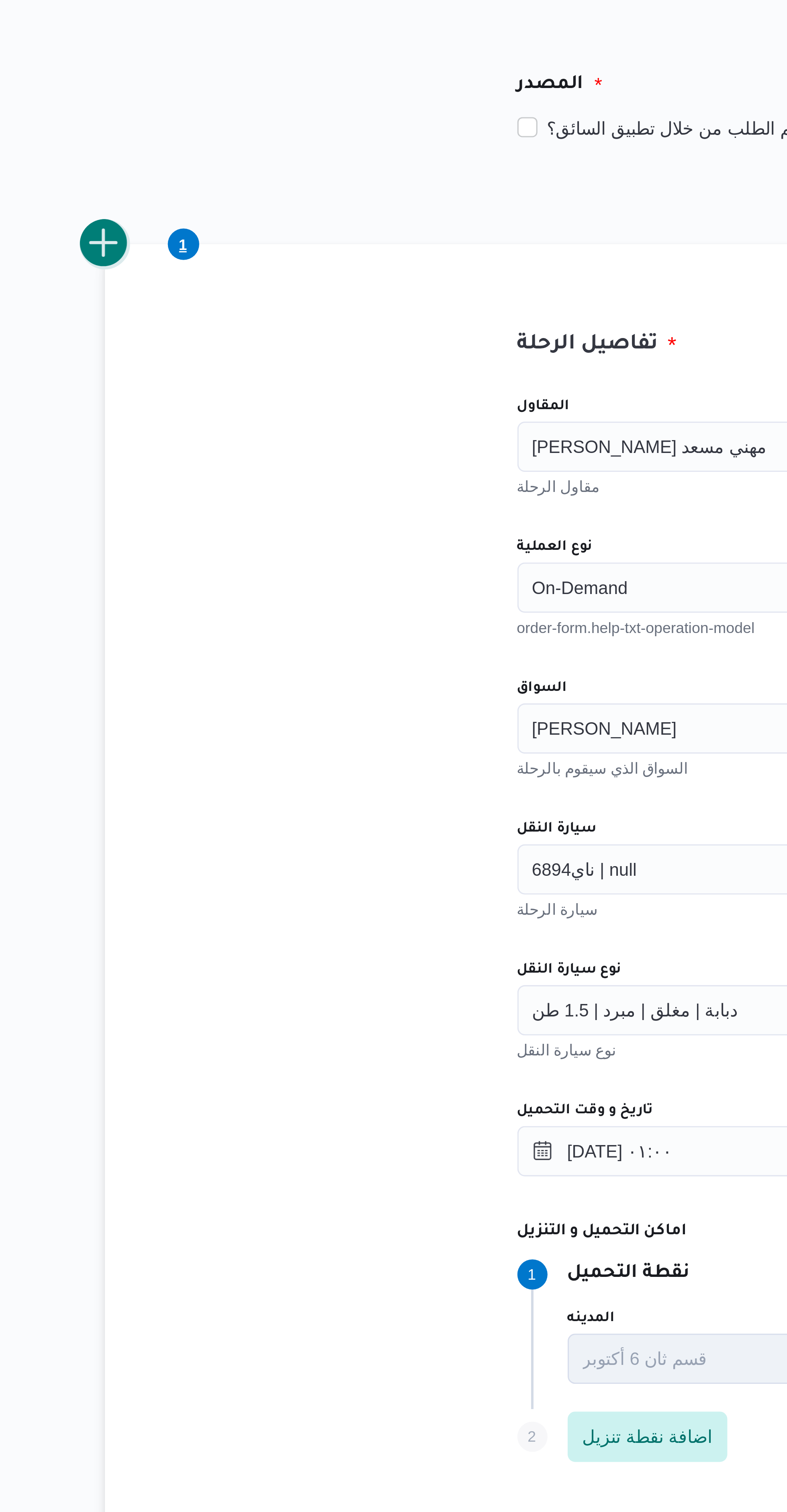
click at [160, 222] on button "add trip" at bounding box center [157, 217] width 16 height 16
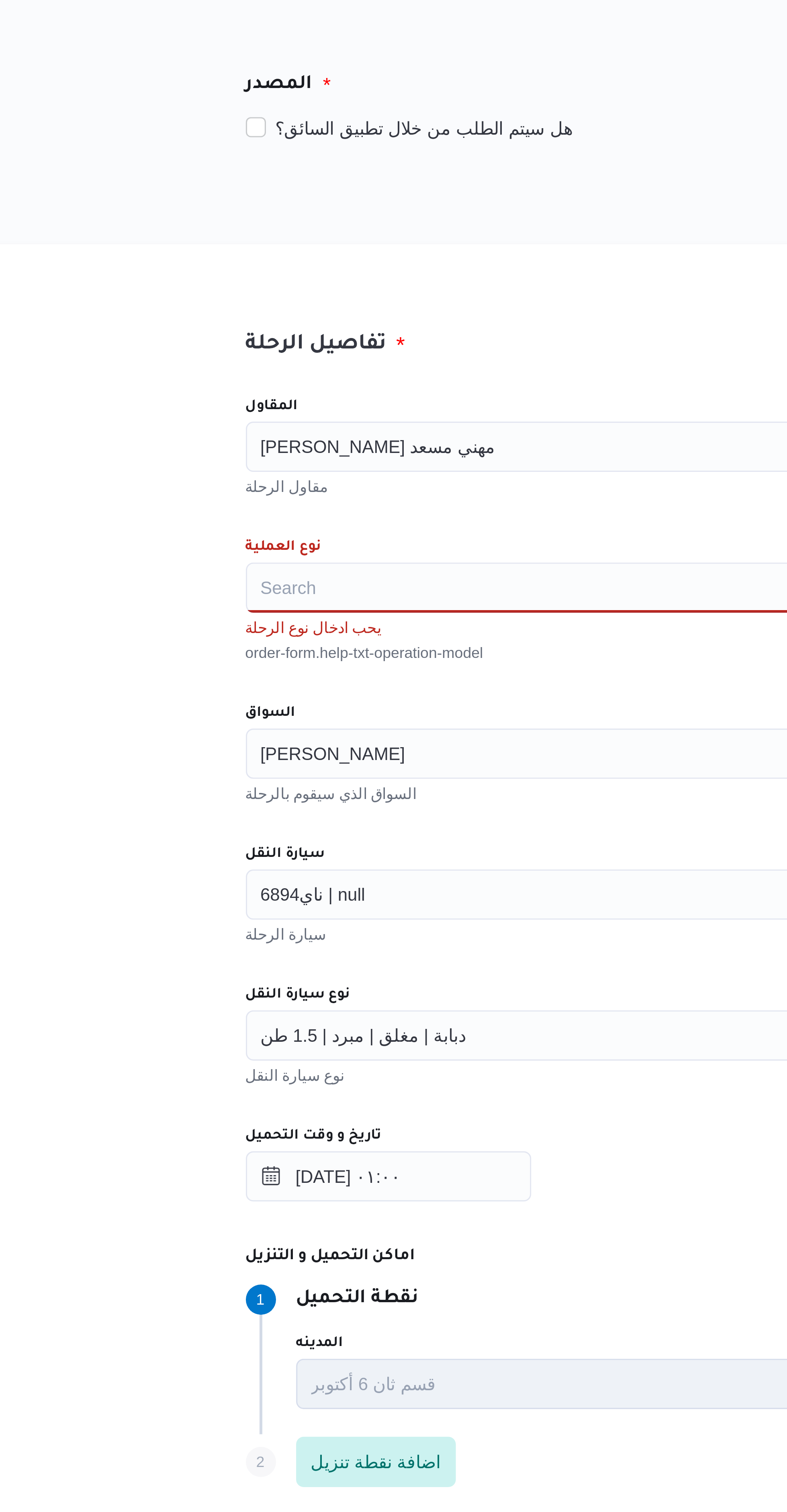
click at [353, 324] on div "Search" at bounding box center [441, 327] width 306 height 16
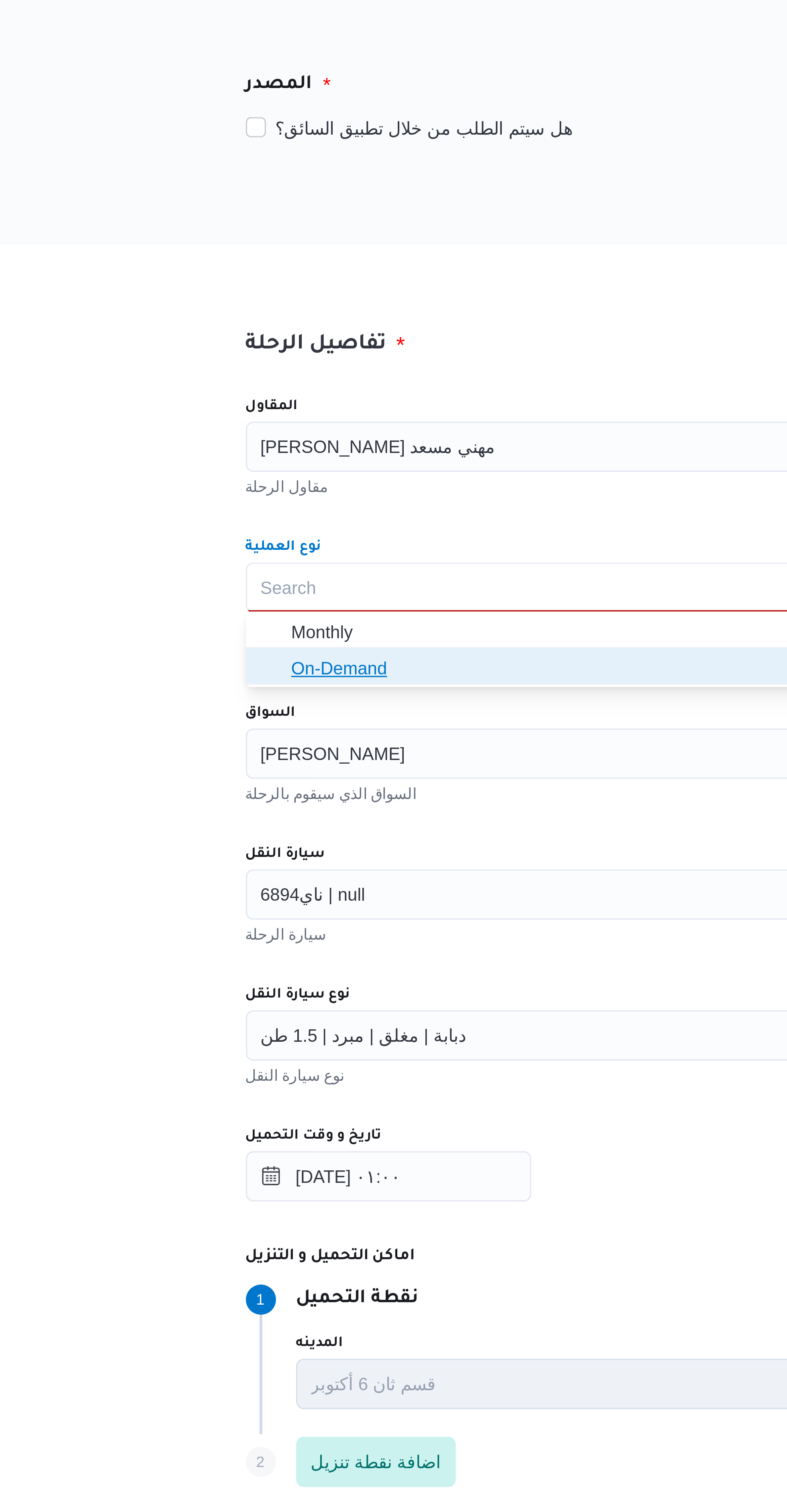
click at [350, 354] on span "On-Demand" at bounding box center [446, 352] width 286 height 10
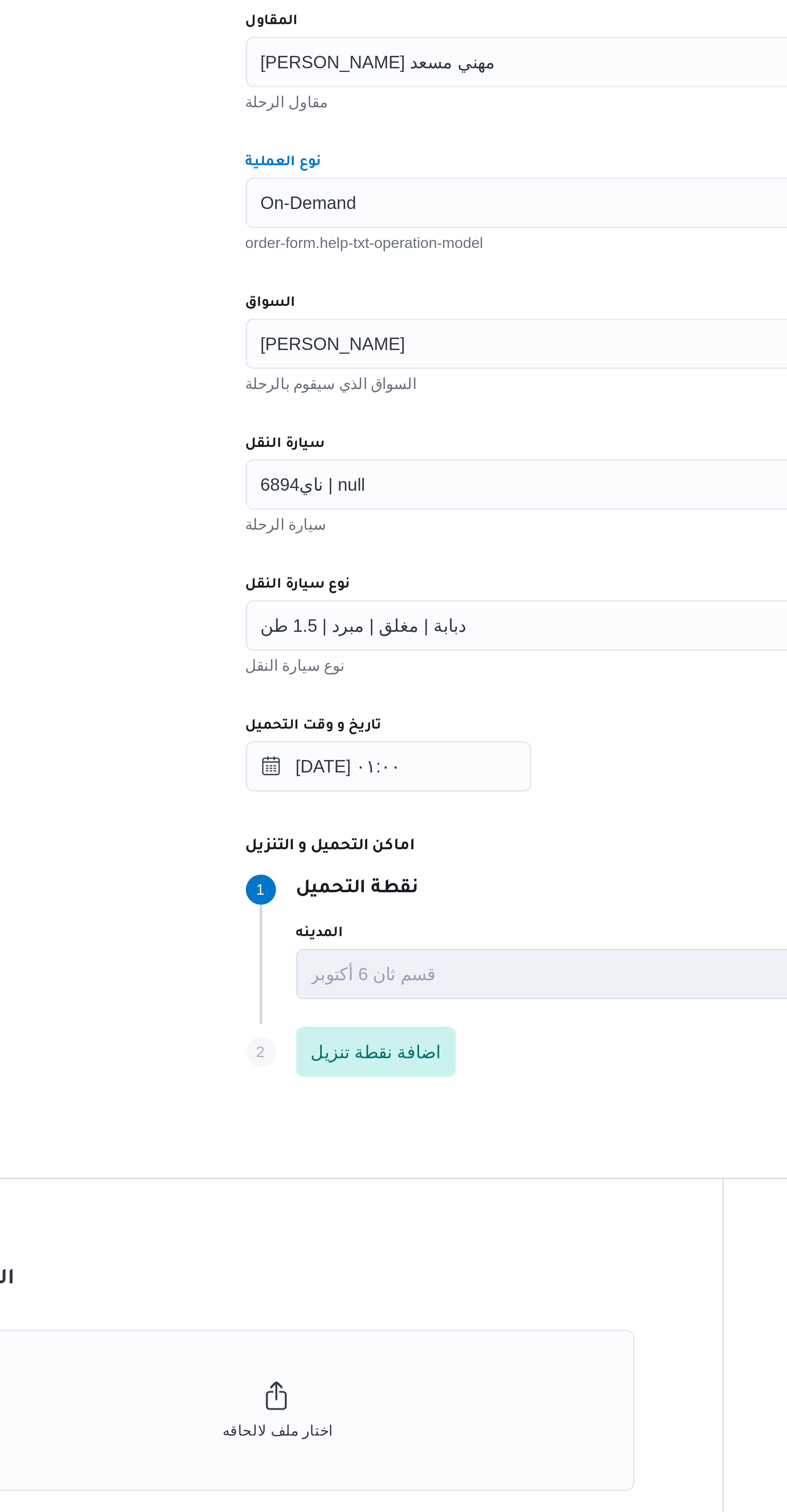
click at [378, 371] on div "[PERSON_NAME]" at bounding box center [441, 371] width 306 height 16
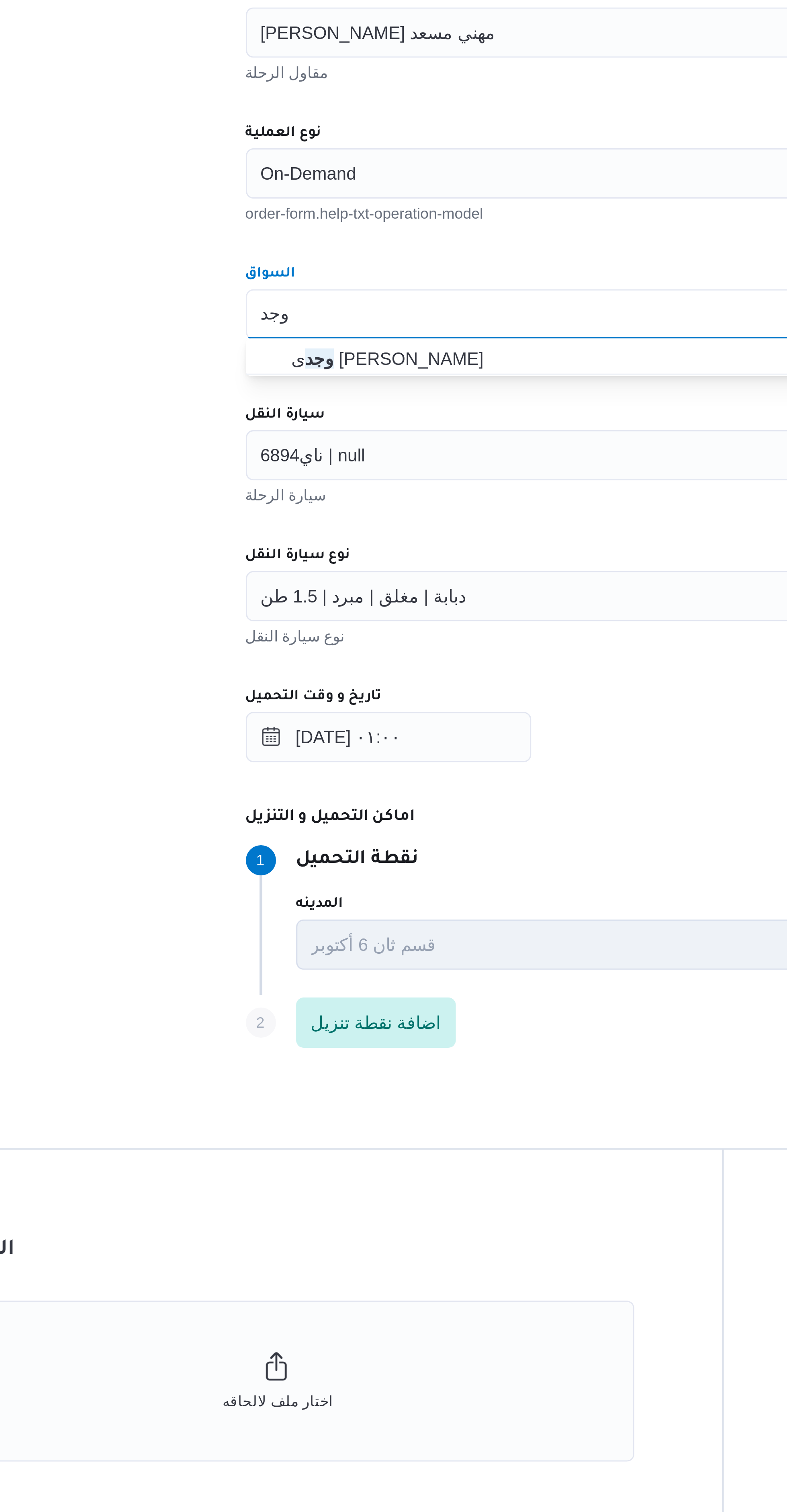
type input "وجد"
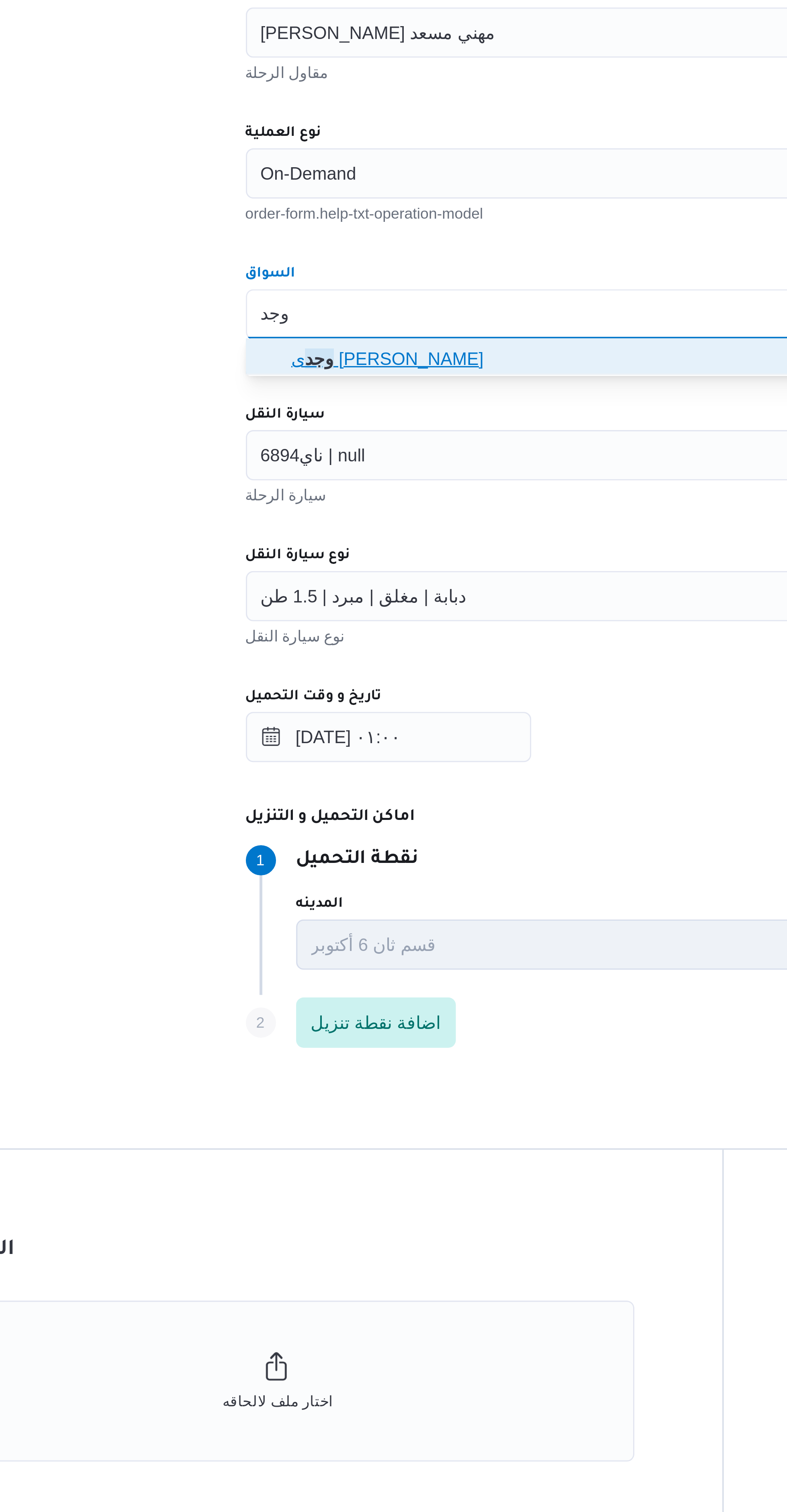
click at [371, 384] on span "وجد ى كريمان محمد محمد حسن" at bounding box center [446, 385] width 286 height 10
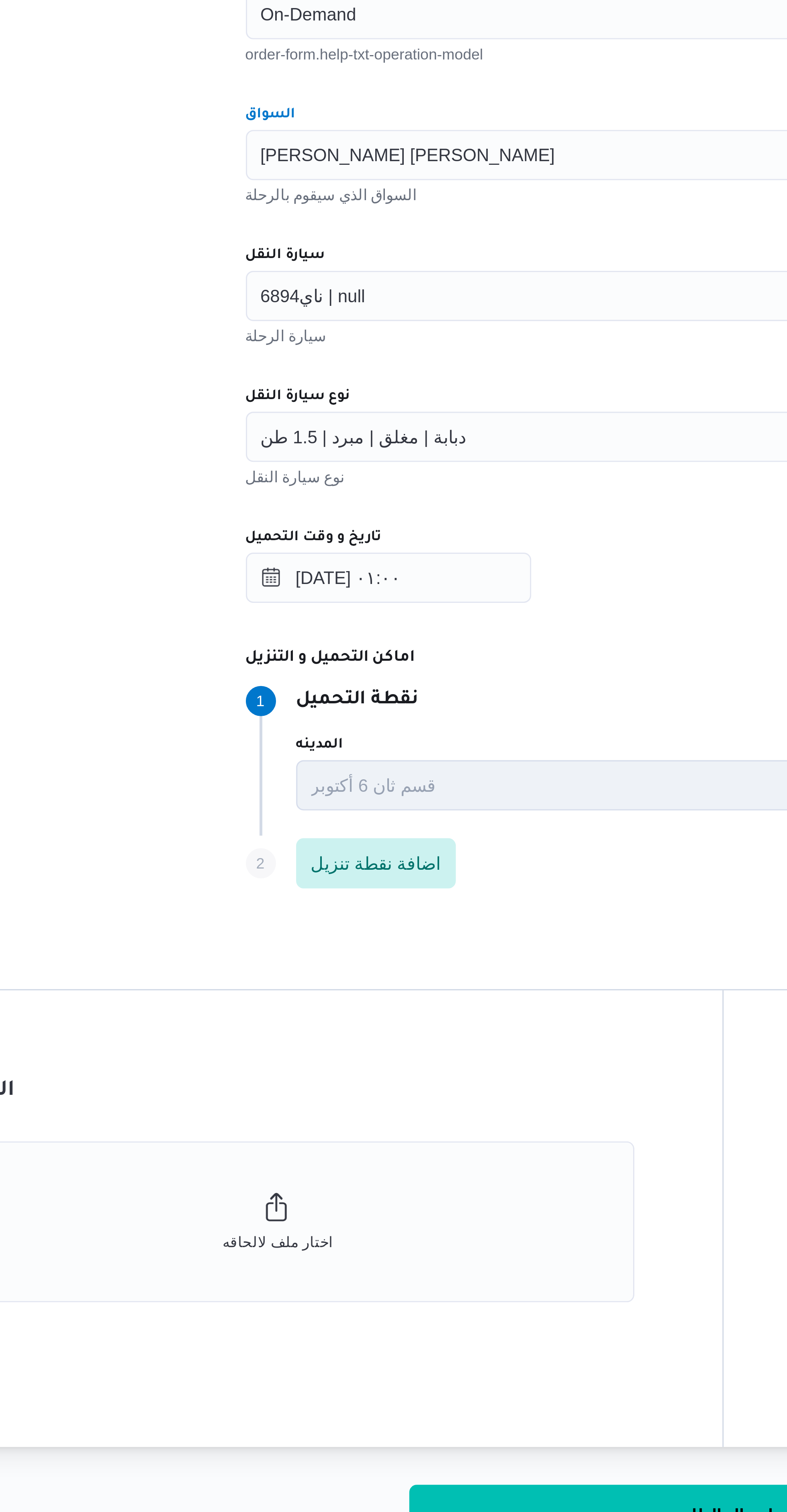
click at [363, 415] on div "ناي6894 | null" at bounding box center [441, 417] width 306 height 16
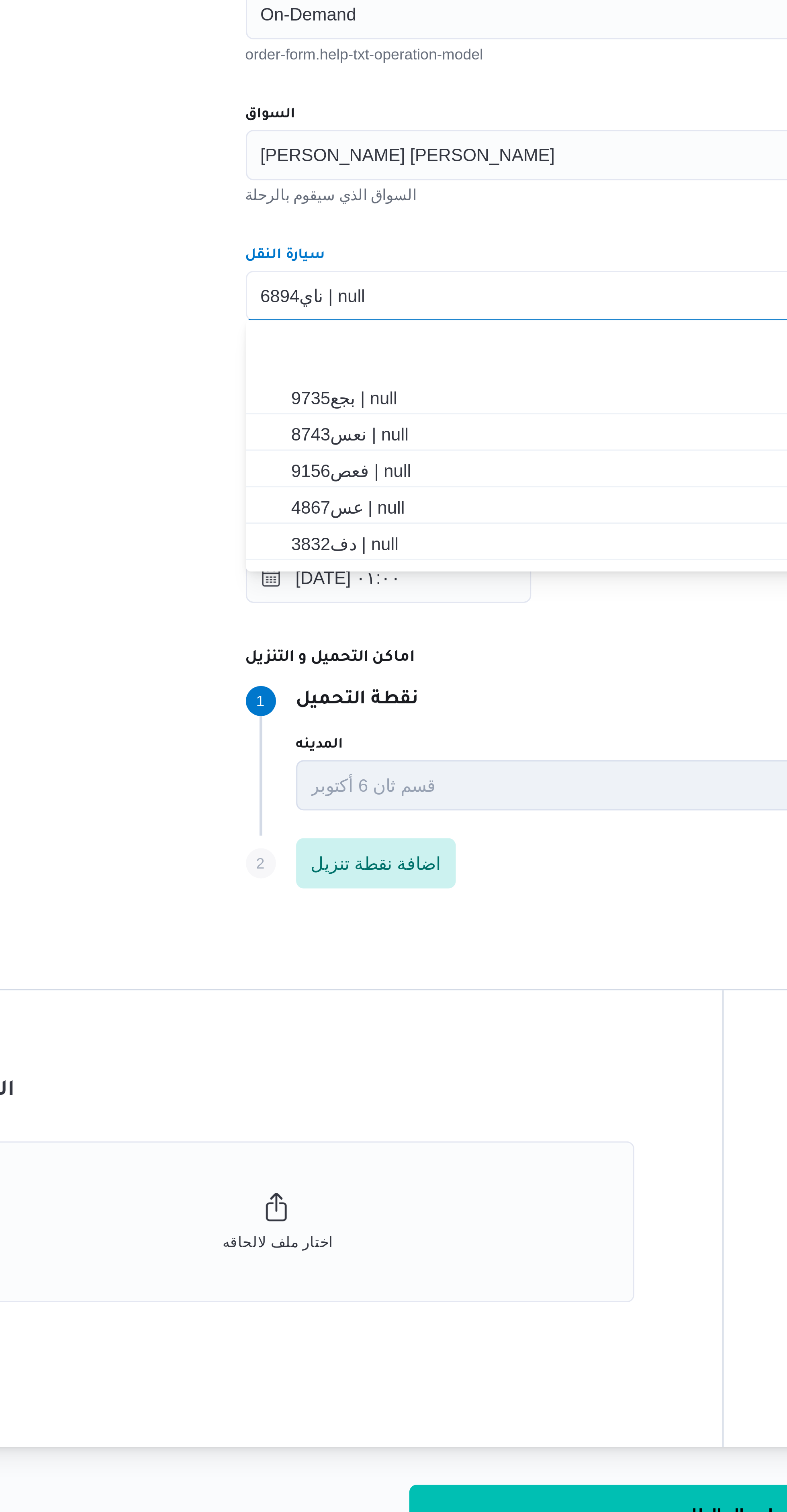
scroll to position [165, 0]
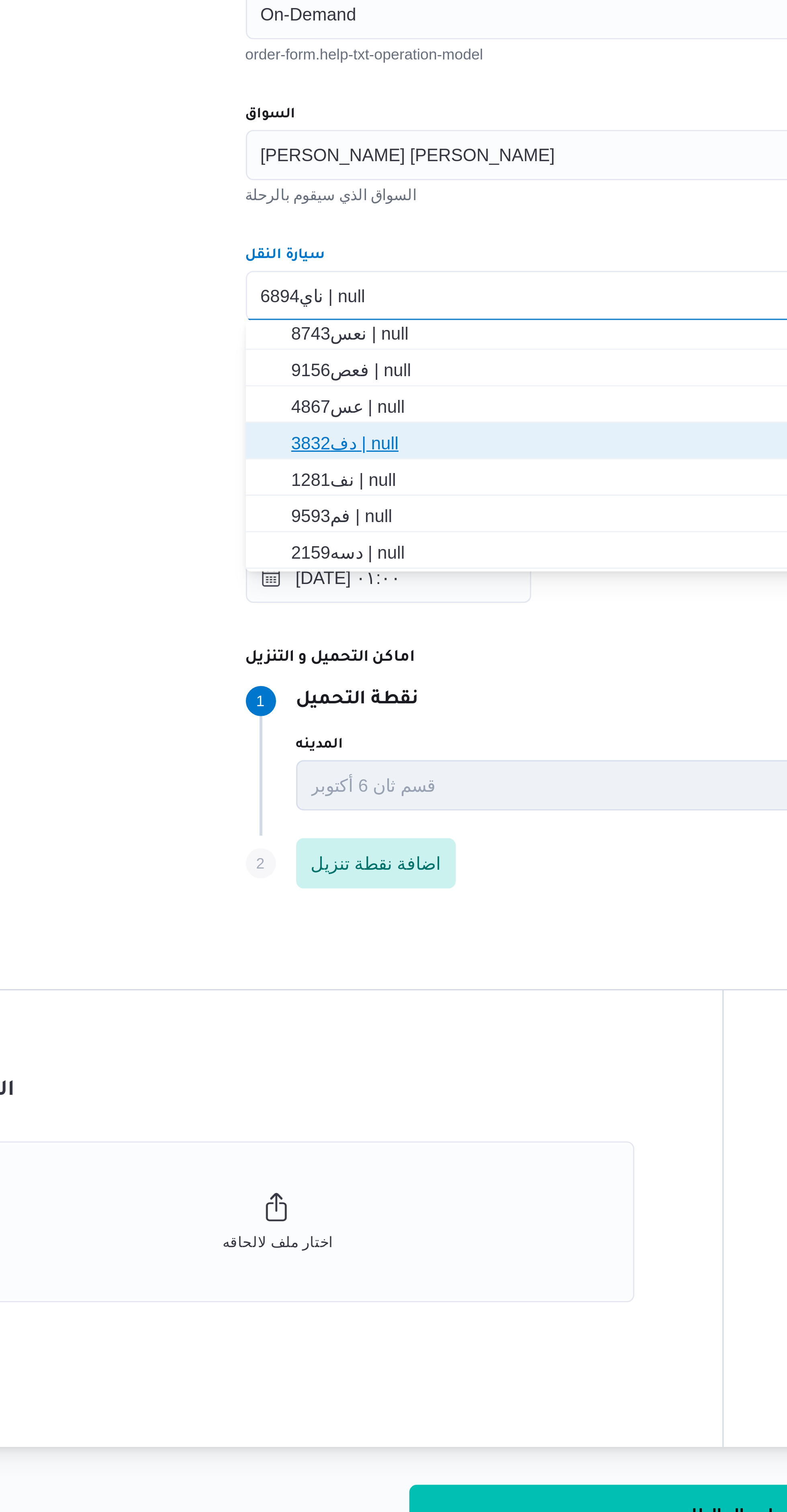
click at [353, 463] on span "دف3832 | null" at bounding box center [446, 463] width 286 height 10
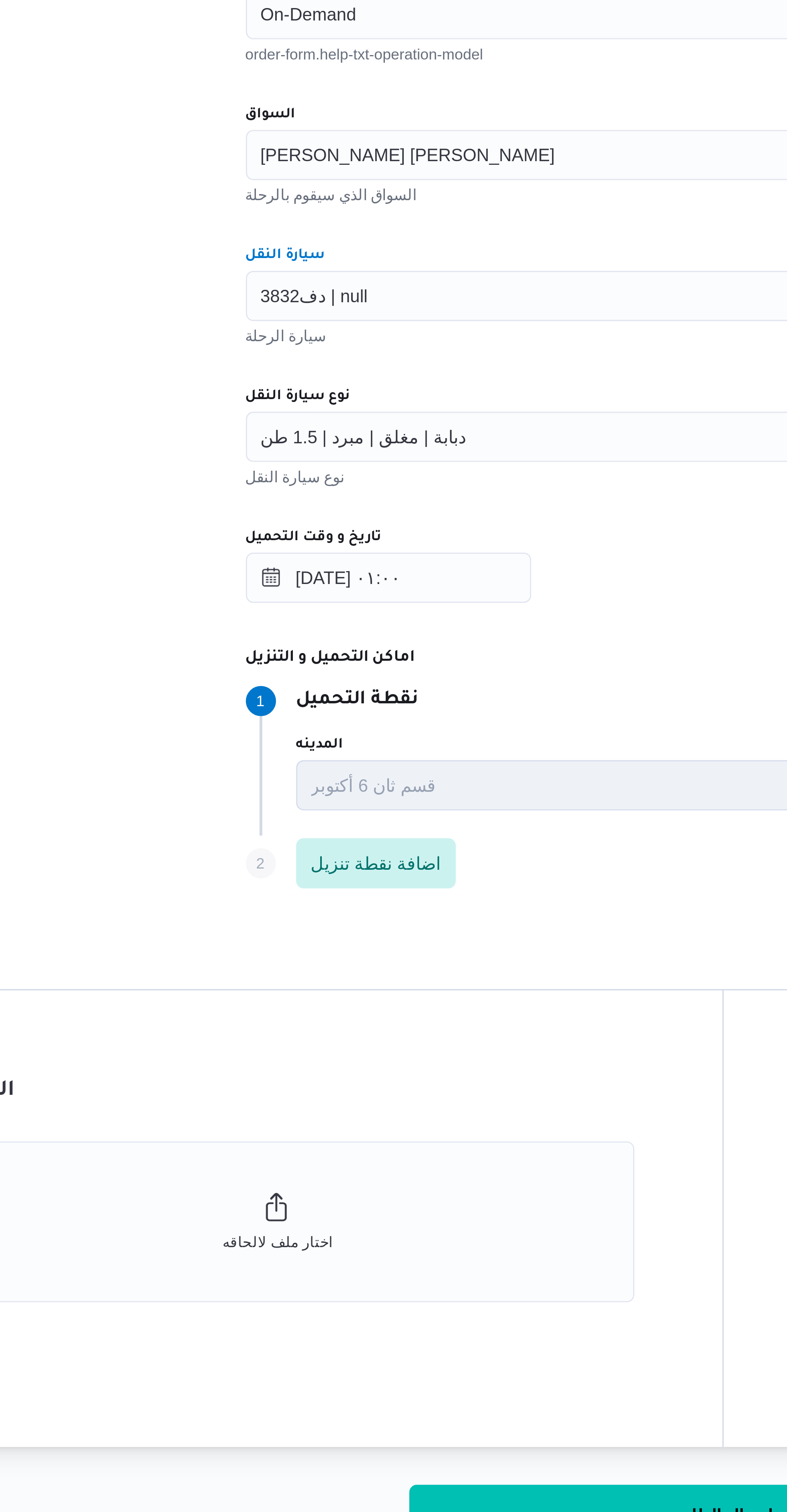
click at [269, 428] on div "تفاصيل الرحلة المقاول راجح ضبع مهني مسعد مقاول الرحلة نوع العملية On-Demand ord…" at bounding box center [440, 427] width 362 height 421
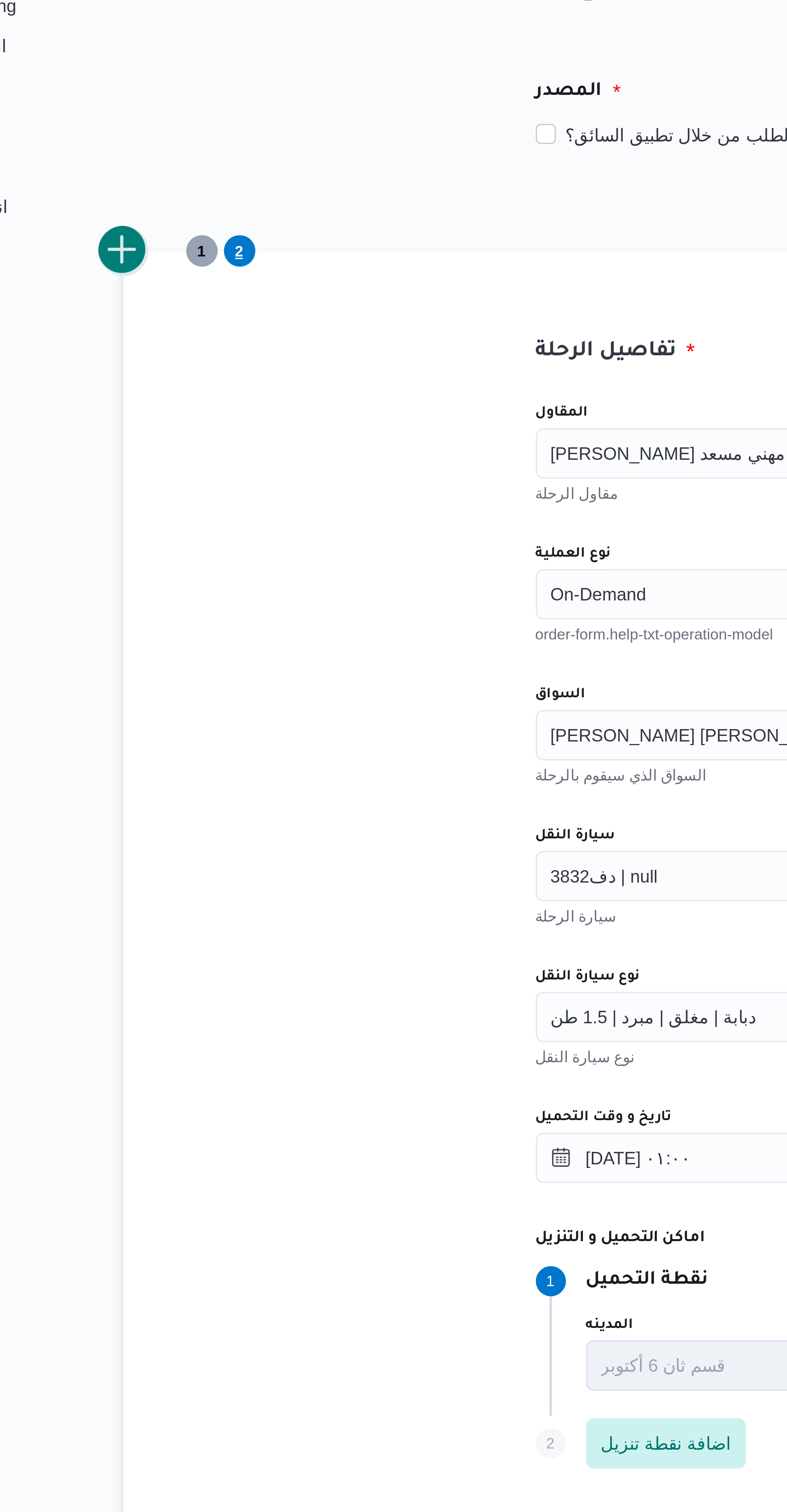
click at [160, 217] on button "add trip" at bounding box center [157, 217] width 16 height 16
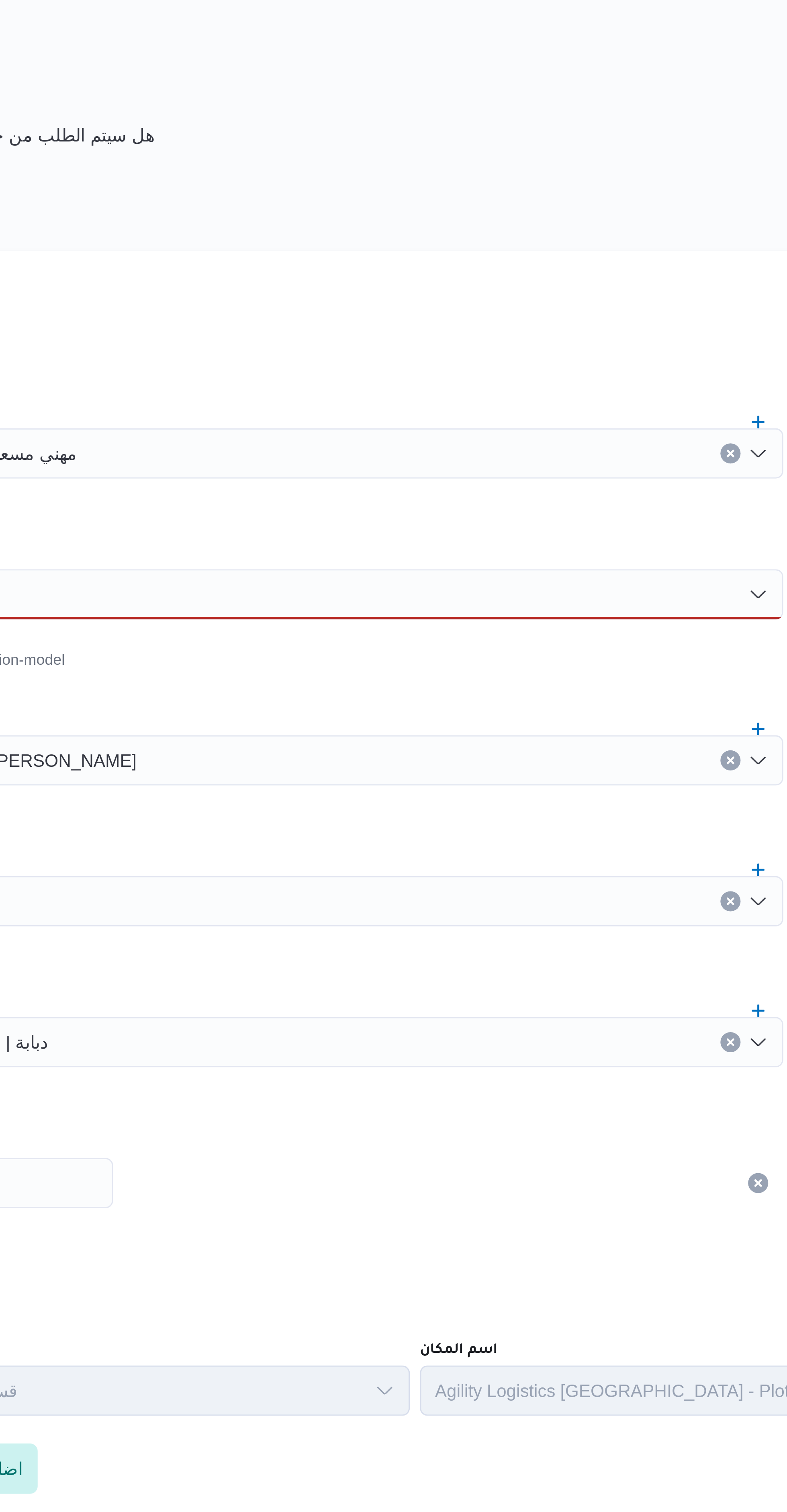
click at [577, 282] on icon "Clear input" at bounding box center [577, 281] width 2 height 2
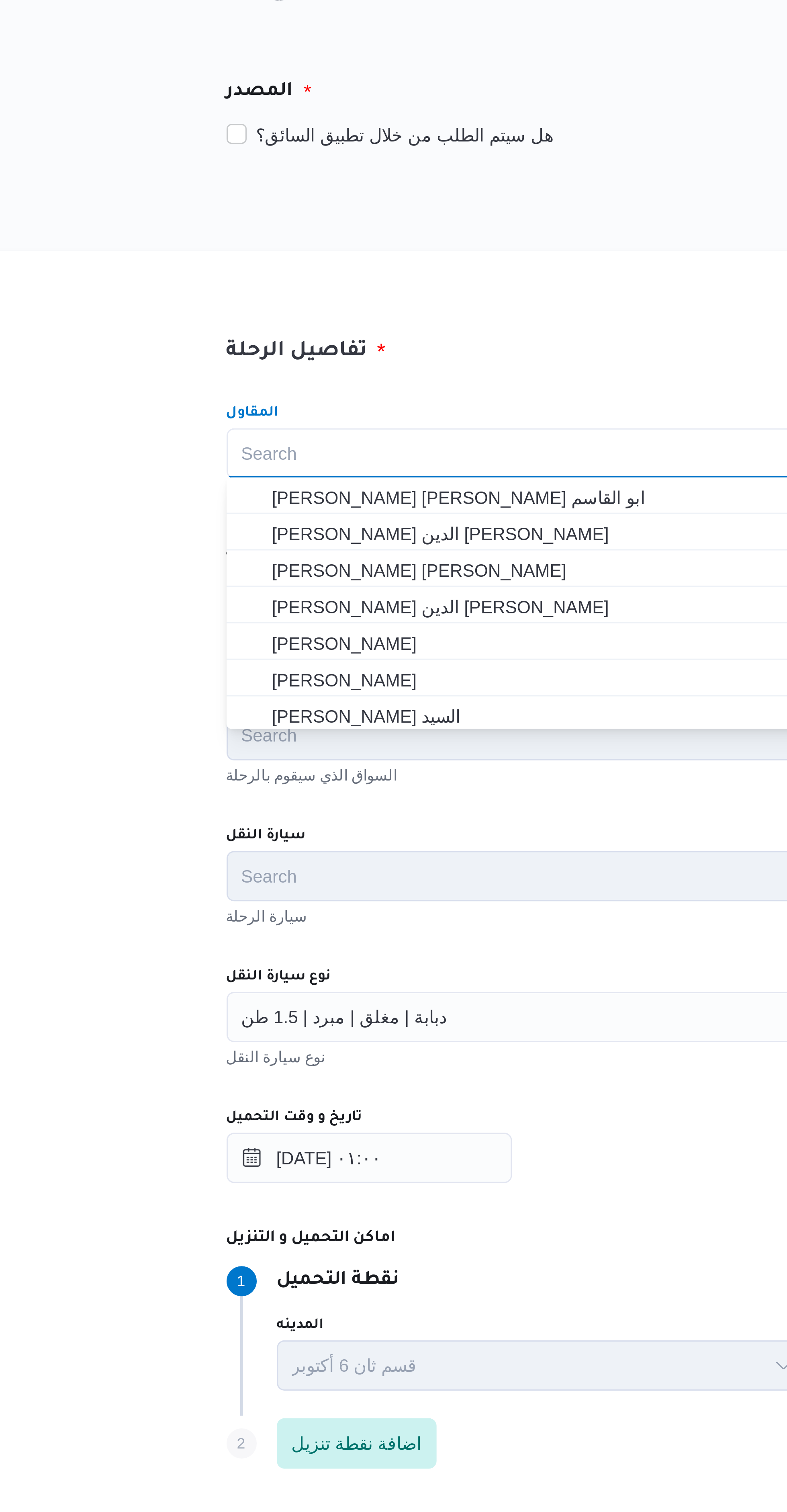
click at [372, 243] on div "تفاصيل الرحلة المقاول Search Combo box. Selected. Combo box input. Search. Type…" at bounding box center [440, 427] width 362 height 421
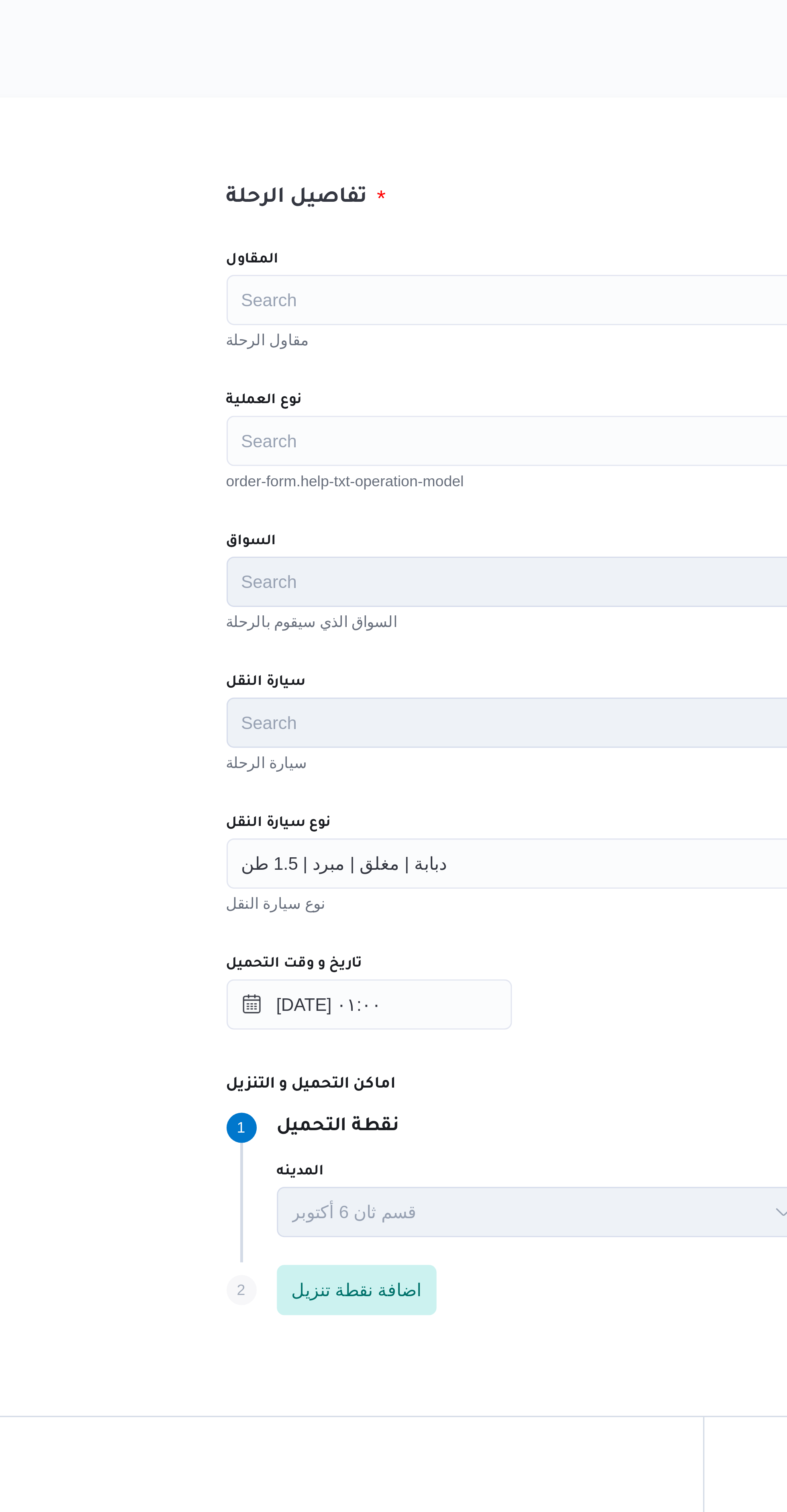
click at [364, 327] on div "Search" at bounding box center [441, 327] width 306 height 16
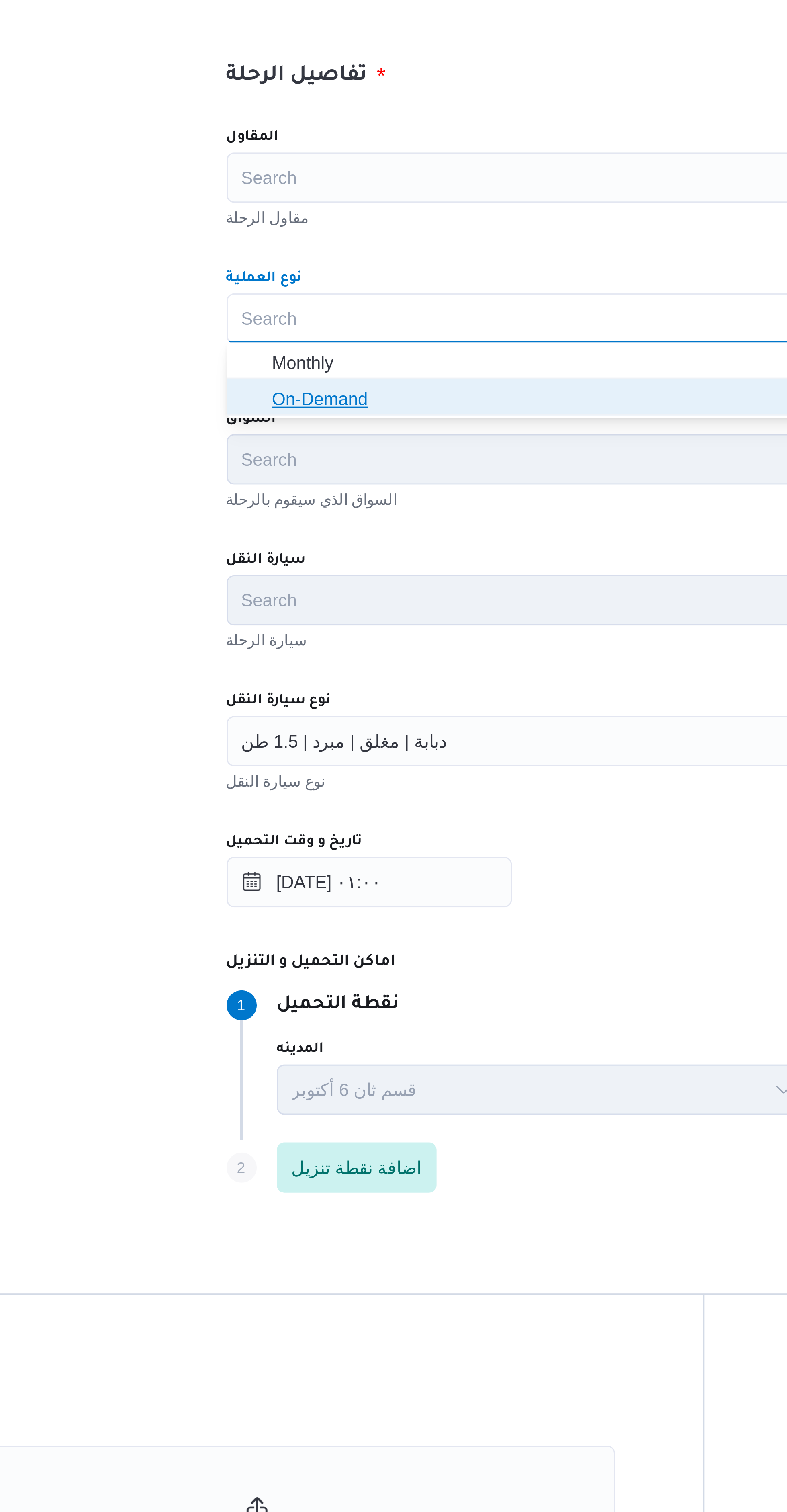
click at [357, 352] on span "On-Demand" at bounding box center [446, 352] width 286 height 10
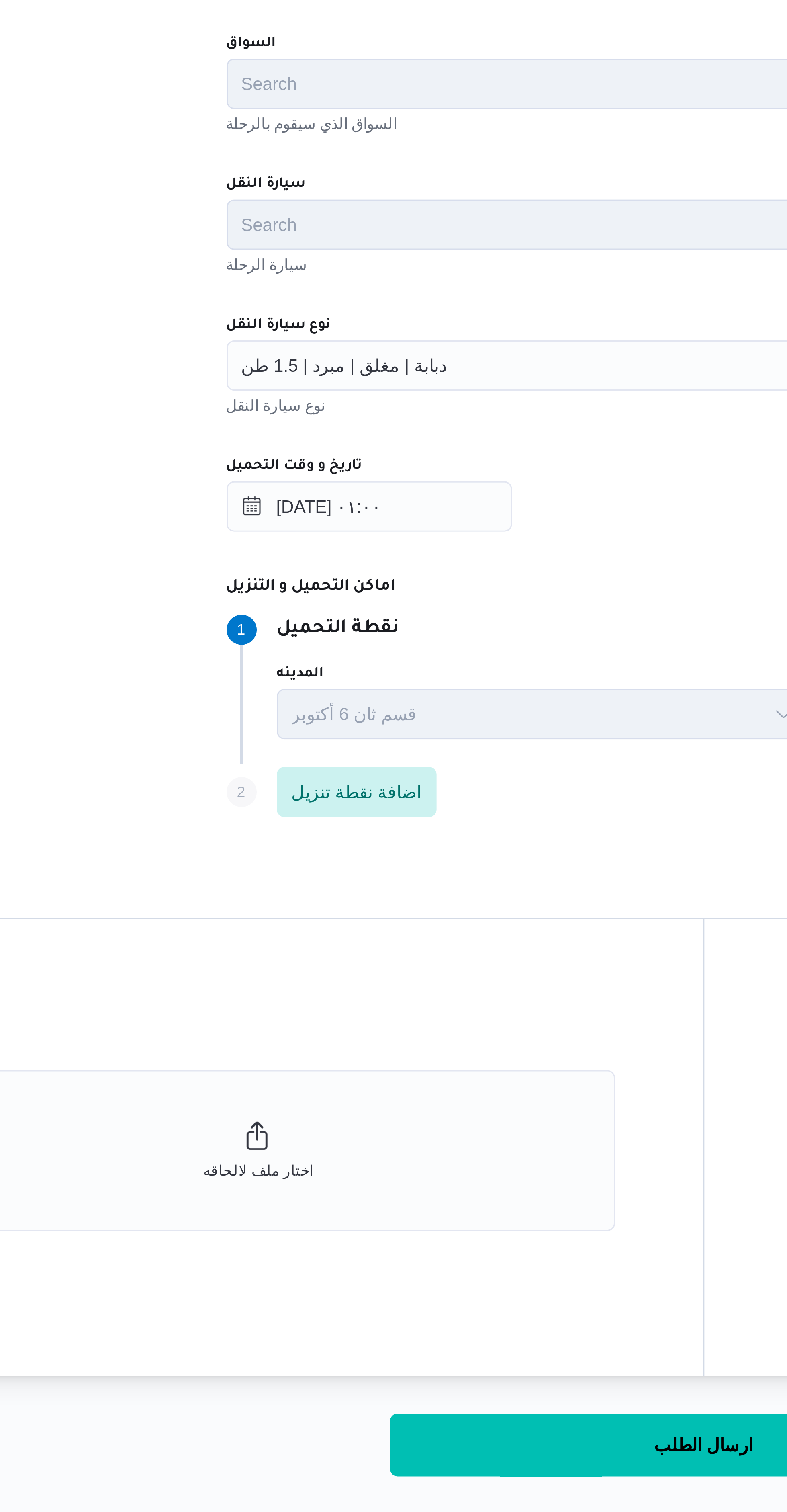
click at [364, 462] on div "دبابة | مغلق | مبرد | 1.5 طن" at bounding box center [441, 461] width 306 height 16
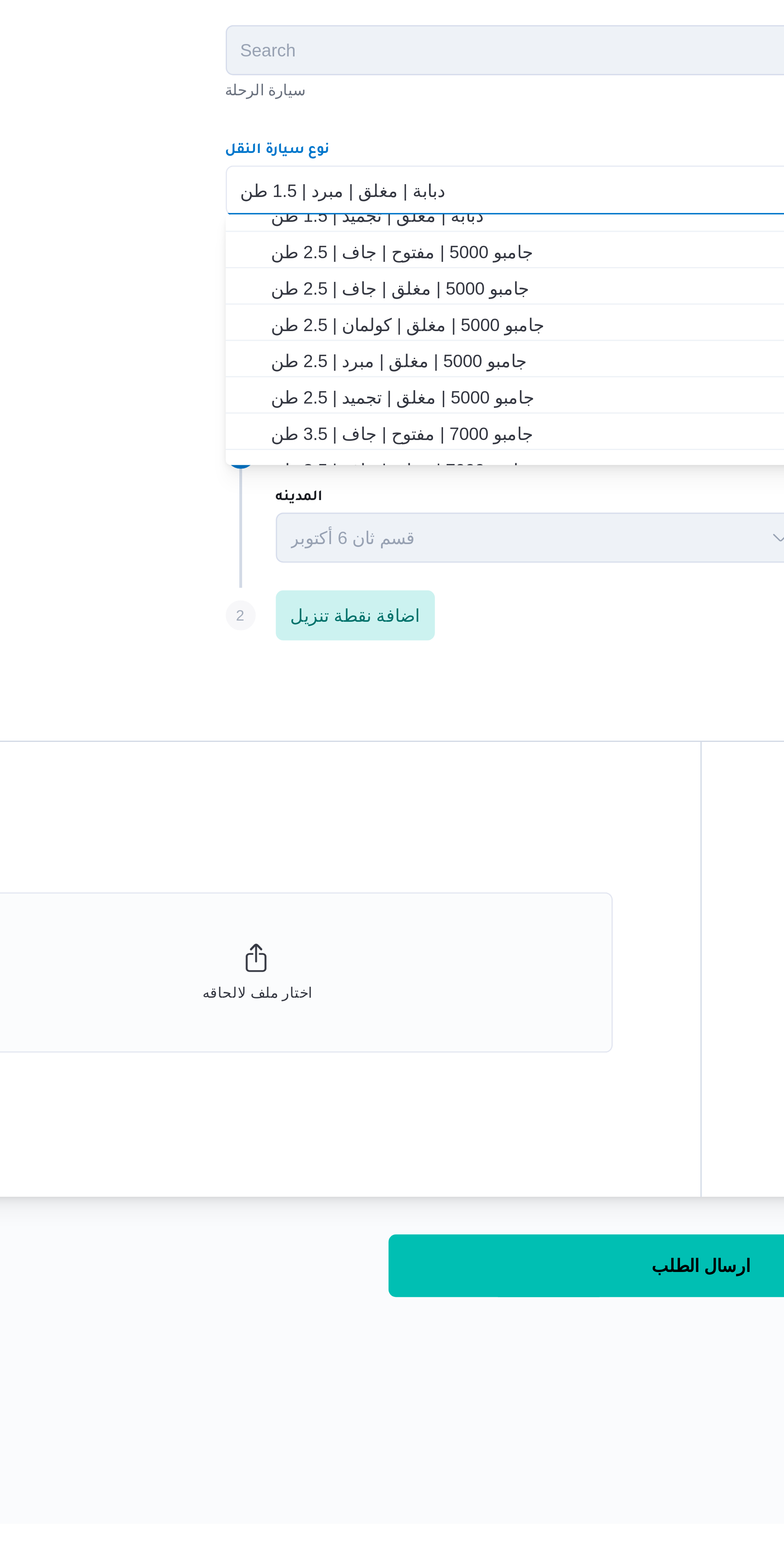
scroll to position [76, 0]
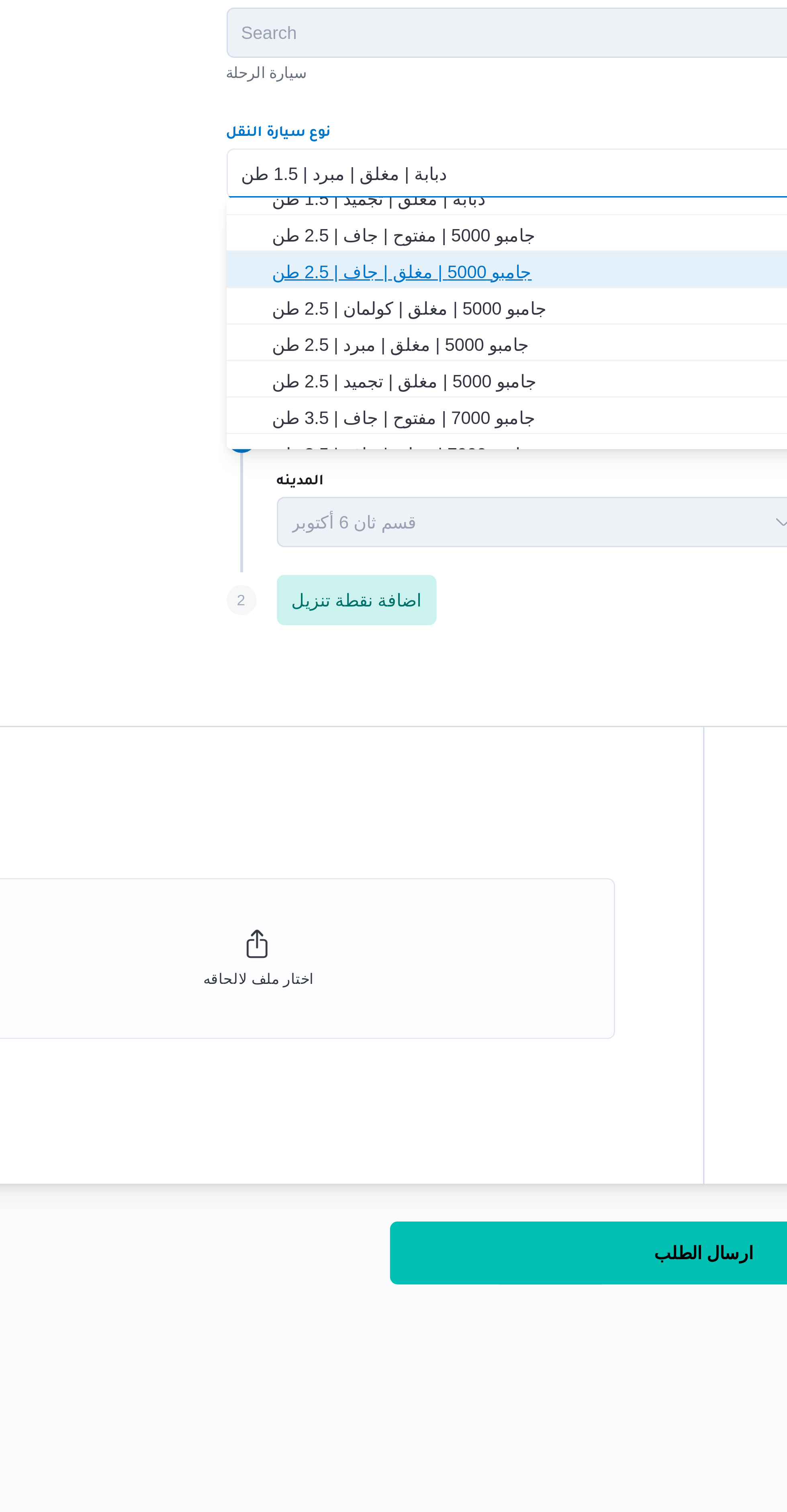
click at [380, 490] on span "جامبو 5000 | مغلق | جاف | 2.5 طن" at bounding box center [446, 493] width 286 height 10
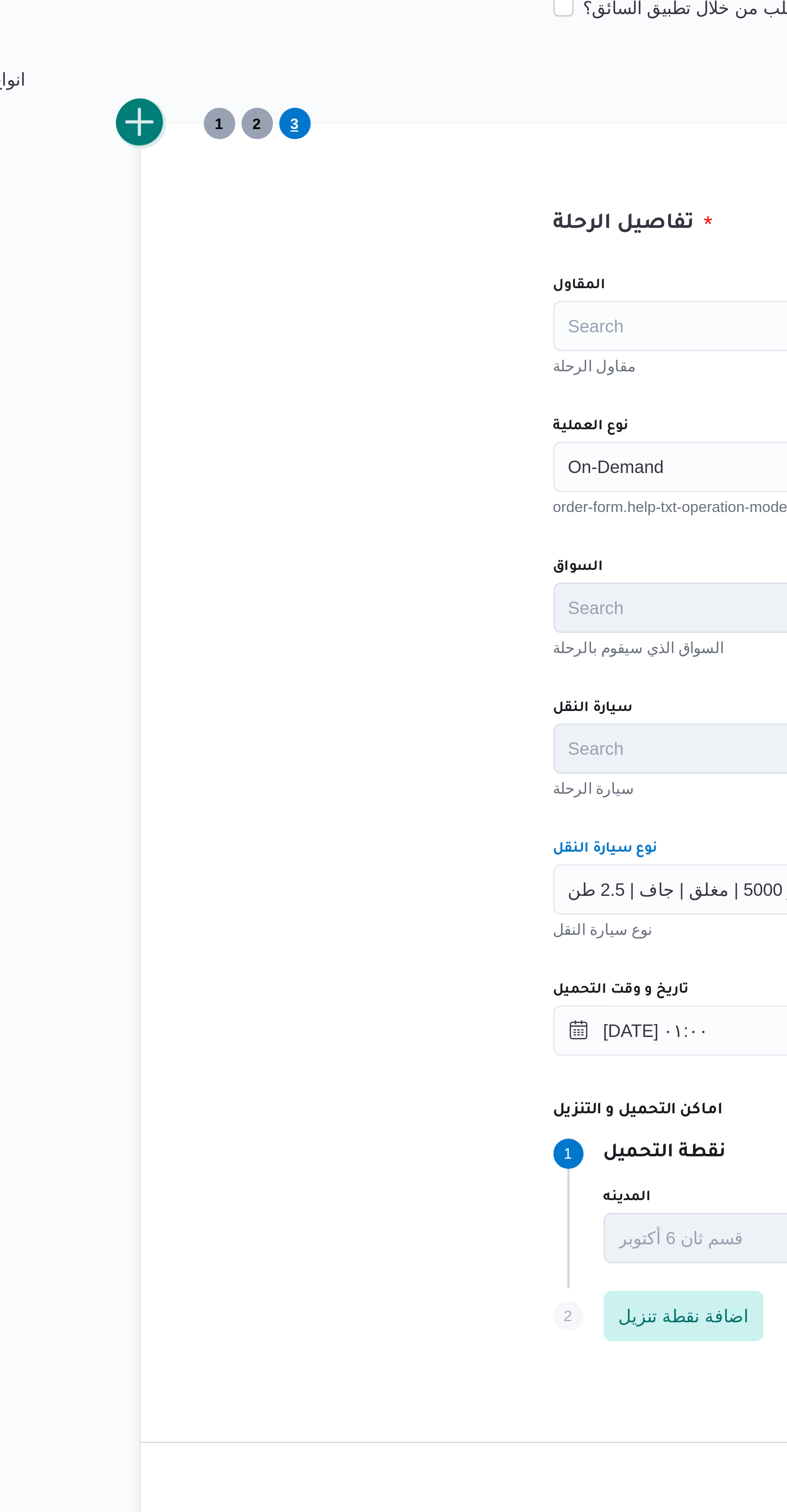
click at [163, 218] on button "add trip" at bounding box center [157, 217] width 16 height 16
click at [323, 326] on div "Search" at bounding box center [441, 327] width 306 height 16
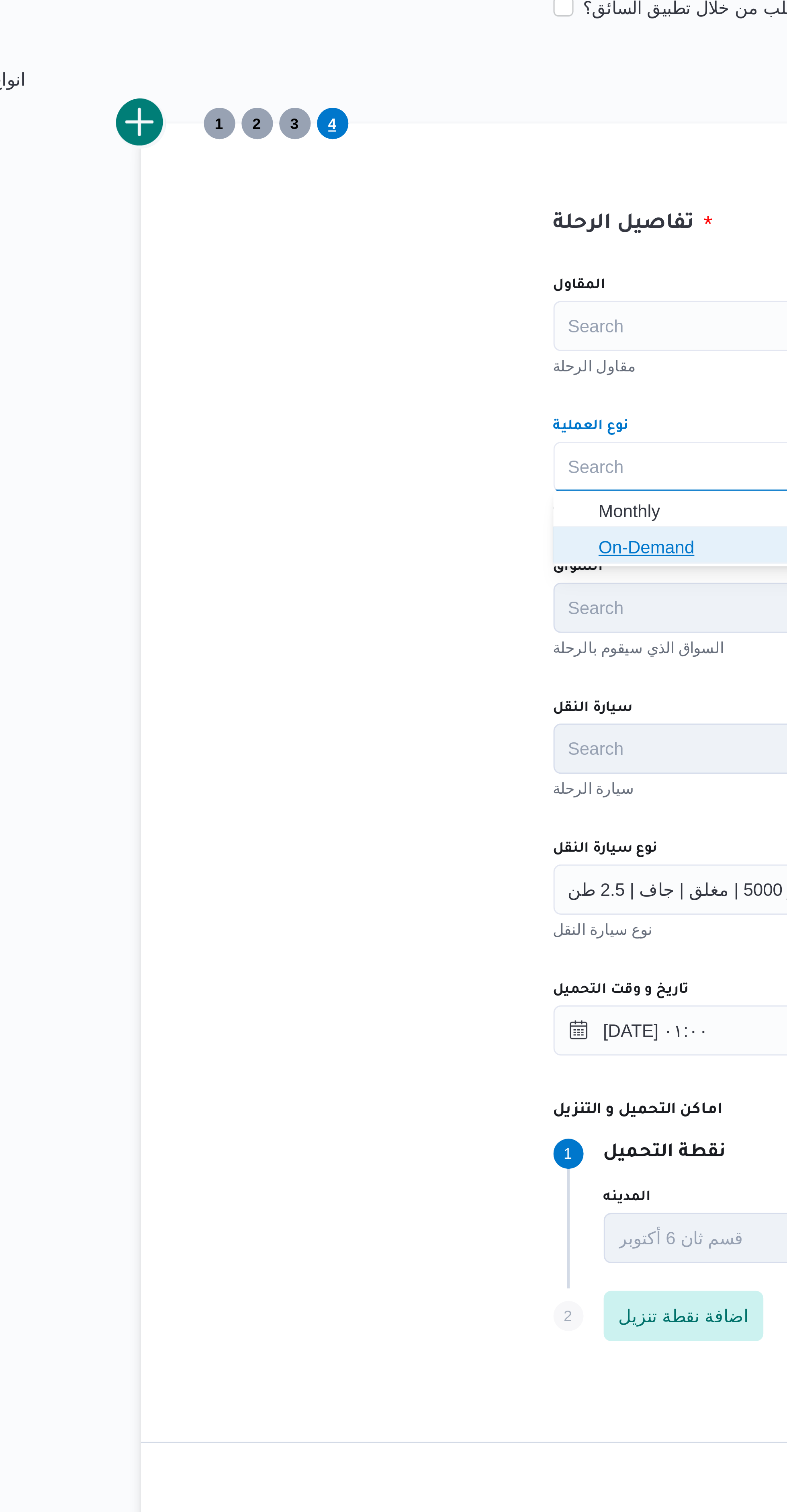
click at [327, 355] on span "On-Demand" at bounding box center [446, 352] width 286 height 10
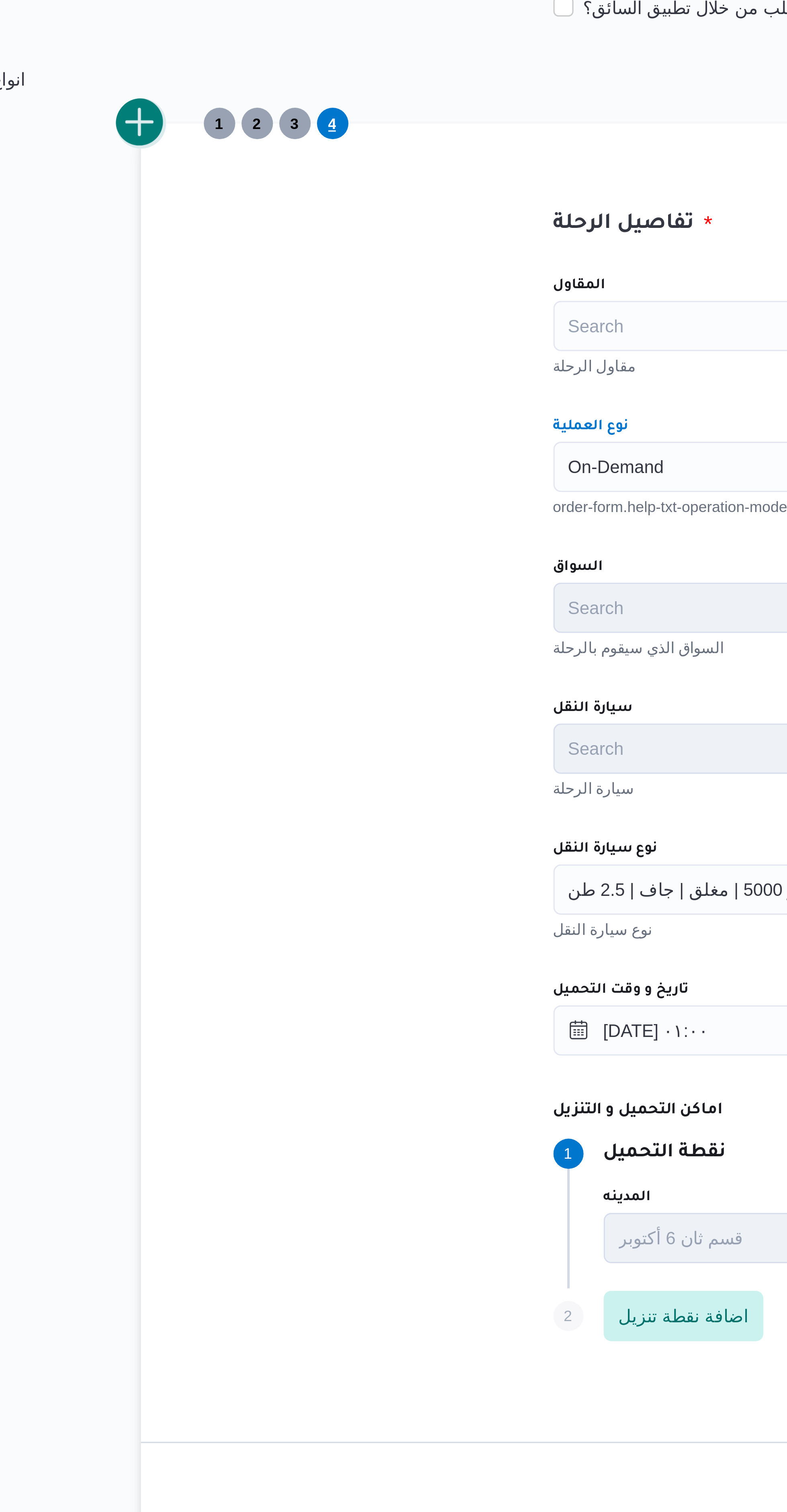
click at [163, 220] on button "add trip" at bounding box center [157, 217] width 16 height 16
click at [328, 325] on div "Search" at bounding box center [441, 327] width 306 height 16
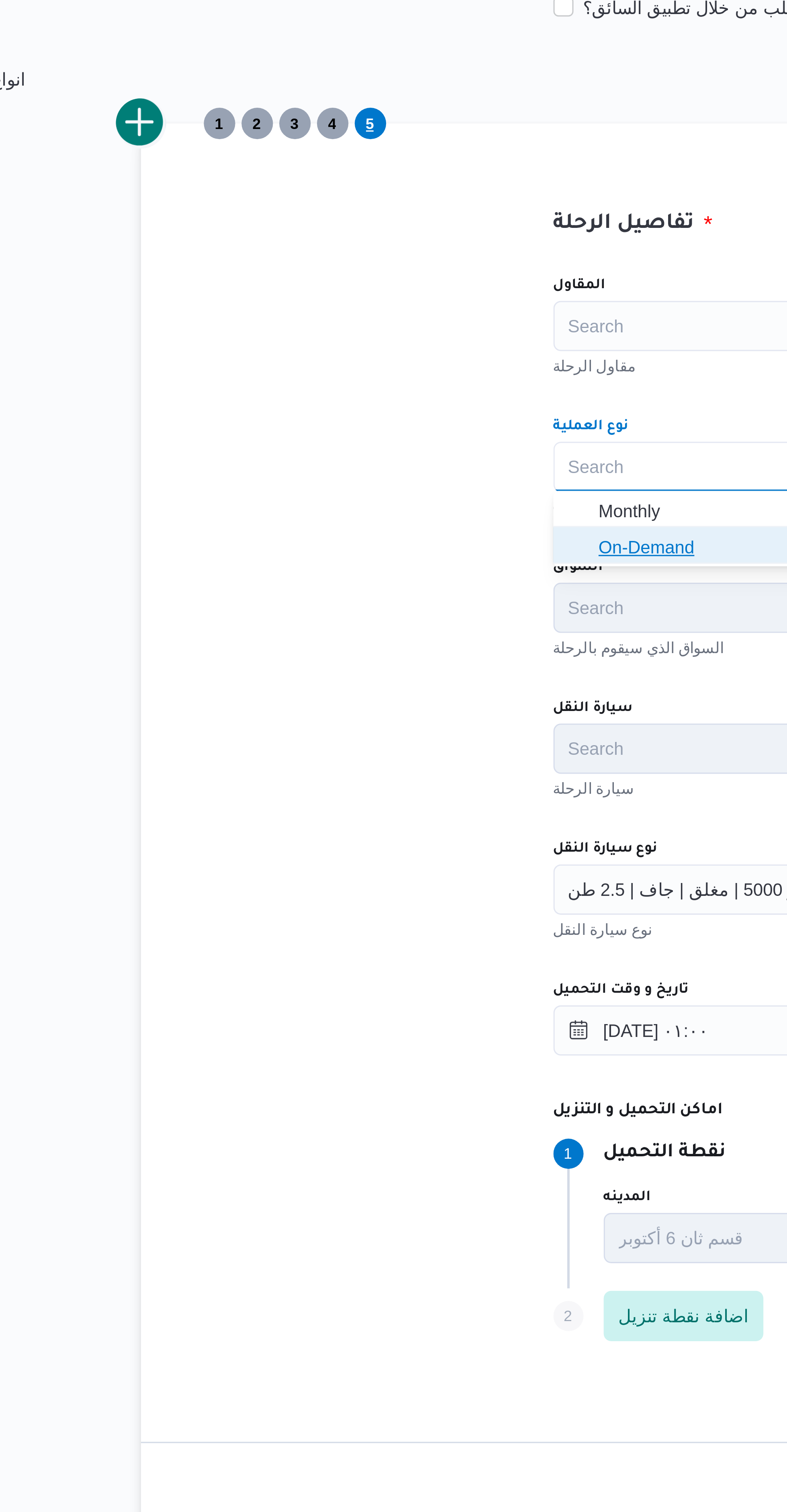
click at [330, 354] on span "On-Demand" at bounding box center [446, 352] width 286 height 10
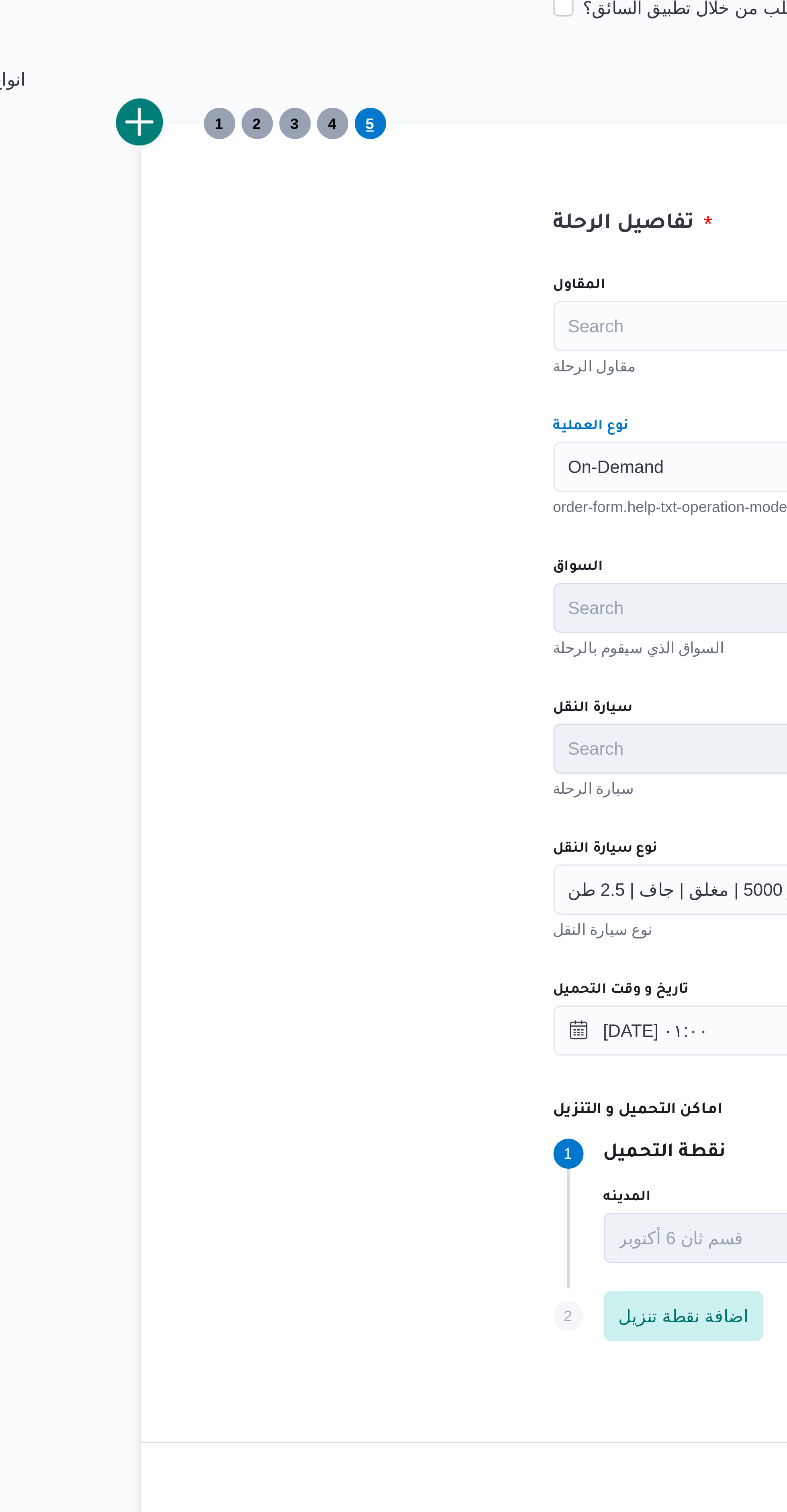
click at [248, 363] on div "تفاصيل الرحلة المقاول Search مقاول الرحلة نوع العملية On-Demand Combo box. Sele…" at bounding box center [441, 501] width 569 height 567
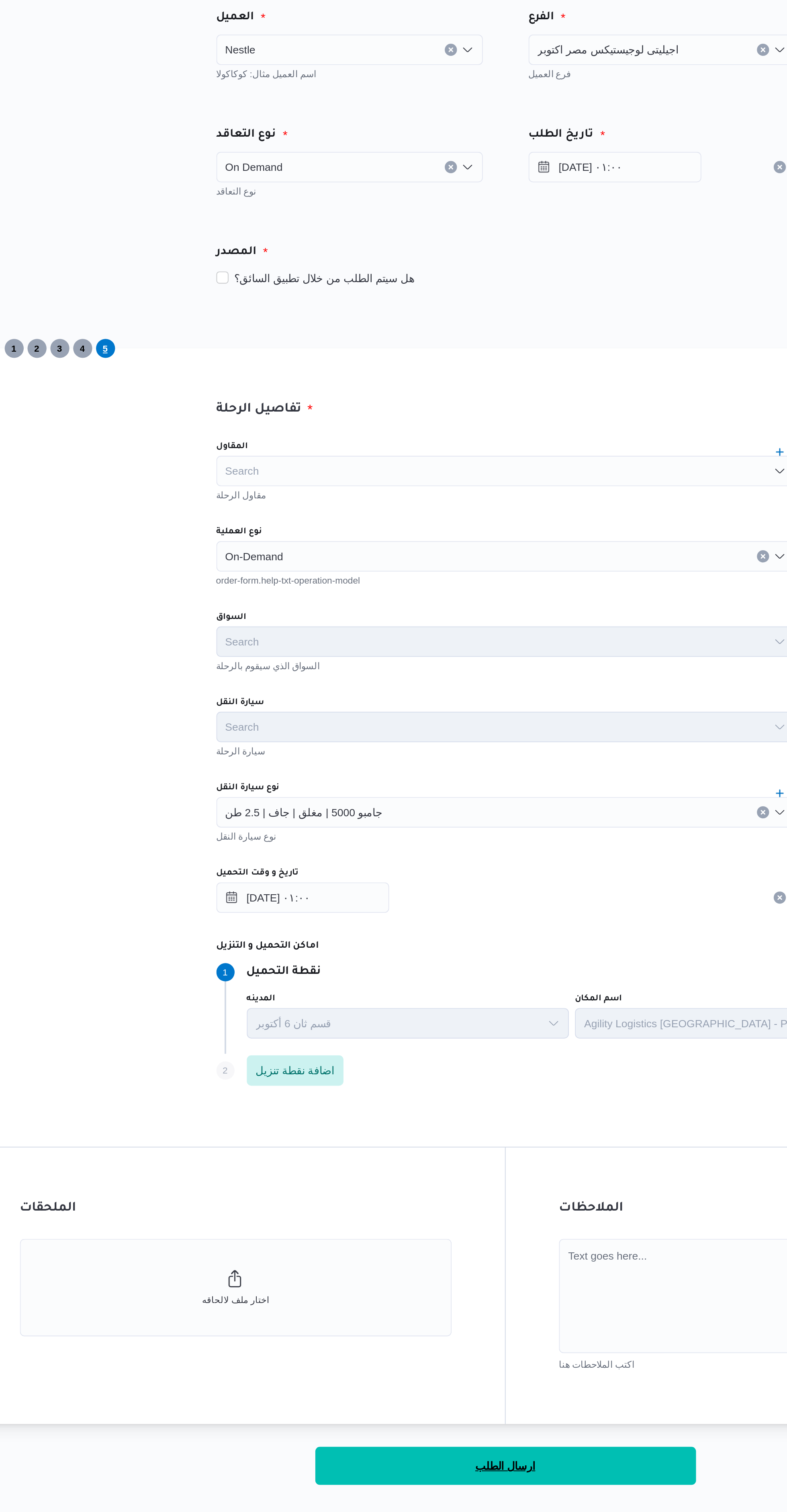
click at [465, 809] on button "ارسال الطلب" at bounding box center [440, 806] width 200 height 20
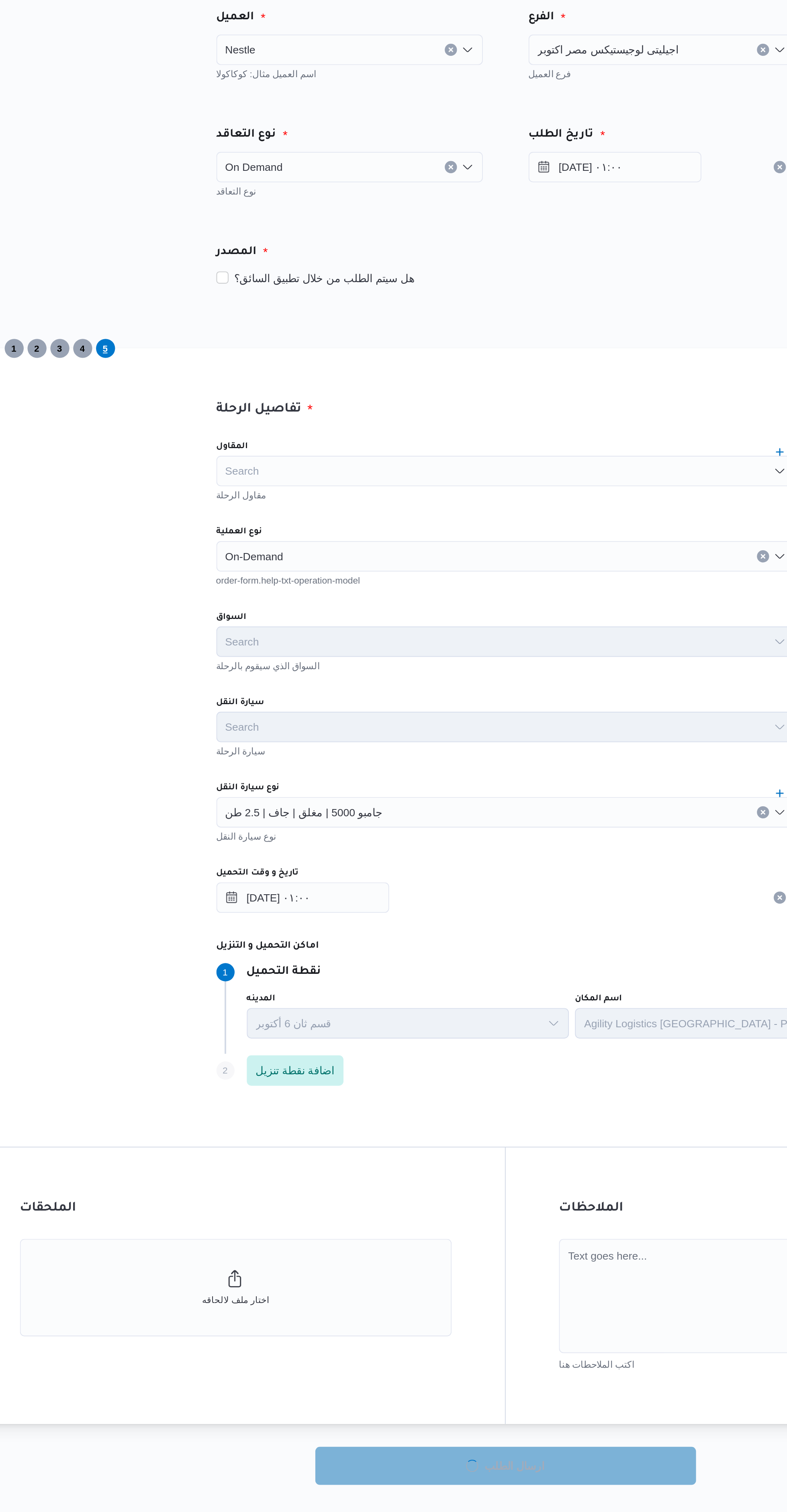
select select "ar"
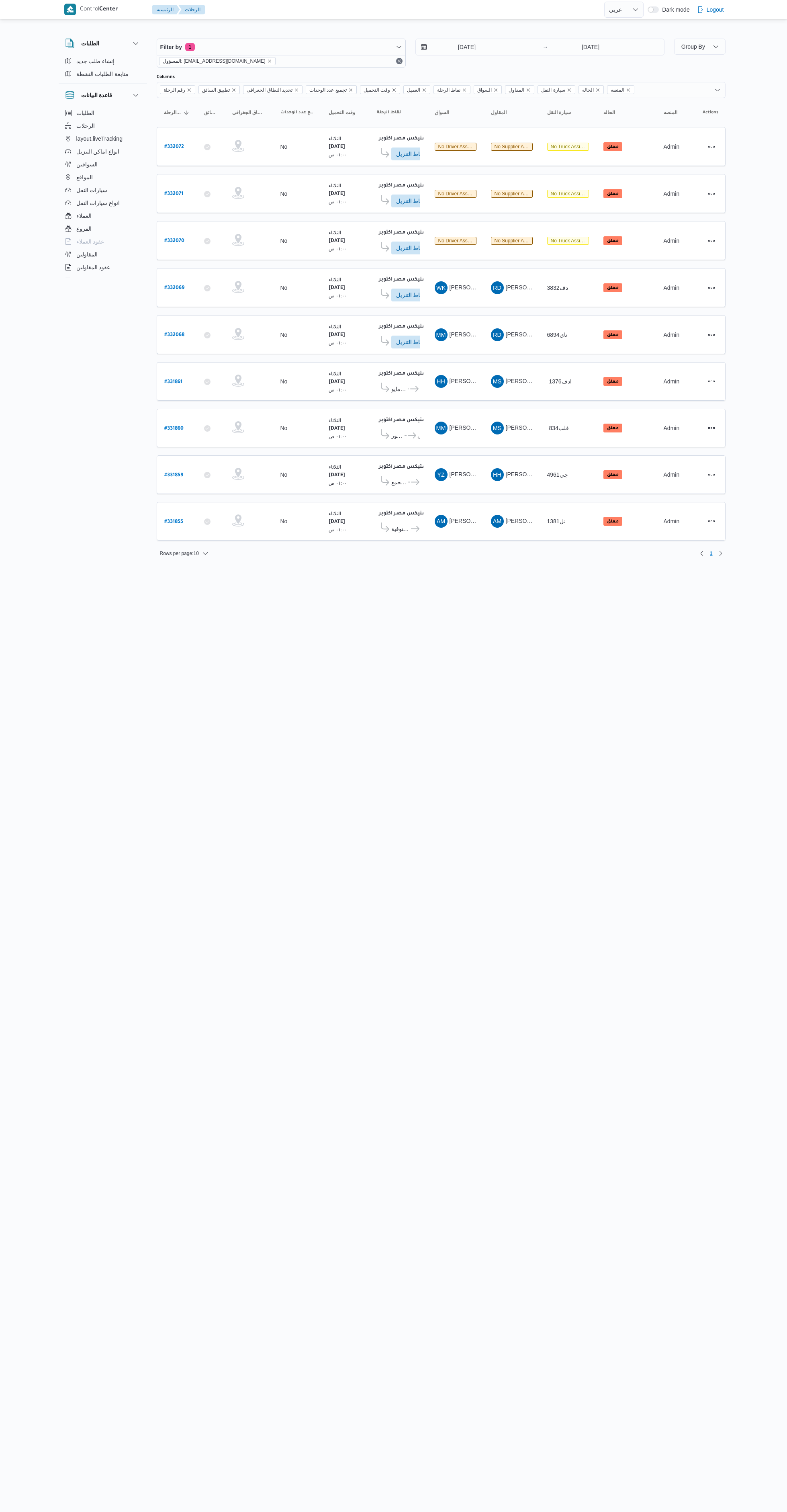
select select "ar"
